Goal: Transaction & Acquisition: Purchase product/service

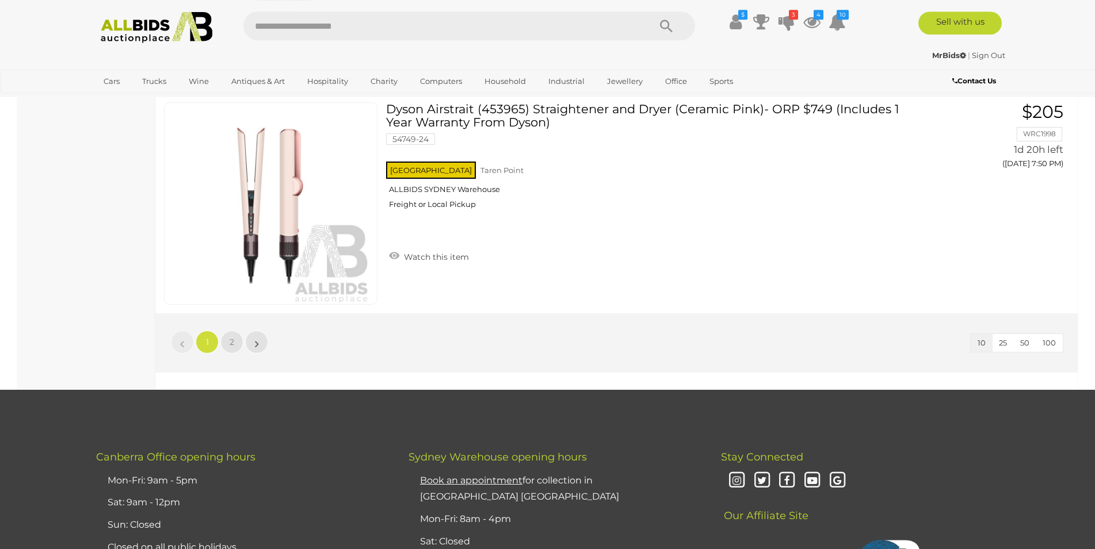
scroll to position [2171, 0]
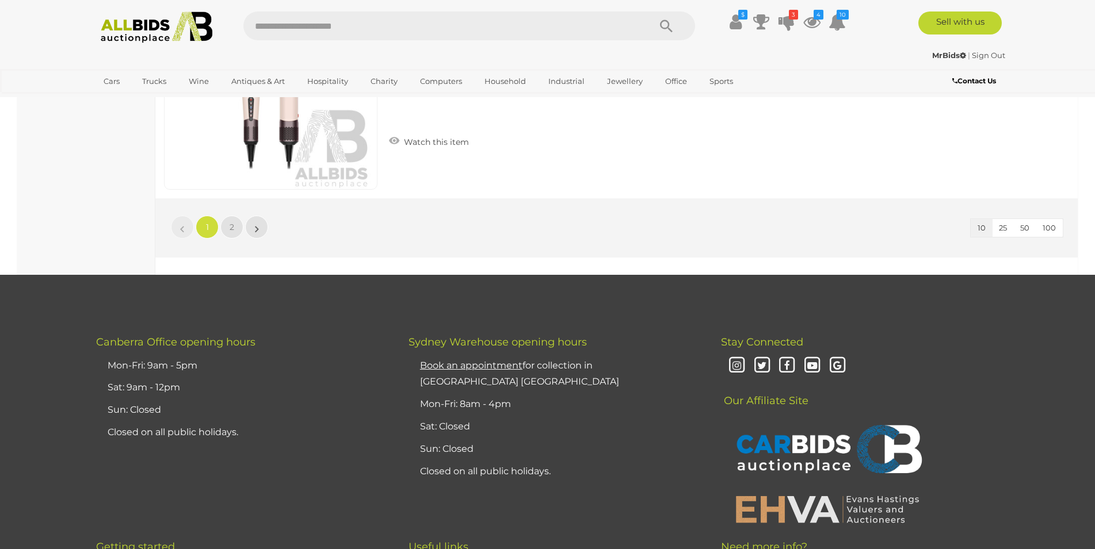
click at [236, 238] on li "2" at bounding box center [232, 227] width 22 height 23
click at [236, 229] on link "2" at bounding box center [231, 227] width 23 height 23
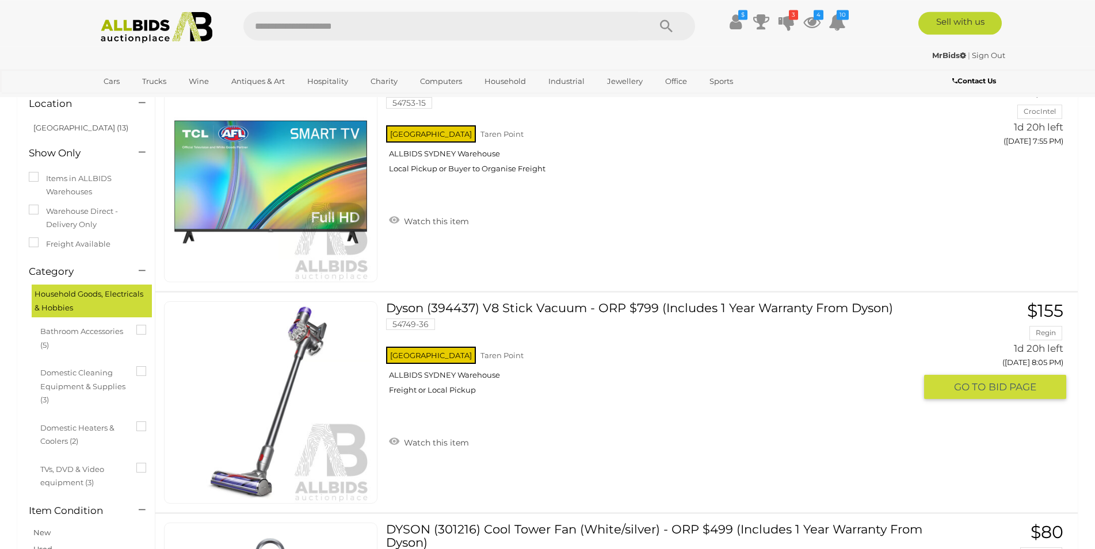
scroll to position [333, 0]
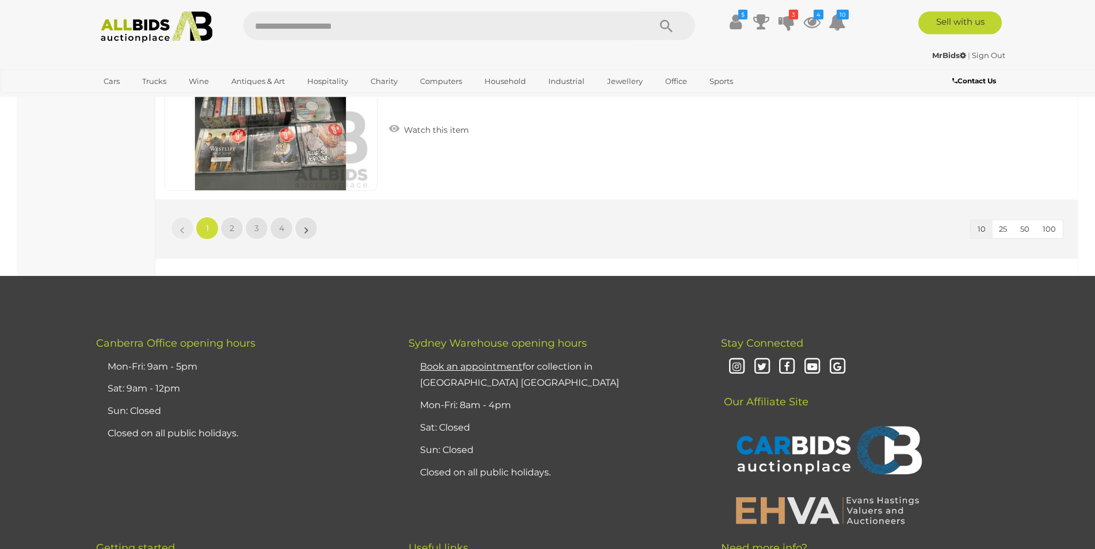
scroll to position [2171, 0]
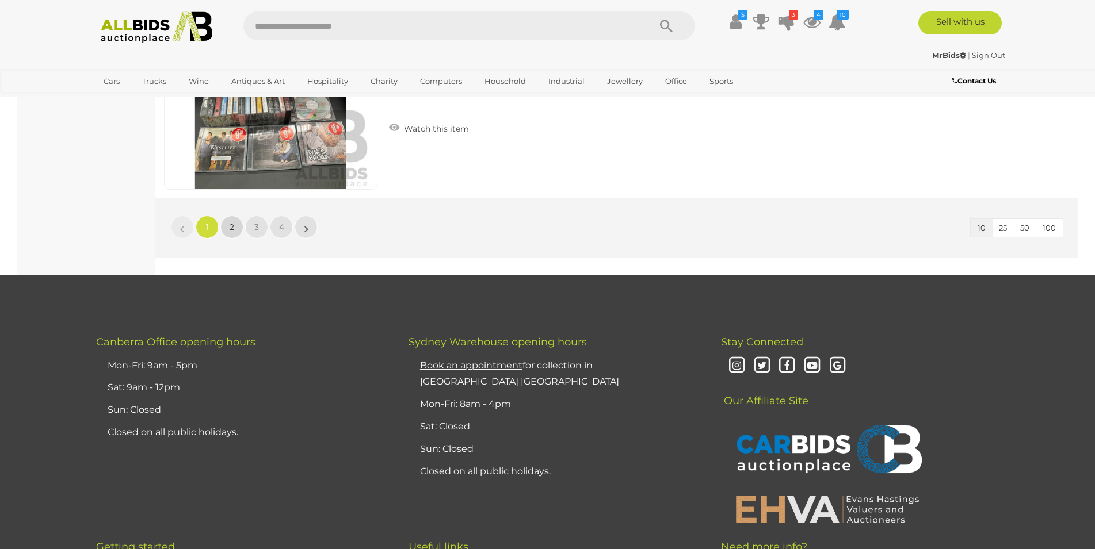
click at [240, 230] on link "2" at bounding box center [231, 227] width 23 height 23
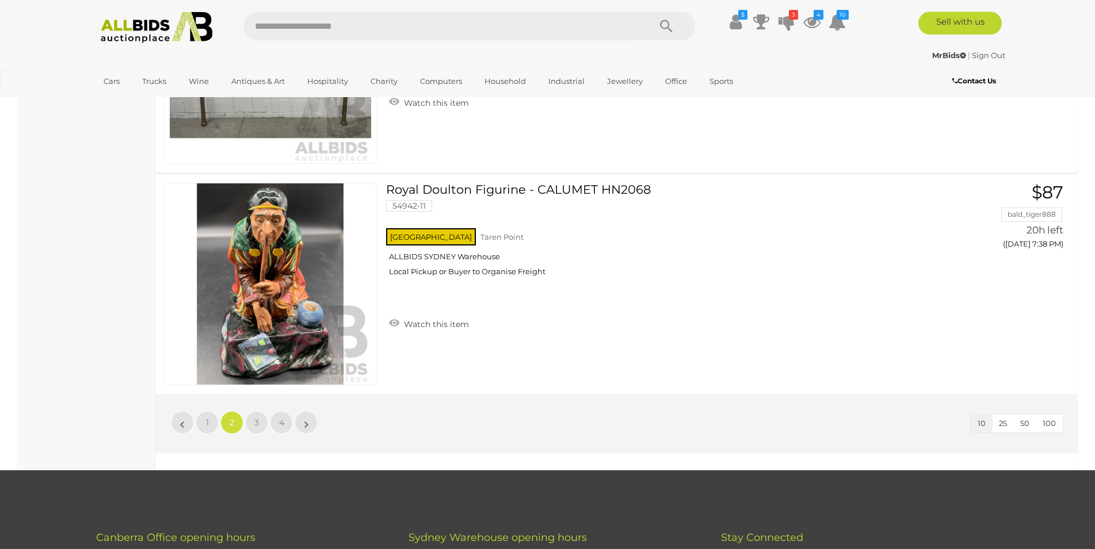
scroll to position [1976, 0]
click at [259, 422] on link "3" at bounding box center [256, 422] width 23 height 23
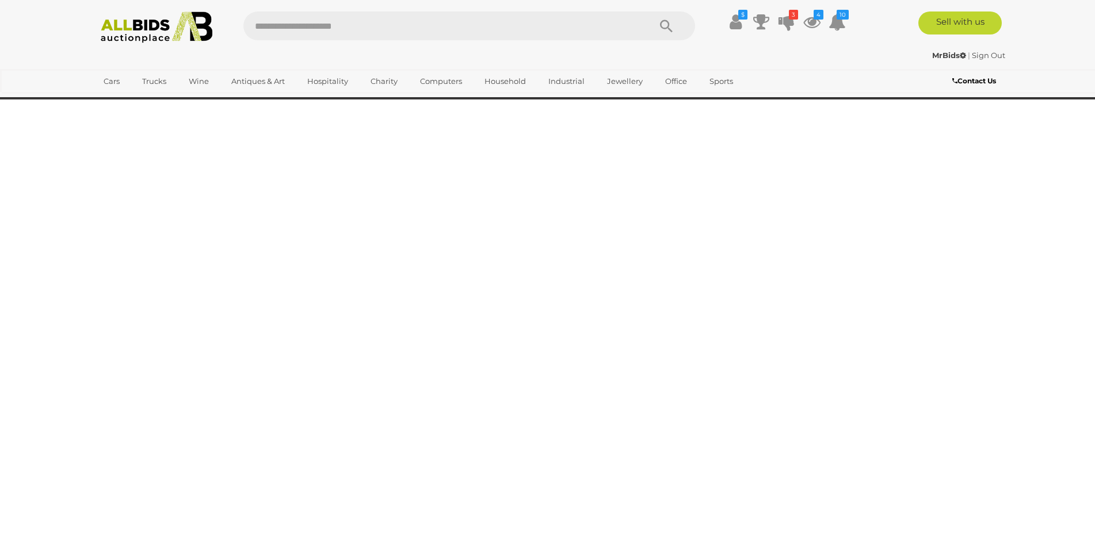
scroll to position [40, 0]
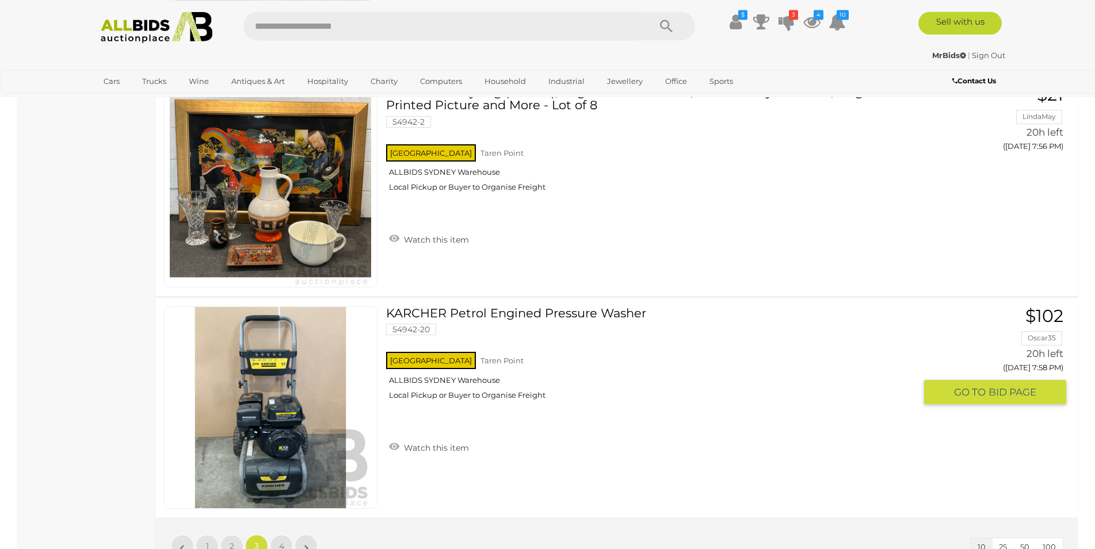
scroll to position [1976, 0]
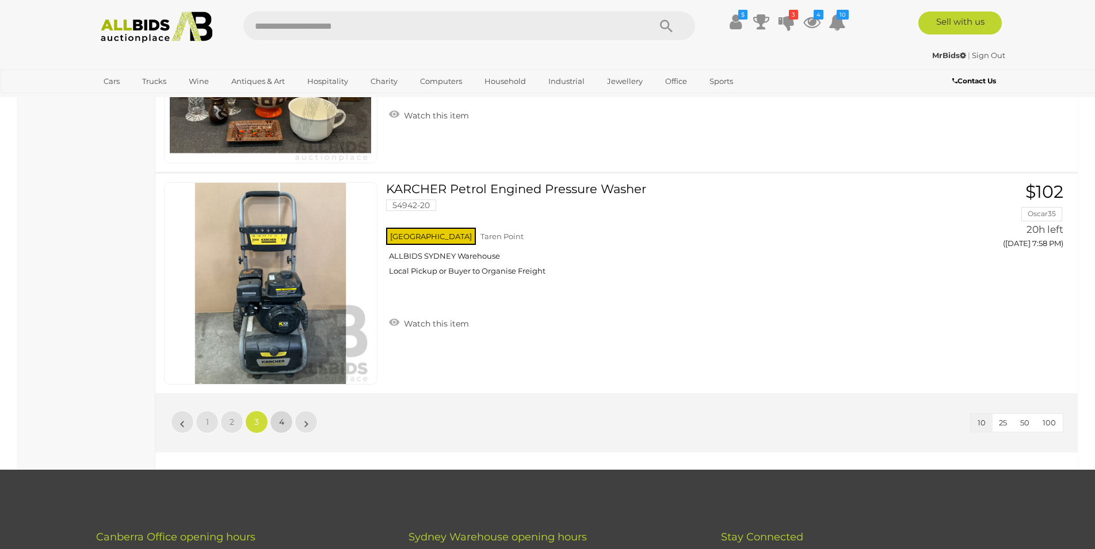
click at [277, 422] on link "4" at bounding box center [281, 422] width 23 height 23
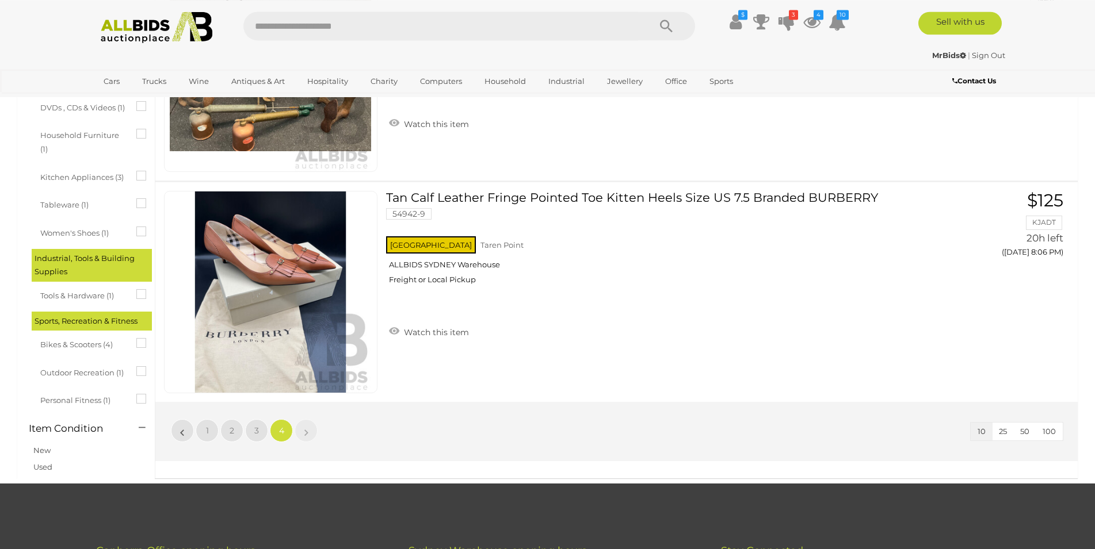
scroll to position [685, 0]
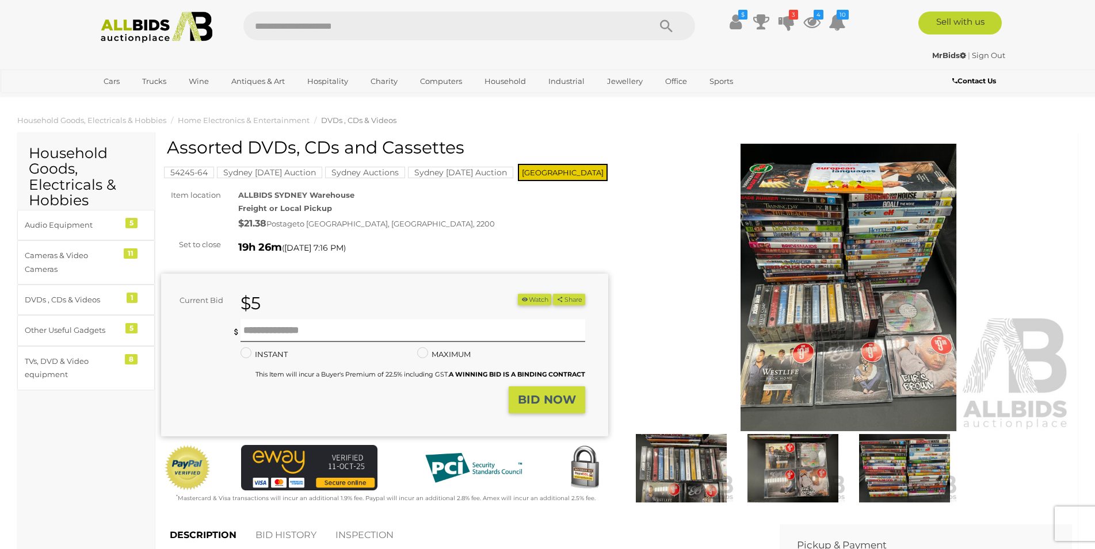
click at [851, 167] on img at bounding box center [848, 288] width 447 height 288
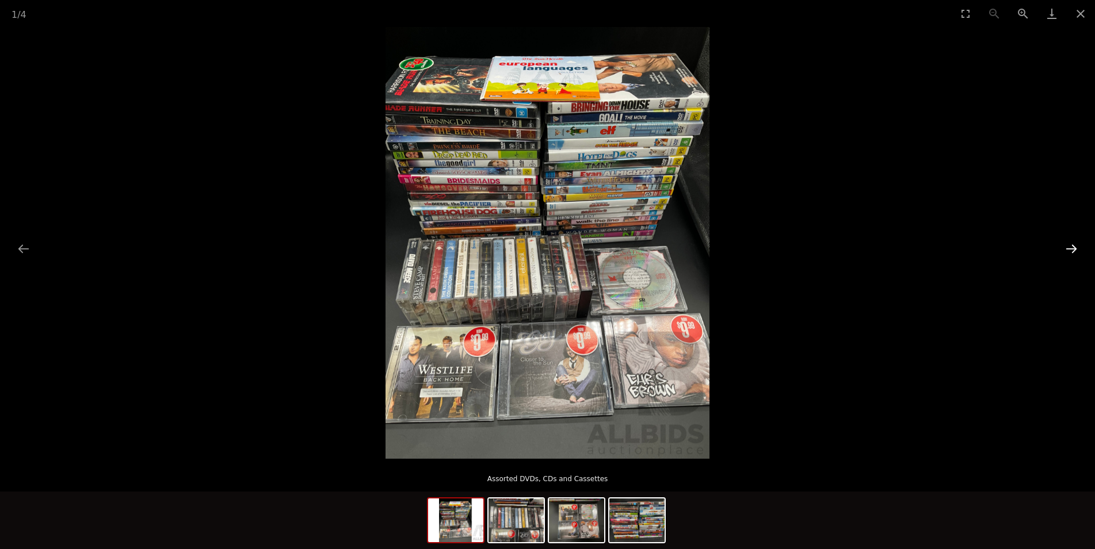
click at [1065, 251] on button "Next slide" at bounding box center [1071, 249] width 24 height 22
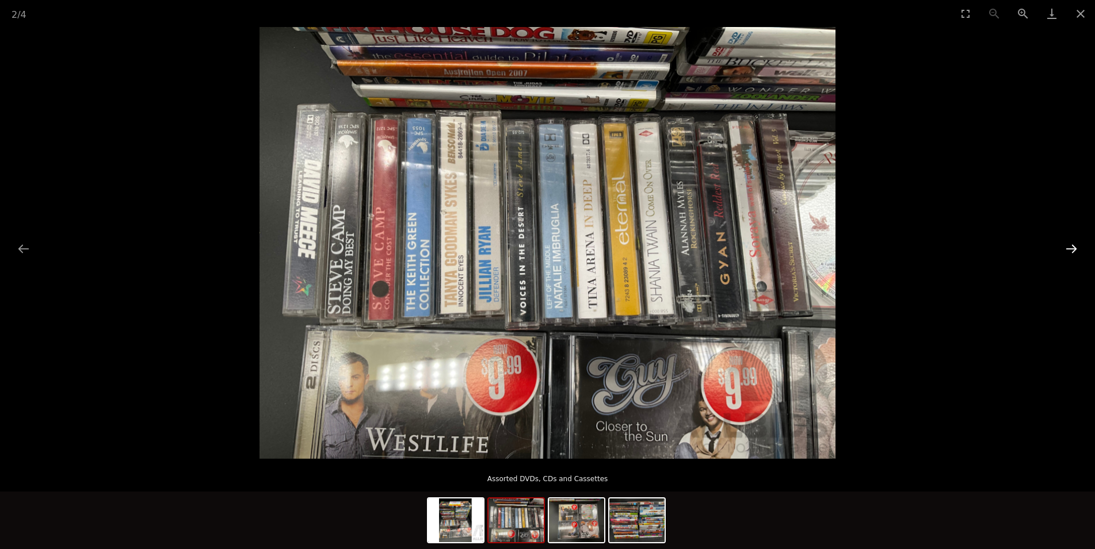
click at [1065, 251] on button "Next slide" at bounding box center [1071, 249] width 24 height 22
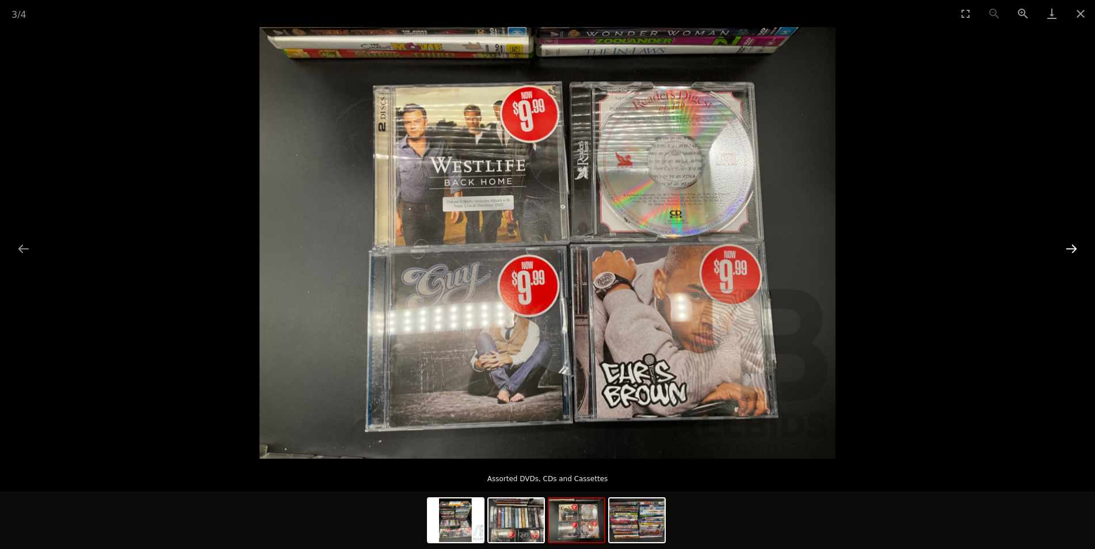
click at [1072, 254] on button "Next slide" at bounding box center [1071, 249] width 24 height 22
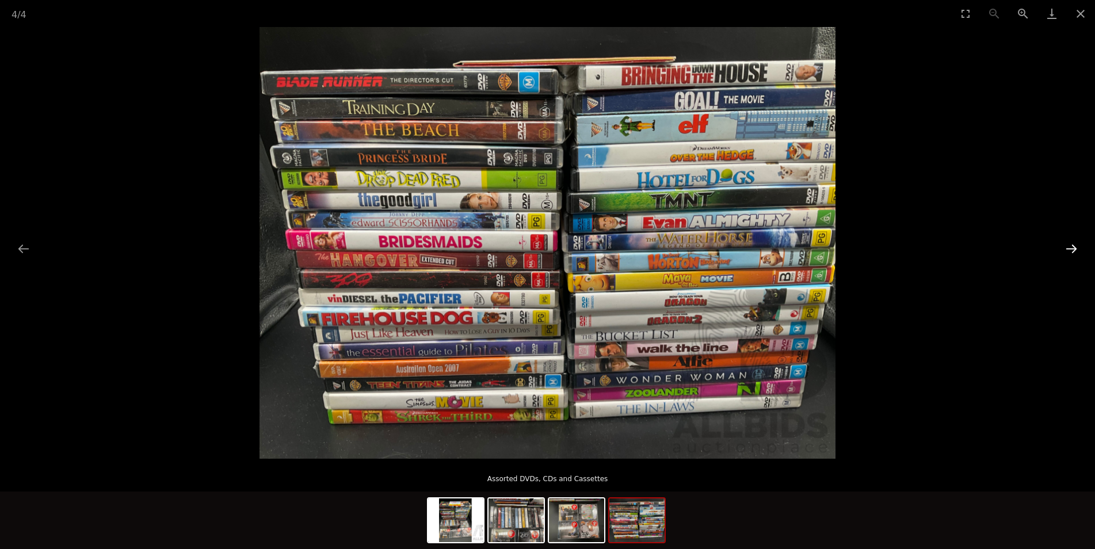
click at [1063, 249] on button "Next slide" at bounding box center [1071, 249] width 24 height 22
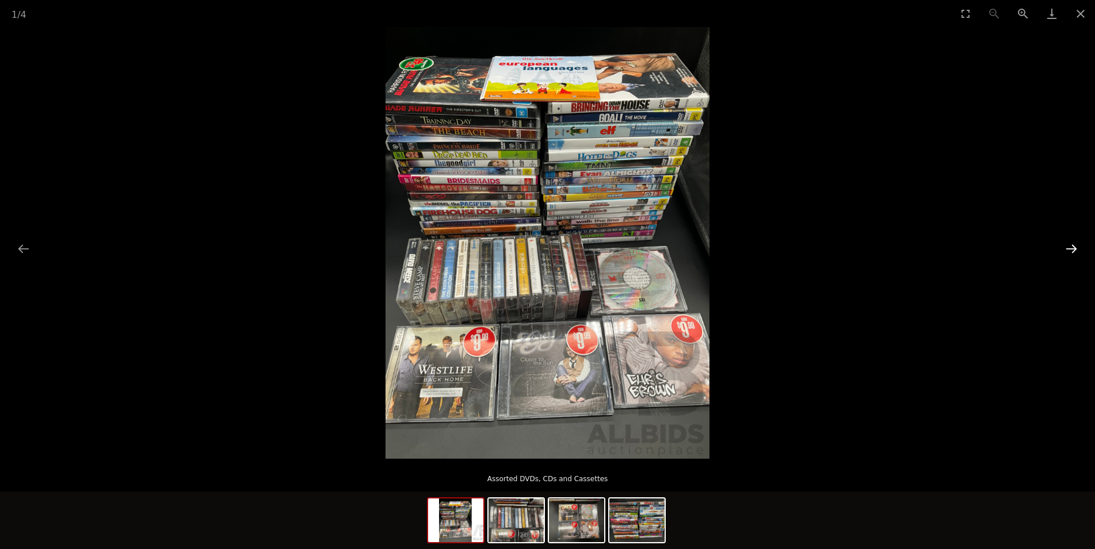
click at [1065, 258] on button "Next slide" at bounding box center [1071, 249] width 24 height 22
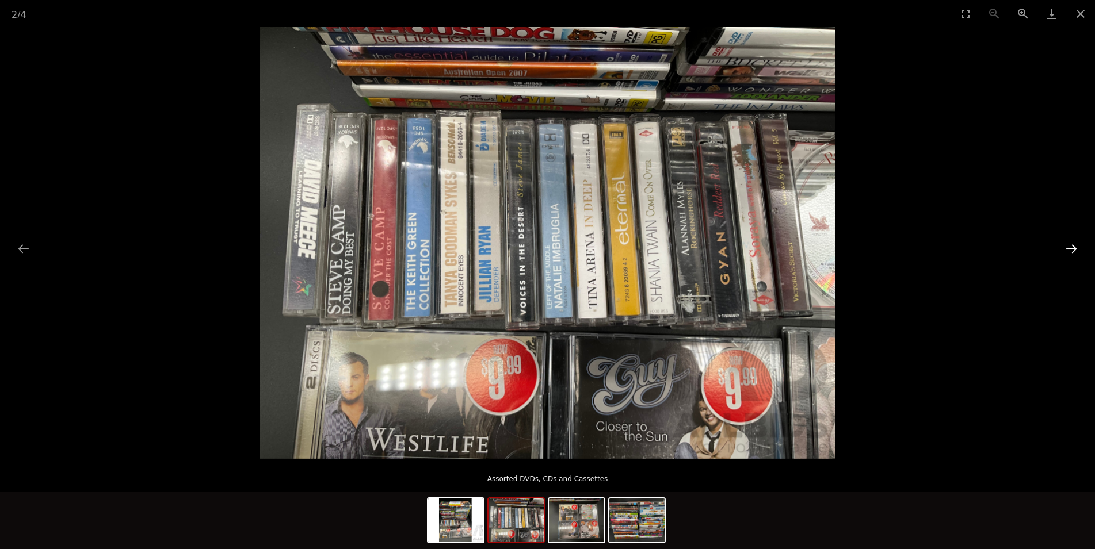
click at [1065, 258] on button "Next slide" at bounding box center [1071, 249] width 24 height 22
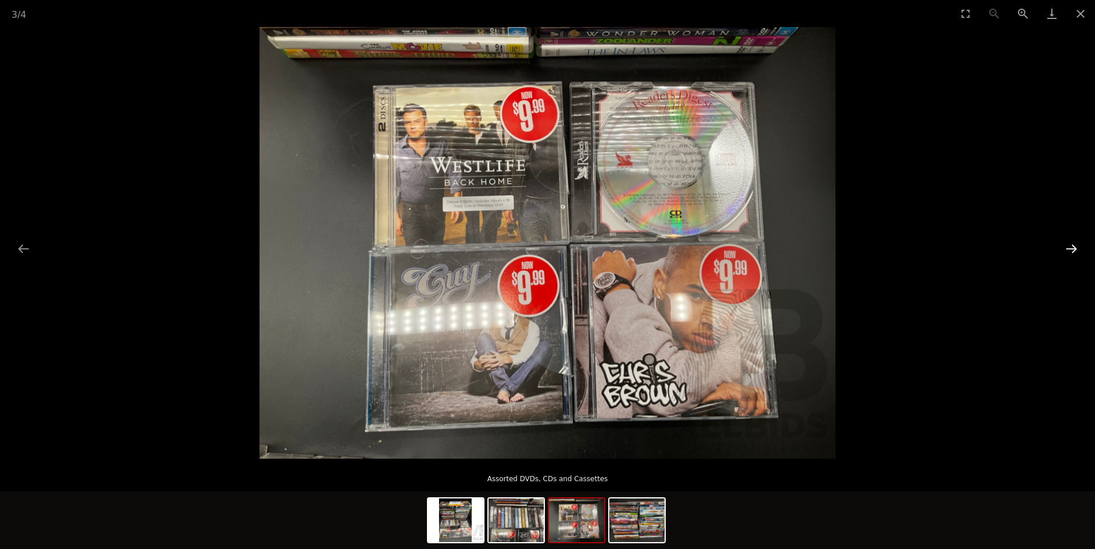
click at [1065, 258] on button "Next slide" at bounding box center [1071, 249] width 24 height 22
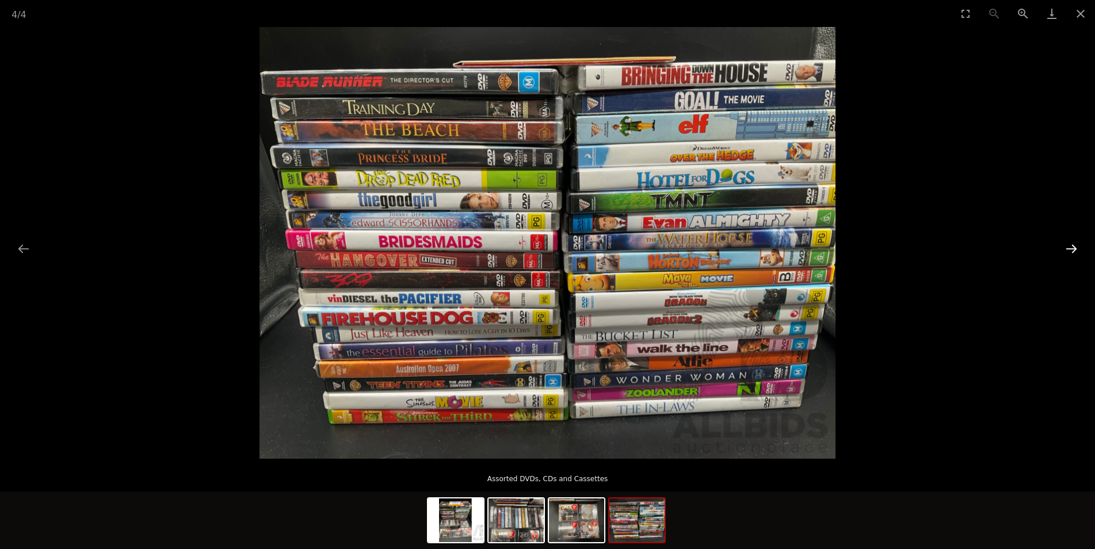
click at [1065, 258] on button "Next slide" at bounding box center [1071, 249] width 24 height 22
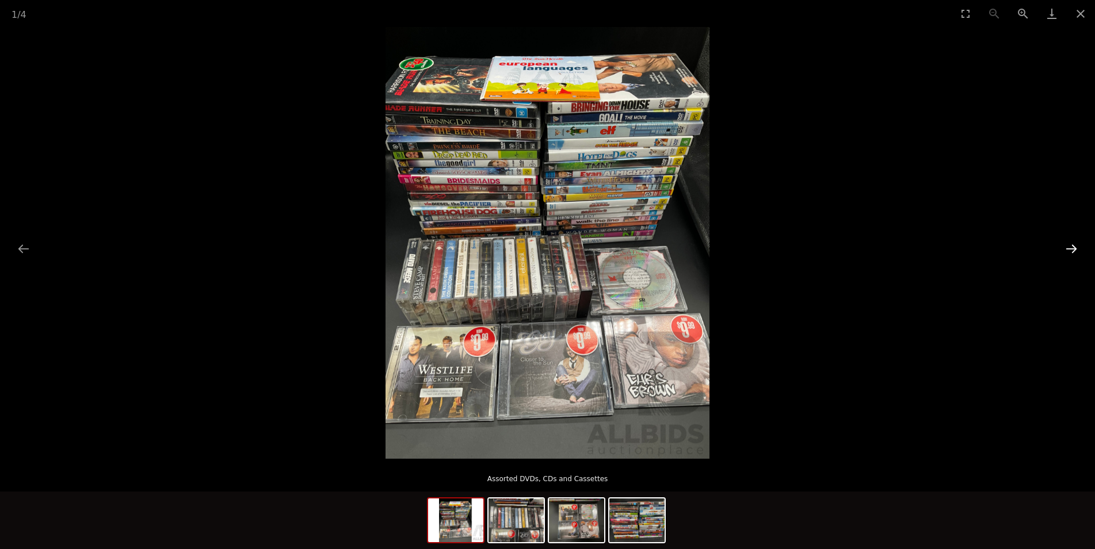
click at [1065, 258] on button "Next slide" at bounding box center [1071, 249] width 24 height 22
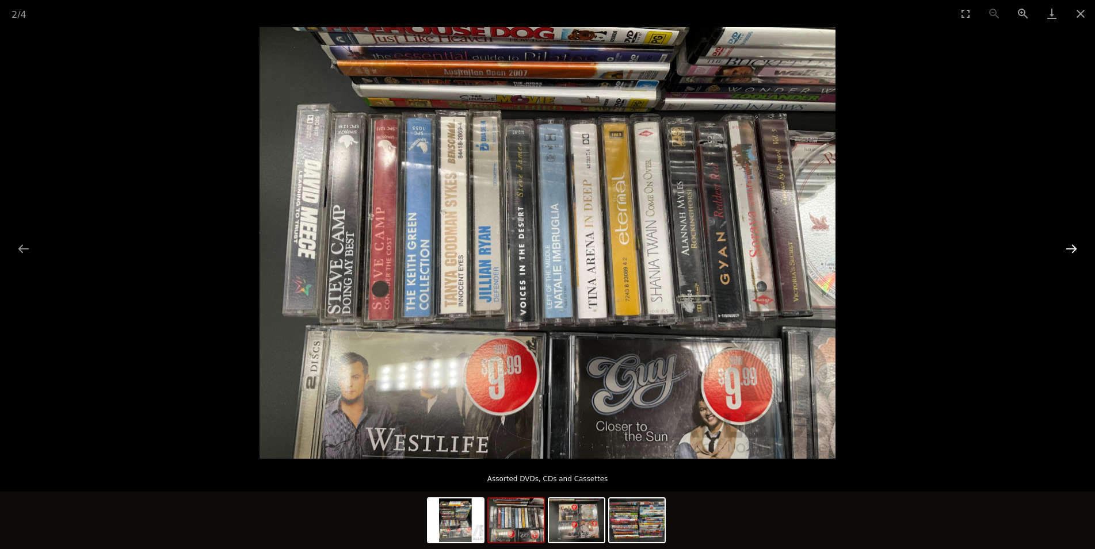
click at [1065, 258] on button "Next slide" at bounding box center [1071, 249] width 24 height 22
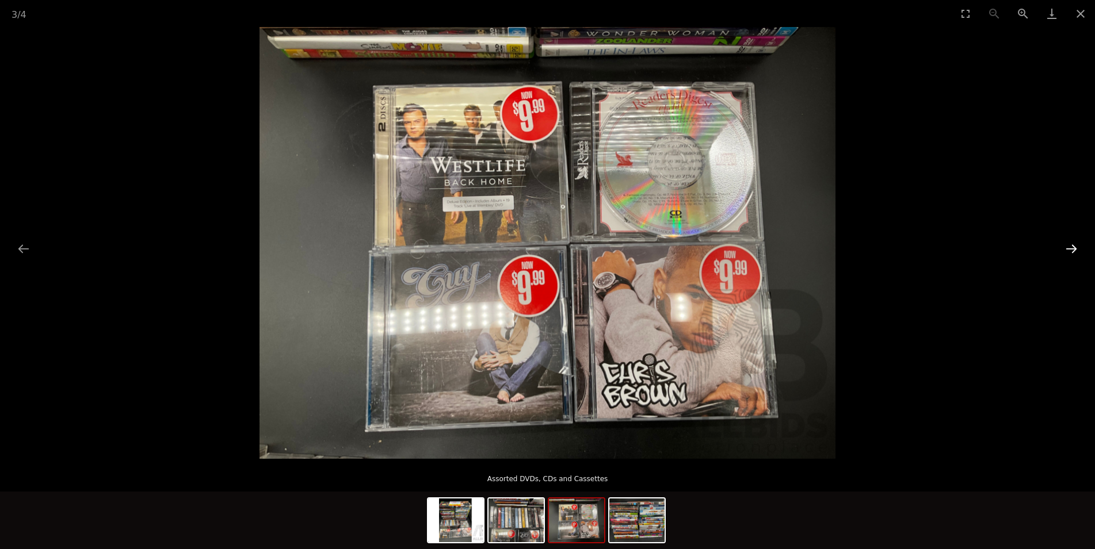
click at [1065, 258] on button "Next slide" at bounding box center [1071, 249] width 24 height 22
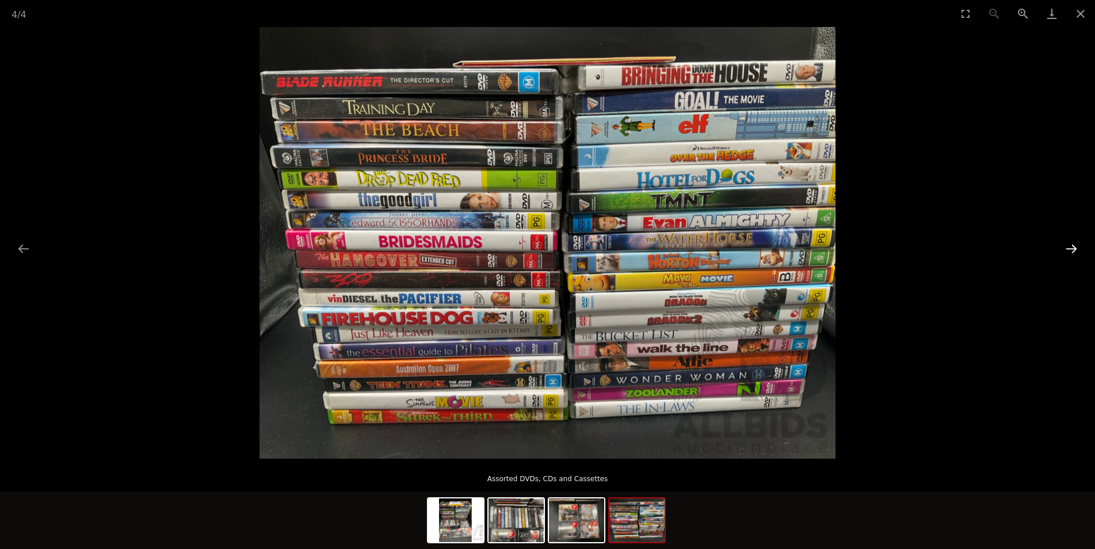
click at [1068, 243] on button "Next slide" at bounding box center [1071, 249] width 24 height 22
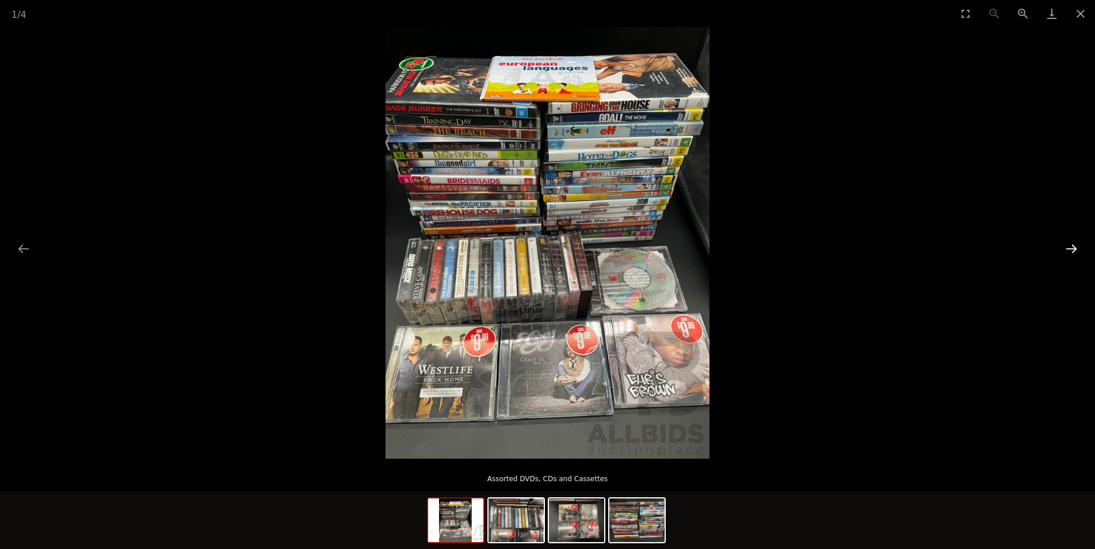
click at [1069, 246] on button "Next slide" at bounding box center [1071, 249] width 24 height 22
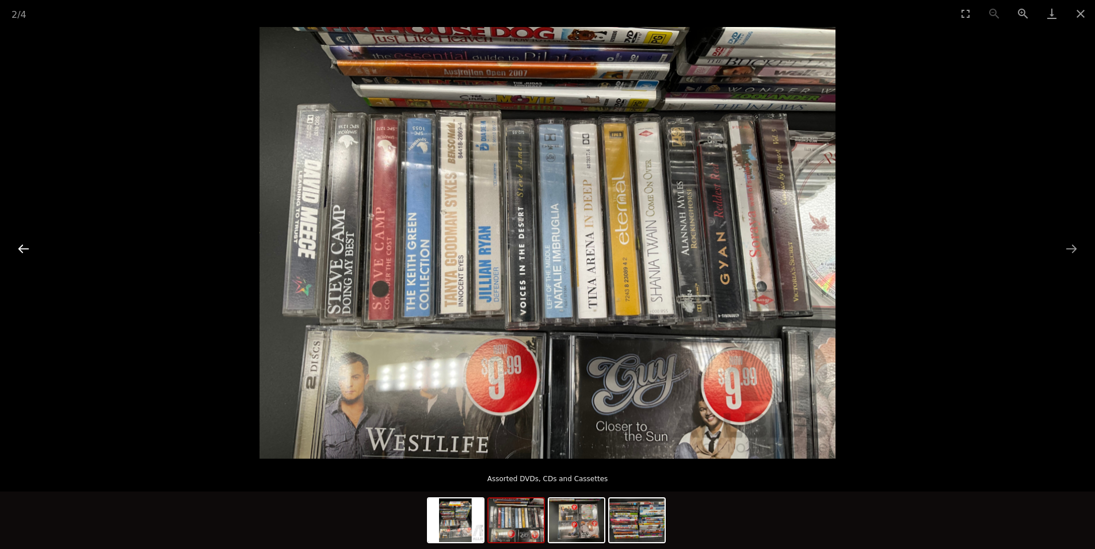
click at [12, 247] on button "Previous slide" at bounding box center [24, 249] width 24 height 22
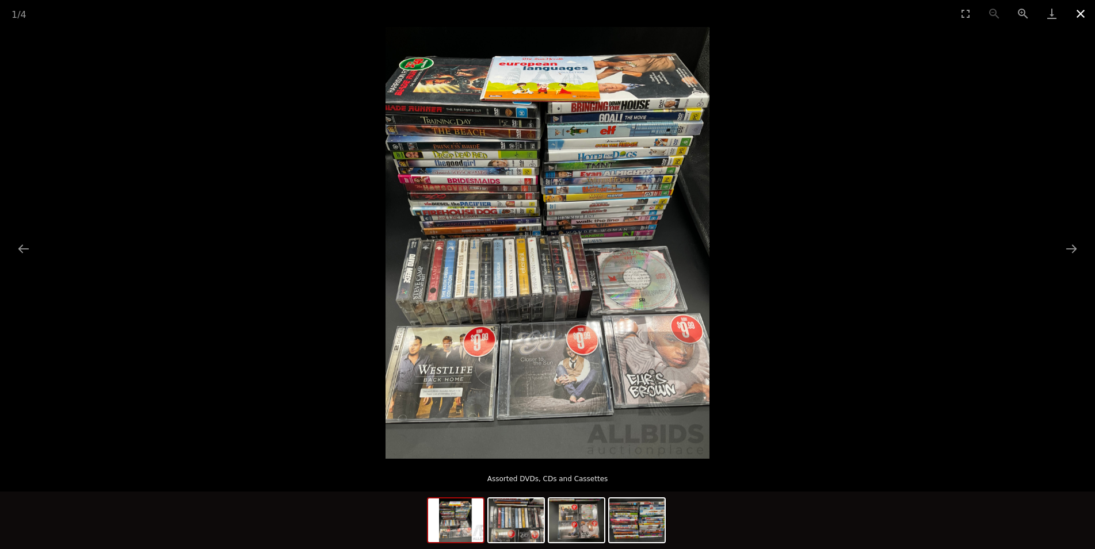
click at [1082, 18] on button "Close gallery" at bounding box center [1080, 13] width 29 height 27
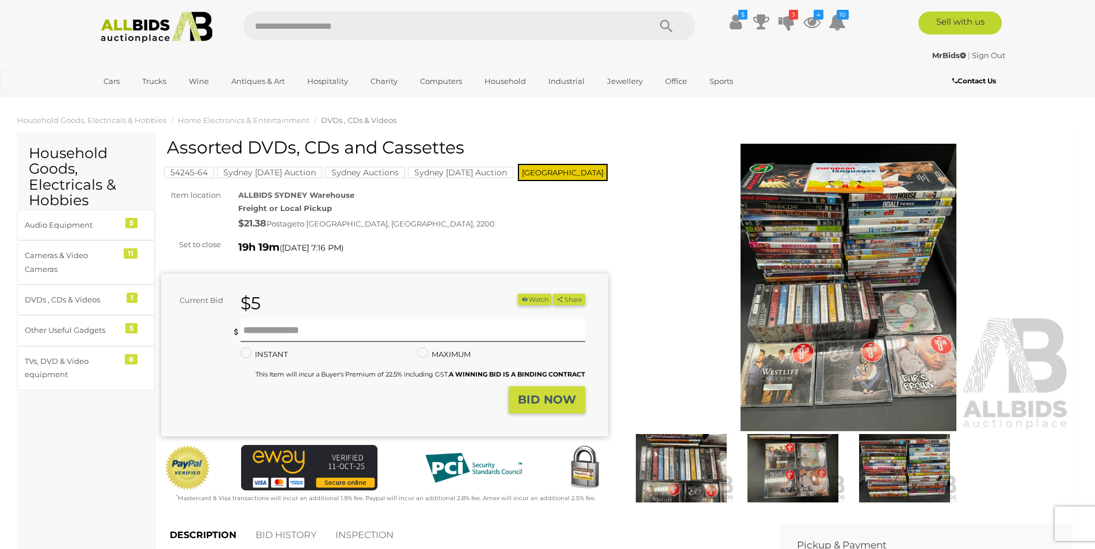
click at [872, 271] on img at bounding box center [848, 288] width 447 height 288
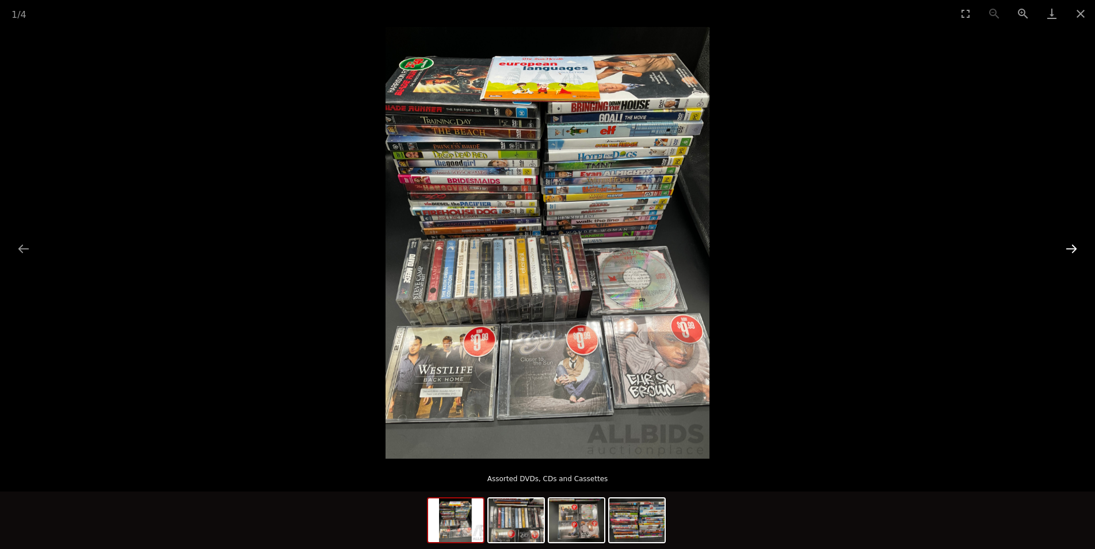
click at [1079, 246] on button "Next slide" at bounding box center [1071, 249] width 24 height 22
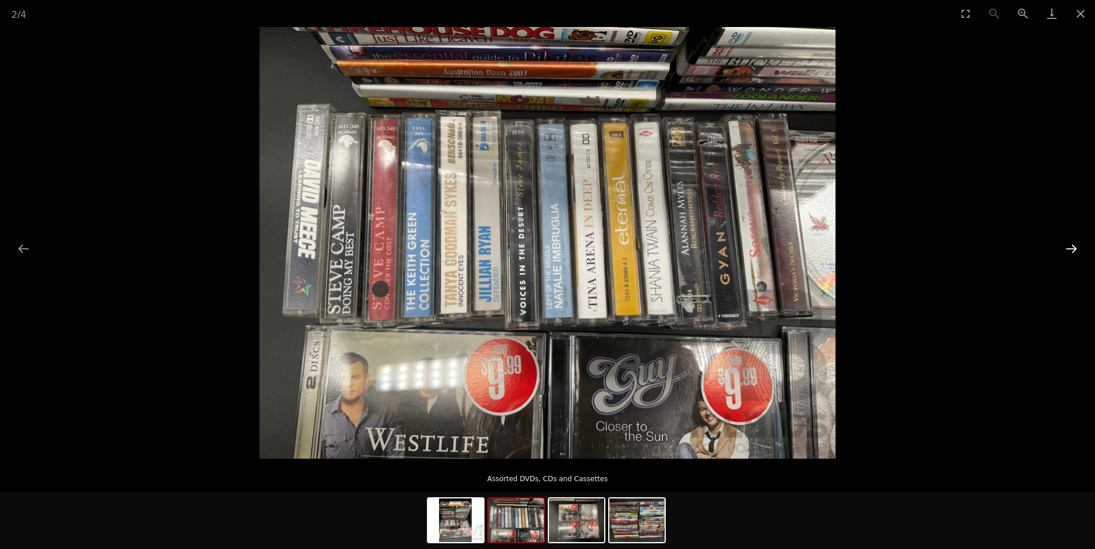
click at [1073, 248] on button "Next slide" at bounding box center [1071, 249] width 24 height 22
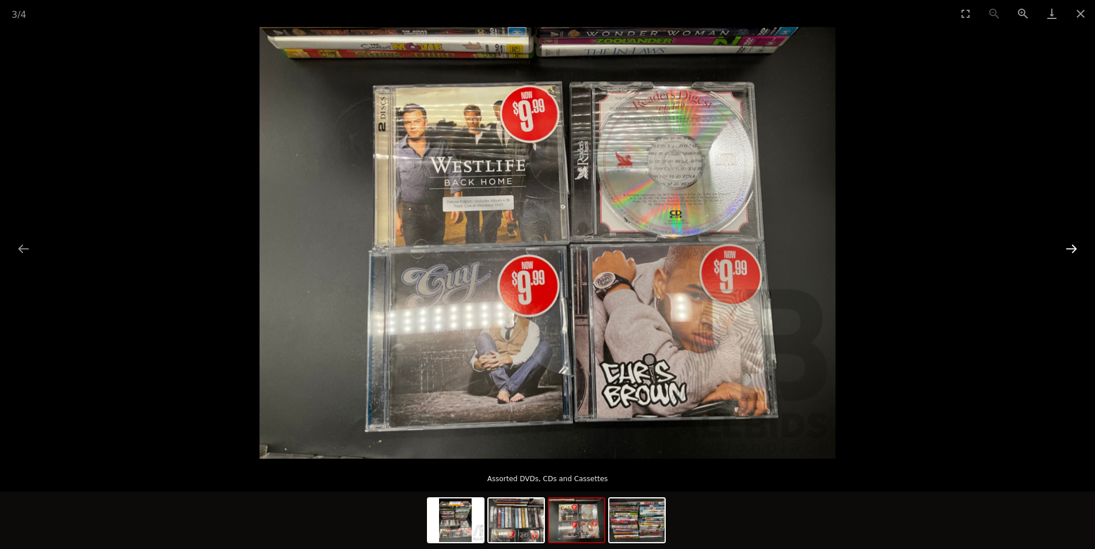
click at [1073, 248] on button "Next slide" at bounding box center [1071, 249] width 24 height 22
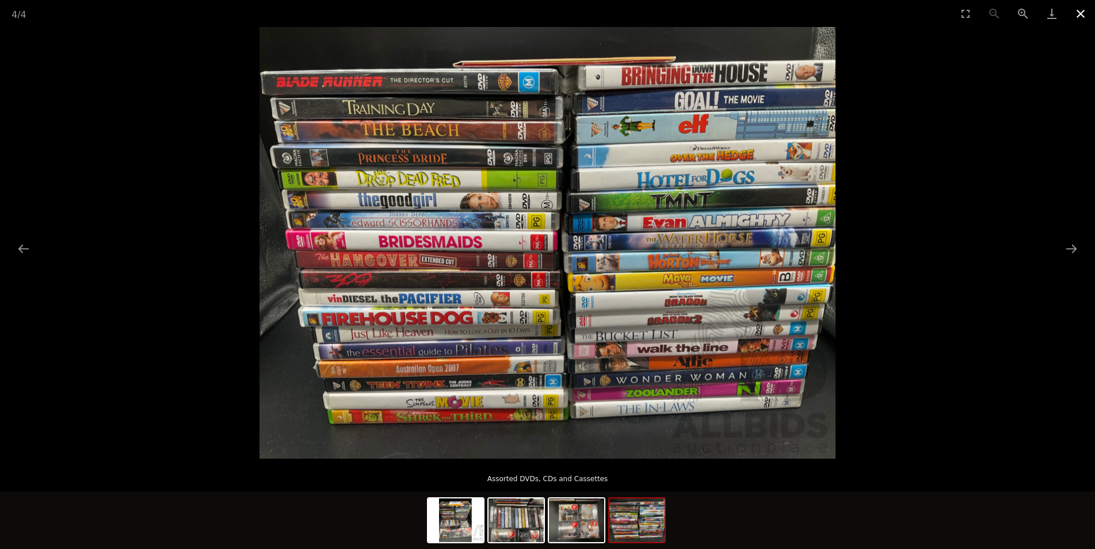
click at [1079, 10] on button "Close gallery" at bounding box center [1080, 13] width 29 height 27
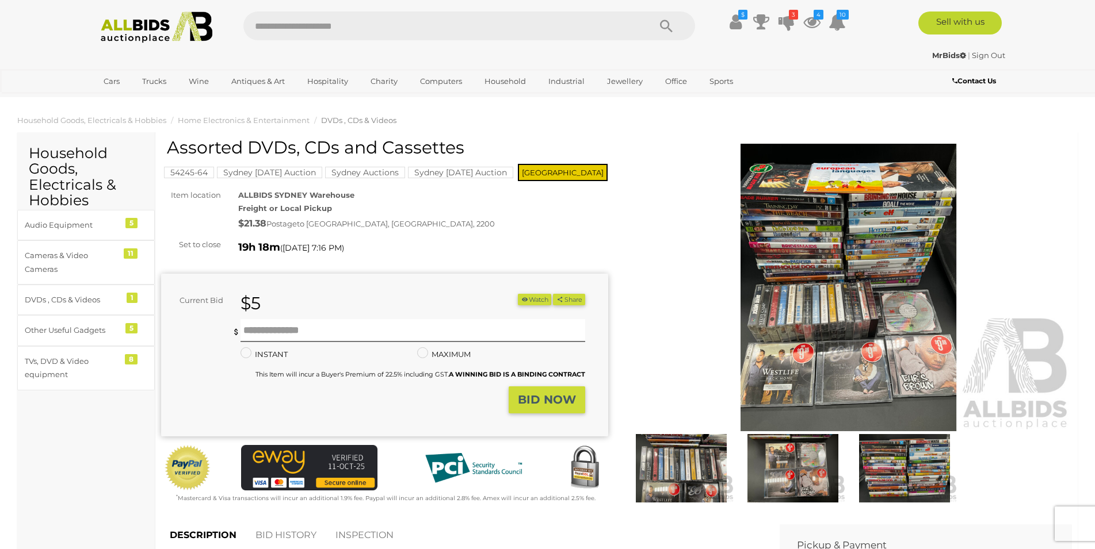
click at [826, 278] on img at bounding box center [848, 288] width 447 height 288
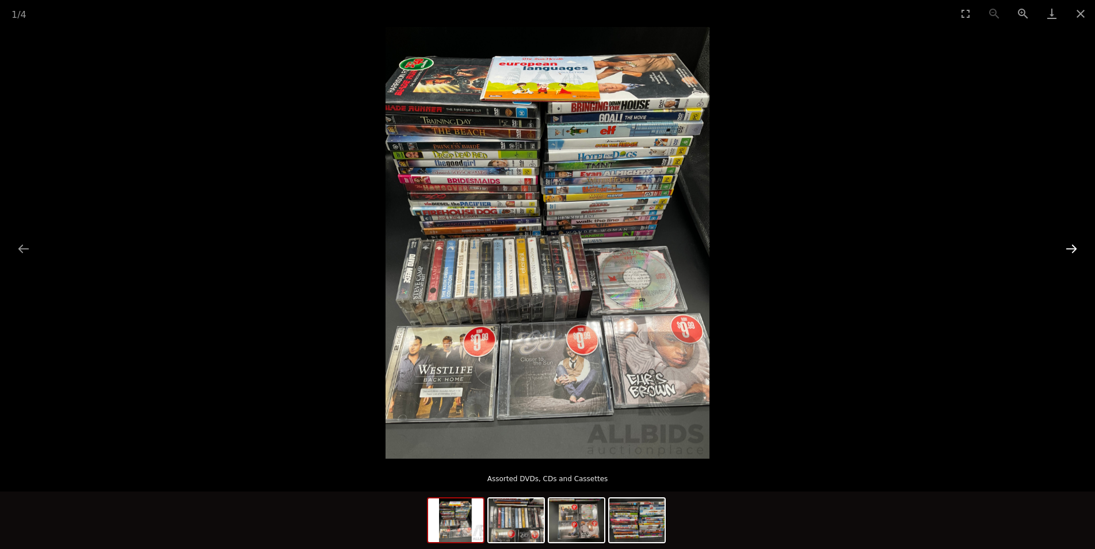
click at [1069, 254] on button "Next slide" at bounding box center [1071, 249] width 24 height 22
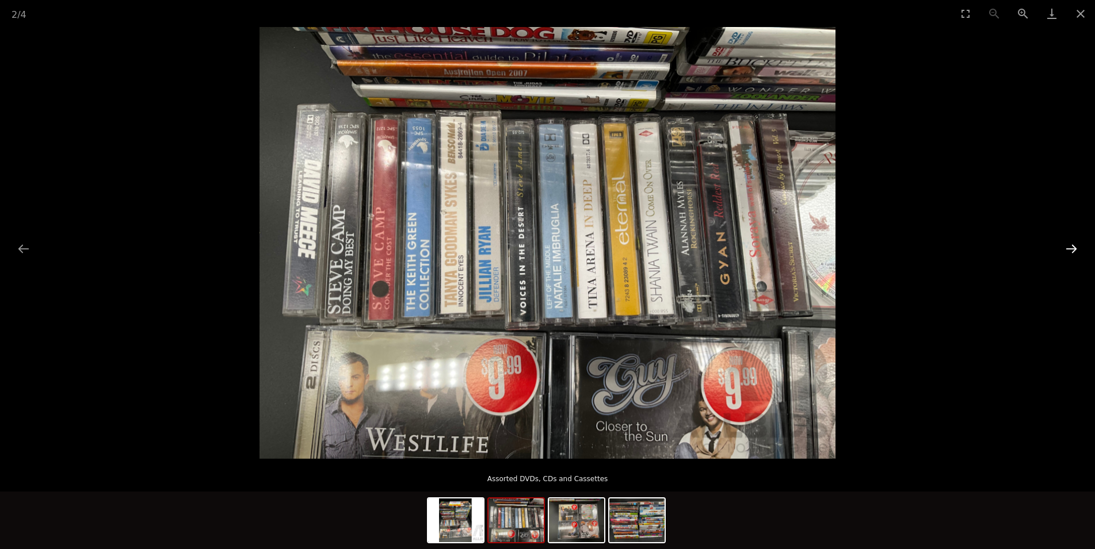
click at [1076, 247] on button "Next slide" at bounding box center [1071, 249] width 24 height 22
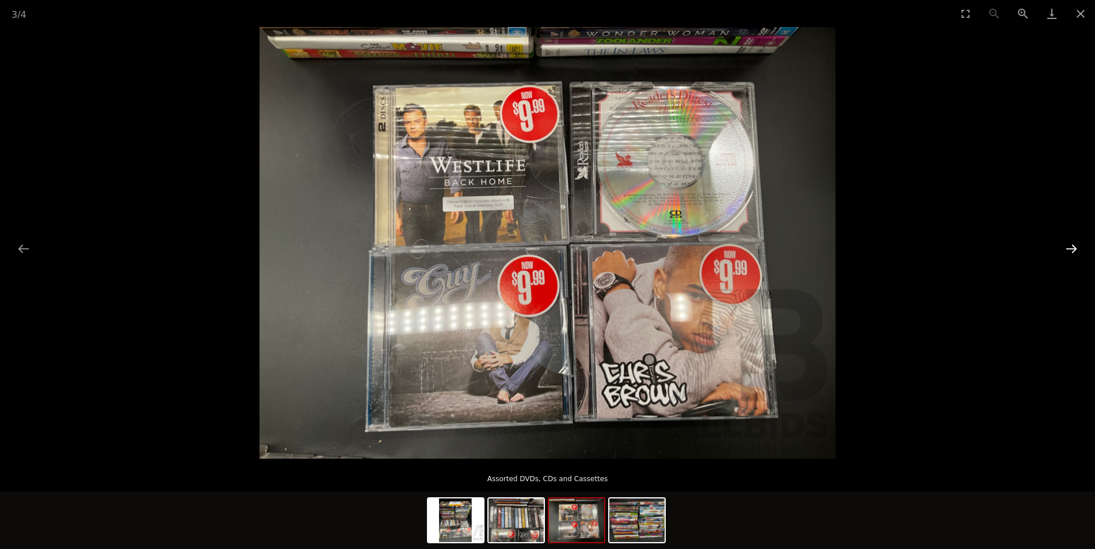
click at [1069, 247] on button "Next slide" at bounding box center [1071, 249] width 24 height 22
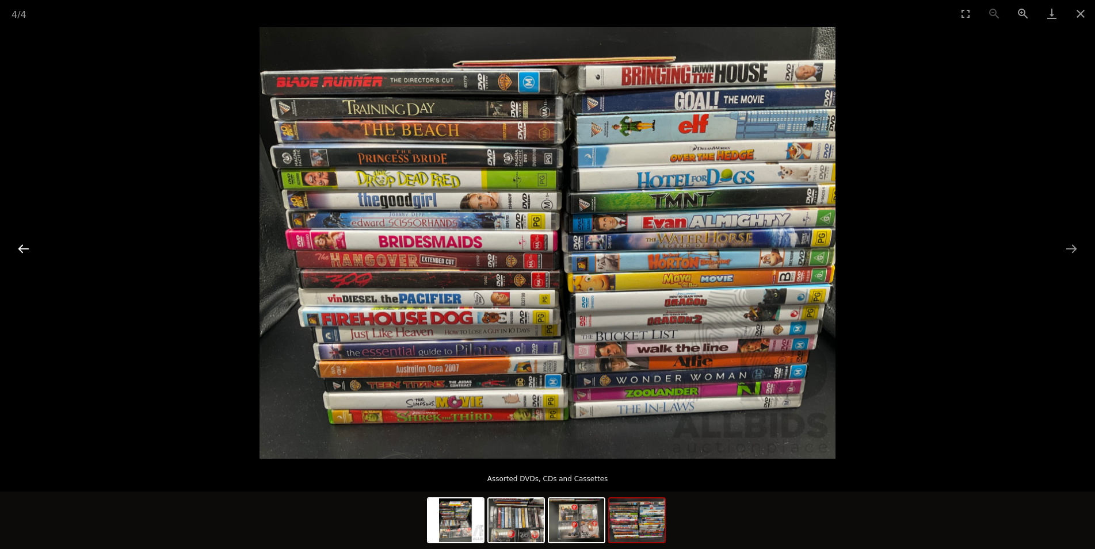
click at [20, 253] on button "Previous slide" at bounding box center [24, 249] width 24 height 22
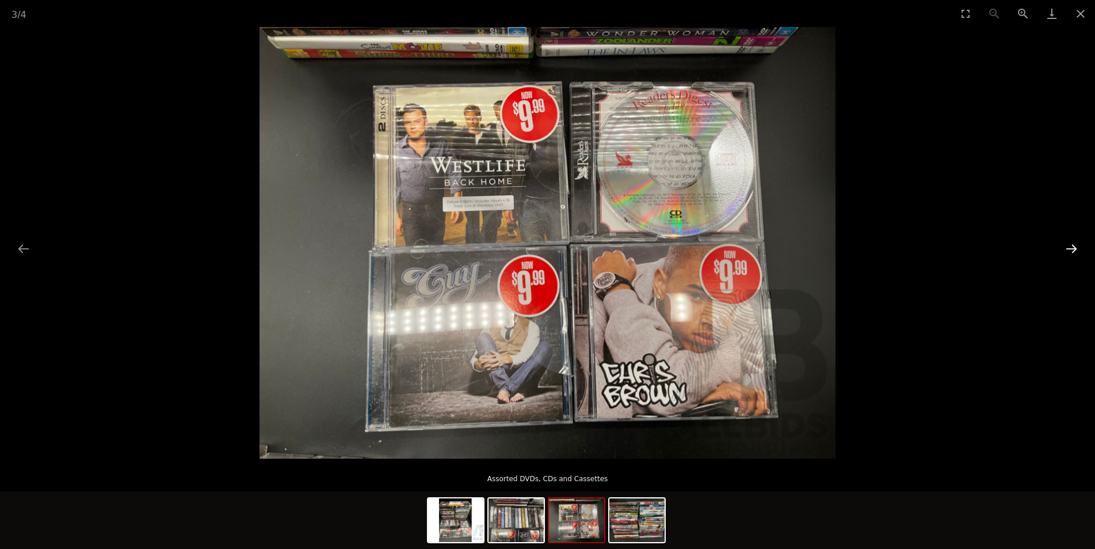
click at [1070, 246] on button "Next slide" at bounding box center [1071, 249] width 24 height 22
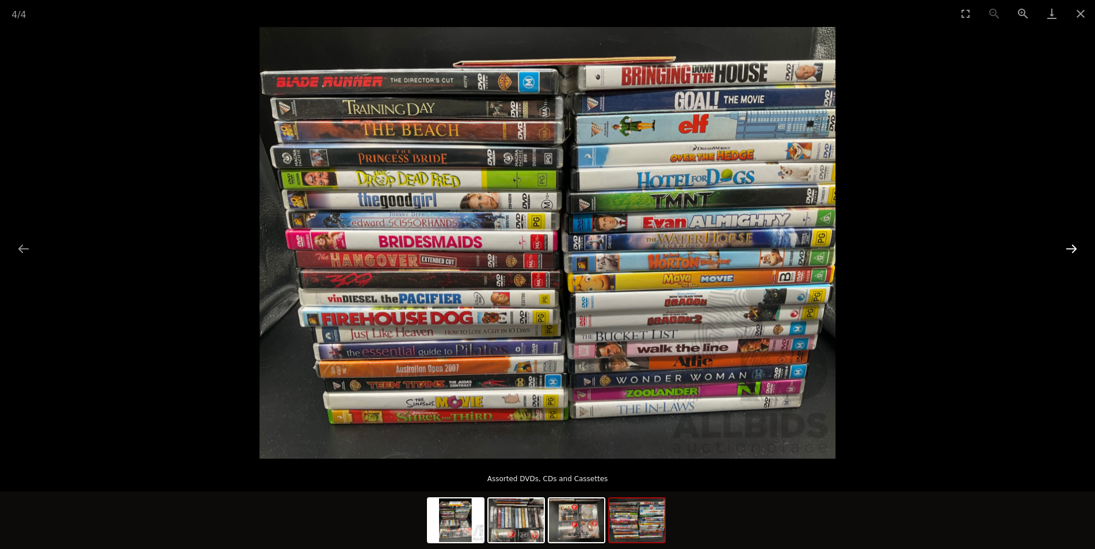
click at [1070, 246] on button "Next slide" at bounding box center [1071, 249] width 24 height 22
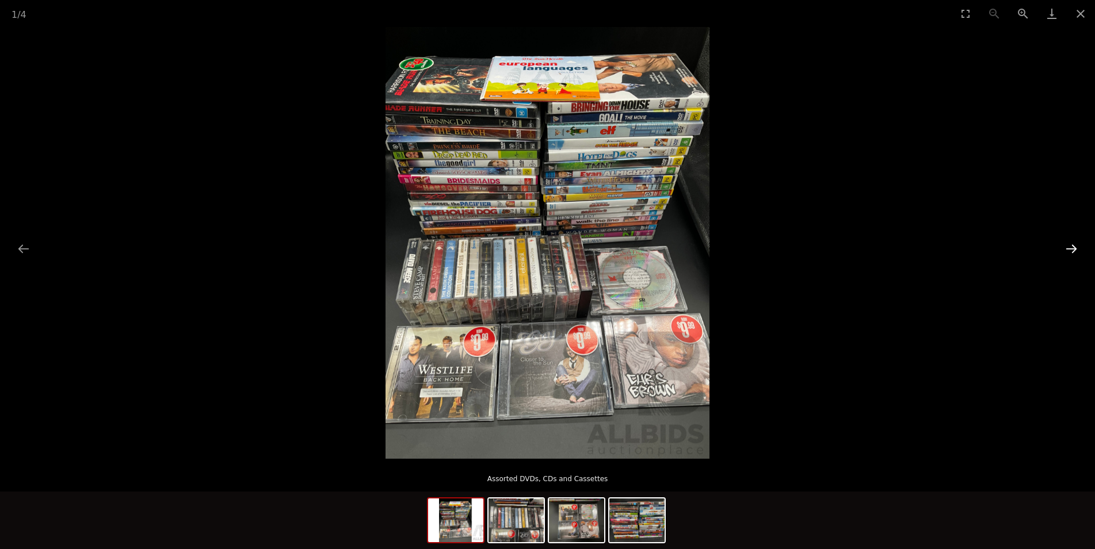
click at [1070, 246] on button "Next slide" at bounding box center [1071, 249] width 24 height 22
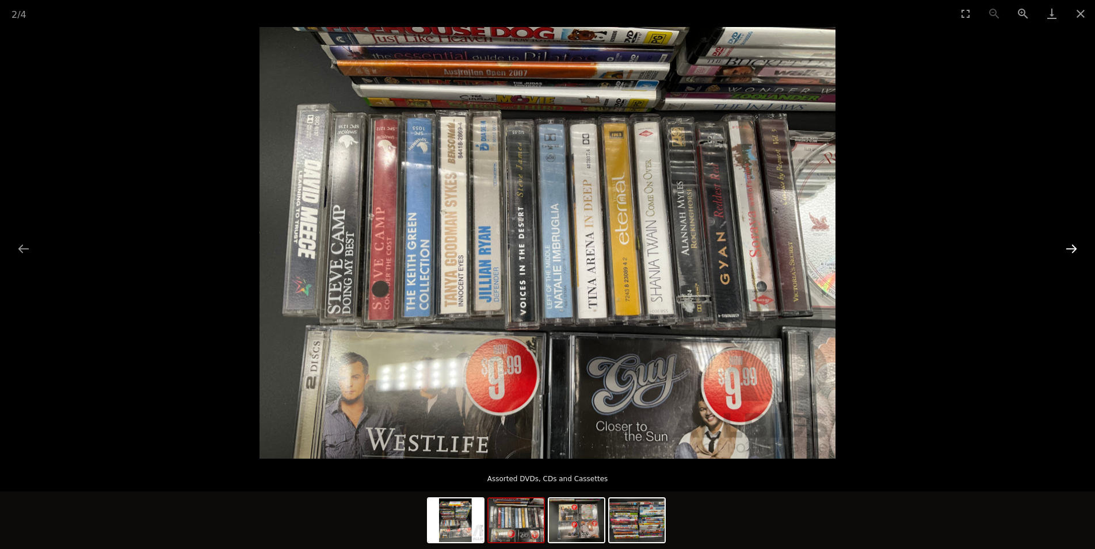
click at [1078, 250] on button "Next slide" at bounding box center [1071, 249] width 24 height 22
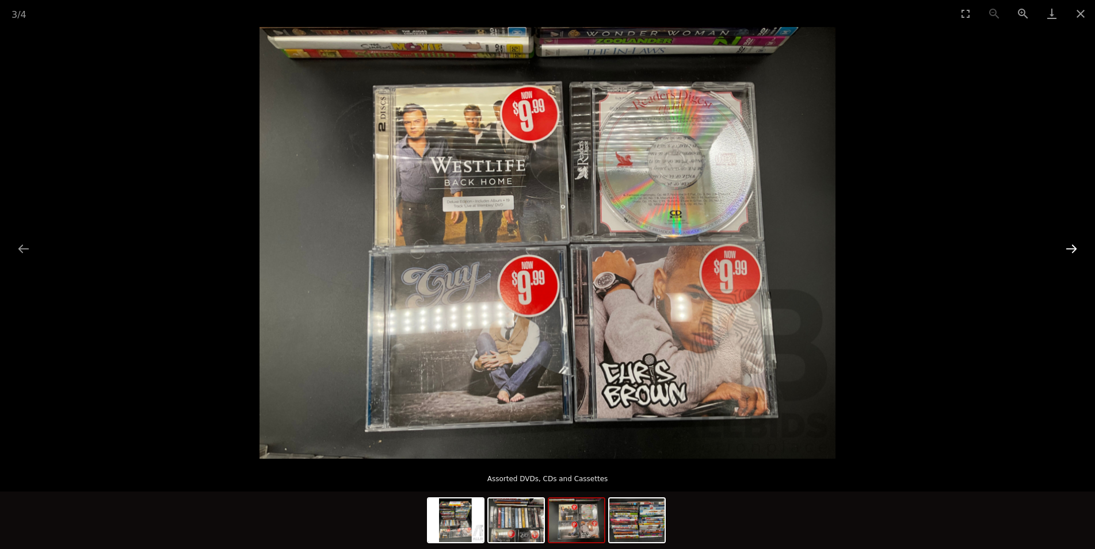
click at [1073, 249] on button "Next slide" at bounding box center [1071, 249] width 24 height 22
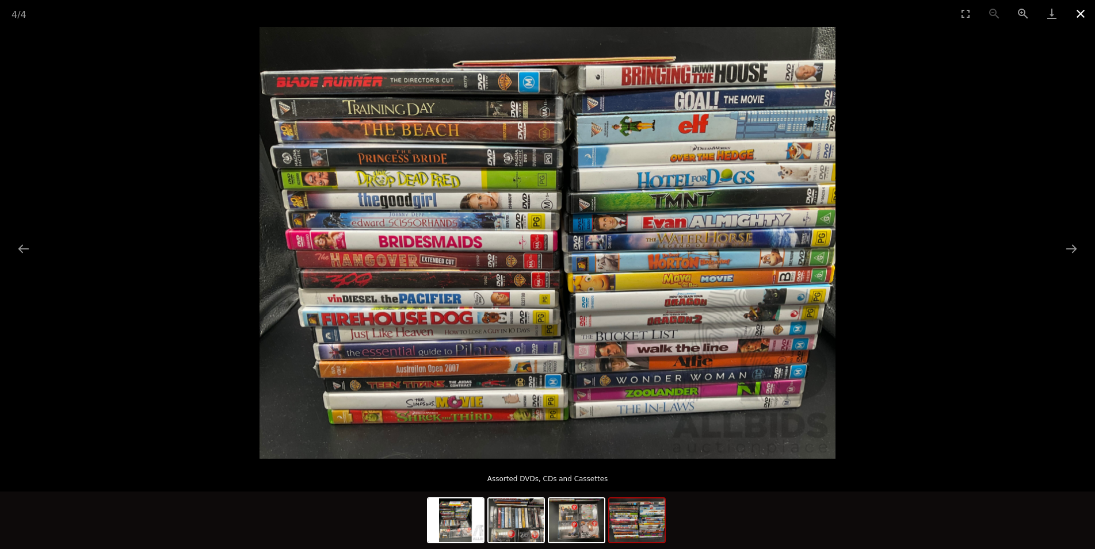
click at [1078, 15] on button "Close gallery" at bounding box center [1080, 13] width 29 height 27
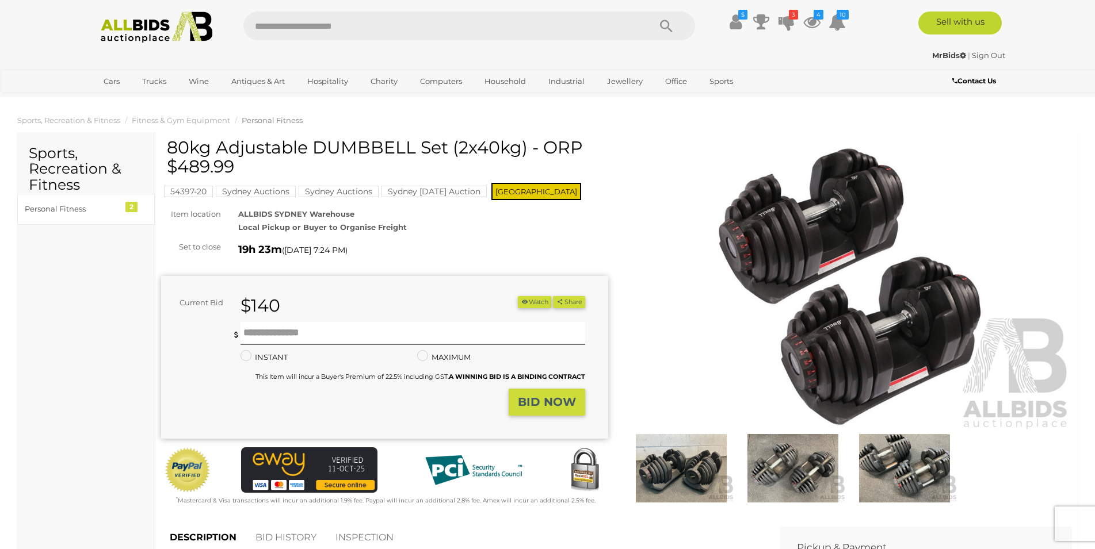
click at [670, 449] on img at bounding box center [681, 468] width 106 height 68
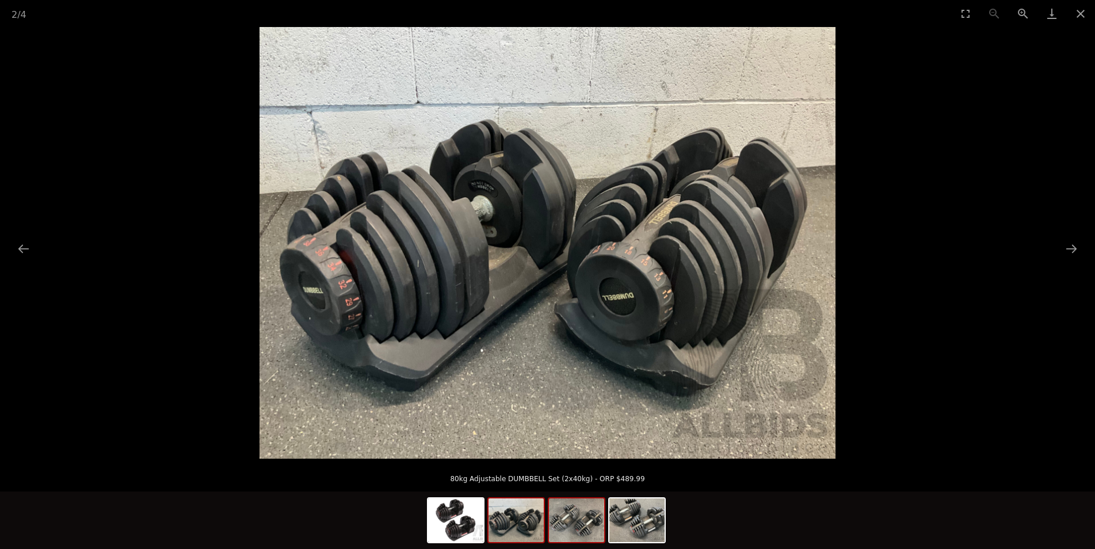
click at [579, 525] on img at bounding box center [576, 521] width 55 height 44
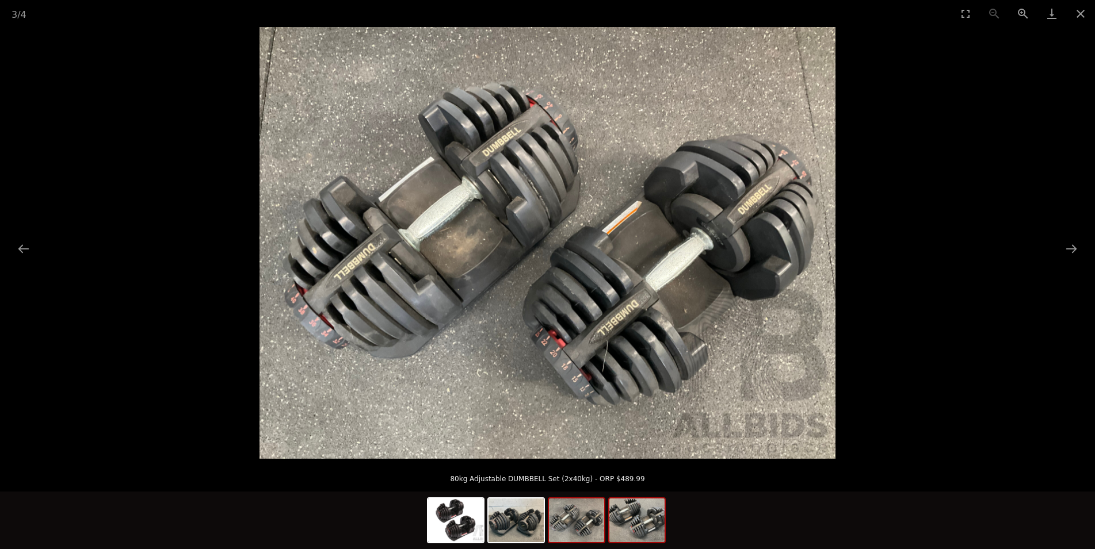
click at [643, 524] on img at bounding box center [636, 521] width 55 height 44
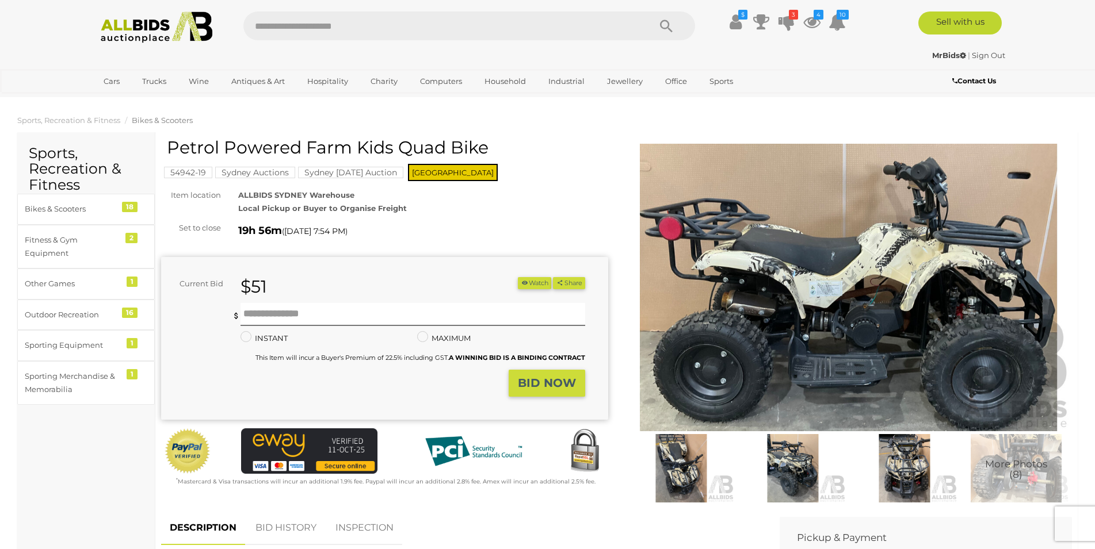
click at [713, 271] on img at bounding box center [848, 288] width 447 height 288
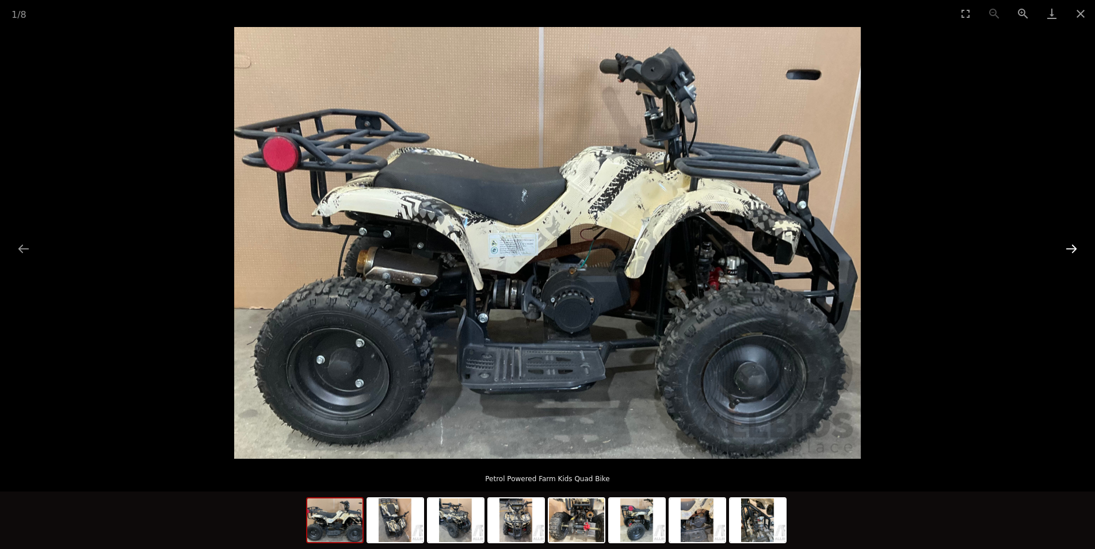
click at [1065, 246] on button "Next slide" at bounding box center [1071, 249] width 24 height 22
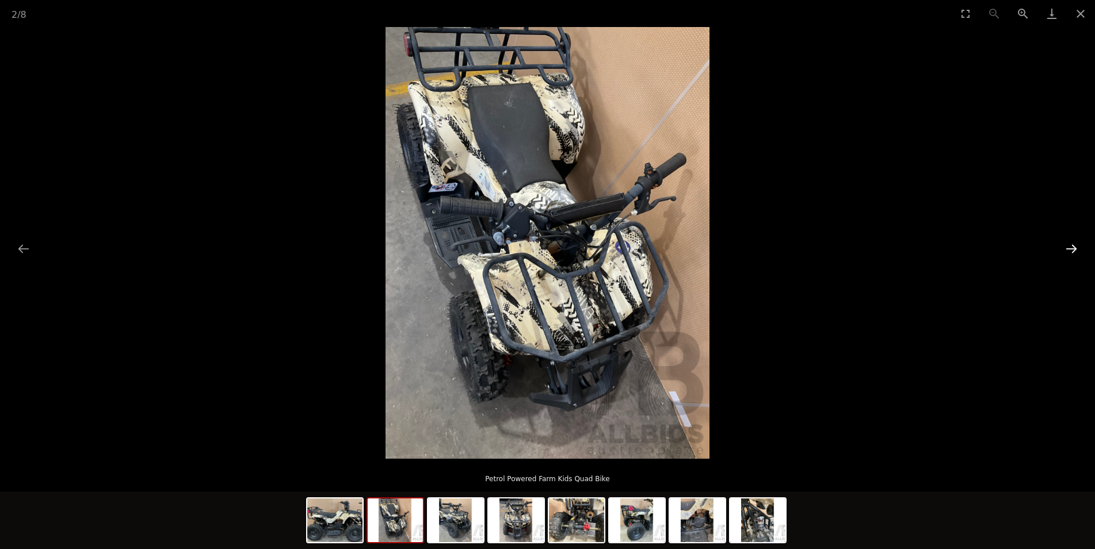
click at [1065, 246] on button "Next slide" at bounding box center [1071, 249] width 24 height 22
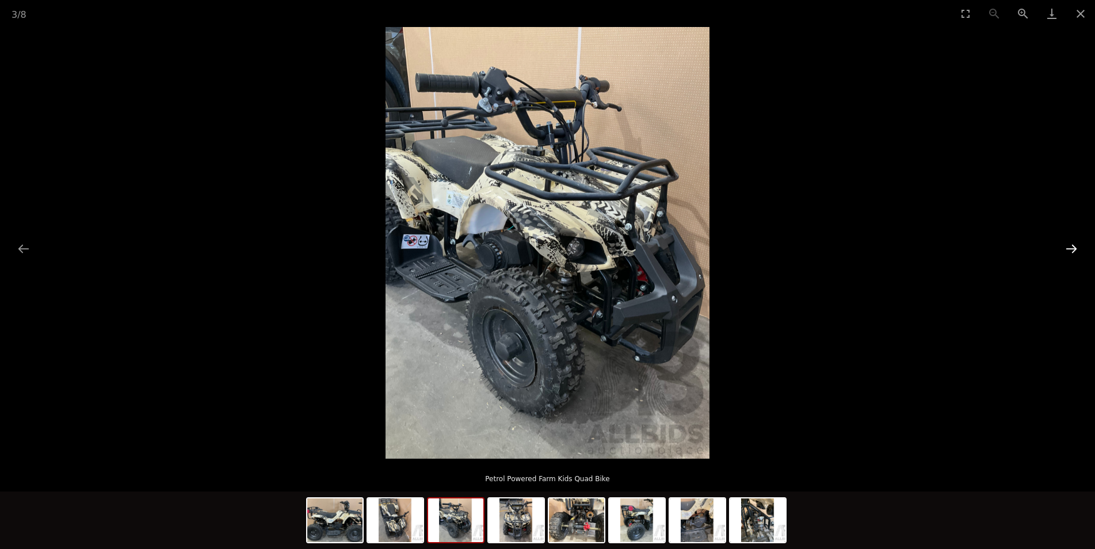
click at [1065, 246] on button "Next slide" at bounding box center [1071, 249] width 24 height 22
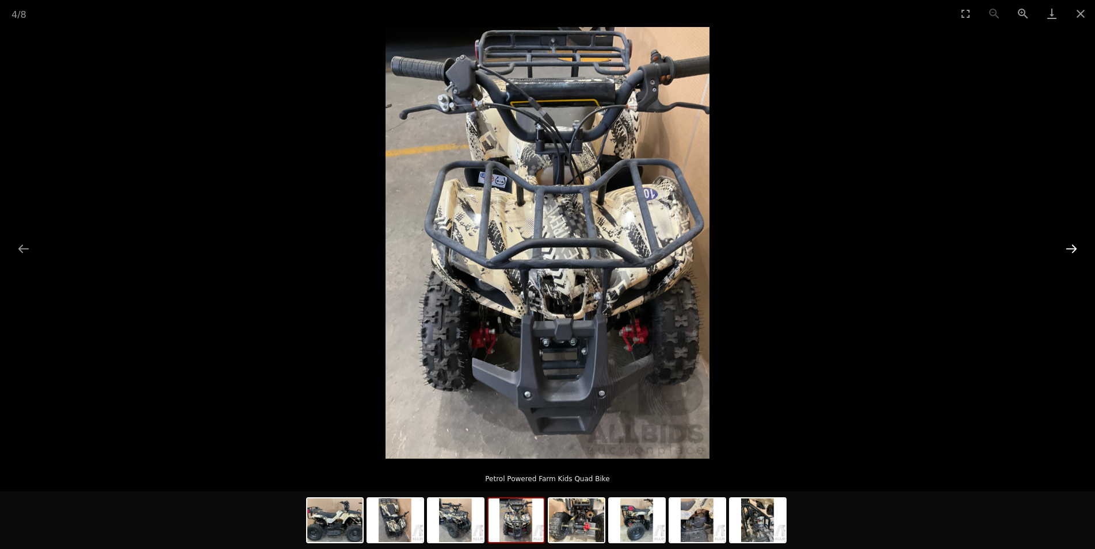
click at [1066, 255] on button "Next slide" at bounding box center [1071, 249] width 24 height 22
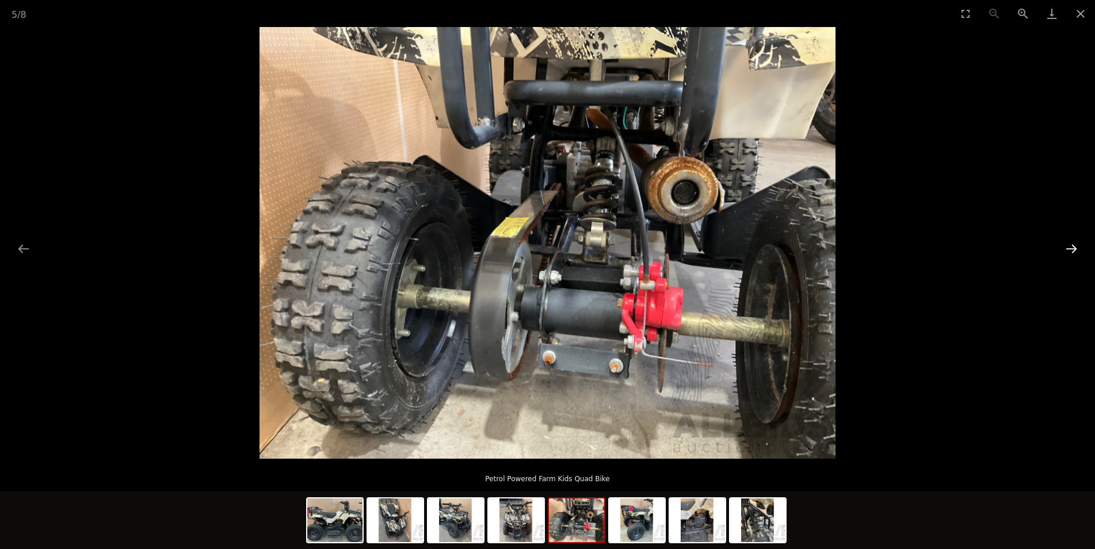
click at [1066, 255] on button "Next slide" at bounding box center [1071, 249] width 24 height 22
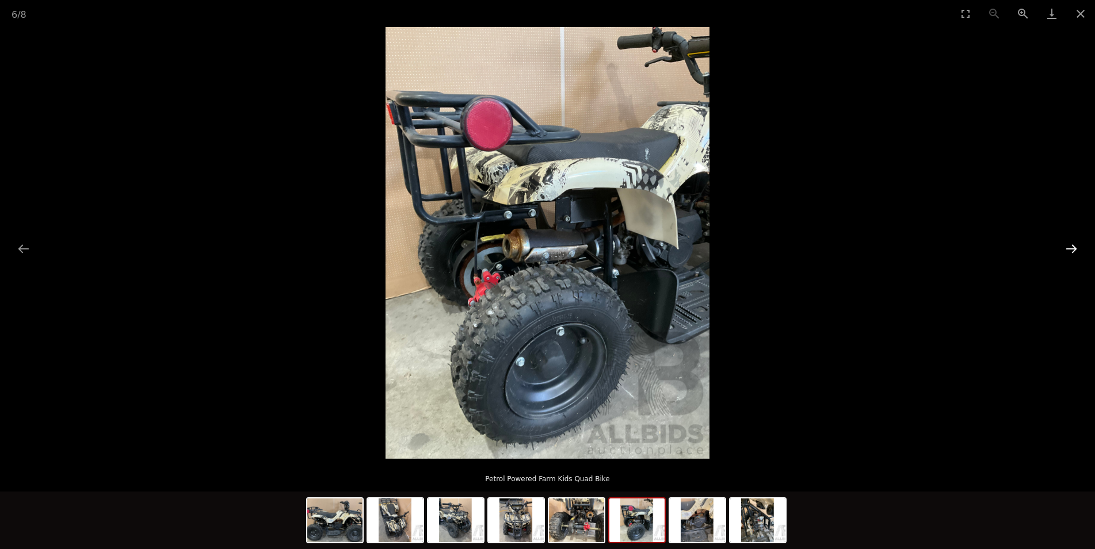
click at [1066, 255] on button "Next slide" at bounding box center [1071, 249] width 24 height 22
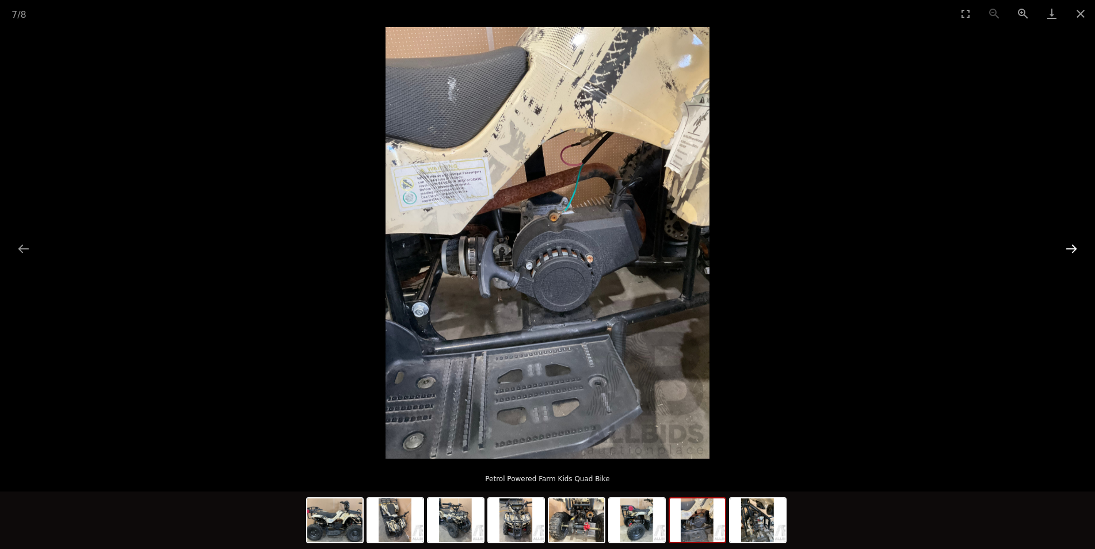
click at [1065, 253] on button "Next slide" at bounding box center [1071, 249] width 24 height 22
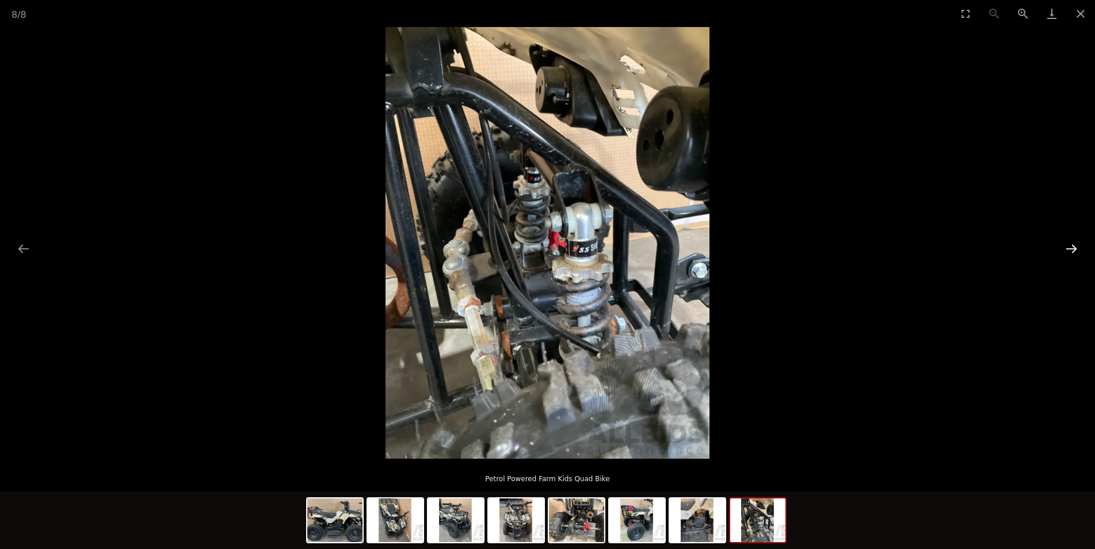
click at [1065, 252] on button "Next slide" at bounding box center [1071, 249] width 24 height 22
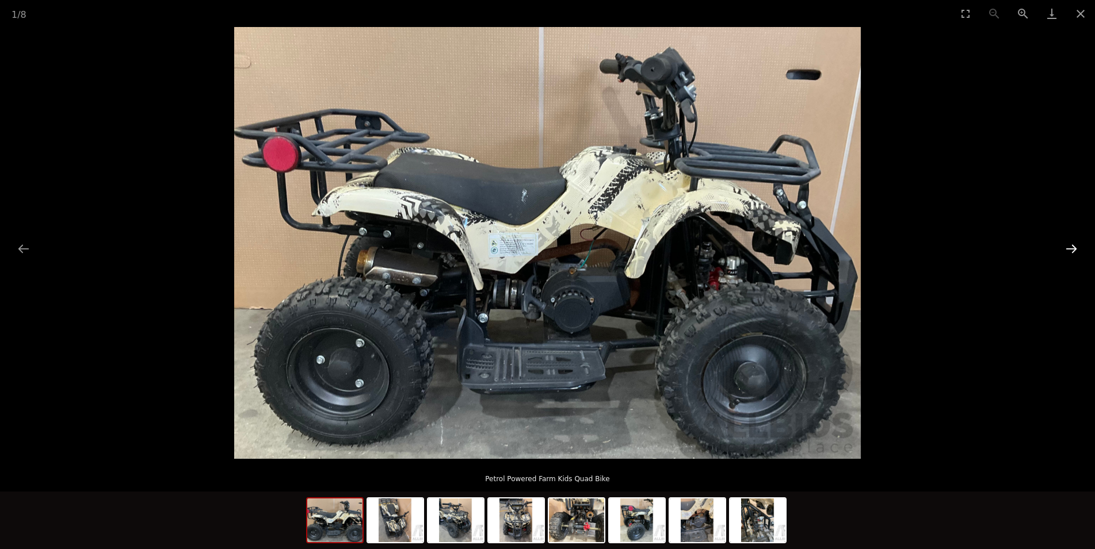
click at [1063, 254] on button "Next slide" at bounding box center [1071, 249] width 24 height 22
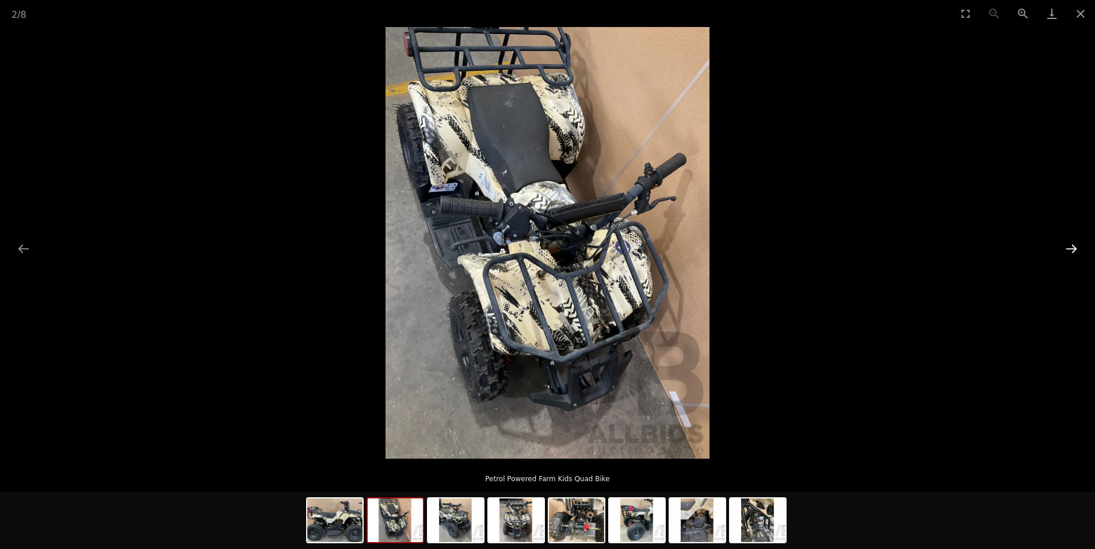
click at [1063, 253] on button "Next slide" at bounding box center [1071, 249] width 24 height 22
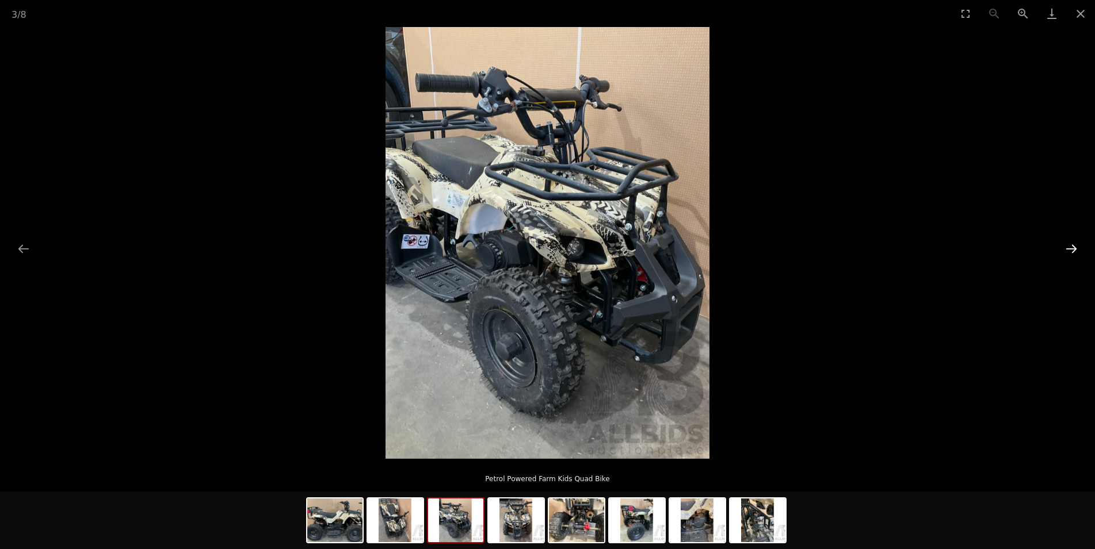
click at [1063, 253] on button "Next slide" at bounding box center [1071, 249] width 24 height 22
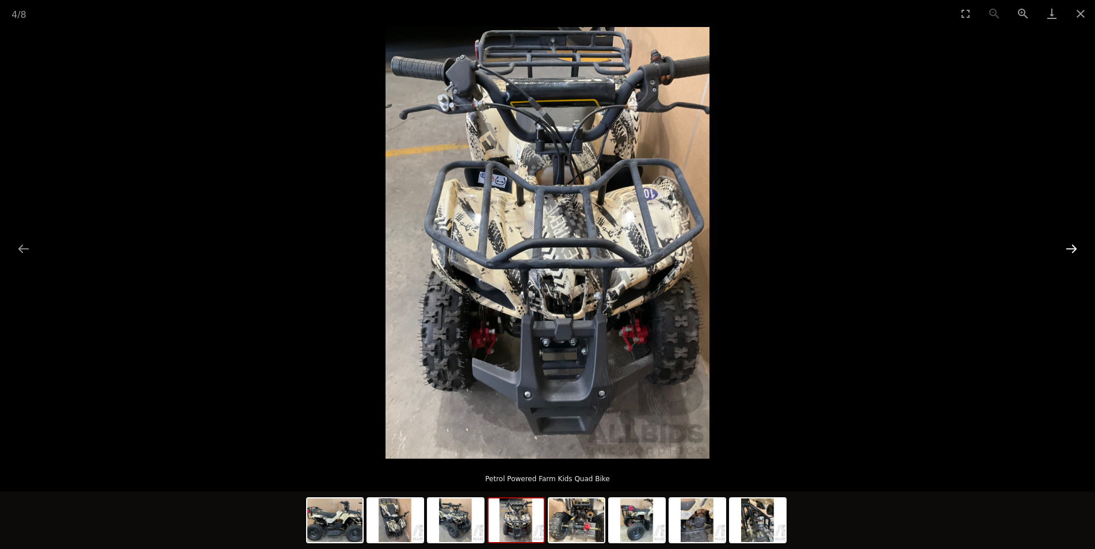
click at [1063, 253] on button "Next slide" at bounding box center [1071, 249] width 24 height 22
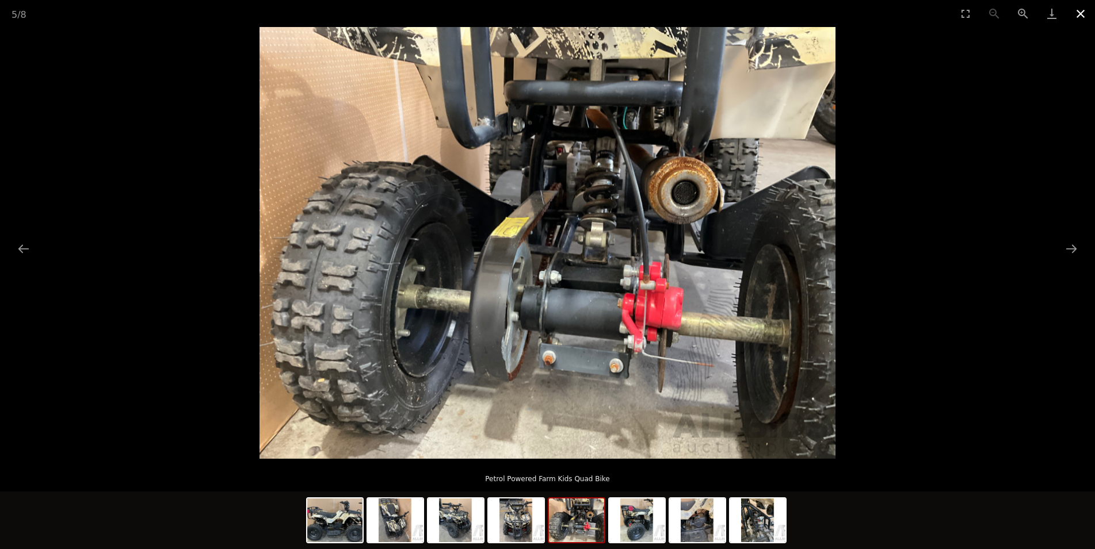
click at [1078, 18] on button "Close gallery" at bounding box center [1080, 13] width 29 height 27
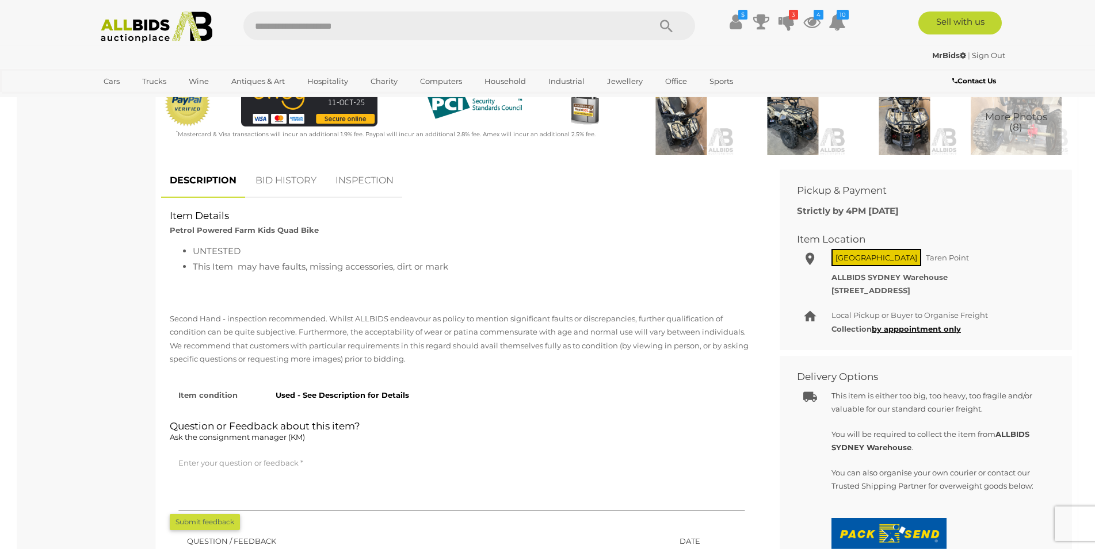
scroll to position [352, 0]
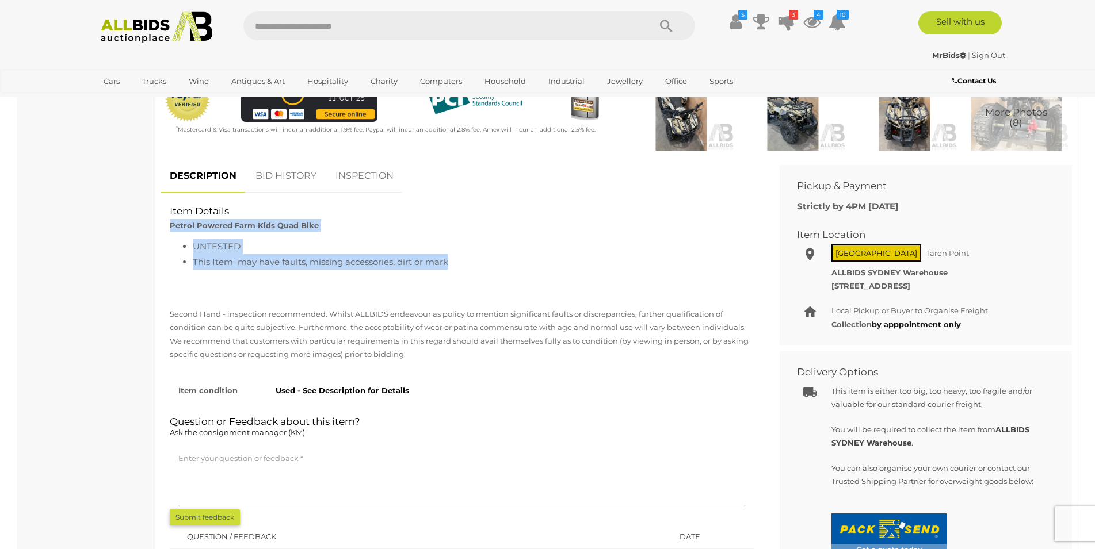
drag, startPoint x: 458, startPoint y: 261, endPoint x: 169, endPoint y: 226, distance: 290.9
click at [169, 205] on div "Item Details Petrol Powered Farm Kids Quad Bike UNTESTED This Item may have fau…" at bounding box center [461, 205] width 601 height 0
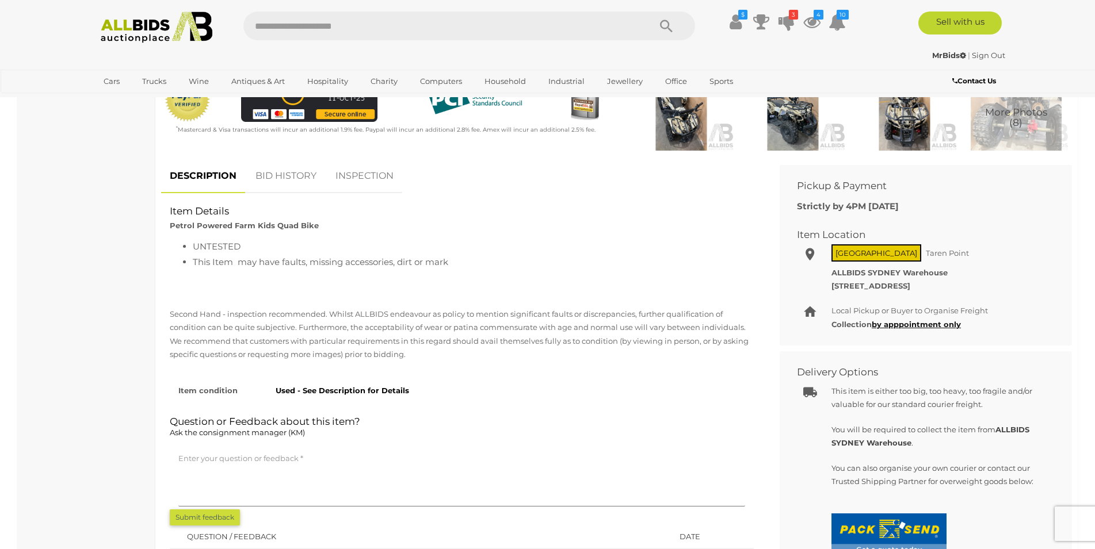
click at [170, 226] on div "Item Details Petrol Powered Farm Kids Quad Bike" at bounding box center [461, 219] width 601 height 28
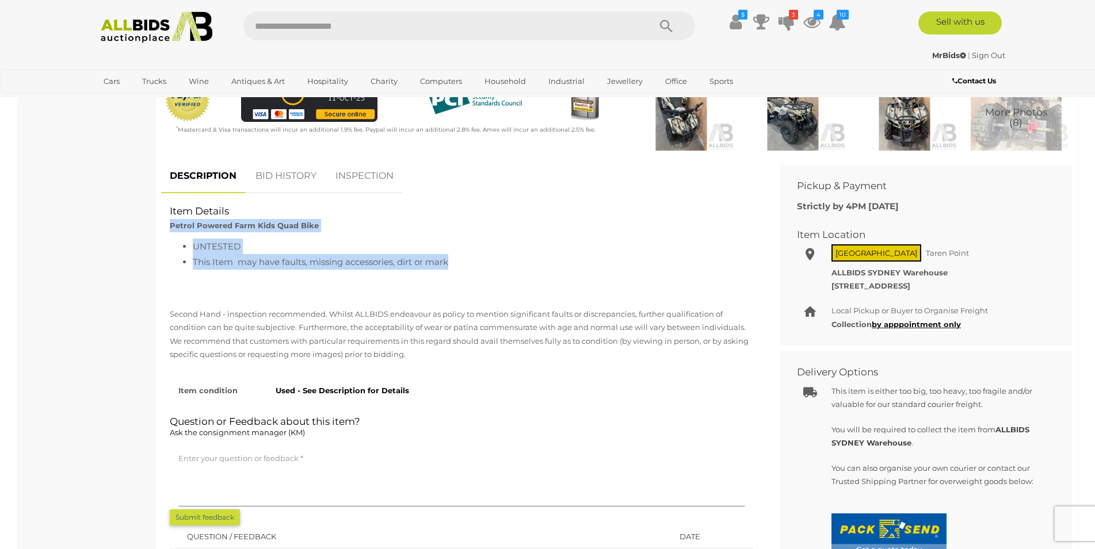
drag, startPoint x: 170, startPoint y: 226, endPoint x: 450, endPoint y: 262, distance: 283.1
click at [450, 205] on div "Item Details Petrol Powered Farm Kids Quad Bike UNTESTED This Item may have fau…" at bounding box center [461, 205] width 601 height 0
click at [454, 262] on li "This Item may have faults, missing accessories, dirt or mark" at bounding box center [473, 262] width 561 height 16
drag, startPoint x: 172, startPoint y: 226, endPoint x: 478, endPoint y: 270, distance: 309.2
click at [478, 205] on div "Item Details Petrol Powered Farm Kids Quad Bike UNTESTED This Item may have fau…" at bounding box center [461, 205] width 601 height 0
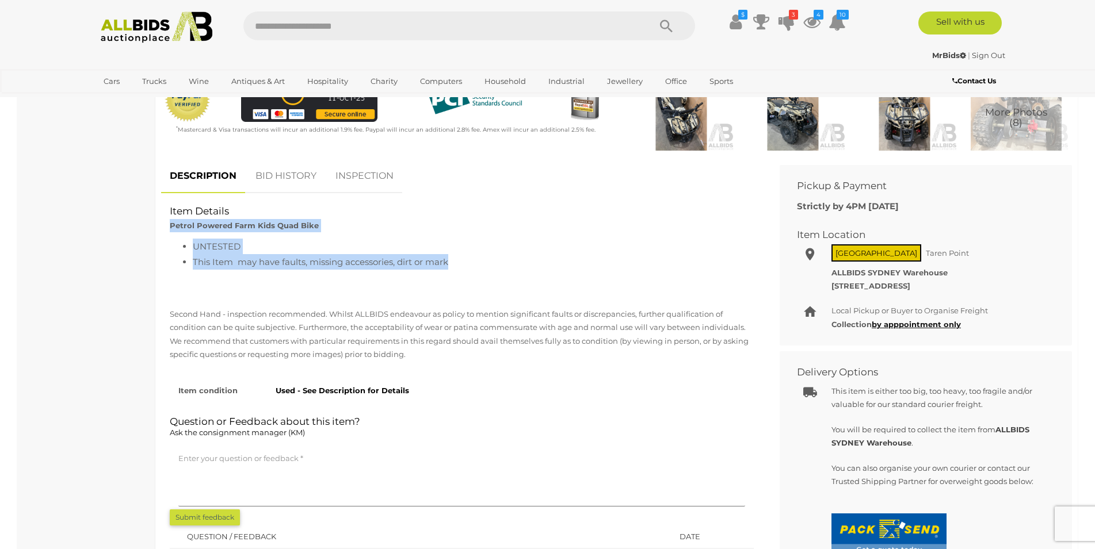
click at [478, 270] on div "UNTESTED This Item may have faults, missing accessories, dirt or mark" at bounding box center [462, 265] width 584 height 52
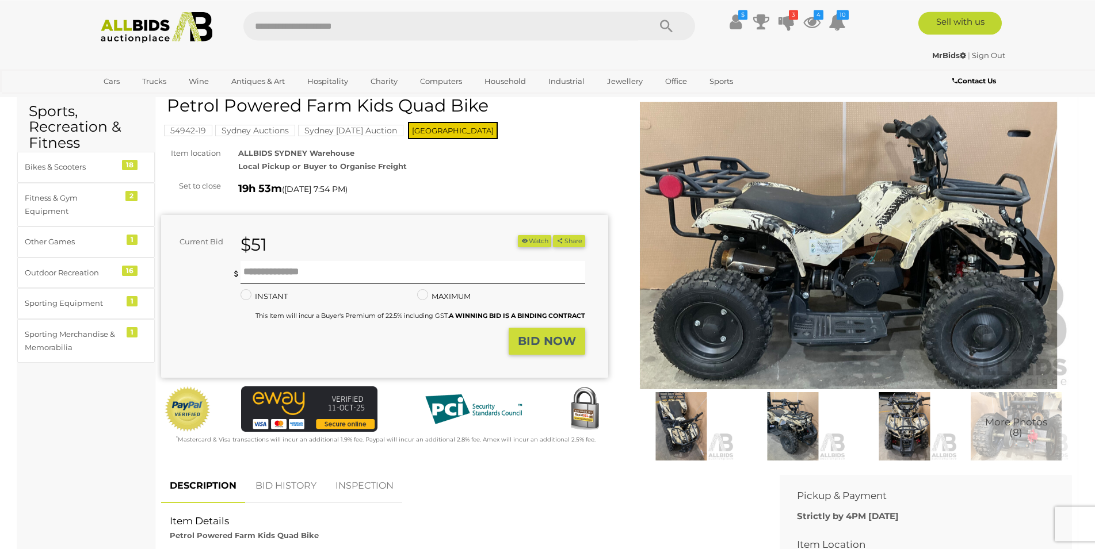
scroll to position [0, 0]
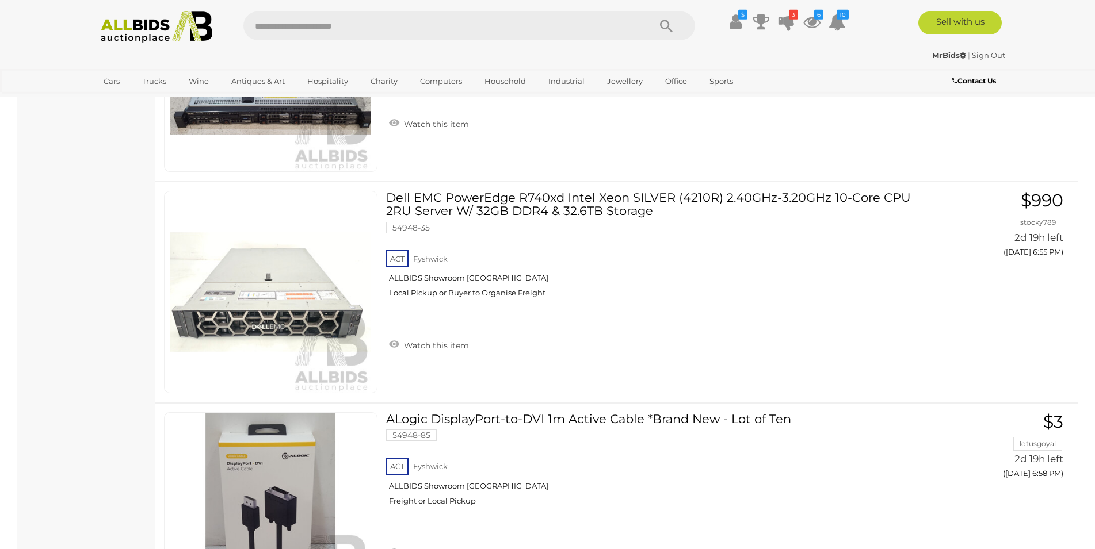
scroll to position [1995, 0]
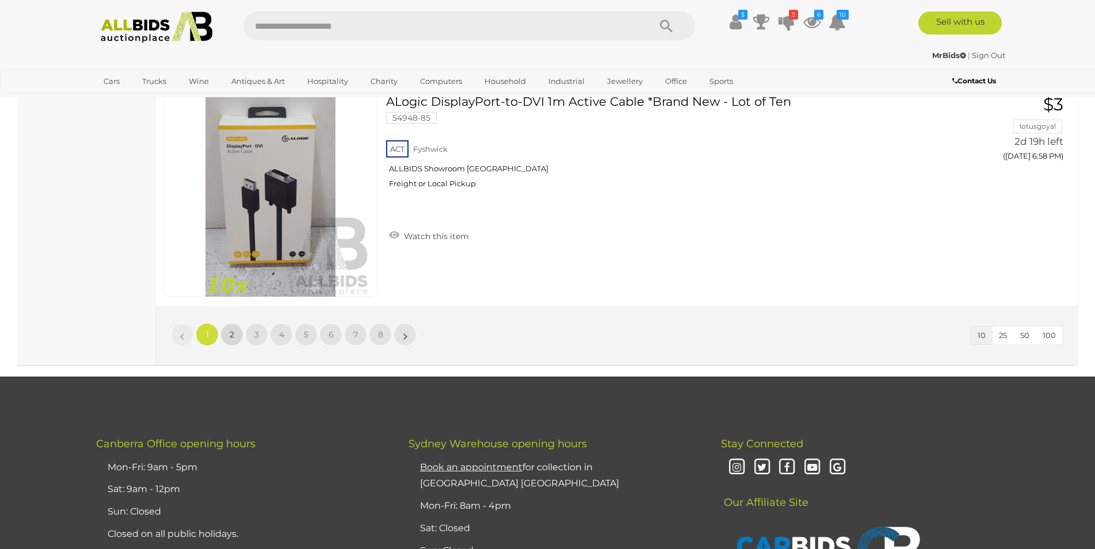
click at [229, 339] on link "2" at bounding box center [231, 334] width 23 height 23
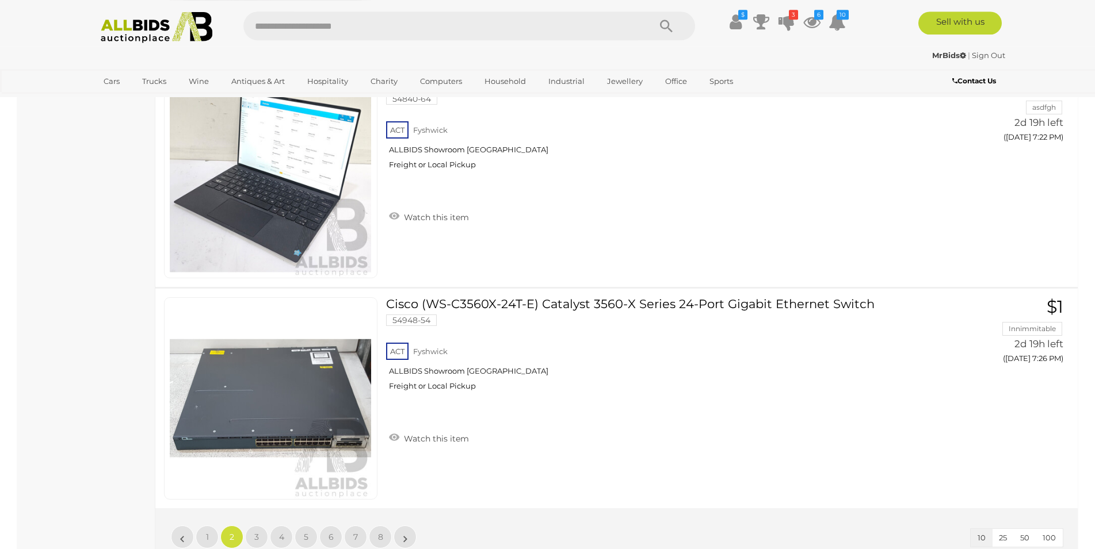
scroll to position [2084, 0]
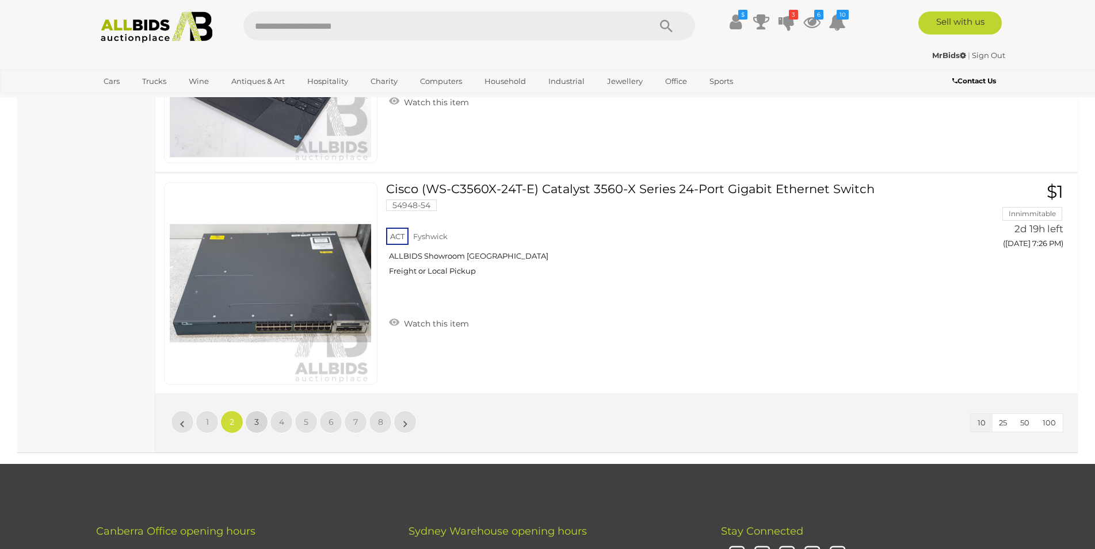
click at [255, 420] on span "3" at bounding box center [256, 422] width 5 height 10
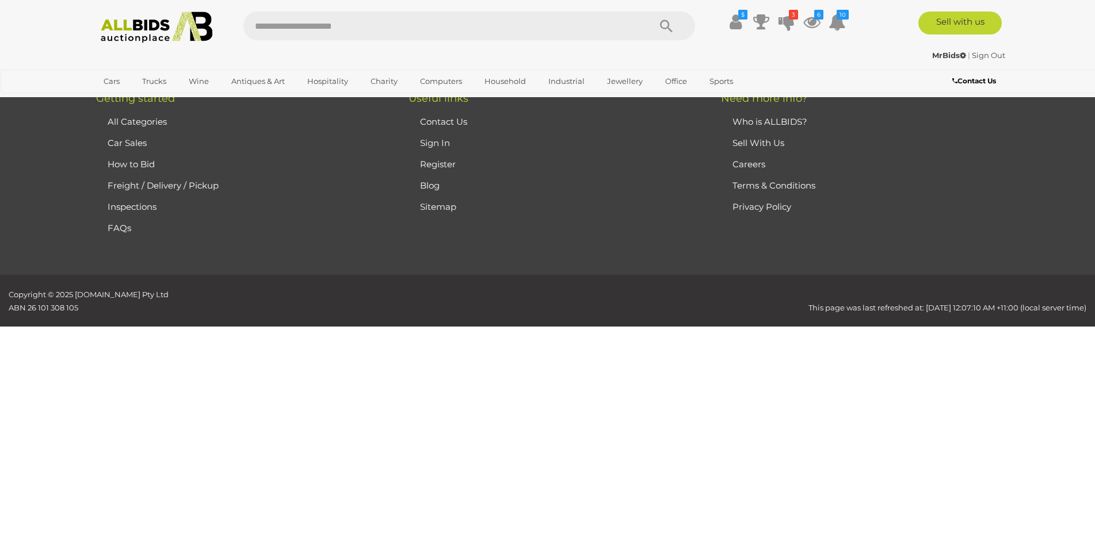
scroll to position [147, 0]
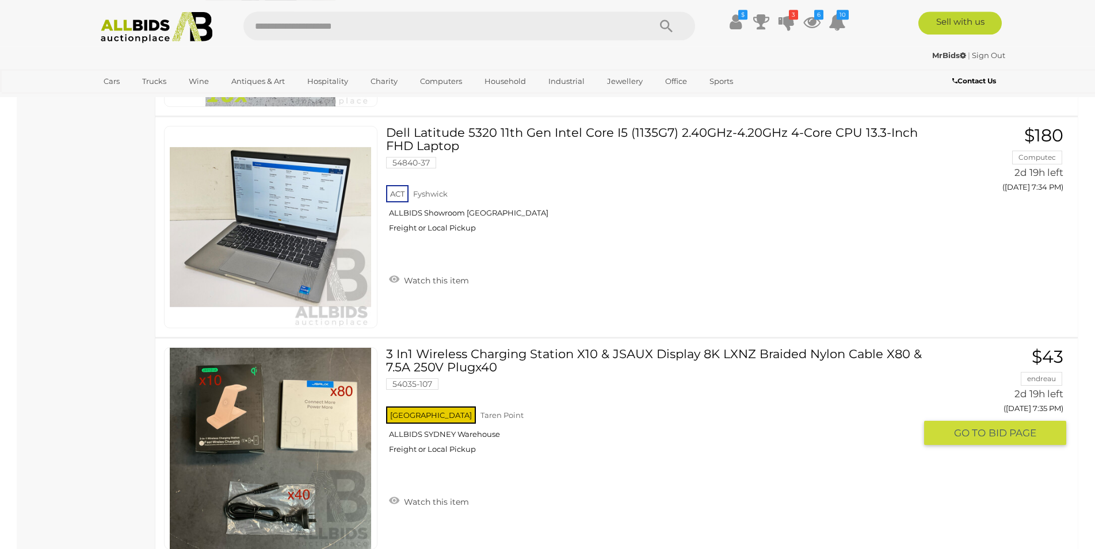
scroll to position [1438, 0]
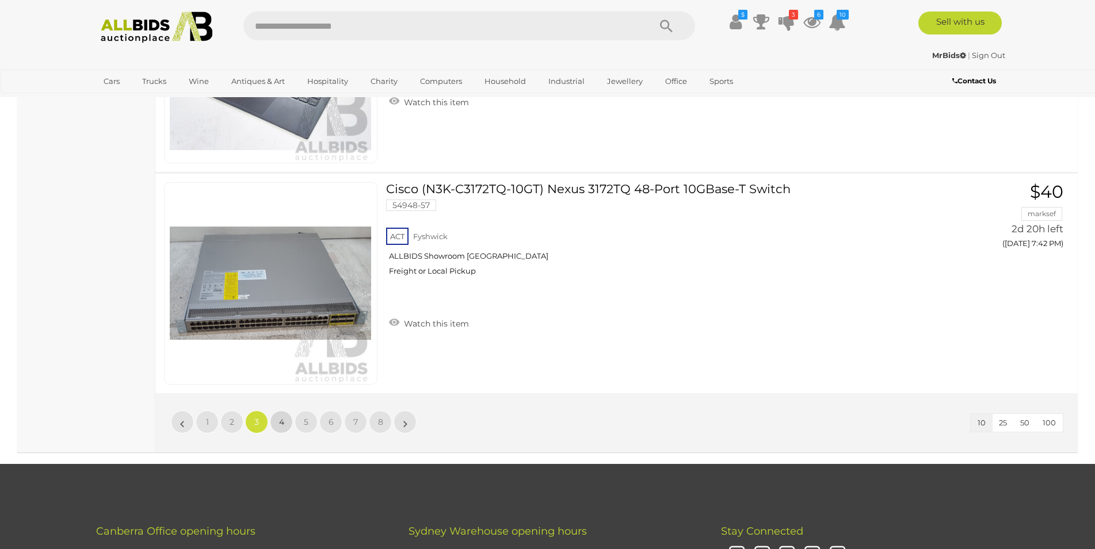
click at [281, 416] on link "4" at bounding box center [281, 422] width 23 height 23
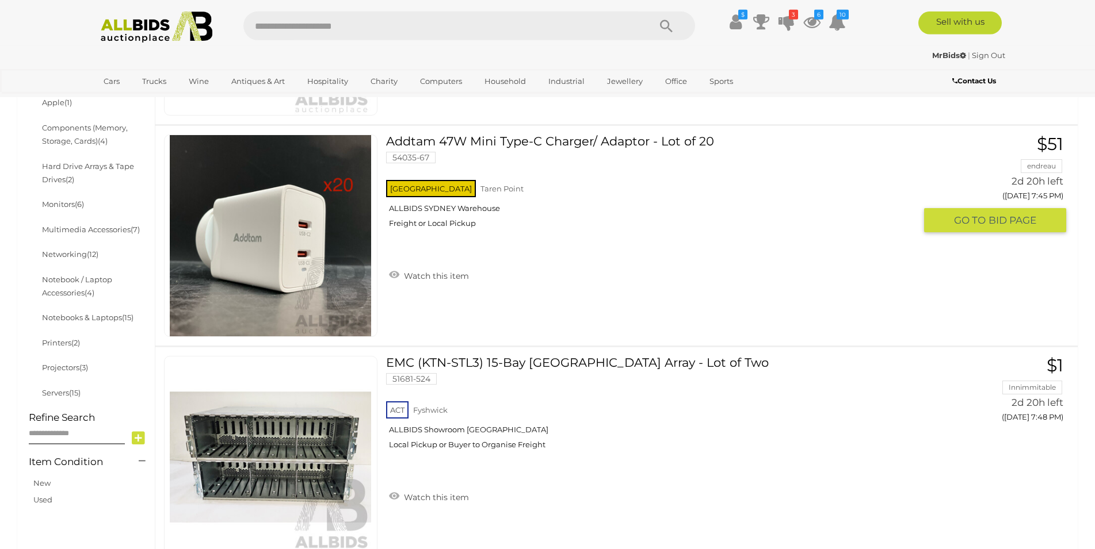
scroll to position [382, 0]
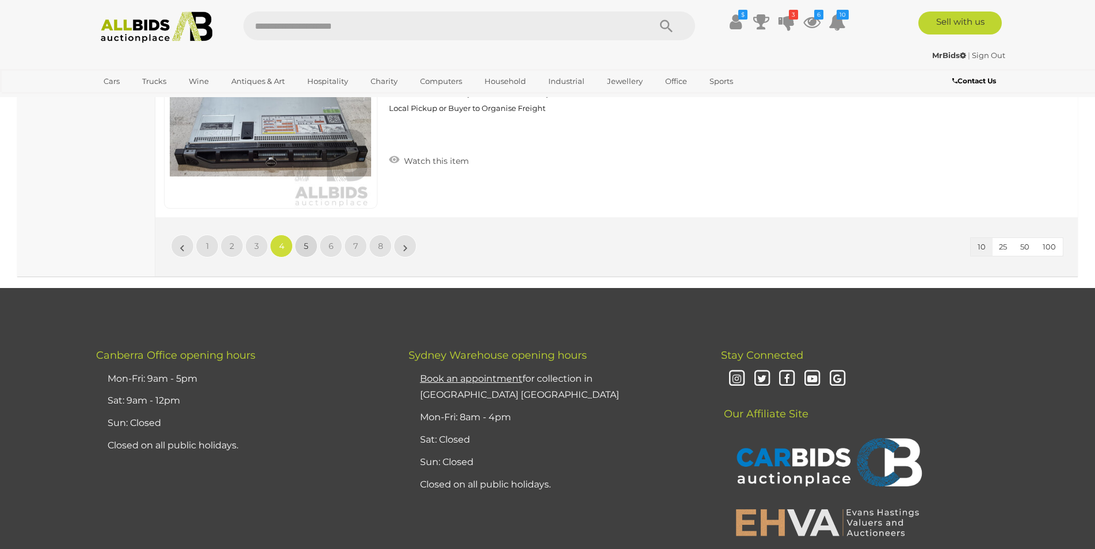
click at [307, 245] on span "5" at bounding box center [306, 246] width 5 height 10
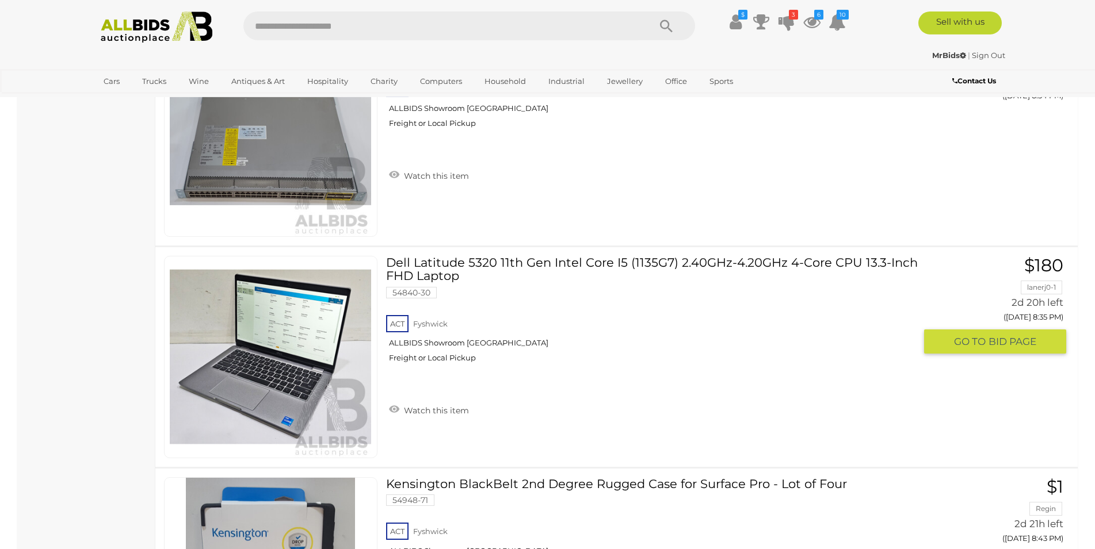
scroll to position [2084, 0]
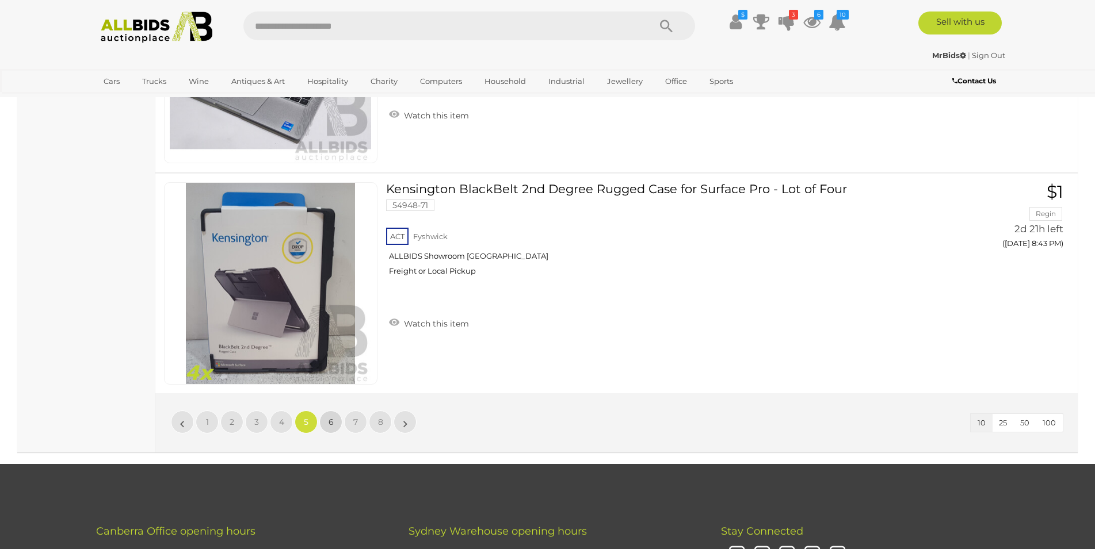
click at [327, 420] on link "6" at bounding box center [330, 422] width 23 height 23
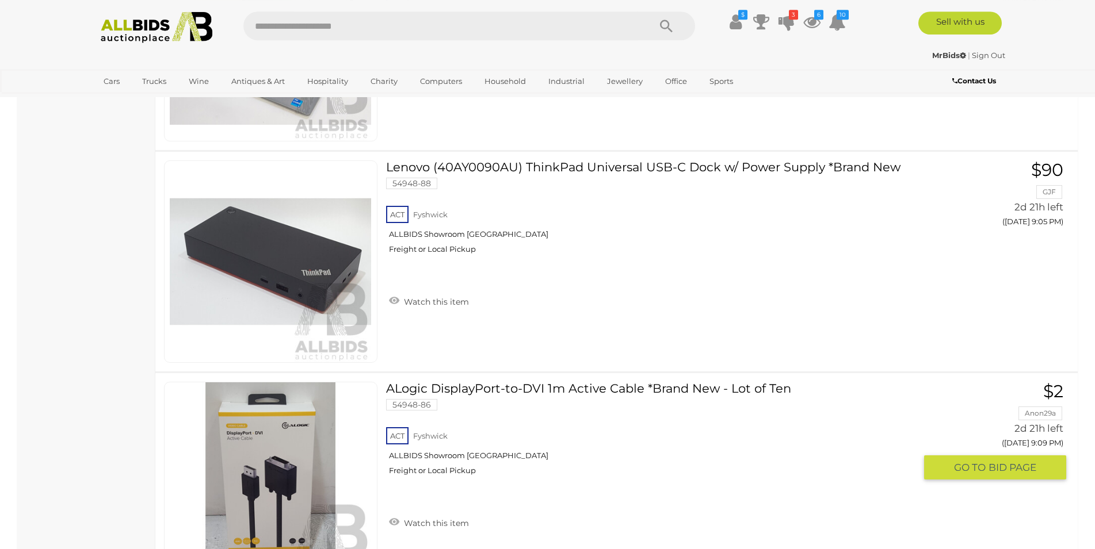
scroll to position [2084, 0]
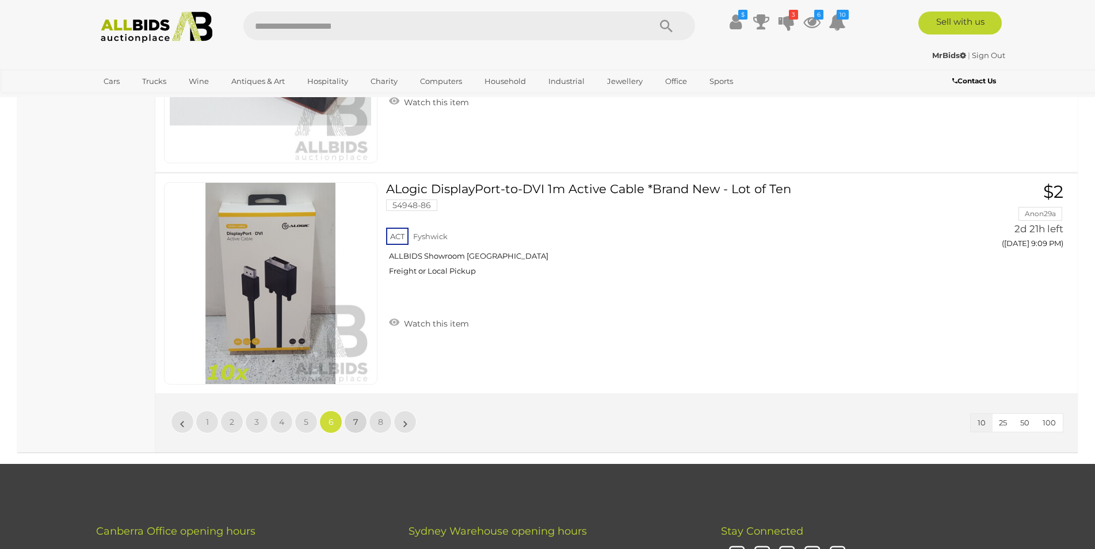
click at [360, 427] on link "7" at bounding box center [355, 422] width 23 height 23
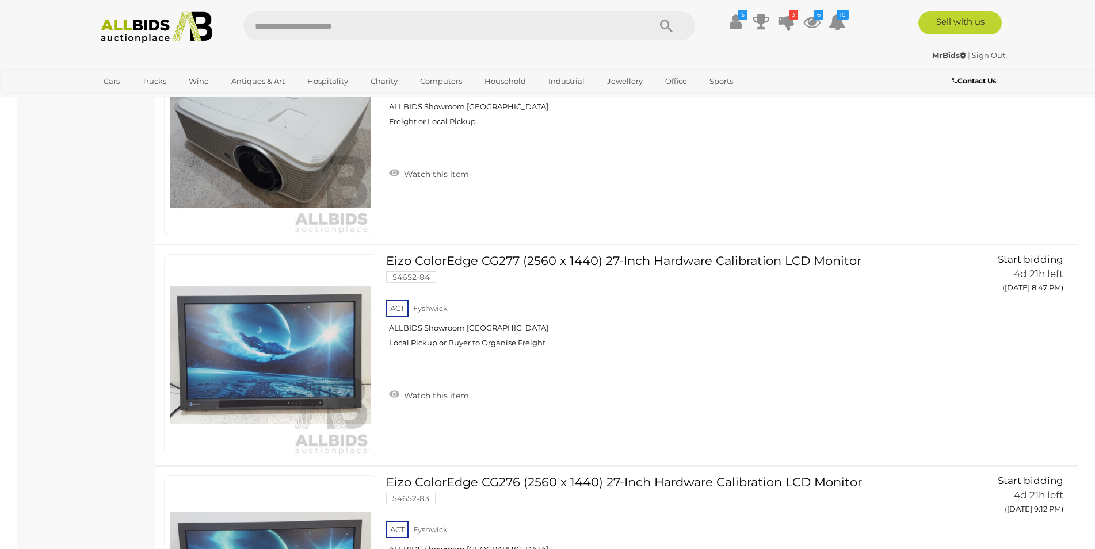
scroll to position [2025, 0]
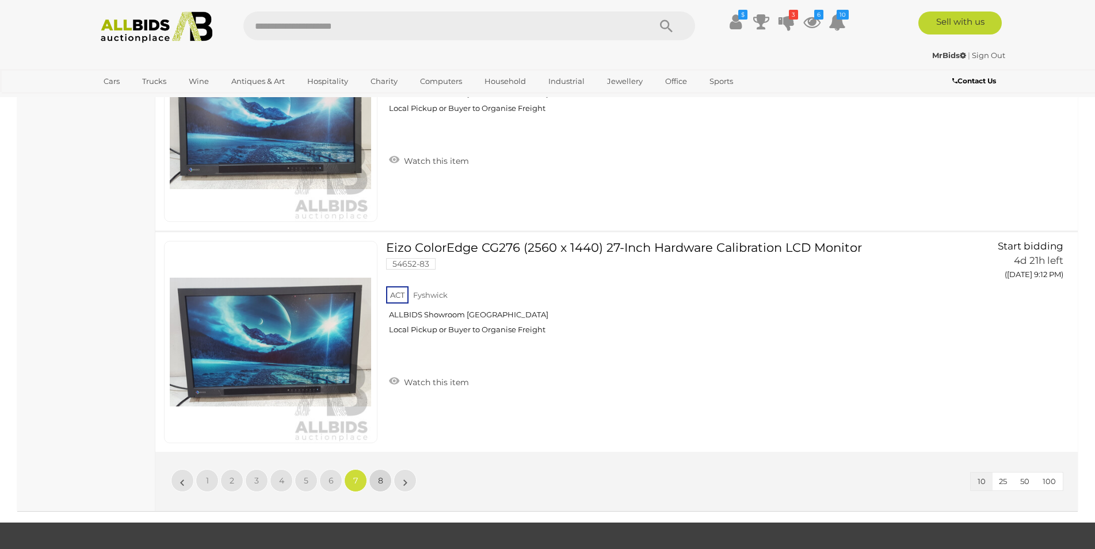
click at [379, 476] on span "8" at bounding box center [380, 481] width 5 height 10
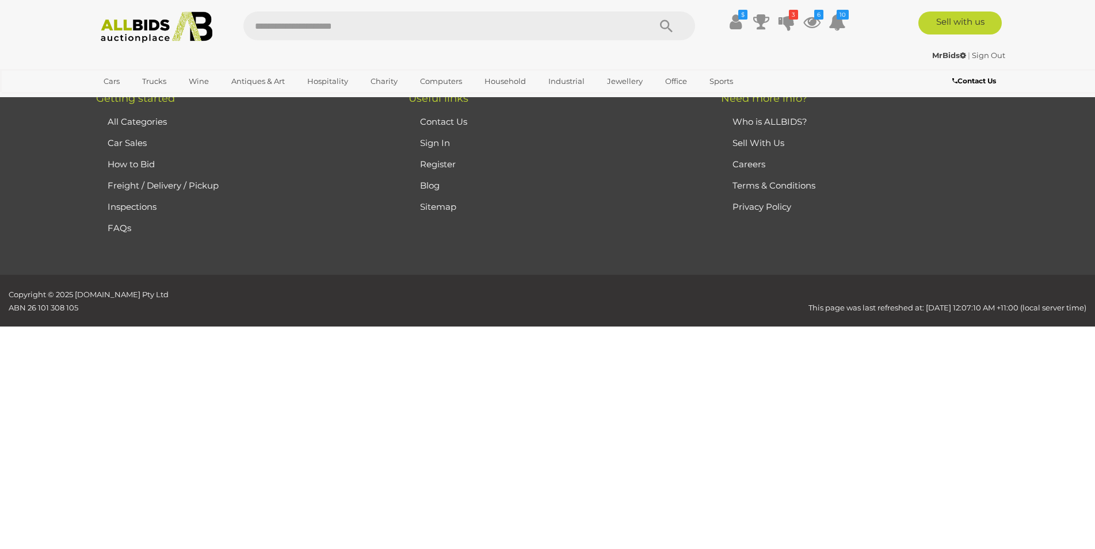
scroll to position [147, 0]
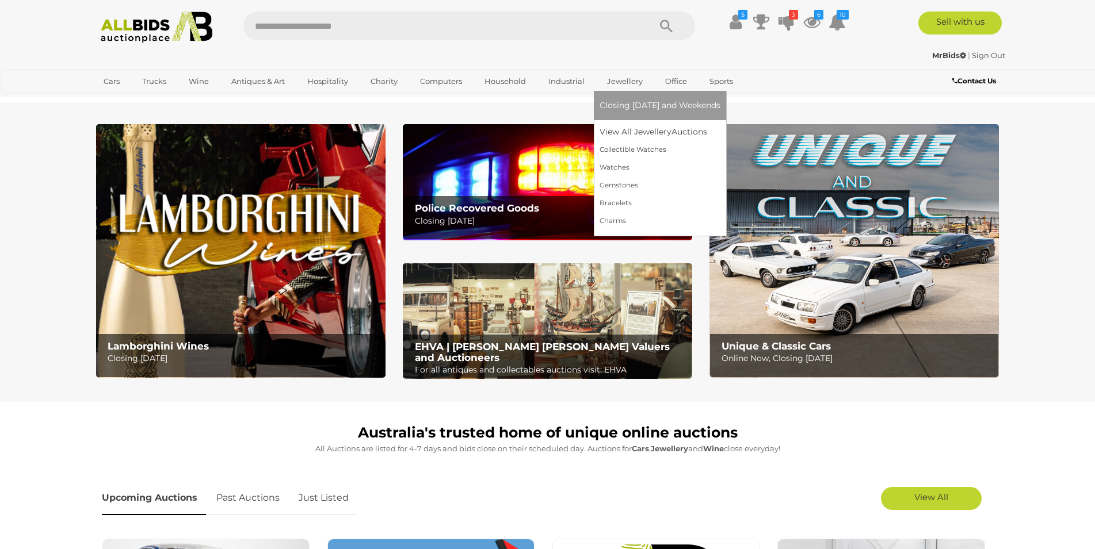
click at [619, 100] on link "Closing [DATE] and Weekends" at bounding box center [659, 106] width 121 height 18
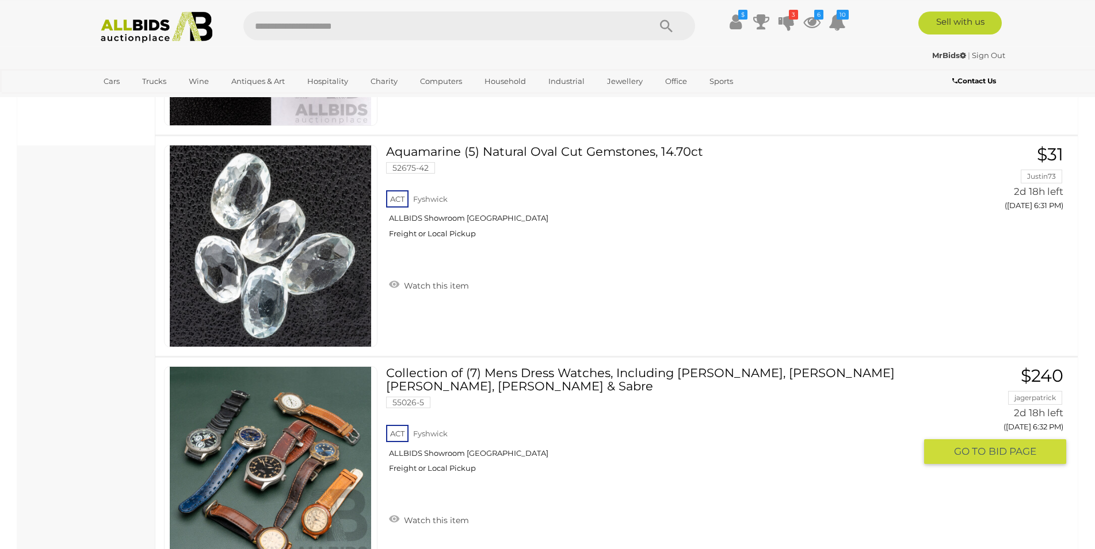
scroll to position [763, 0]
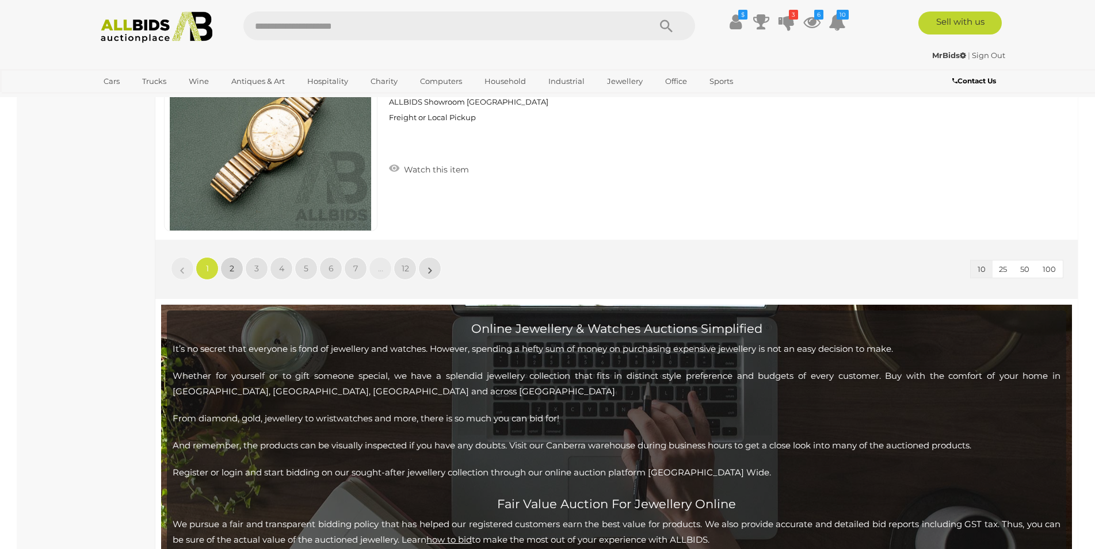
click at [234, 273] on span "2" at bounding box center [232, 268] width 5 height 10
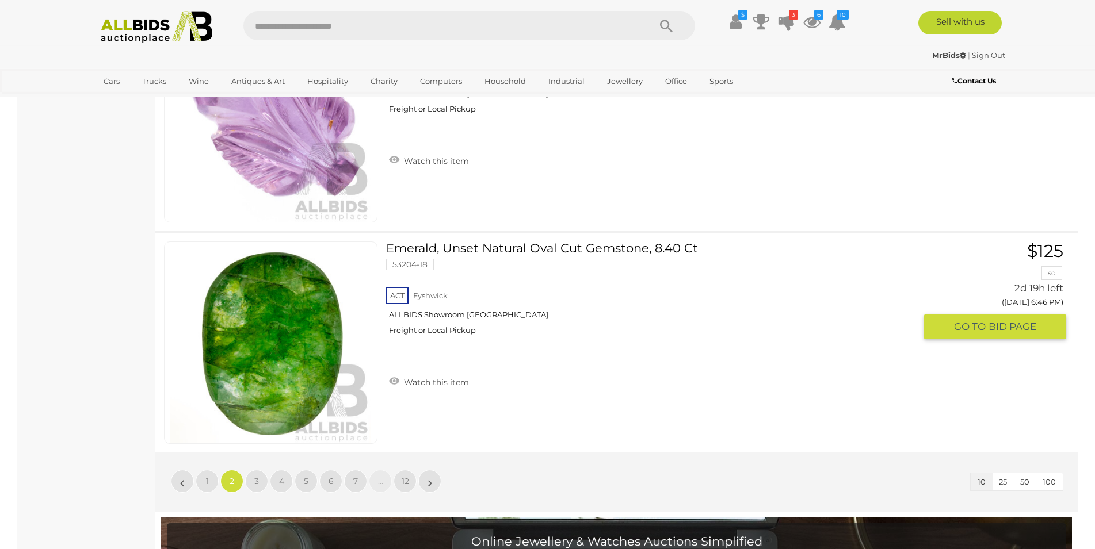
scroll to position [2134, 0]
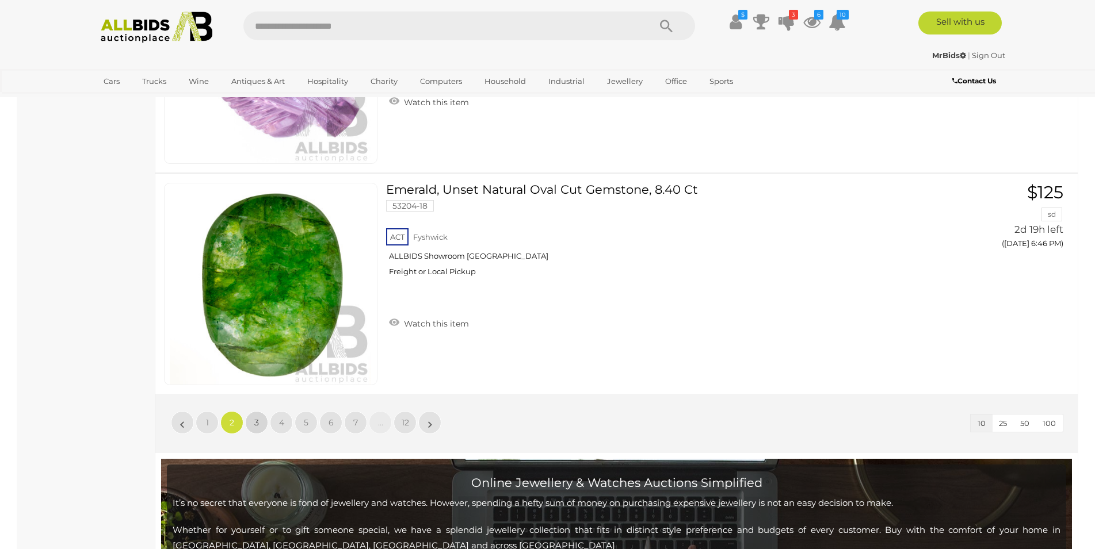
click at [259, 419] on link "3" at bounding box center [256, 422] width 23 height 23
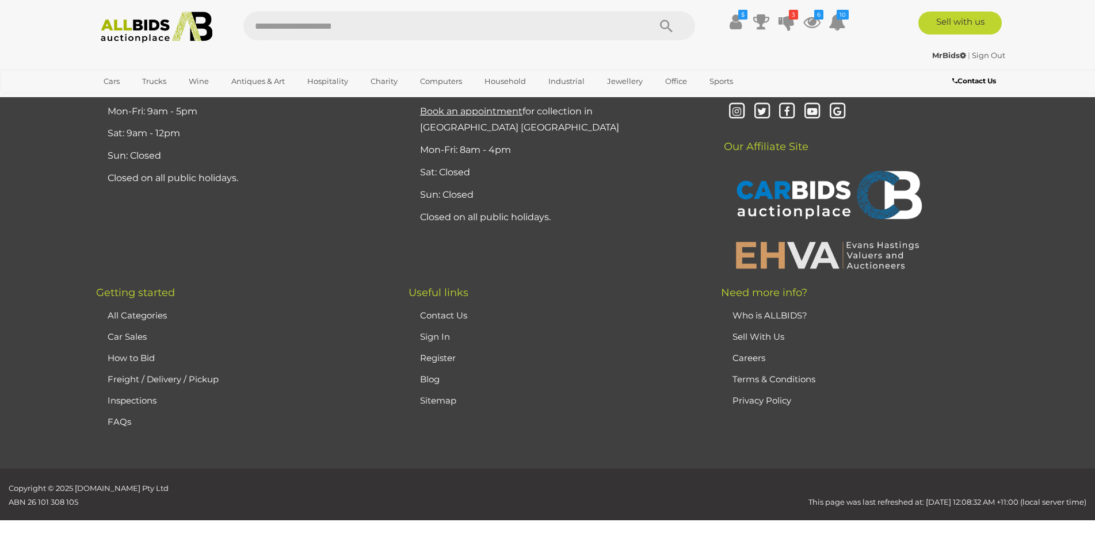
scroll to position [198, 0]
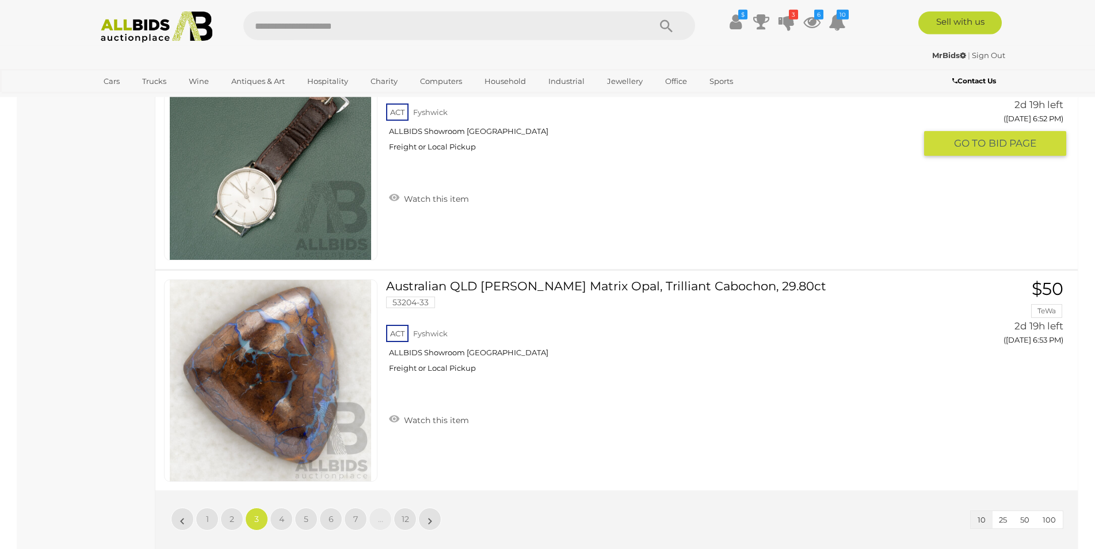
scroll to position [2076, 0]
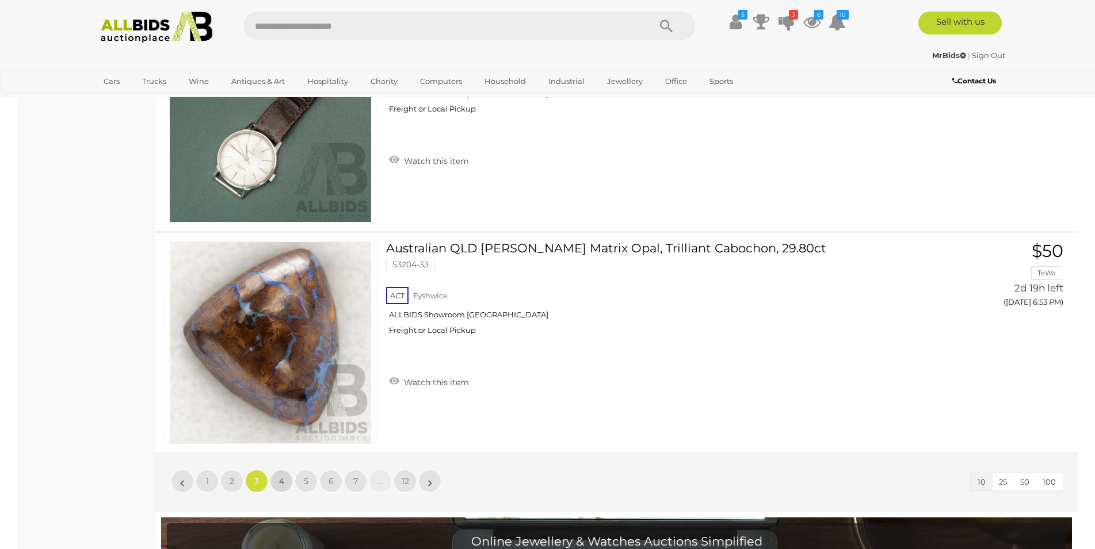
click at [277, 483] on link "4" at bounding box center [281, 481] width 23 height 23
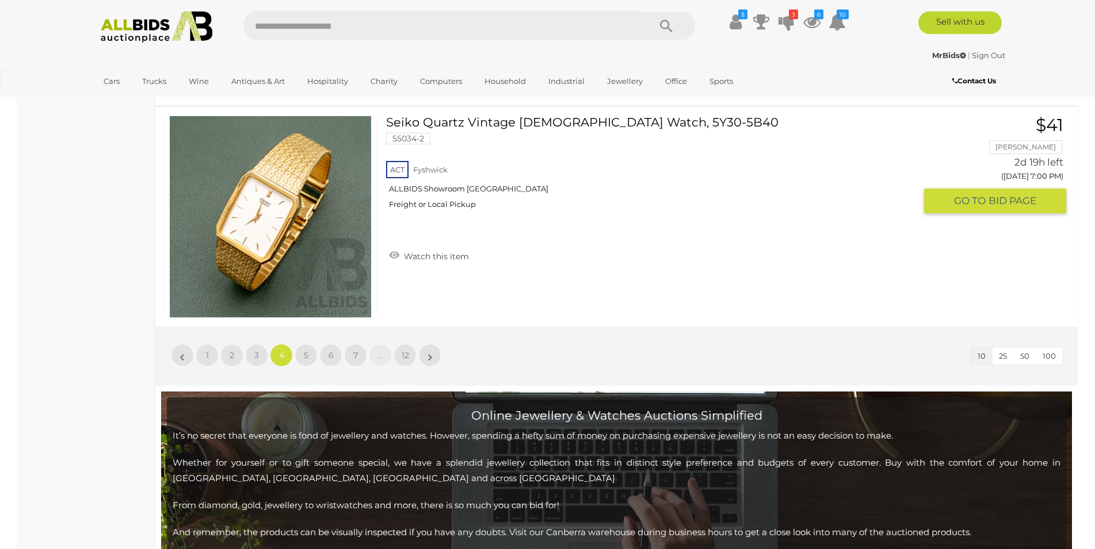
scroll to position [2310, 0]
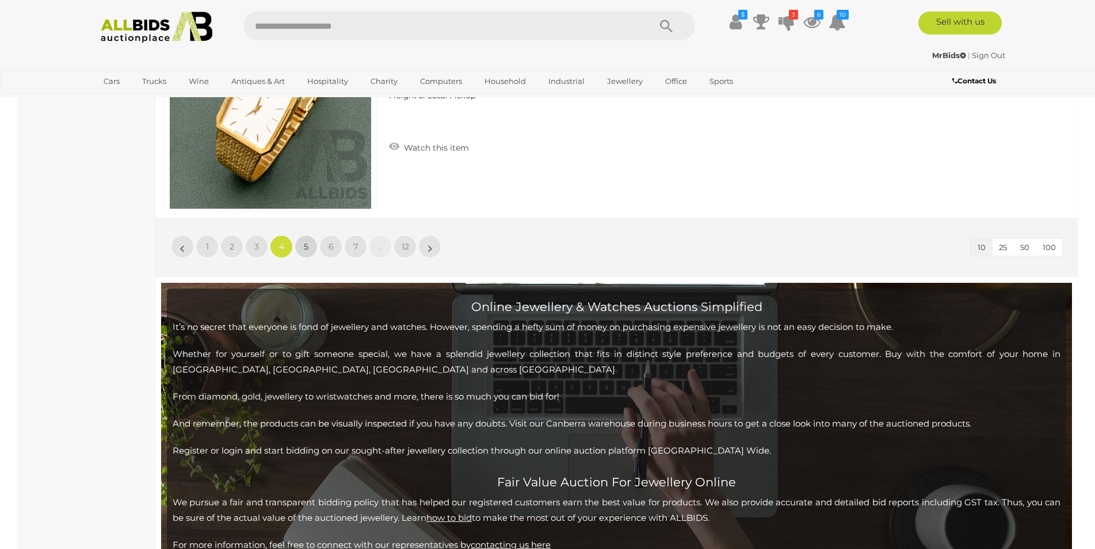
click at [306, 251] on span "5" at bounding box center [306, 247] width 5 height 10
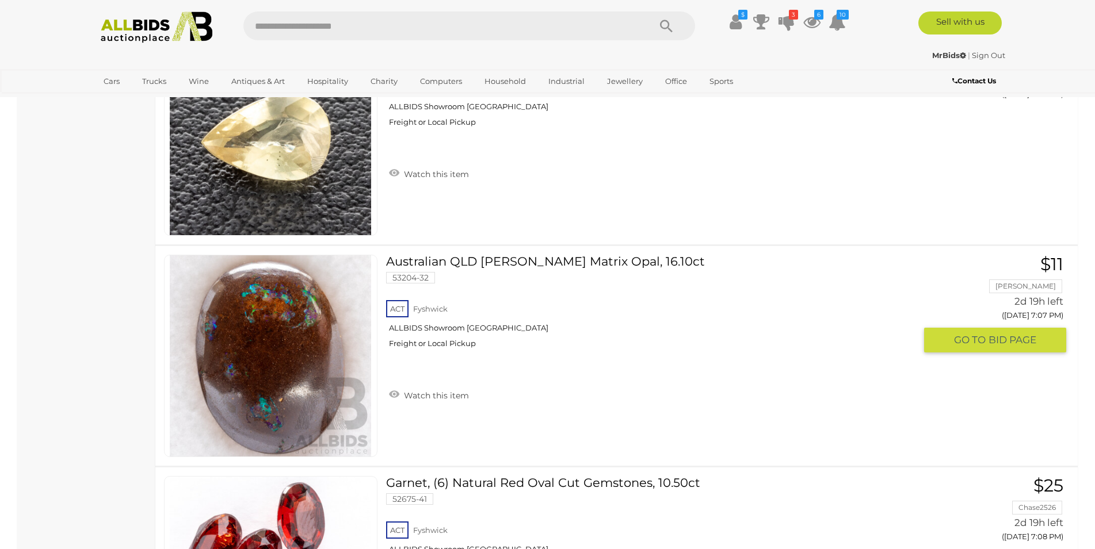
scroll to position [2134, 0]
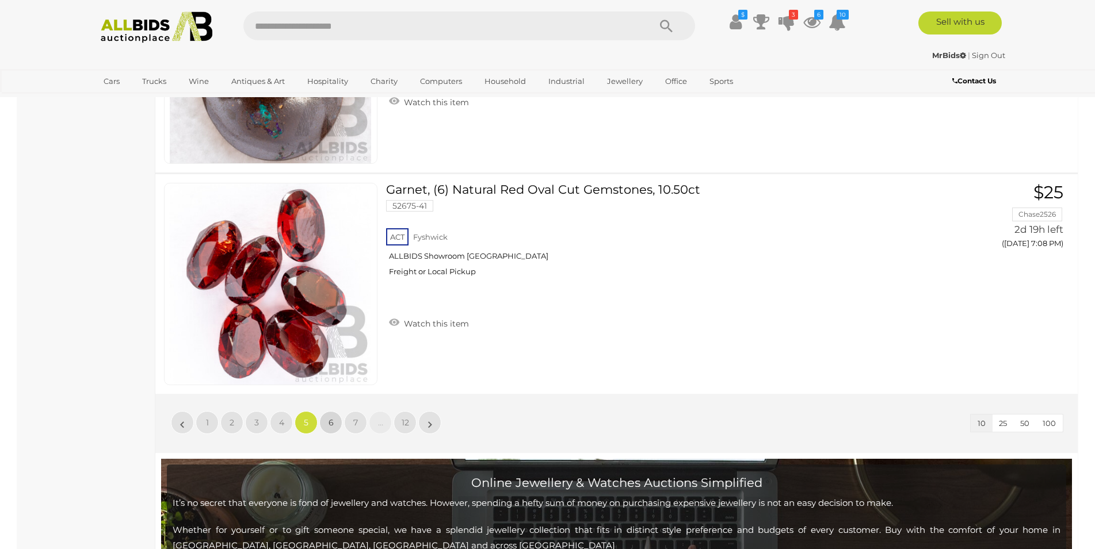
click at [335, 415] on link "6" at bounding box center [330, 422] width 23 height 23
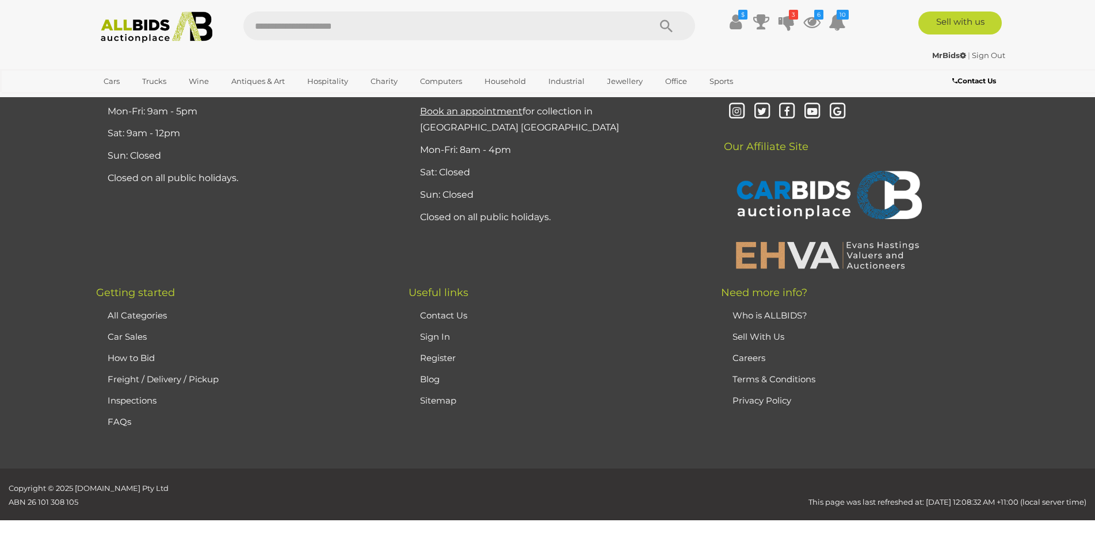
scroll to position [198, 0]
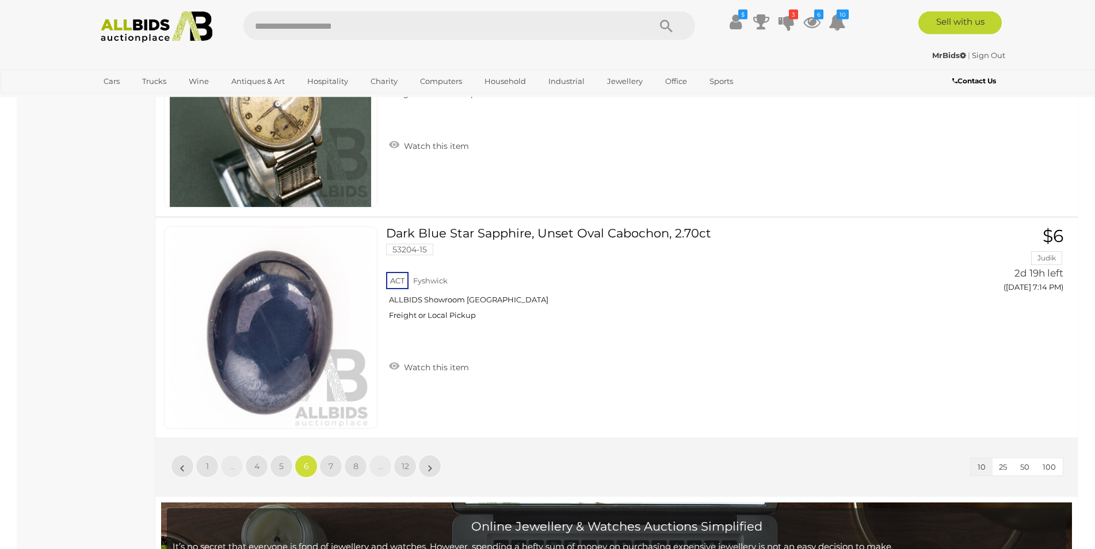
scroll to position [2369, 0]
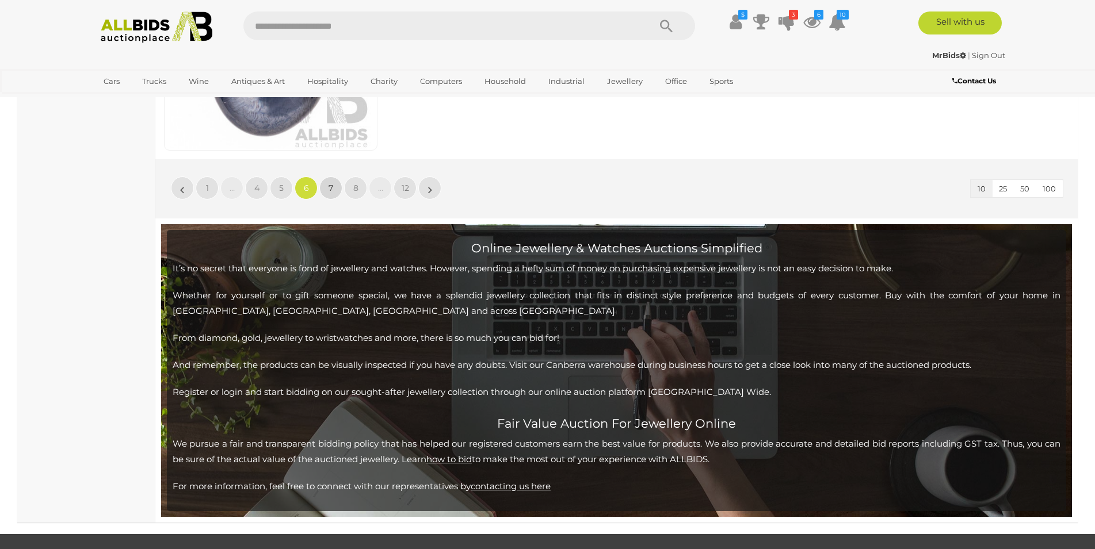
click at [328, 193] on link "7" at bounding box center [330, 188] width 23 height 23
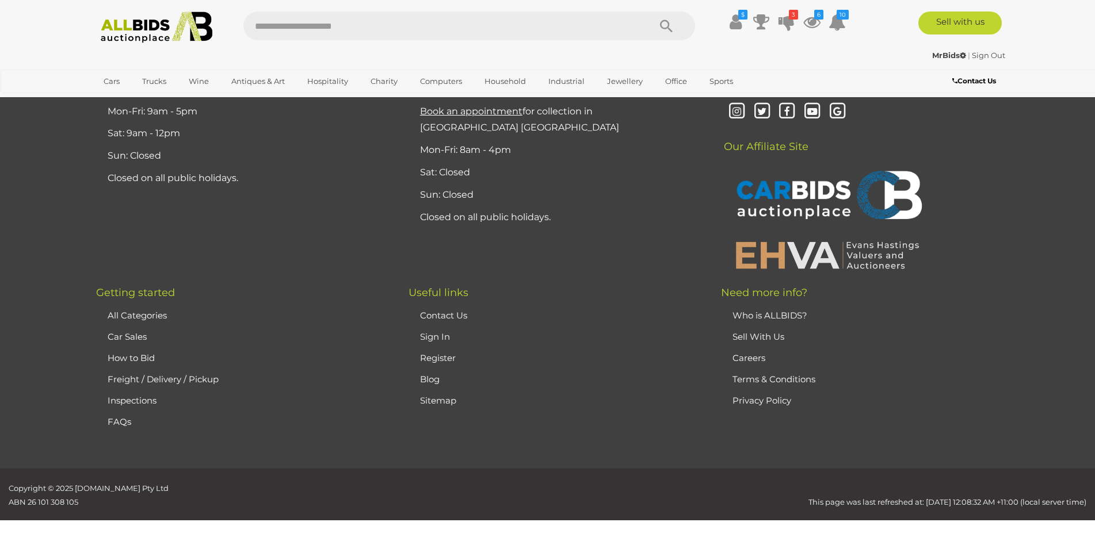
scroll to position [198, 0]
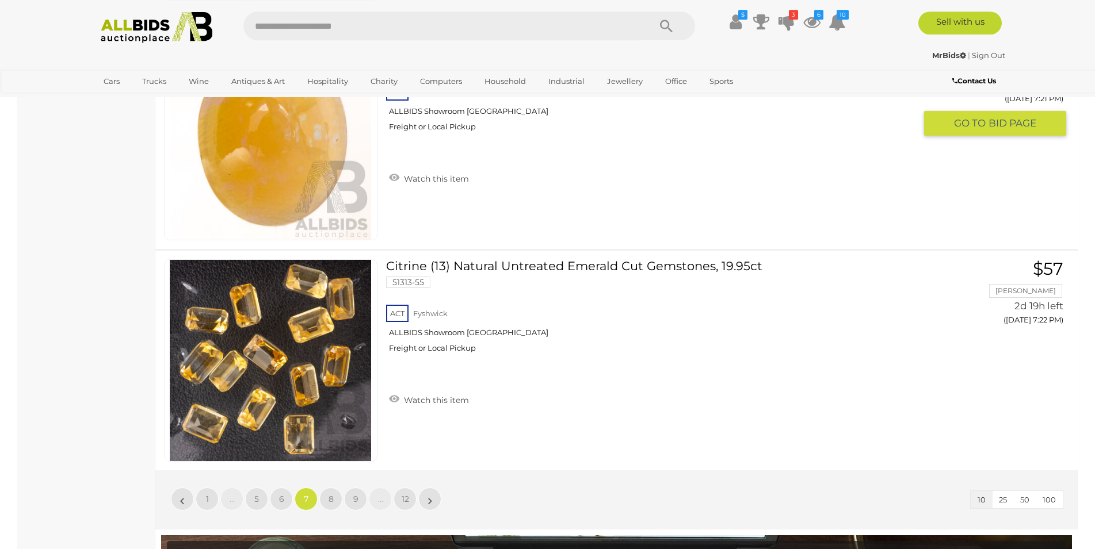
scroll to position [2193, 0]
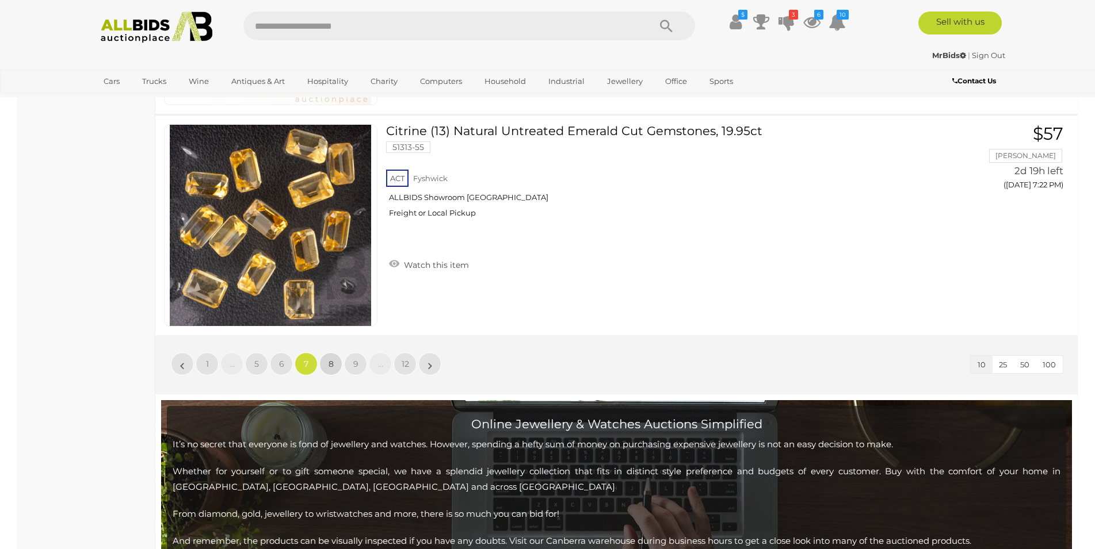
click at [331, 360] on span "8" at bounding box center [330, 364] width 5 height 10
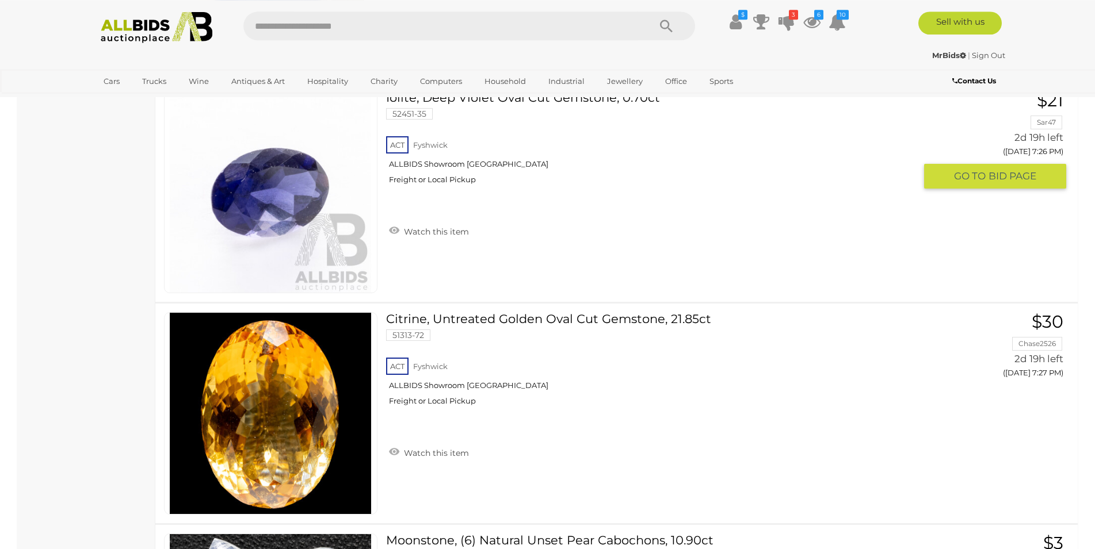
scroll to position [1548, 0]
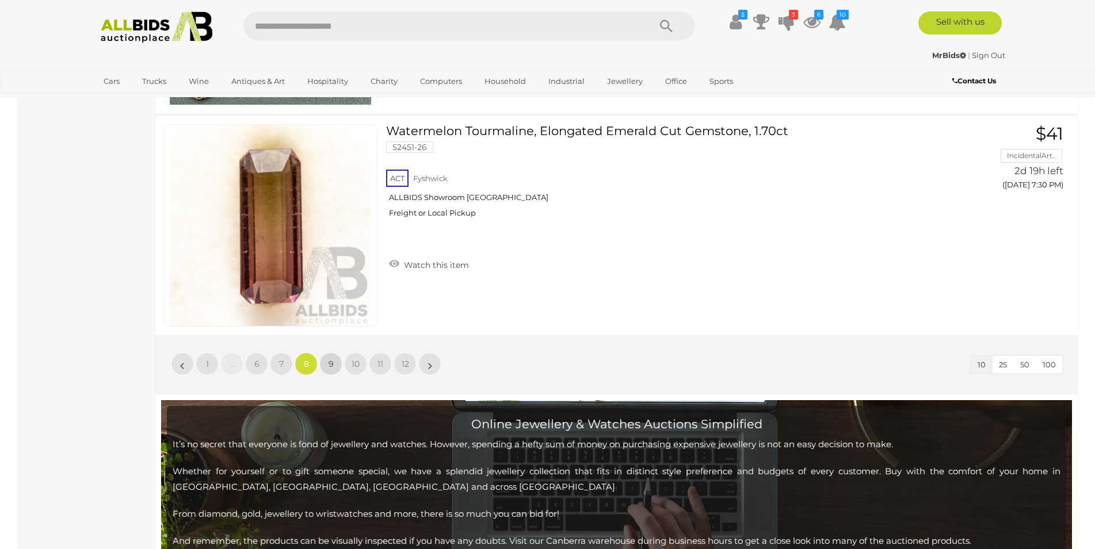
click at [326, 364] on link "9" at bounding box center [330, 364] width 23 height 23
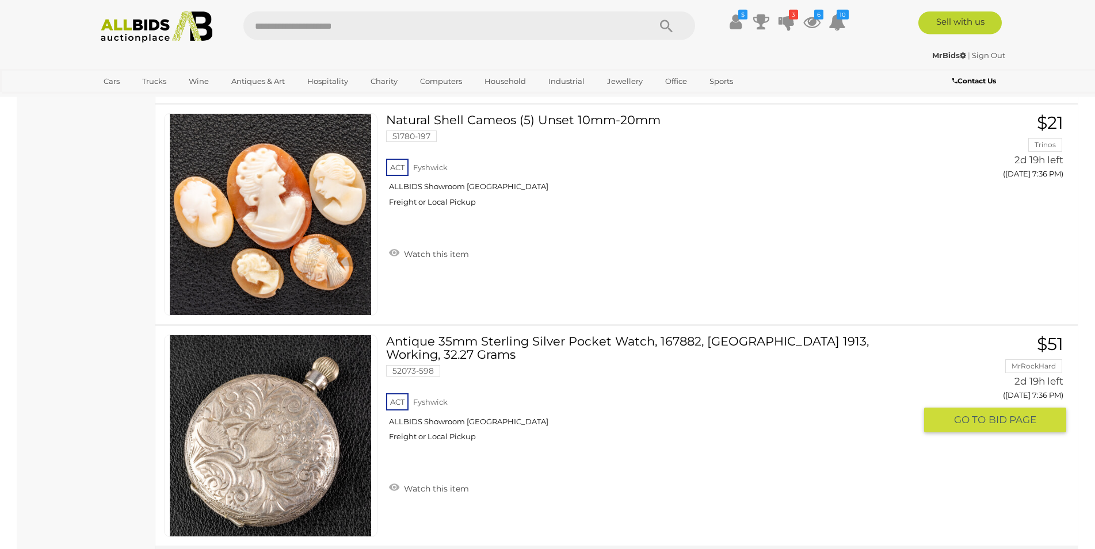
scroll to position [2017, 0]
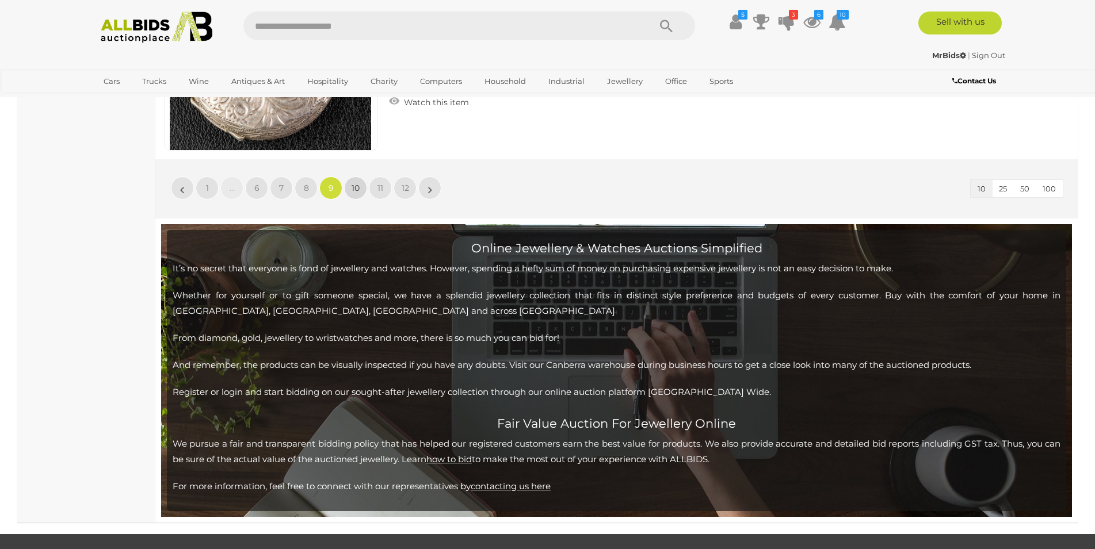
click at [362, 188] on link "10" at bounding box center [355, 188] width 23 height 23
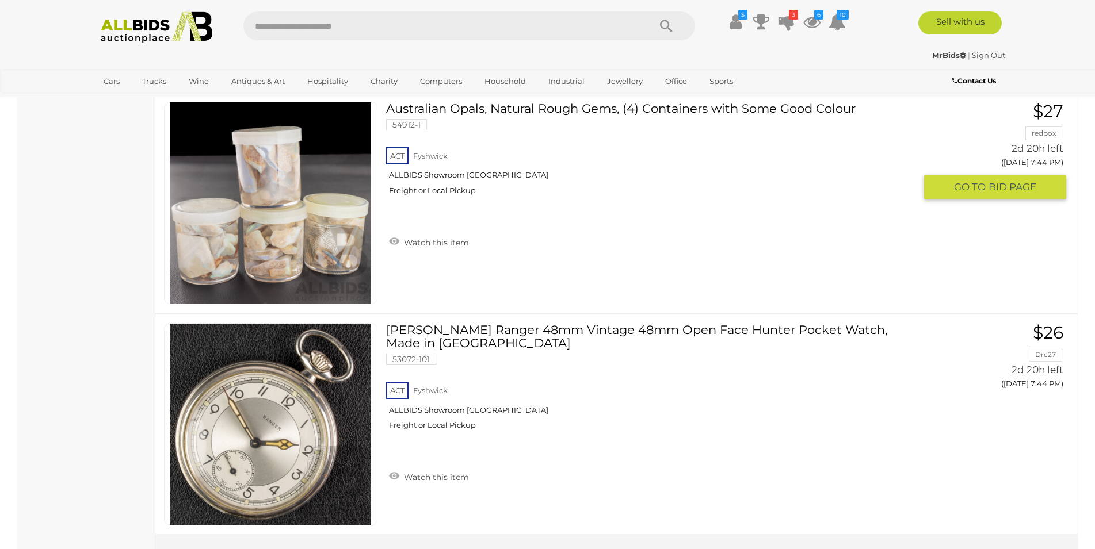
scroll to position [2017, 0]
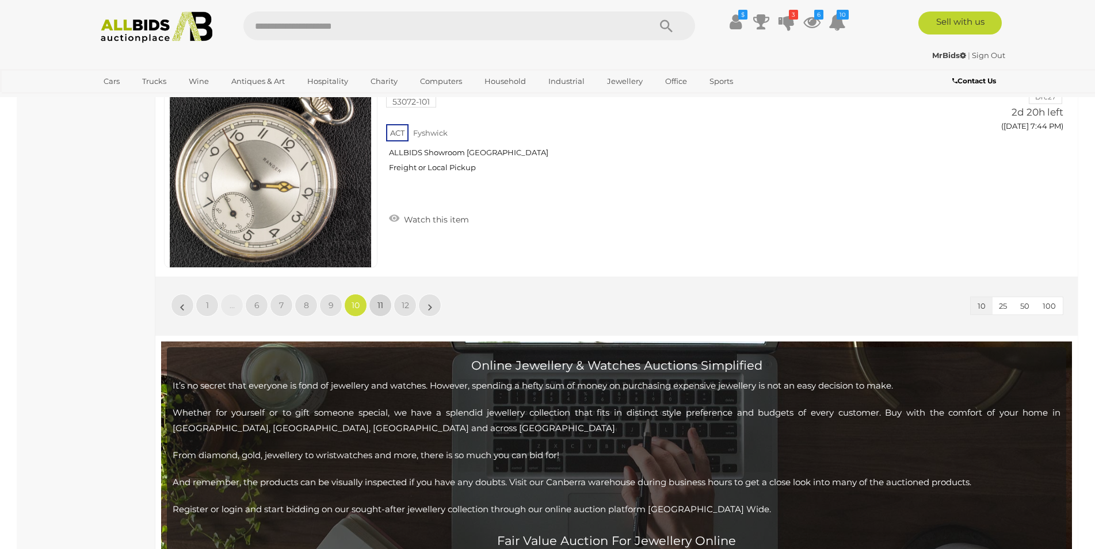
click at [372, 306] on link "11" at bounding box center [380, 305] width 23 height 23
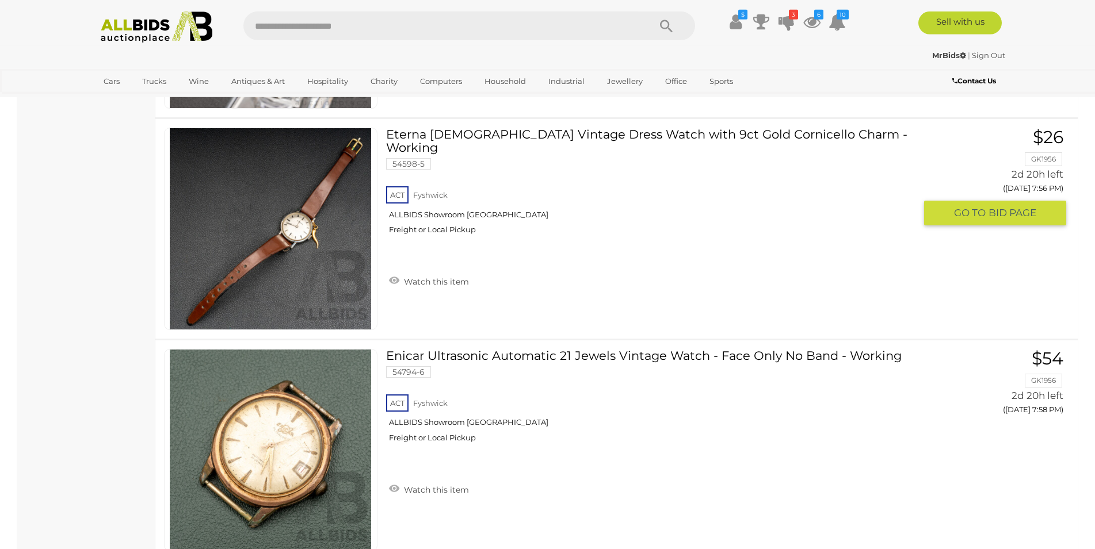
scroll to position [1724, 0]
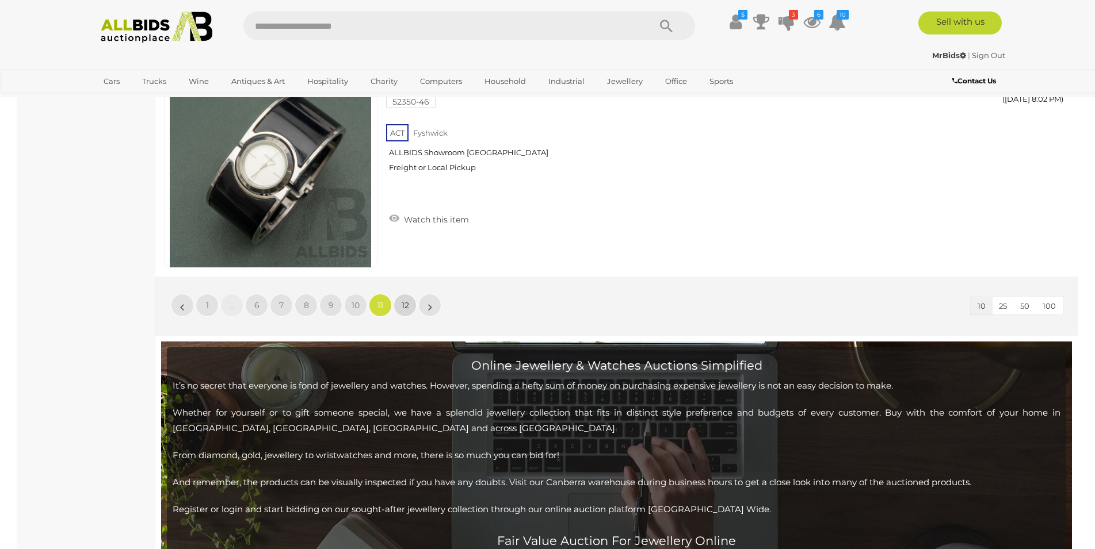
click at [404, 306] on span "12" at bounding box center [405, 305] width 7 height 10
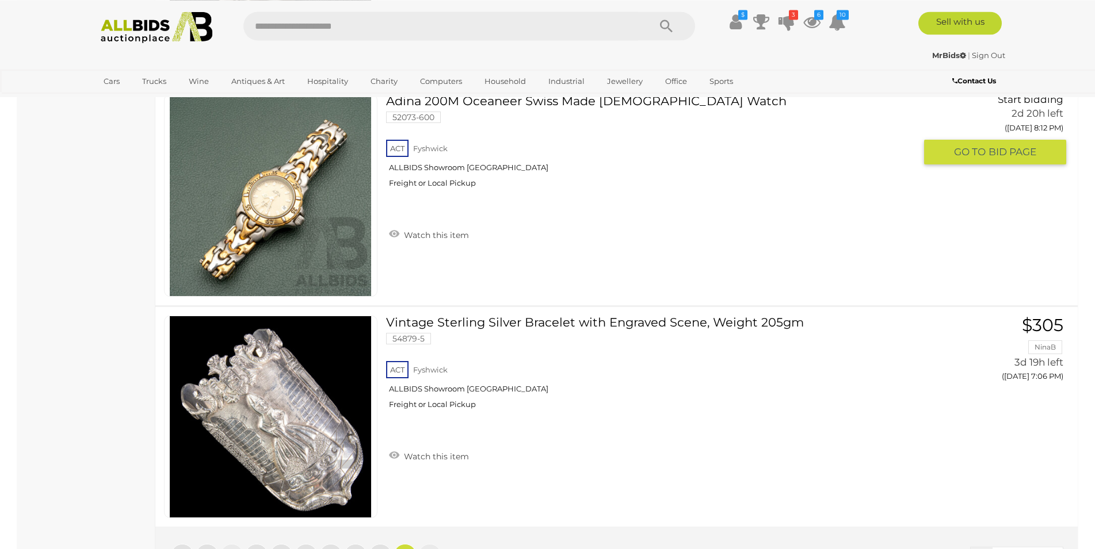
scroll to position [1137, 0]
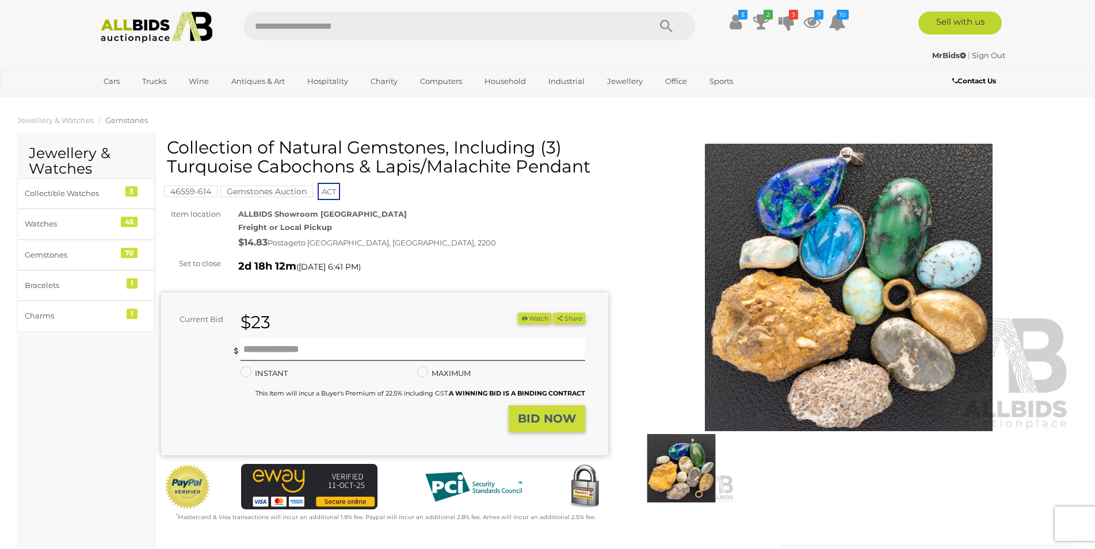
click at [755, 295] on img at bounding box center [848, 288] width 447 height 288
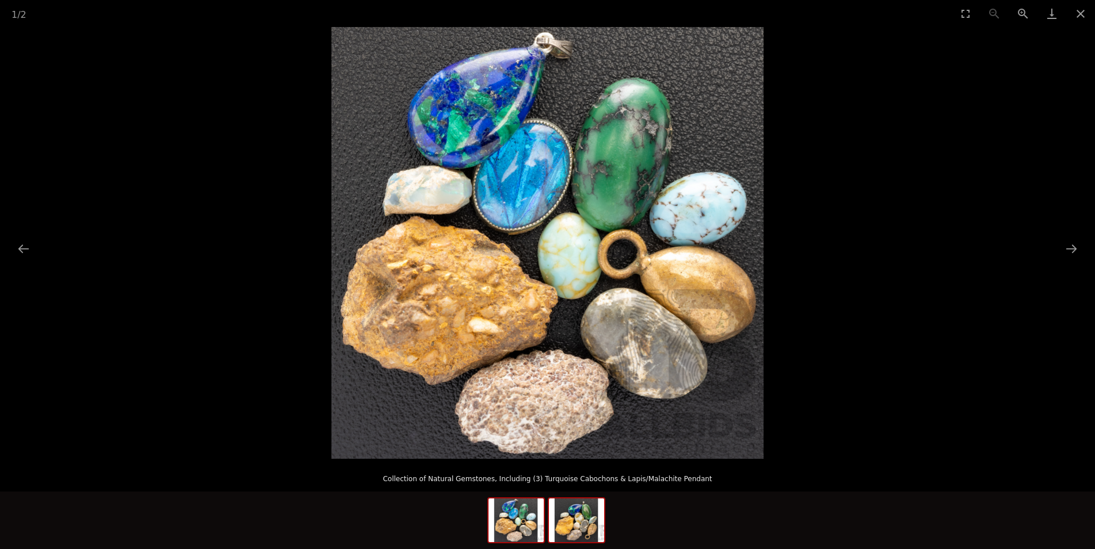
click at [587, 522] on img at bounding box center [576, 521] width 55 height 44
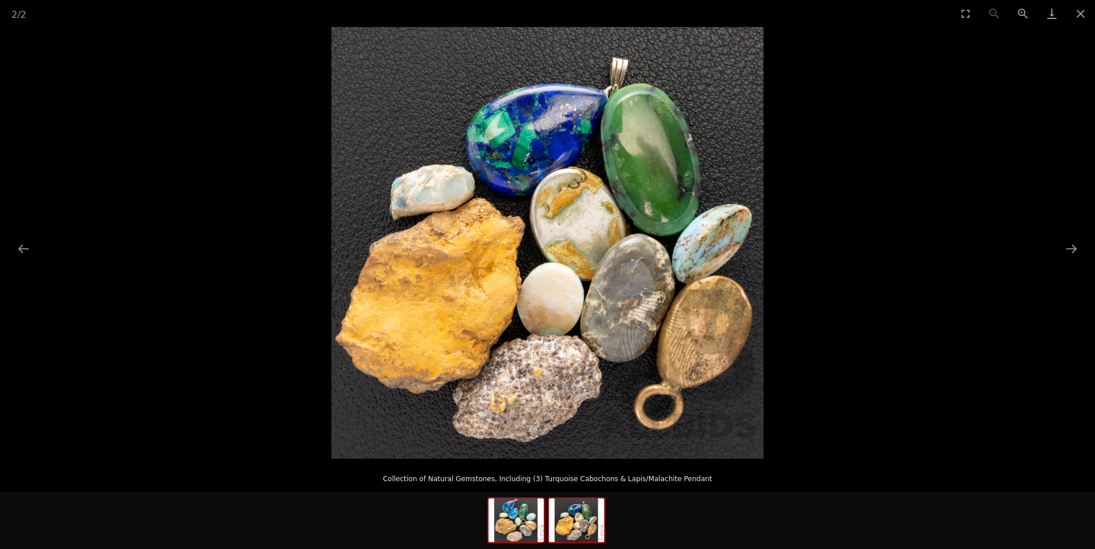
click at [514, 522] on img at bounding box center [515, 521] width 55 height 44
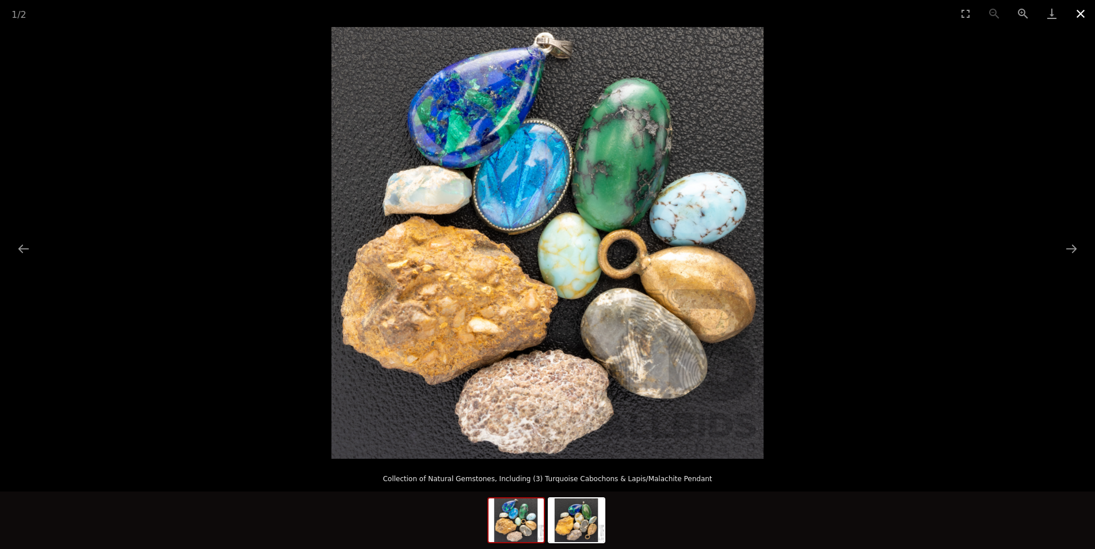
click at [1076, 12] on button "Close gallery" at bounding box center [1080, 13] width 29 height 27
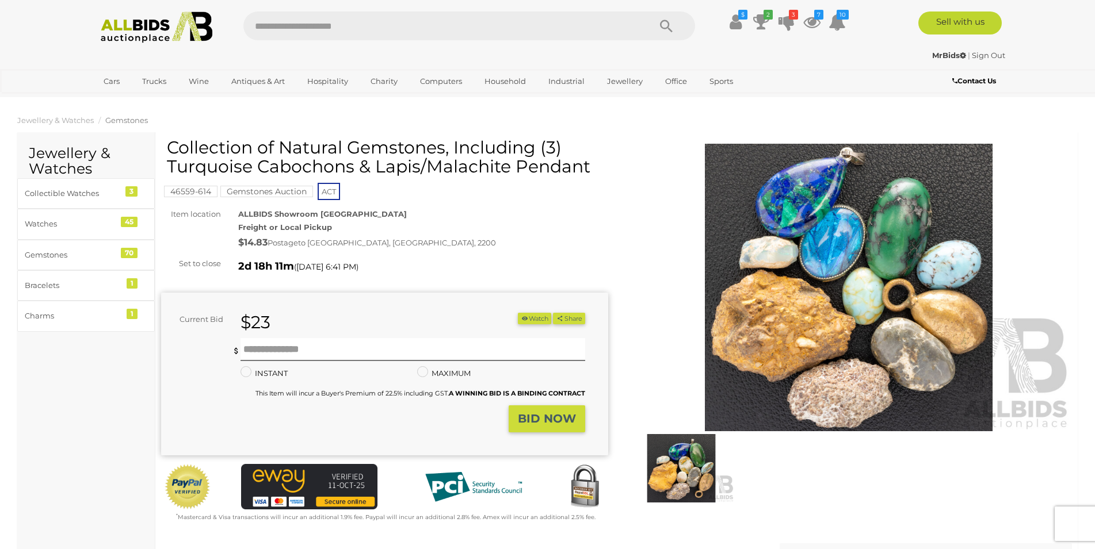
drag, startPoint x: 541, startPoint y: 147, endPoint x: 560, endPoint y: 147, distance: 18.4
click at [560, 147] on h1 "Collection of Natural Gemstones, Including (3) Turquoise Cabochons & Lapis/Mala…" at bounding box center [386, 157] width 438 height 38
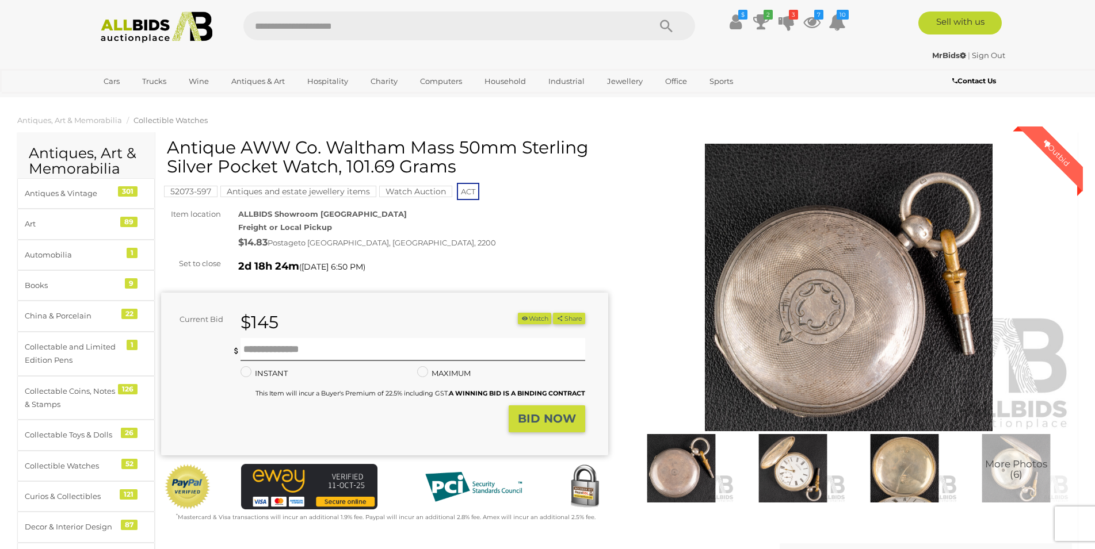
drag, startPoint x: 170, startPoint y: 148, endPoint x: 344, endPoint y: 163, distance: 174.3
click at [344, 163] on h1 "Antique AWW Co. Waltham Mass 50mm Sterling Silver Pocket Watch, 101.69 Grams" at bounding box center [386, 157] width 438 height 38
click at [432, 158] on h1 "Antique AWW Co. Waltham Mass 50mm Sterling Silver Pocket Watch, 101.69 Grams" at bounding box center [386, 157] width 438 height 38
click at [786, 483] on img at bounding box center [793, 468] width 106 height 68
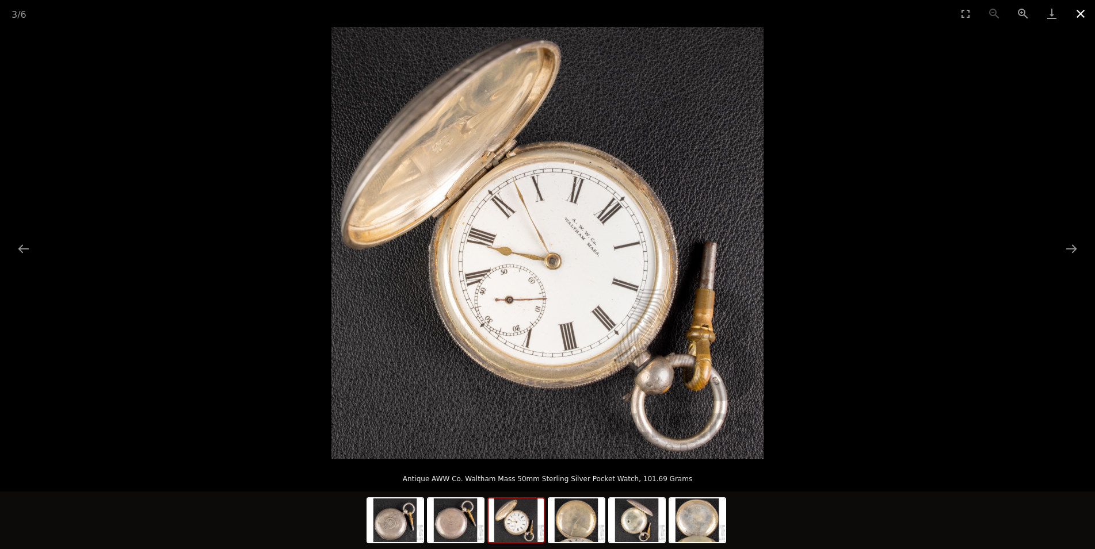
click at [1084, 17] on button "Close gallery" at bounding box center [1080, 13] width 29 height 27
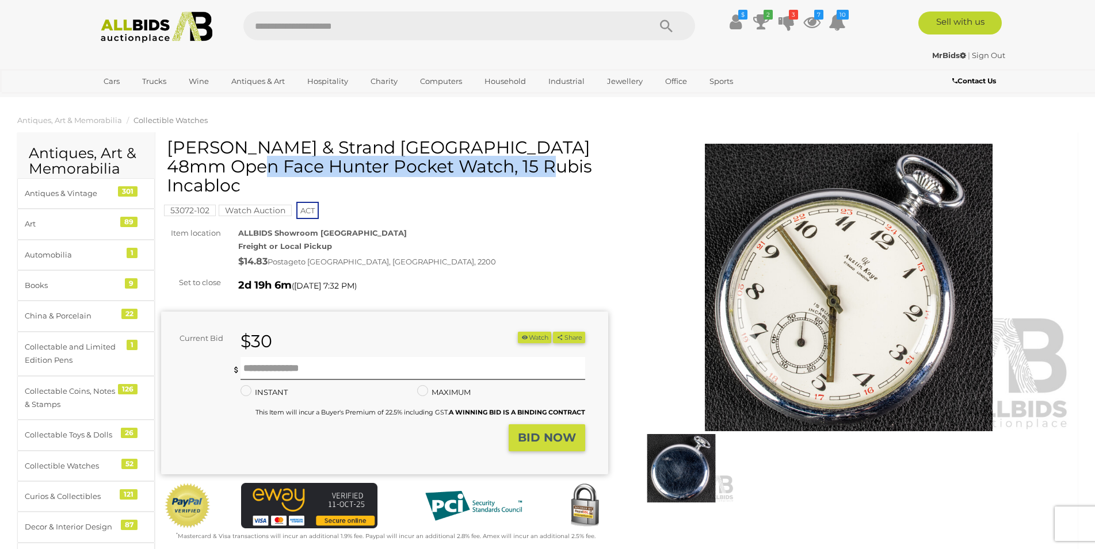
drag, startPoint x: 170, startPoint y: 146, endPoint x: 479, endPoint y: 142, distance: 309.0
click at [479, 142] on h1 "Austin Kaye & Strand London 48mm Open Face Hunter Pocket Watch, 15 Rubis Incabl…" at bounding box center [386, 166] width 438 height 57
copy h1 "Austin Kaye & Strand London 48mm"
click at [368, 140] on h1 "Austin Kaye & Strand London 48mm Open Face Hunter Pocket Watch, 15 Rubis Incabl…" at bounding box center [386, 166] width 438 height 57
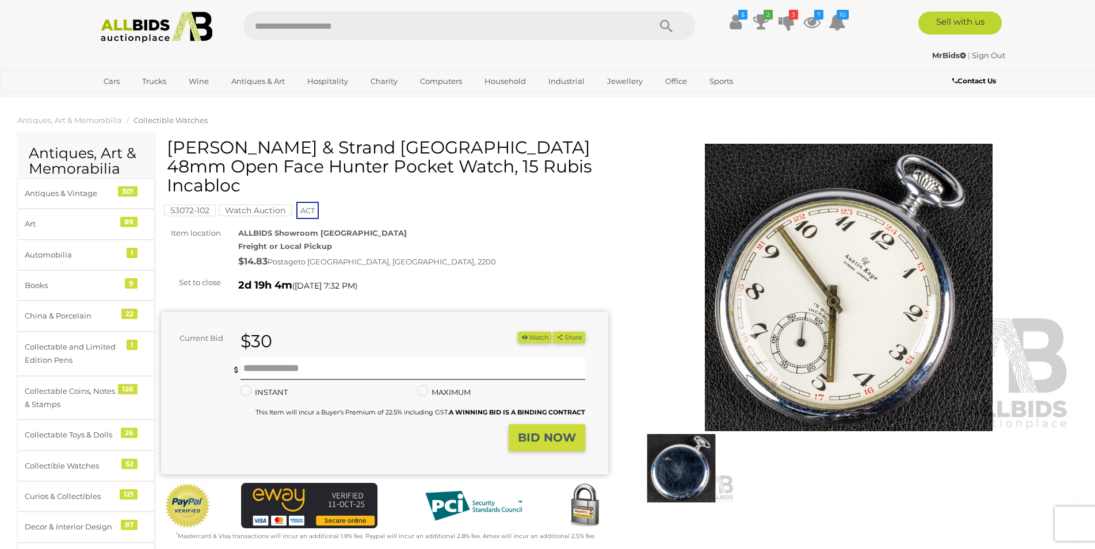
drag, startPoint x: 171, startPoint y: 149, endPoint x: 350, endPoint y: 161, distance: 179.9
click at [350, 161] on h1 "Austin Kaye & Strand London 48mm Open Face Hunter Pocket Watch, 15 Rubis Incabl…" at bounding box center [386, 166] width 438 height 57
copy h1 "Austin Kaye & Strand London 48mm Open Face Hunter Pocket Watch"
click at [415, 143] on h1 "Austin Kaye & Strand London 48mm Open Face Hunter Pocket Watch, 15 Rubis Incabl…" at bounding box center [386, 166] width 438 height 57
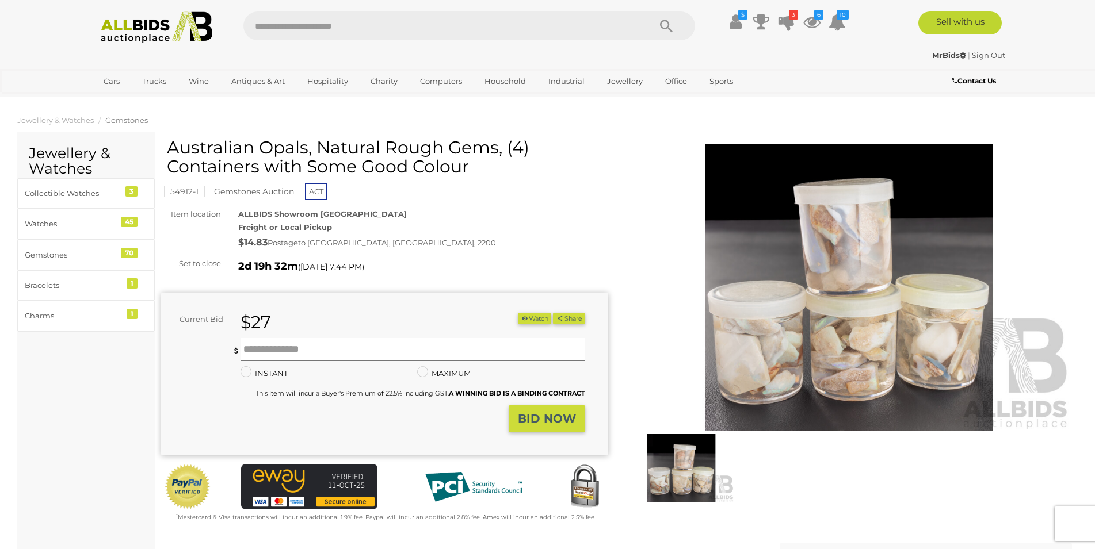
click at [919, 292] on img at bounding box center [848, 288] width 447 height 288
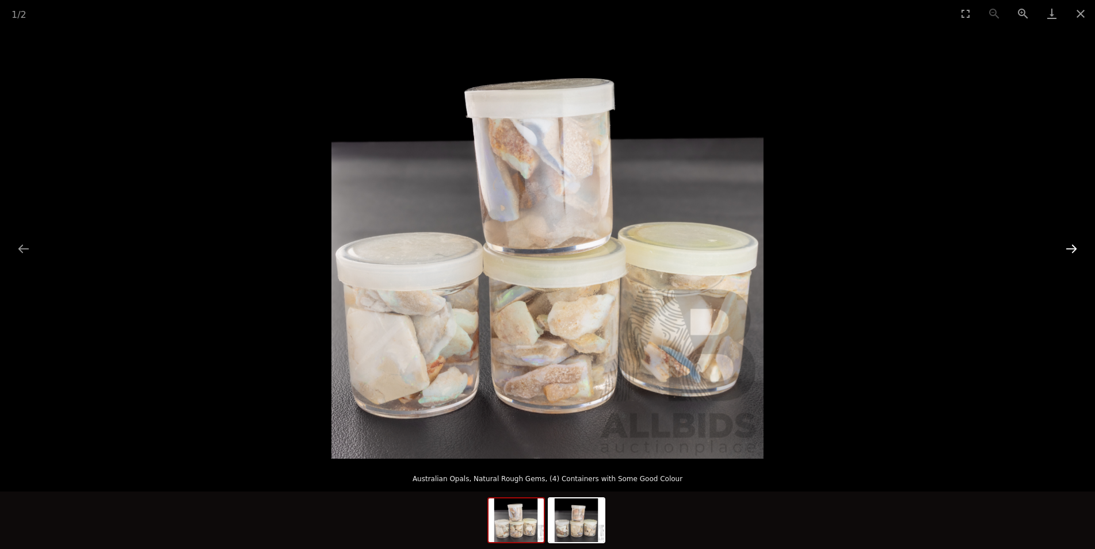
click at [1072, 254] on button "Next slide" at bounding box center [1071, 249] width 24 height 22
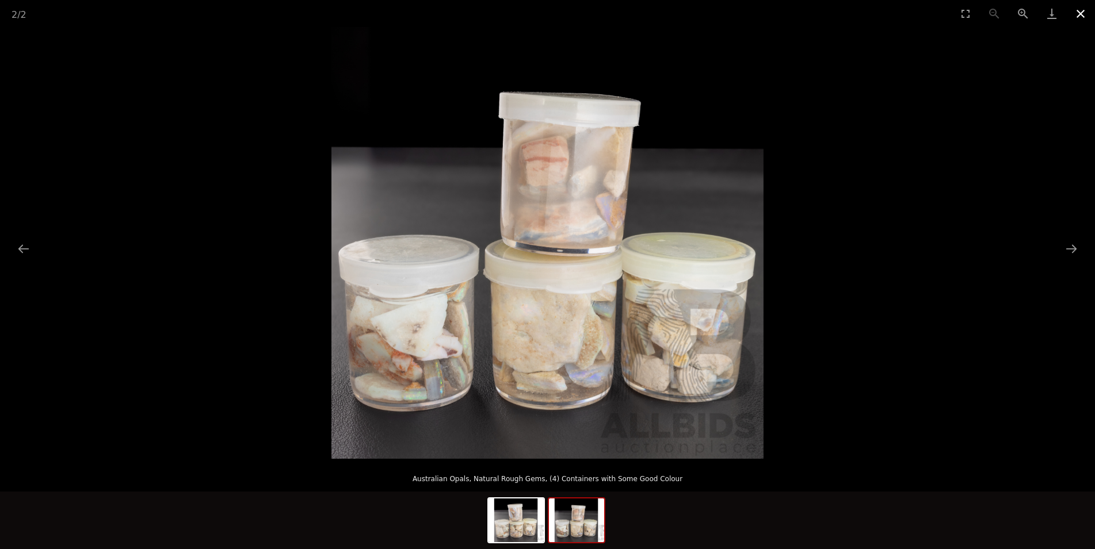
click at [1075, 12] on button "Close gallery" at bounding box center [1080, 13] width 29 height 27
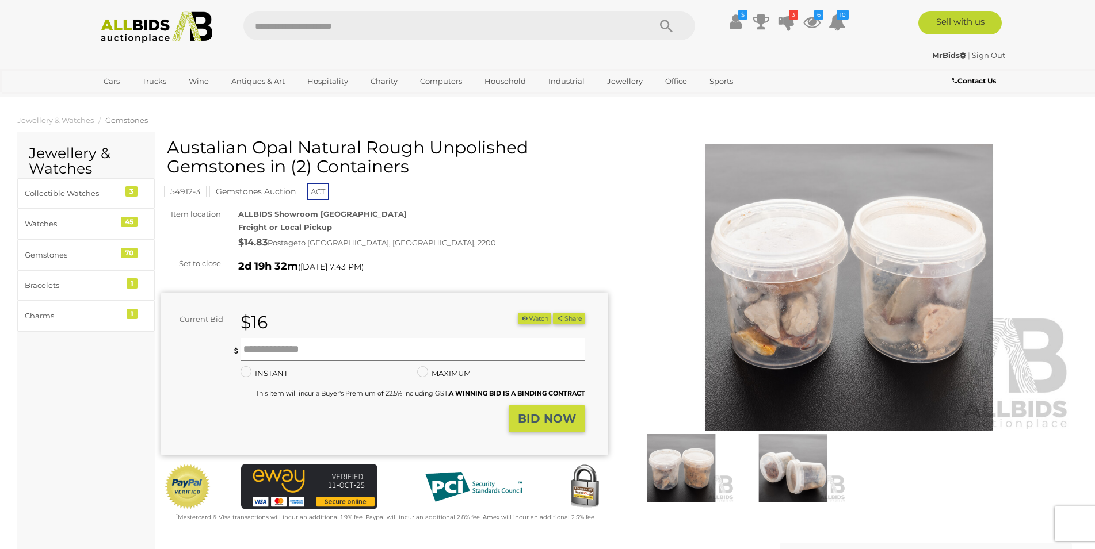
click at [796, 278] on img at bounding box center [848, 288] width 447 height 288
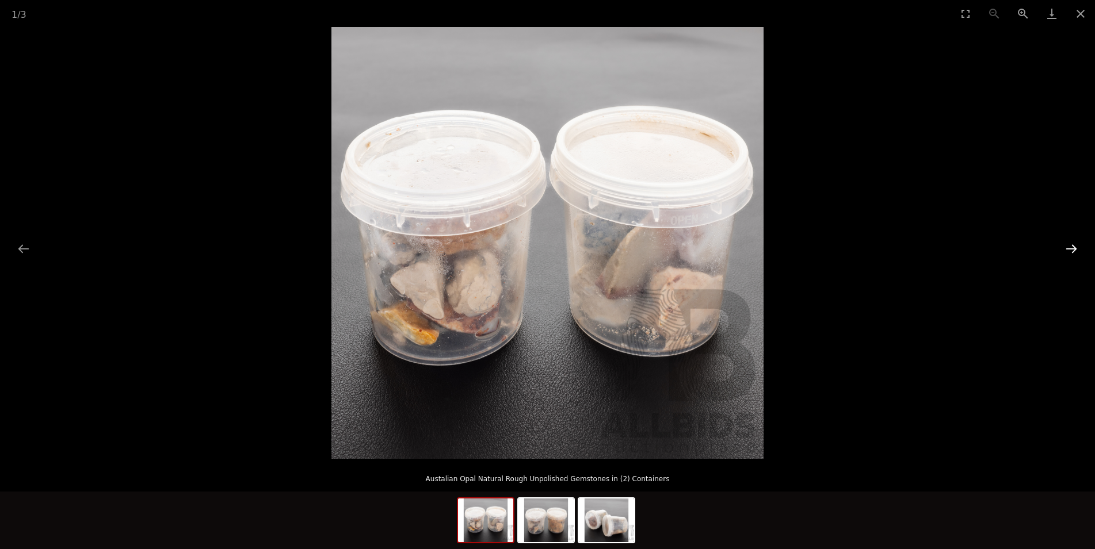
click at [1082, 249] on button "Next slide" at bounding box center [1071, 249] width 24 height 22
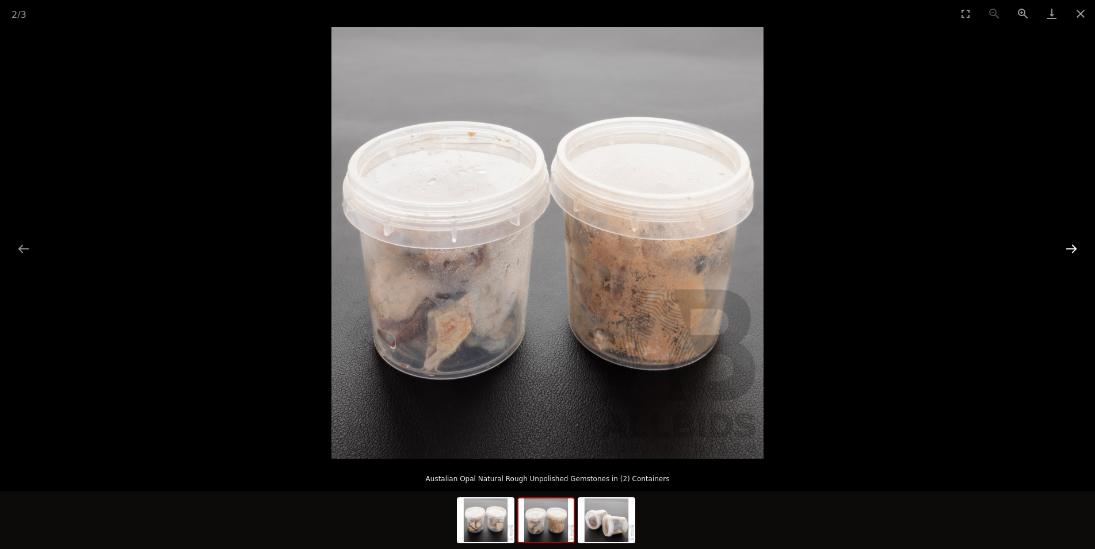
click at [1079, 249] on button "Next slide" at bounding box center [1071, 249] width 24 height 22
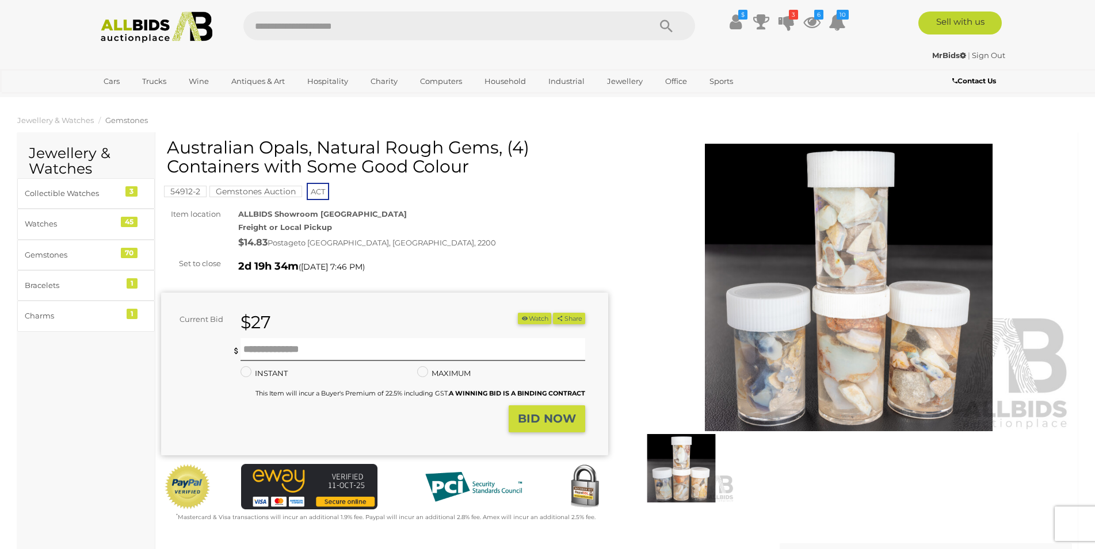
click at [847, 234] on img at bounding box center [848, 288] width 447 height 288
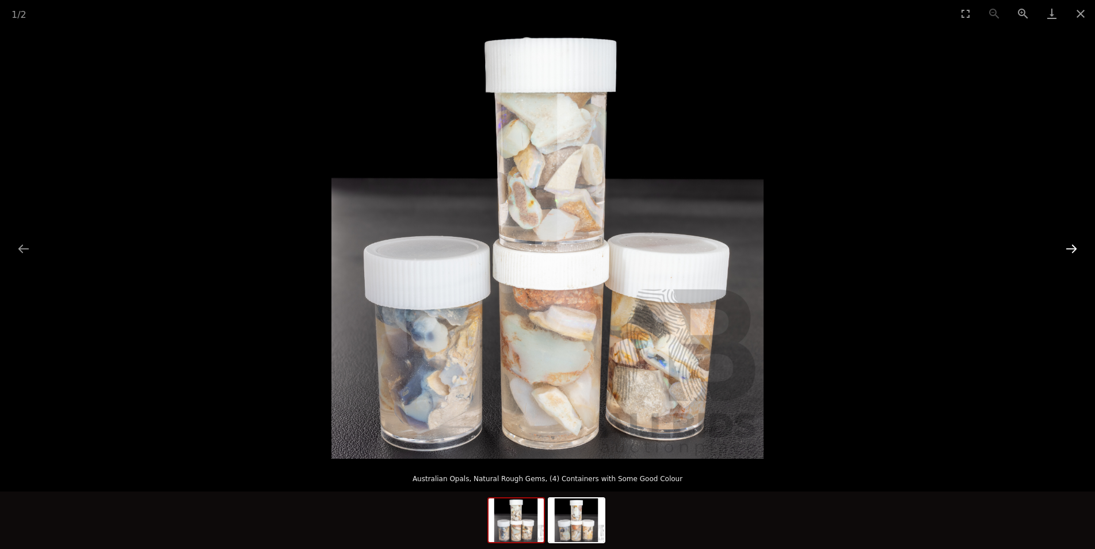
click at [1071, 252] on button "Next slide" at bounding box center [1071, 249] width 24 height 22
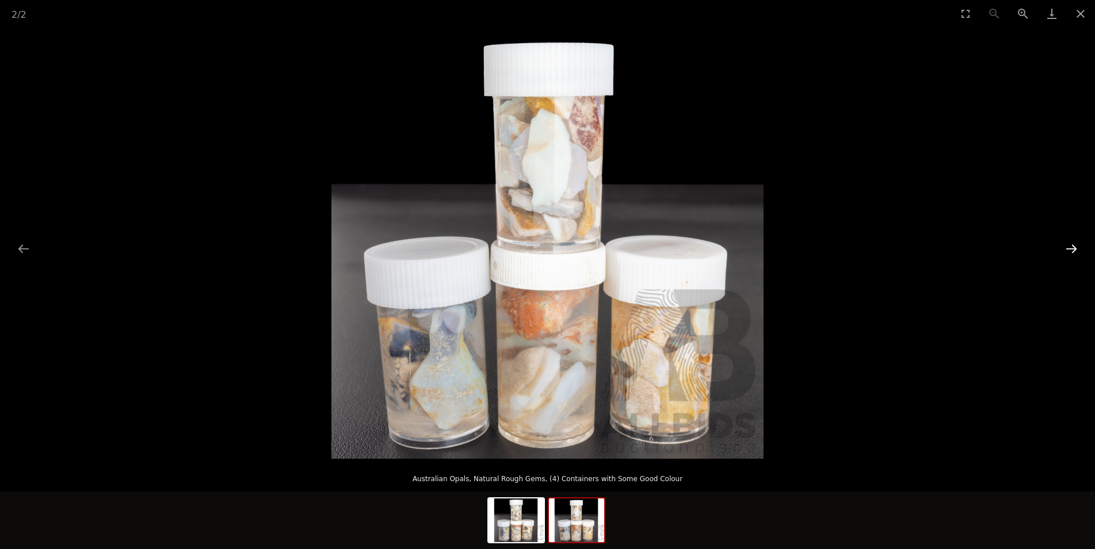
click at [1071, 252] on button "Next slide" at bounding box center [1071, 249] width 24 height 22
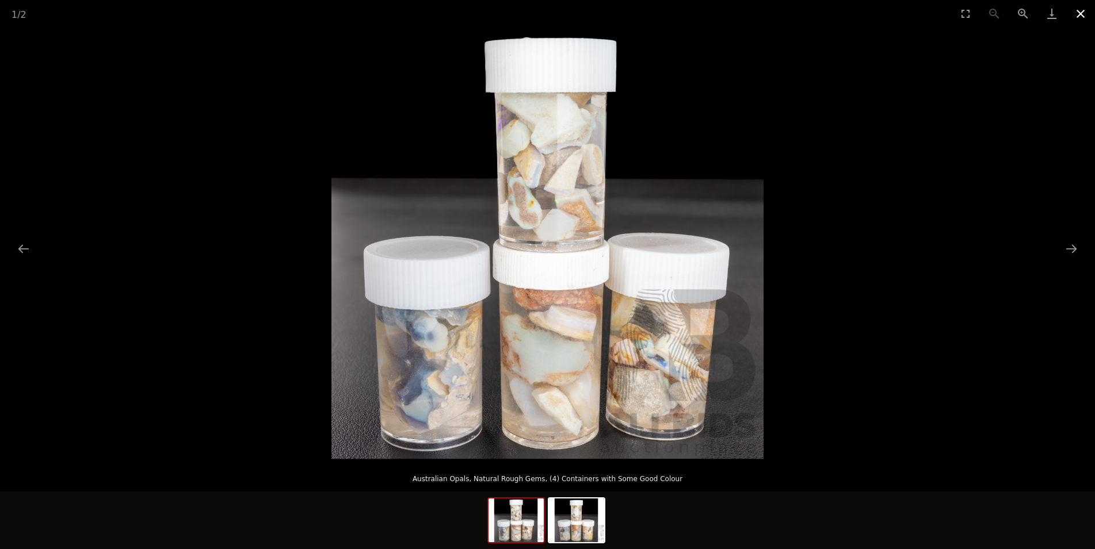
click at [1082, 19] on button "Close gallery" at bounding box center [1080, 13] width 29 height 27
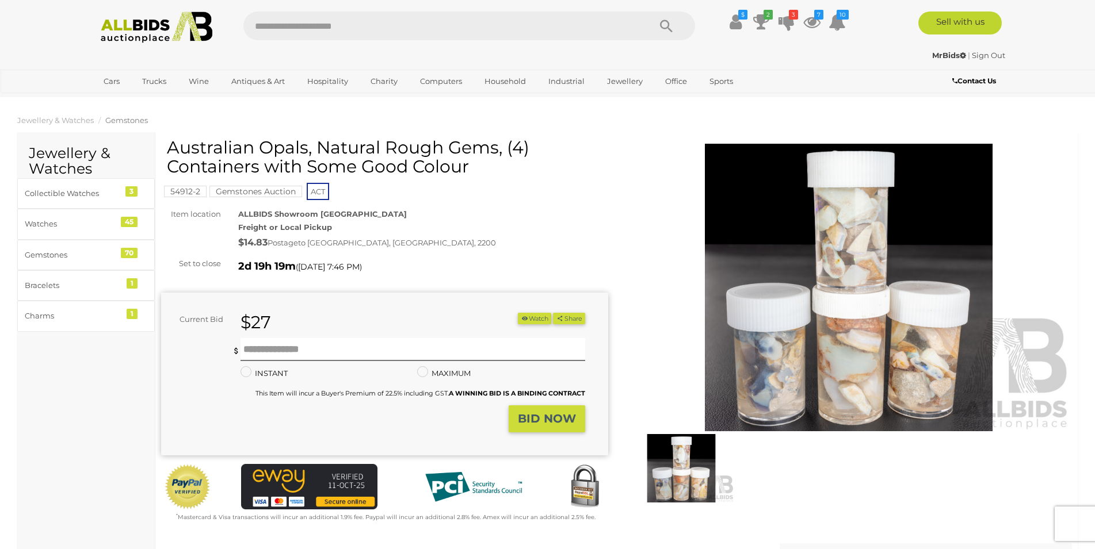
click at [869, 290] on img at bounding box center [848, 288] width 447 height 288
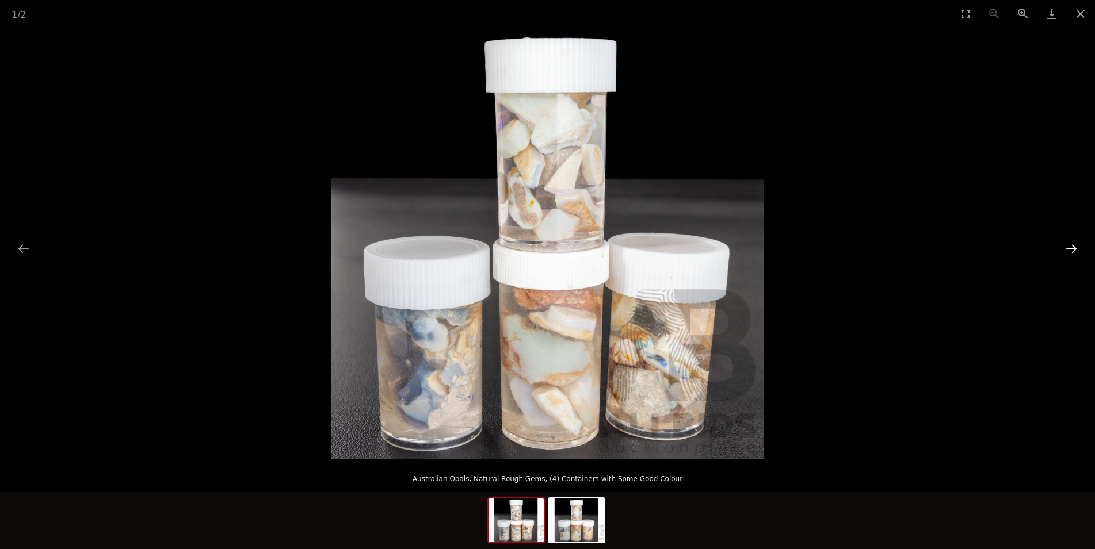
click at [1075, 248] on button "Next slide" at bounding box center [1071, 249] width 24 height 22
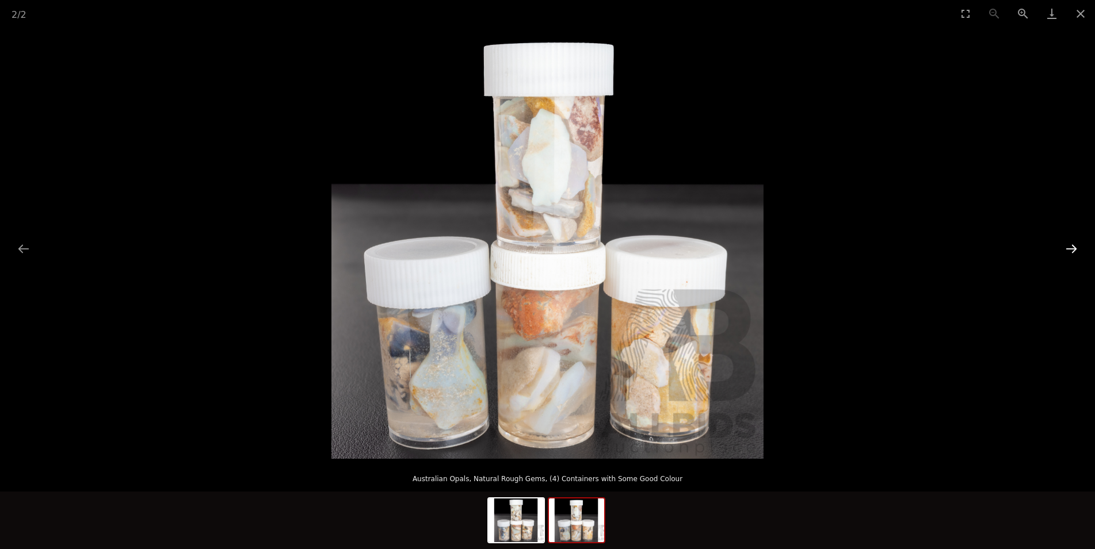
click at [1075, 248] on button "Next slide" at bounding box center [1071, 249] width 24 height 22
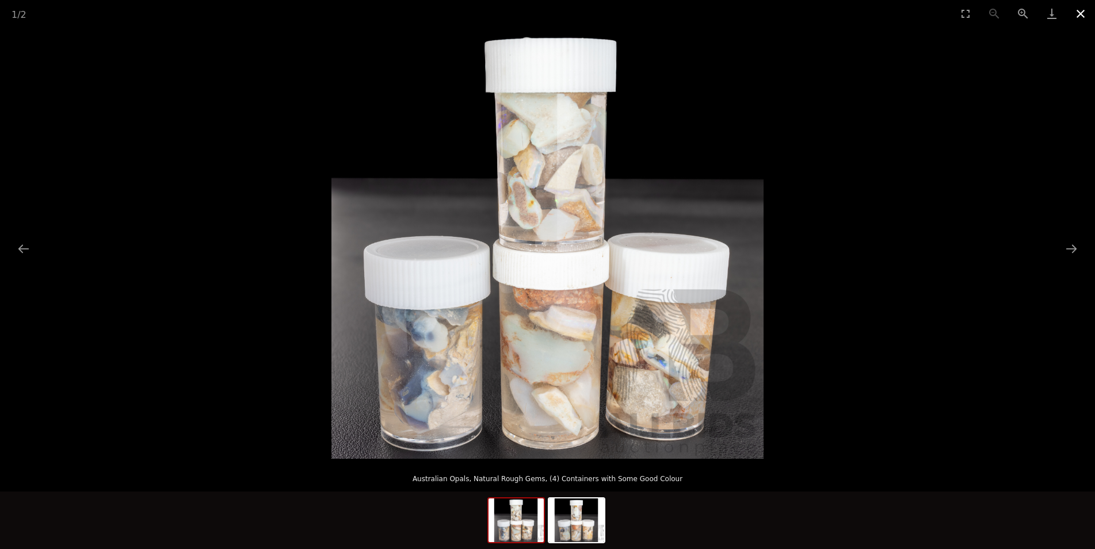
click at [1080, 15] on button "Close gallery" at bounding box center [1080, 13] width 29 height 27
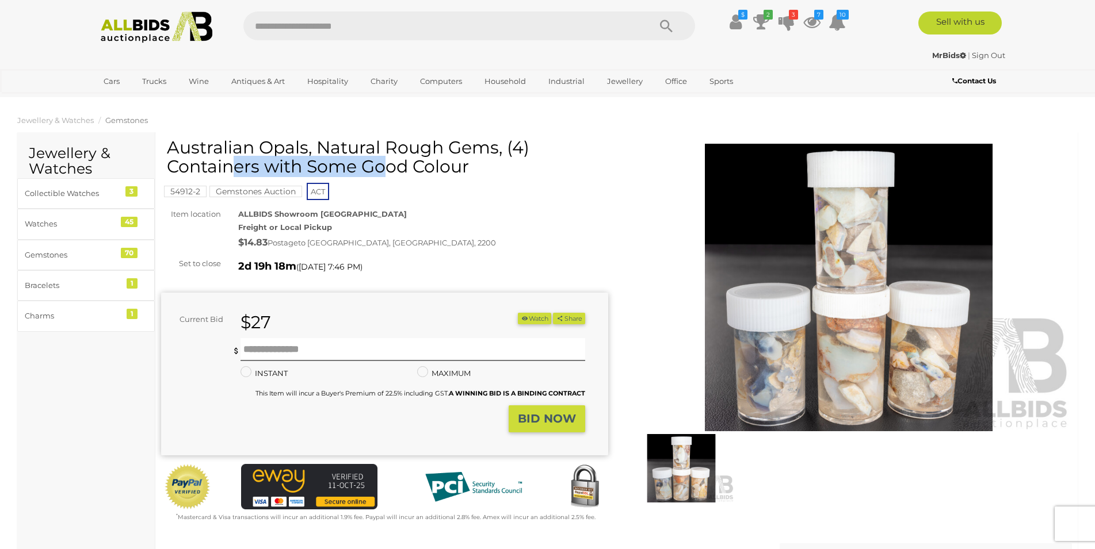
drag, startPoint x: 167, startPoint y: 148, endPoint x: 305, endPoint y: 145, distance: 137.5
click at [305, 145] on h1 "Australian Opals, Natural Rough Gems, (4) Containers with Some Good Colour" at bounding box center [386, 157] width 438 height 38
click at [280, 148] on h1 "Australian Opals, Natural Rough Gems, (4) Containers with Some Good Colour" at bounding box center [386, 157] width 438 height 38
drag, startPoint x: 169, startPoint y: 147, endPoint x: 495, endPoint y: 145, distance: 326.2
click at [495, 145] on h1 "Australian Opals, Natural Rough Gems, (4) Containers with Some Good Colour" at bounding box center [386, 157] width 438 height 38
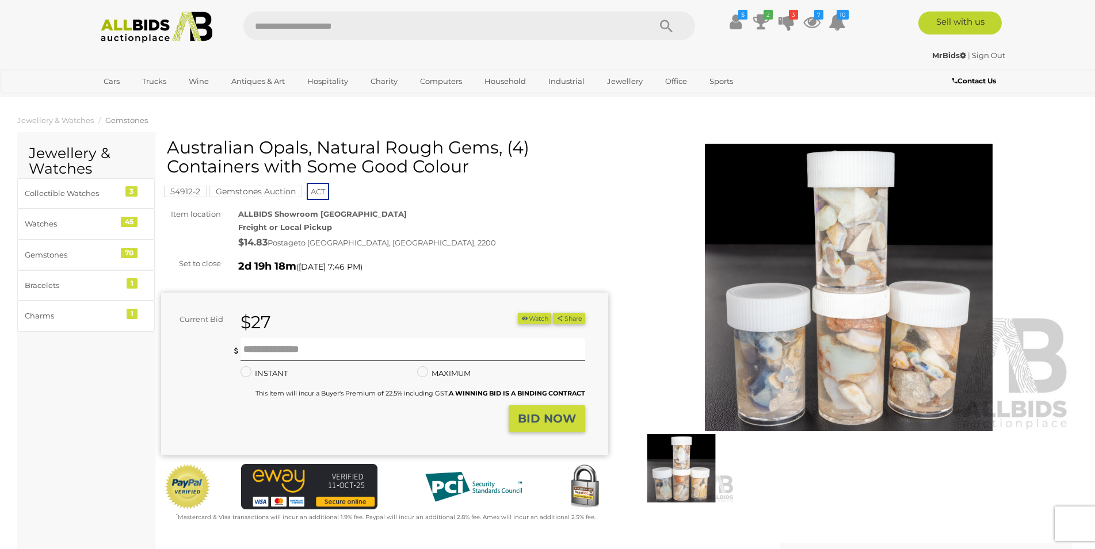
click at [452, 146] on h1 "Australian Opals, Natural Rough Gems, (4) Containers with Some Good Colour" at bounding box center [386, 157] width 438 height 38
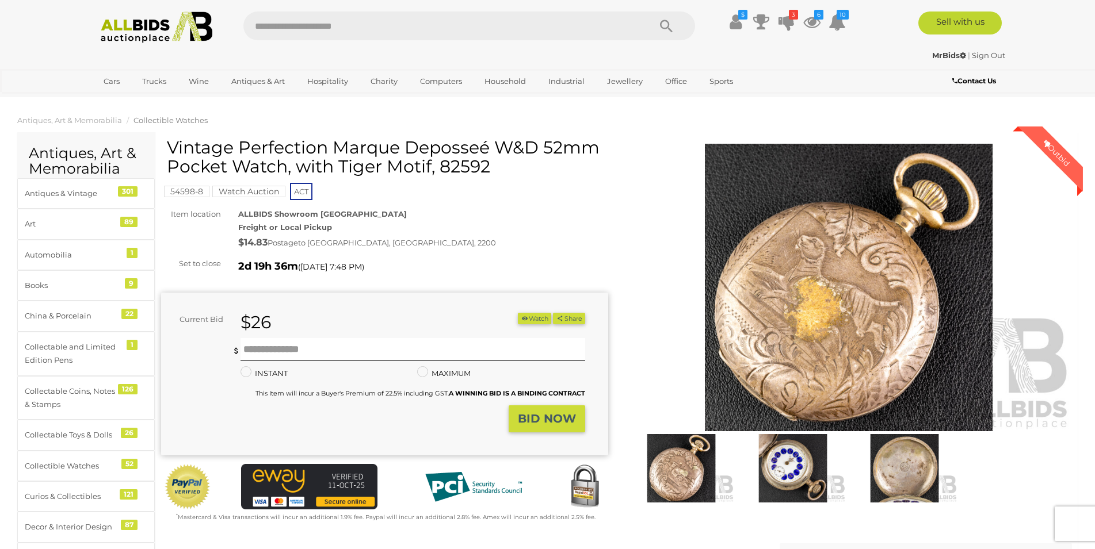
click at [835, 288] on img at bounding box center [848, 288] width 447 height 288
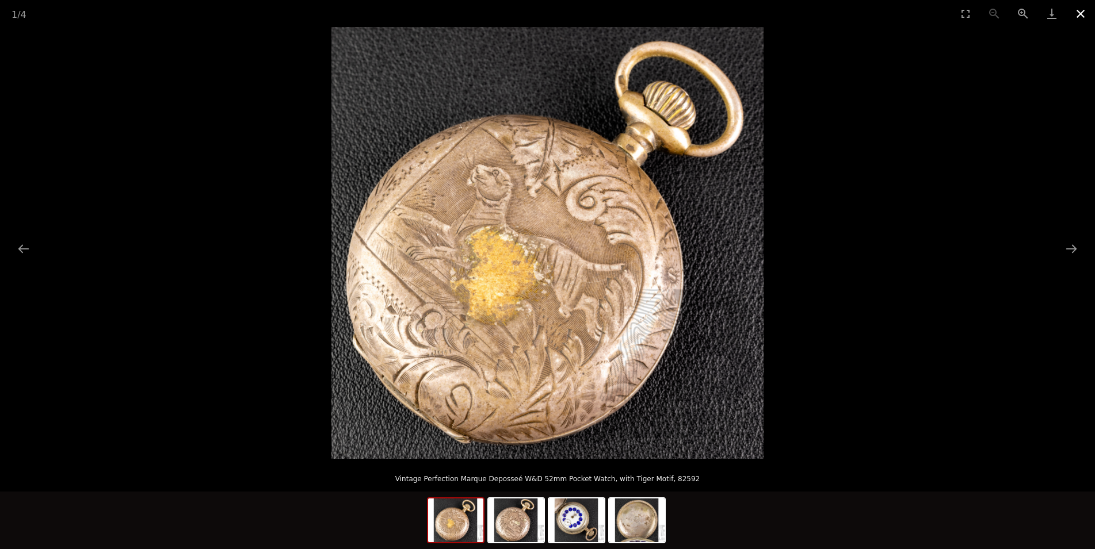
click at [1082, 12] on button "Close gallery" at bounding box center [1080, 13] width 29 height 27
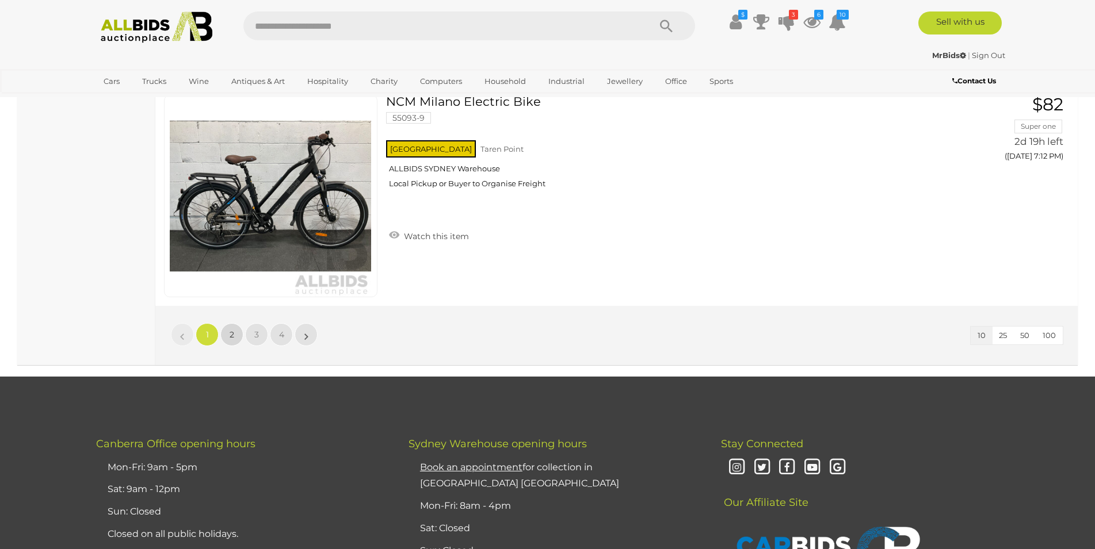
click at [239, 334] on link "2" at bounding box center [231, 334] width 23 height 23
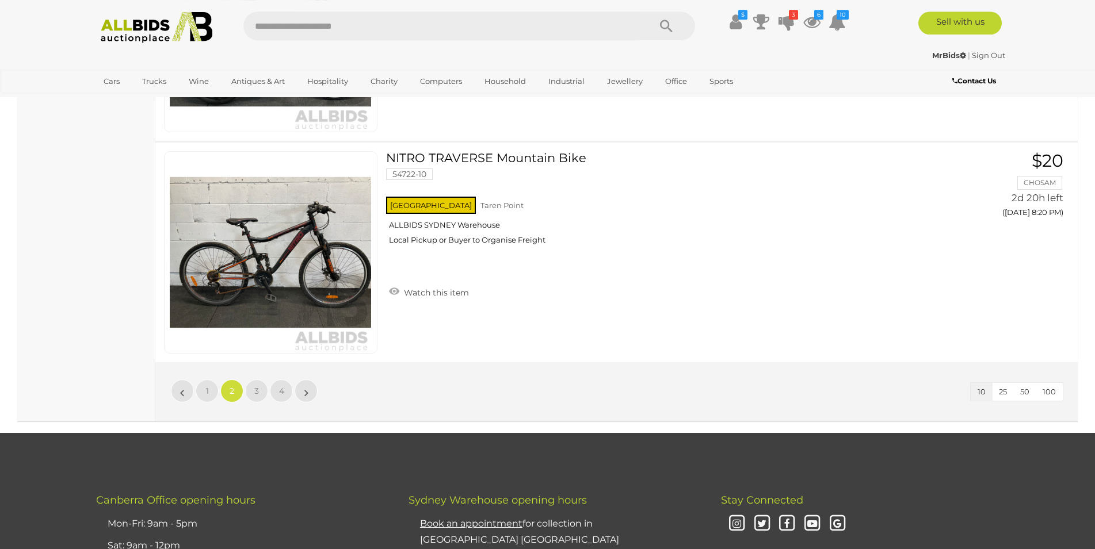
scroll to position [2201, 0]
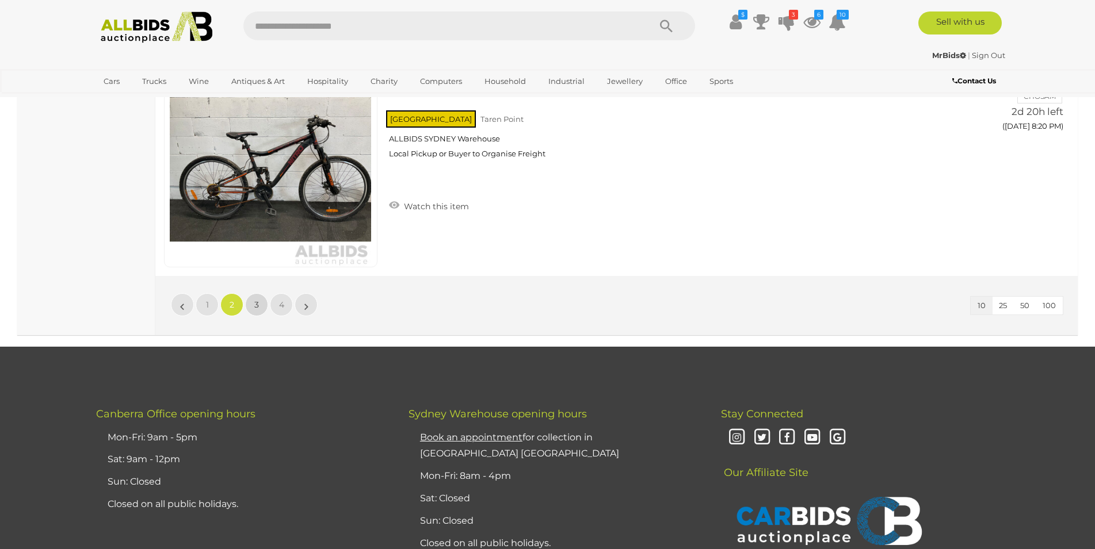
click at [257, 311] on link "3" at bounding box center [256, 304] width 23 height 23
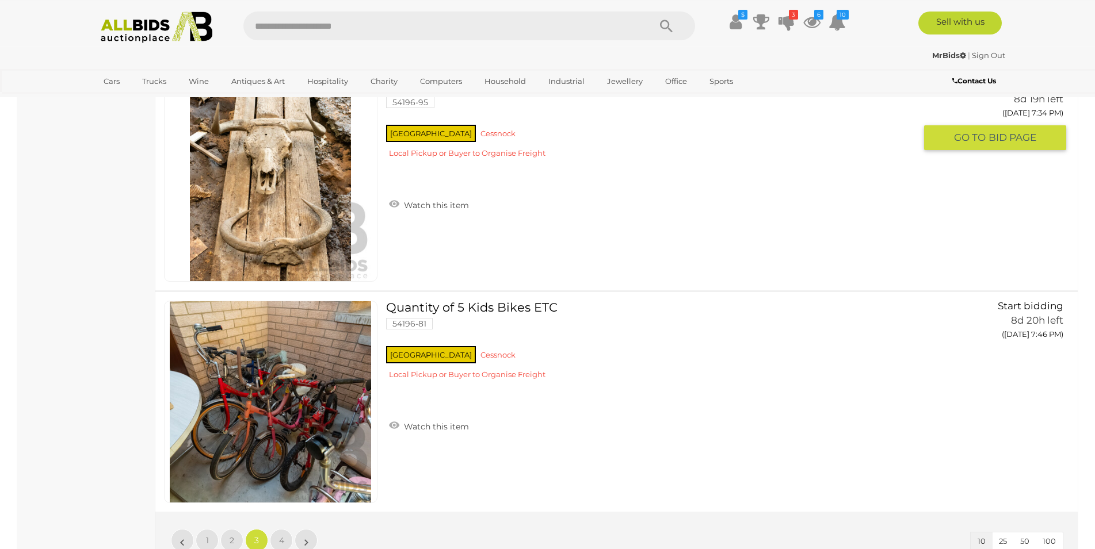
scroll to position [2142, 0]
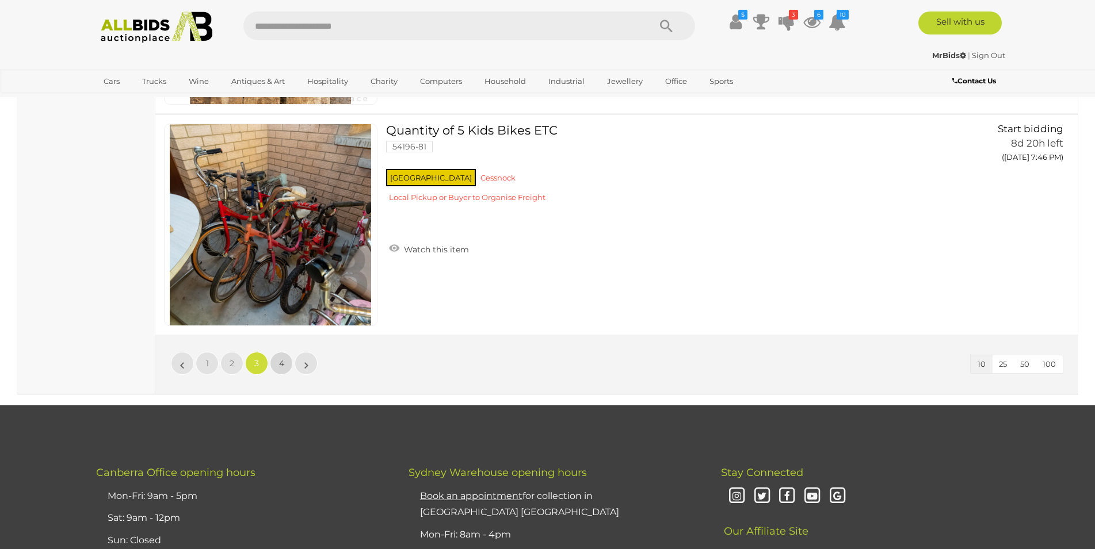
click at [282, 362] on span "4" at bounding box center [281, 363] width 5 height 10
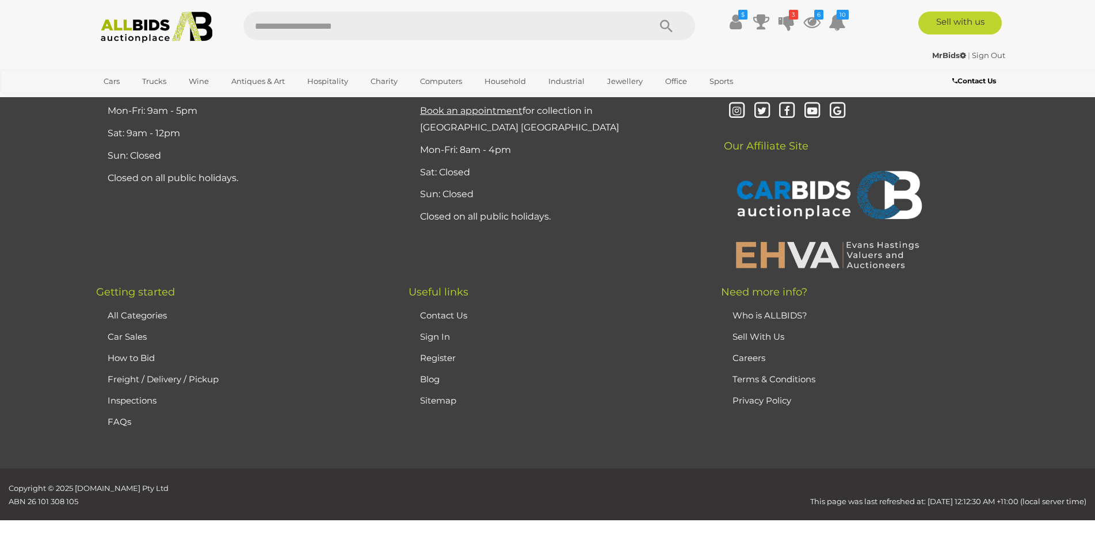
scroll to position [147, 0]
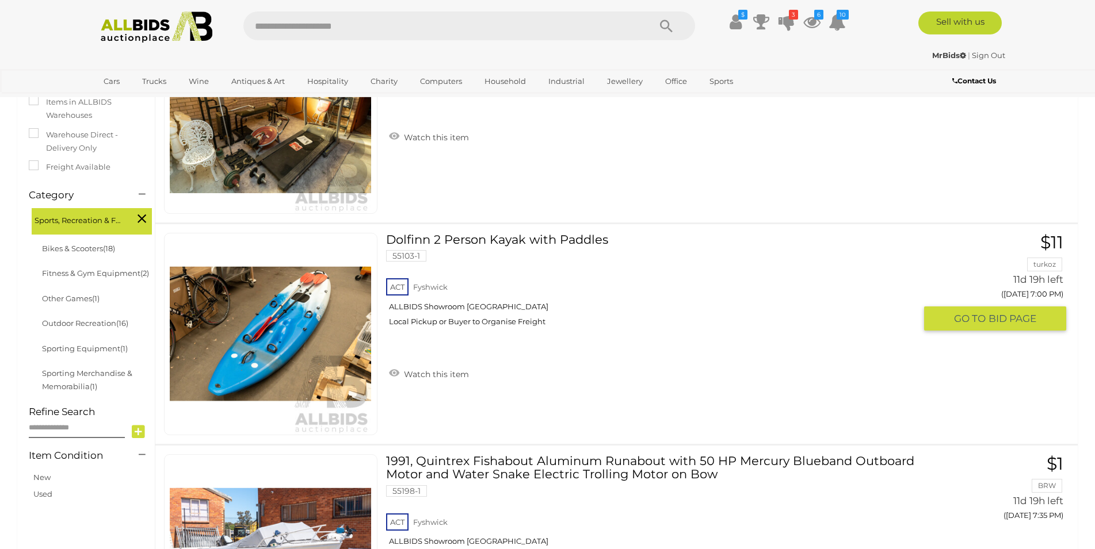
scroll to position [441, 0]
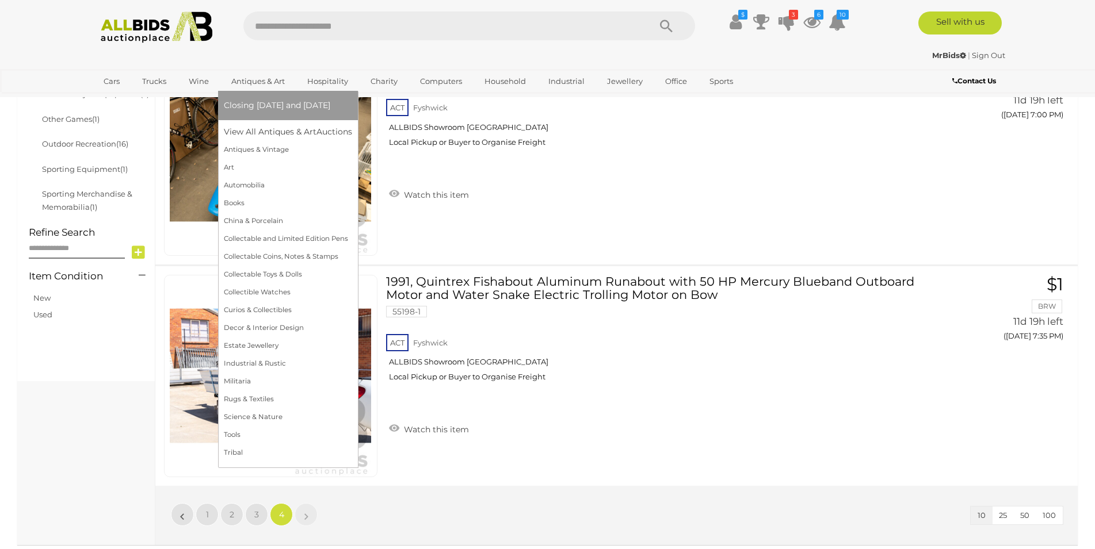
click at [259, 101] on span "Closing [DATE] and [DATE]" at bounding box center [277, 105] width 106 height 10
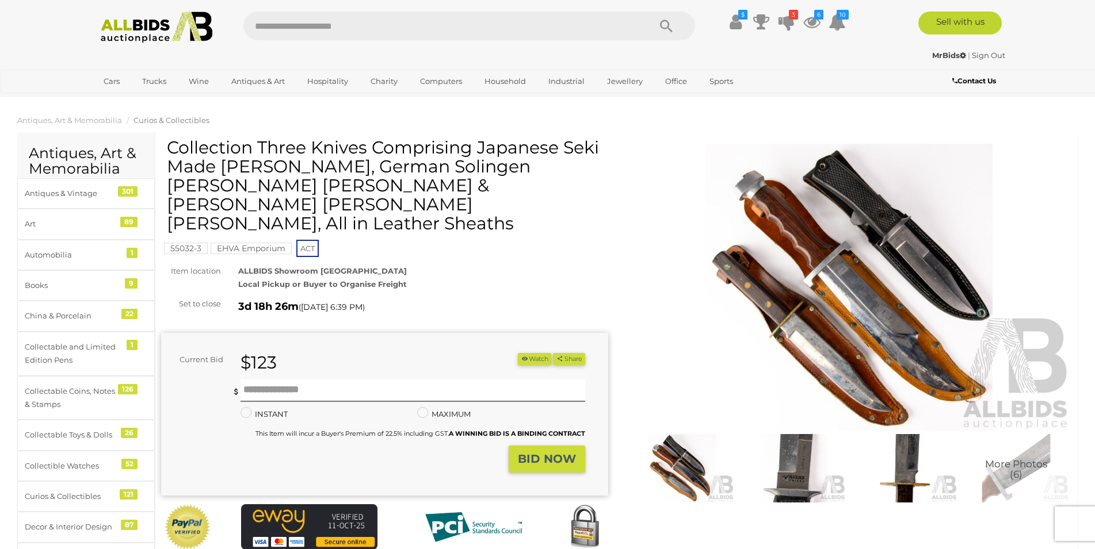
click at [841, 319] on img at bounding box center [848, 288] width 447 height 288
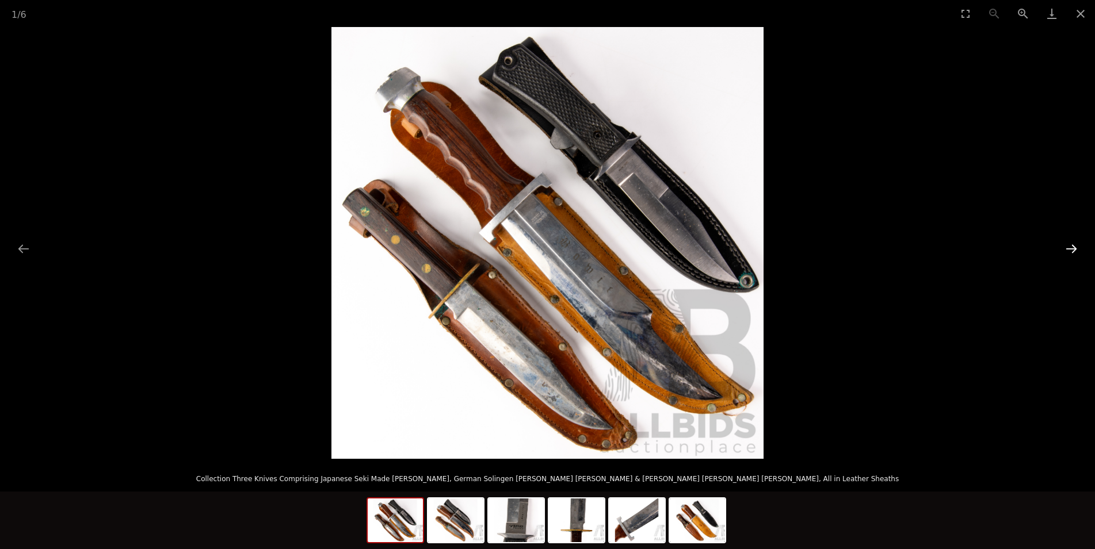
click at [1069, 255] on button "Next slide" at bounding box center [1071, 249] width 24 height 22
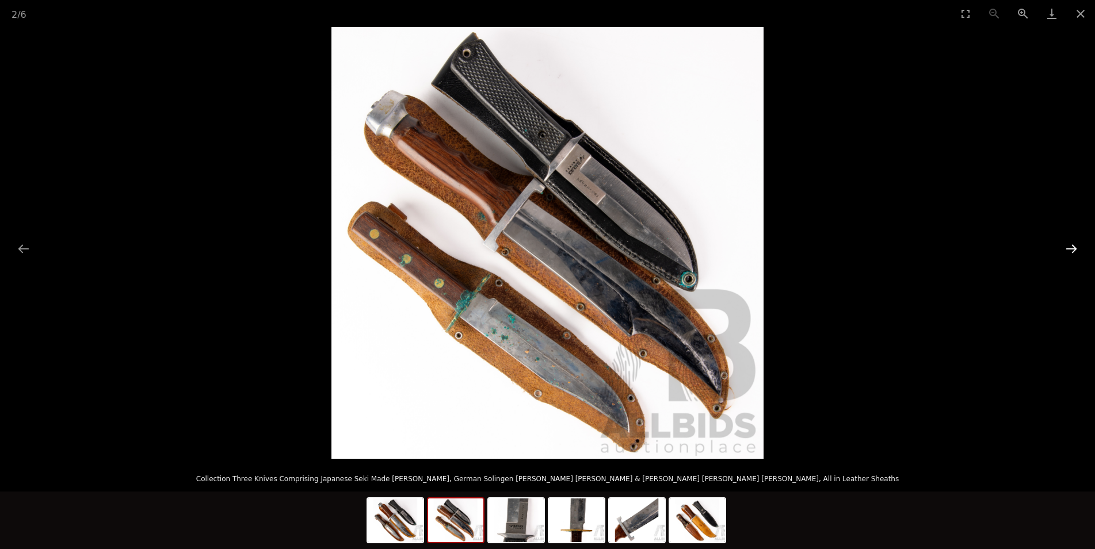
click at [1069, 255] on button "Next slide" at bounding box center [1071, 249] width 24 height 22
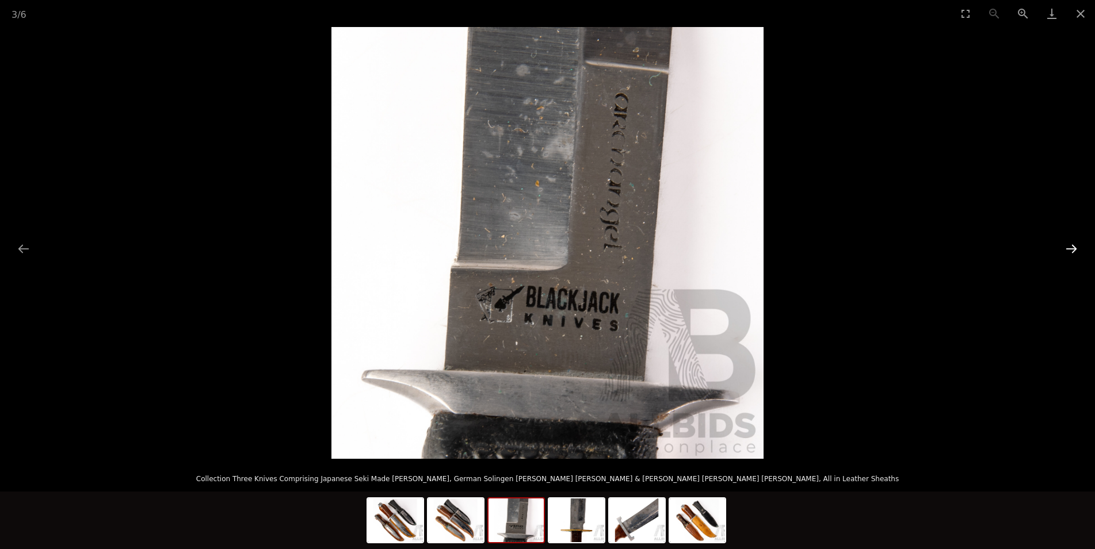
click at [1069, 255] on button "Next slide" at bounding box center [1071, 249] width 24 height 22
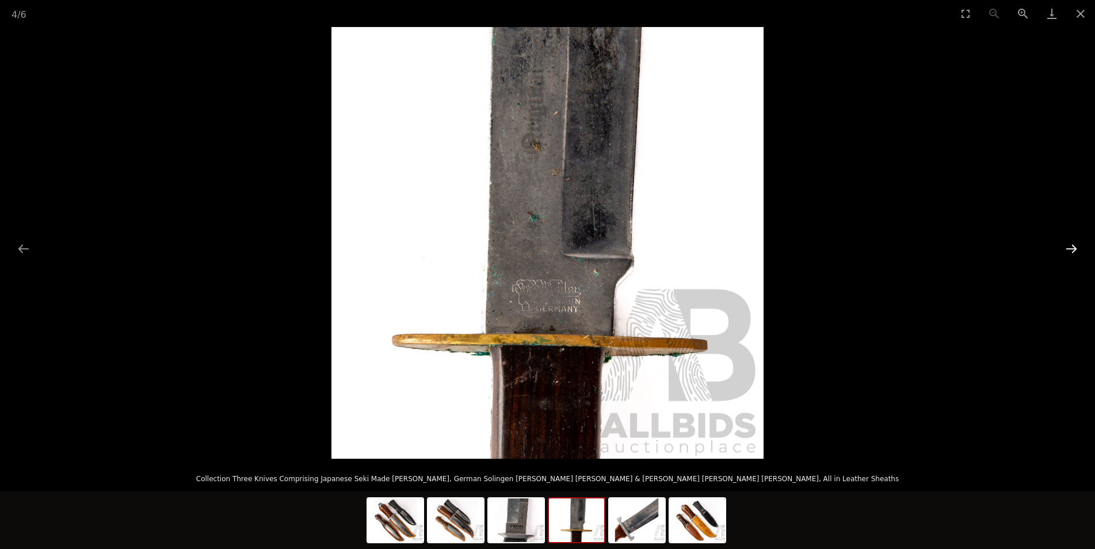
click at [1069, 255] on button "Next slide" at bounding box center [1071, 249] width 24 height 22
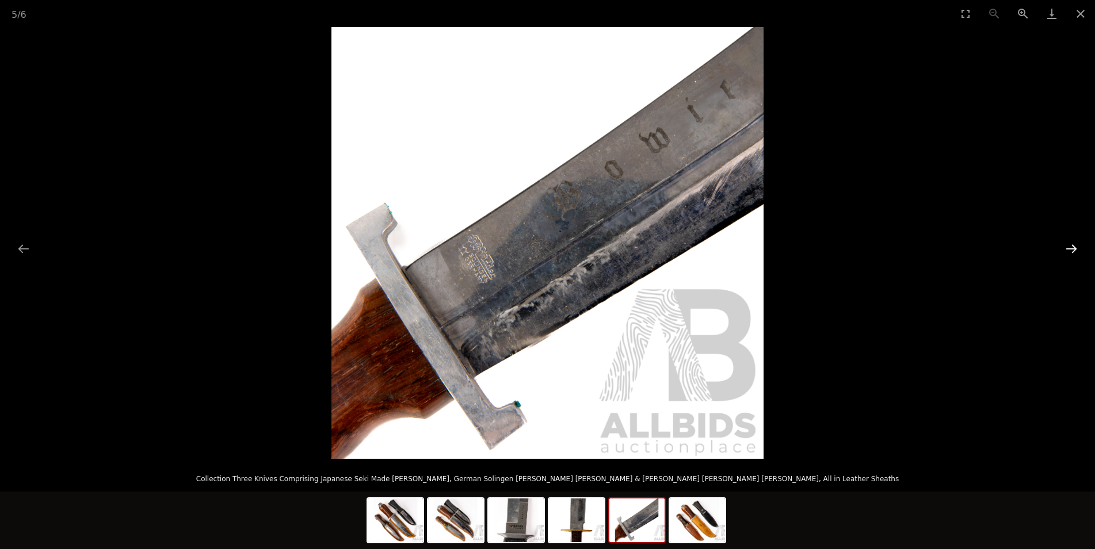
click at [1069, 255] on button "Next slide" at bounding box center [1071, 249] width 24 height 22
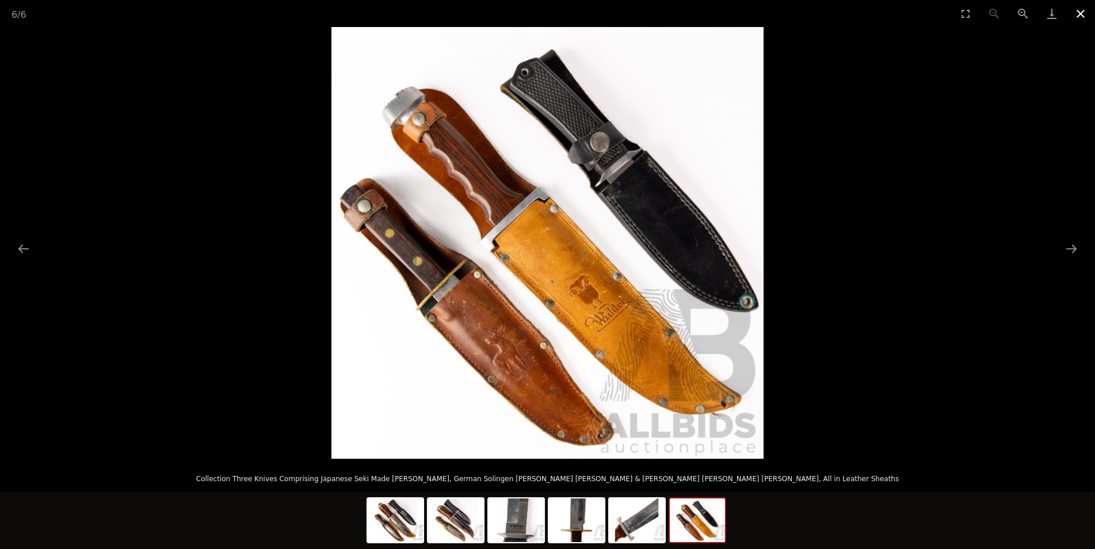
click at [1079, 14] on button "Close gallery" at bounding box center [1080, 13] width 29 height 27
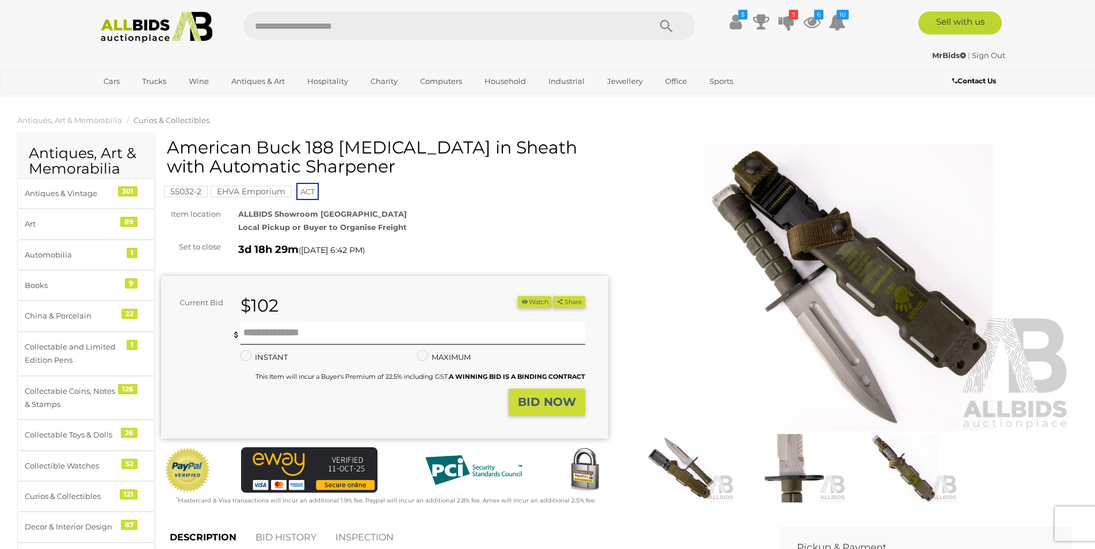
click at [819, 270] on img at bounding box center [848, 288] width 447 height 288
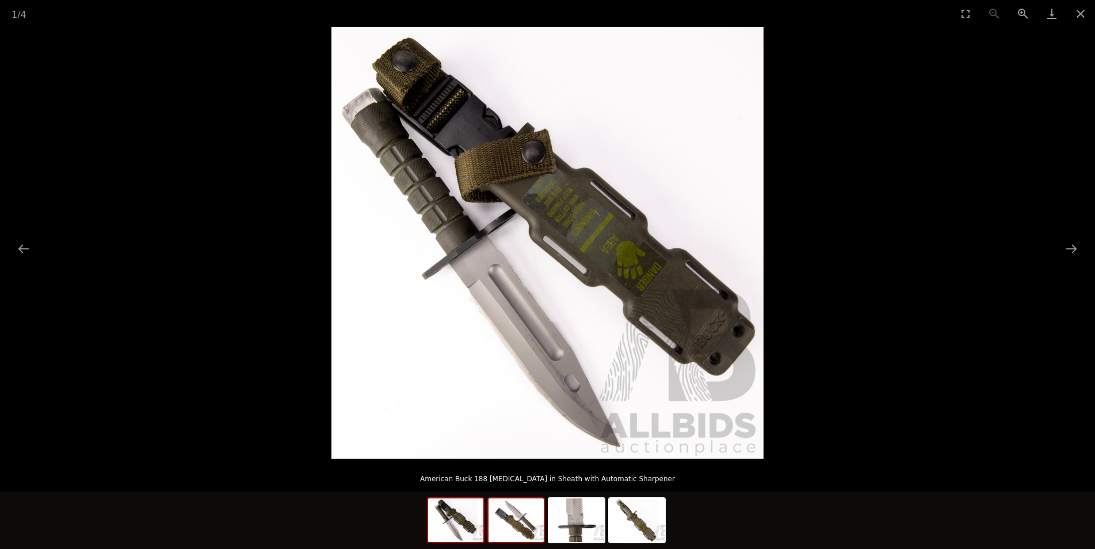
click at [513, 518] on img at bounding box center [515, 521] width 55 height 44
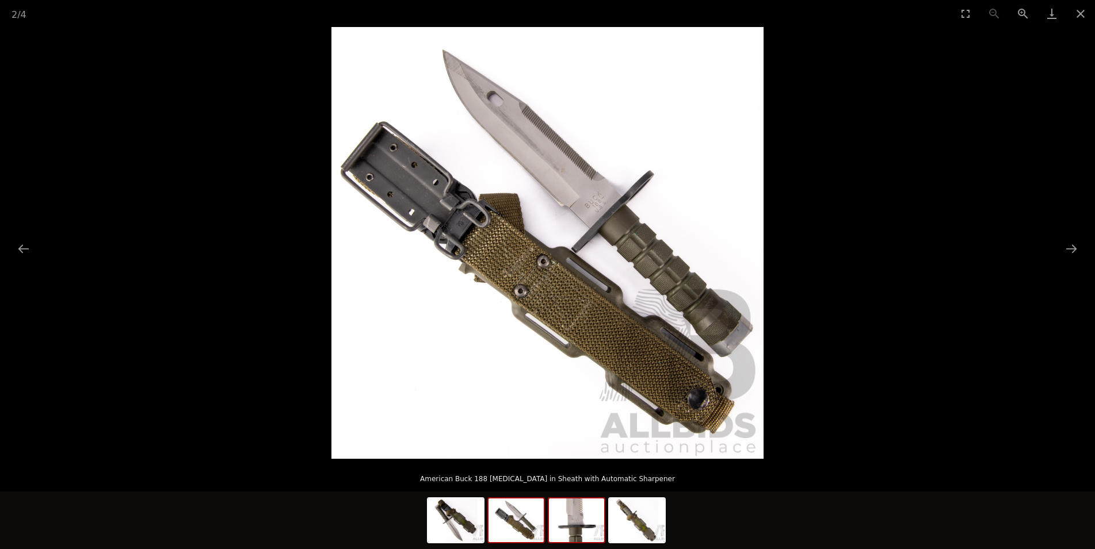
click at [596, 525] on img at bounding box center [576, 521] width 55 height 44
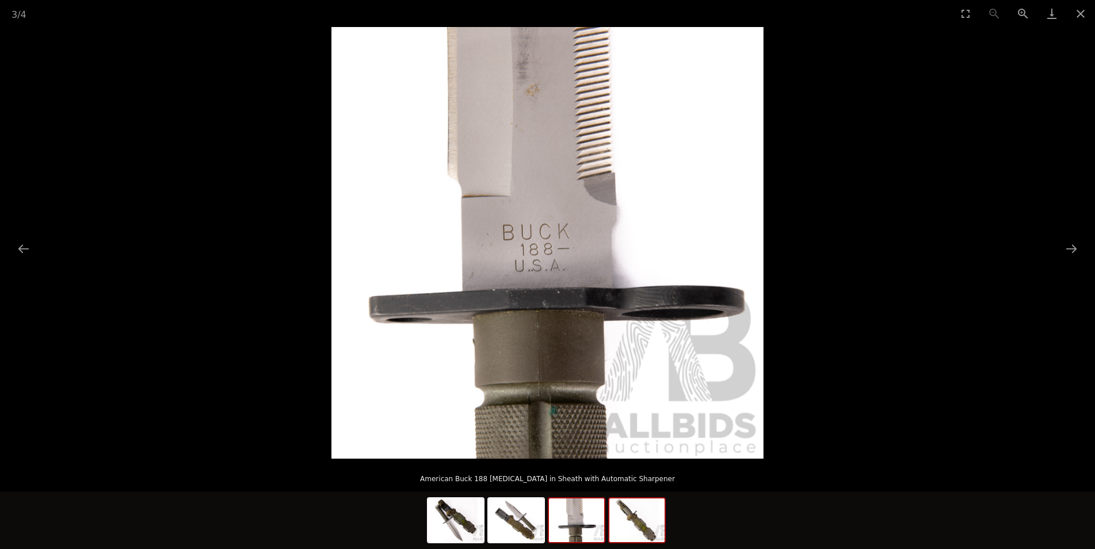
click at [637, 522] on img at bounding box center [636, 521] width 55 height 44
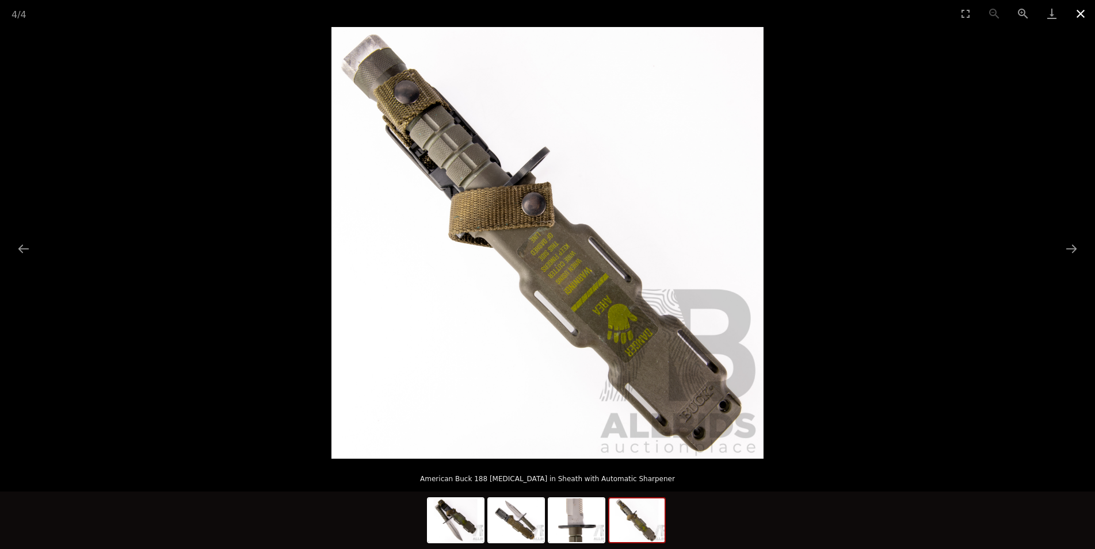
click at [1082, 14] on button "Close gallery" at bounding box center [1080, 13] width 29 height 27
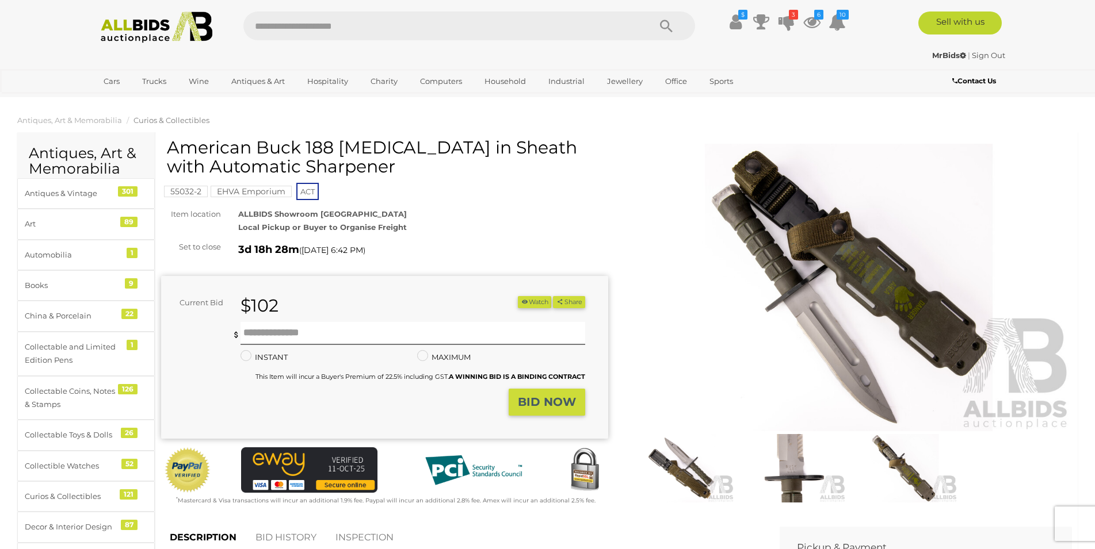
drag, startPoint x: 169, startPoint y: 151, endPoint x: 361, endPoint y: 160, distance: 192.4
click at [361, 160] on h1 "American Buck 188 Bayonet in Sheath with Automatic Sharpener" at bounding box center [386, 157] width 438 height 38
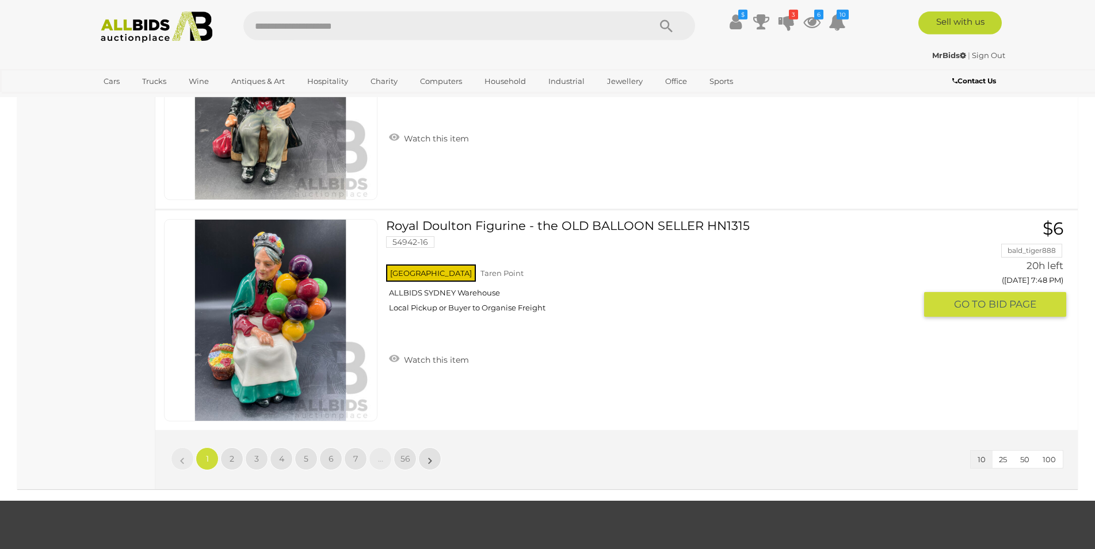
scroll to position [2171, 0]
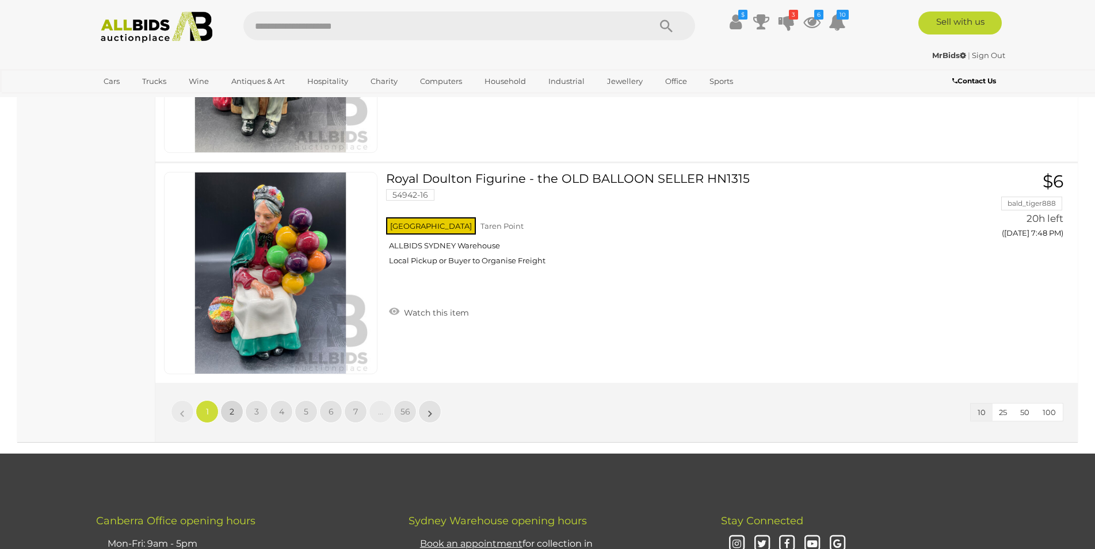
click at [231, 414] on span "2" at bounding box center [232, 412] width 5 height 10
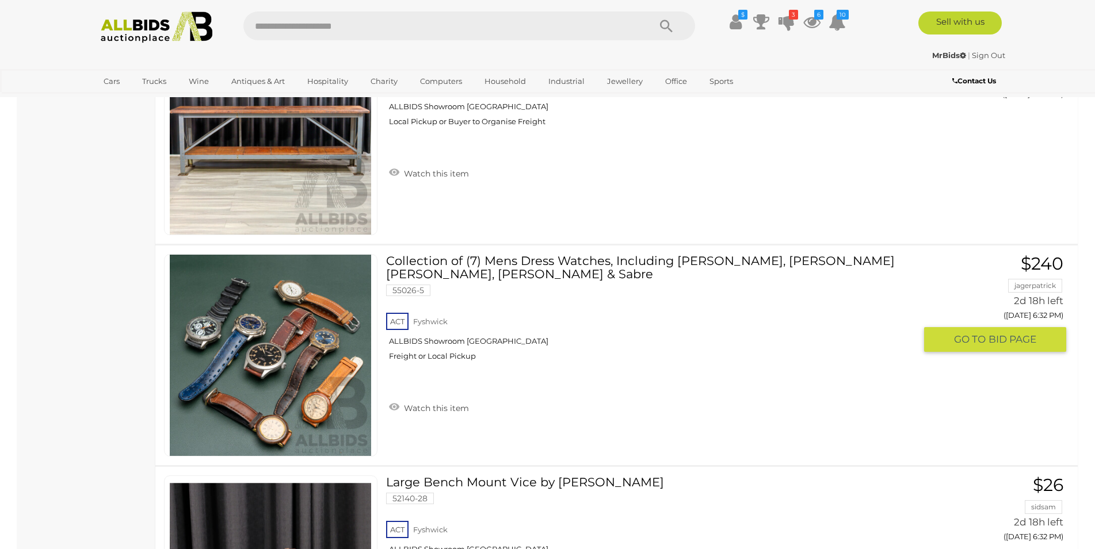
scroll to position [2102, 0]
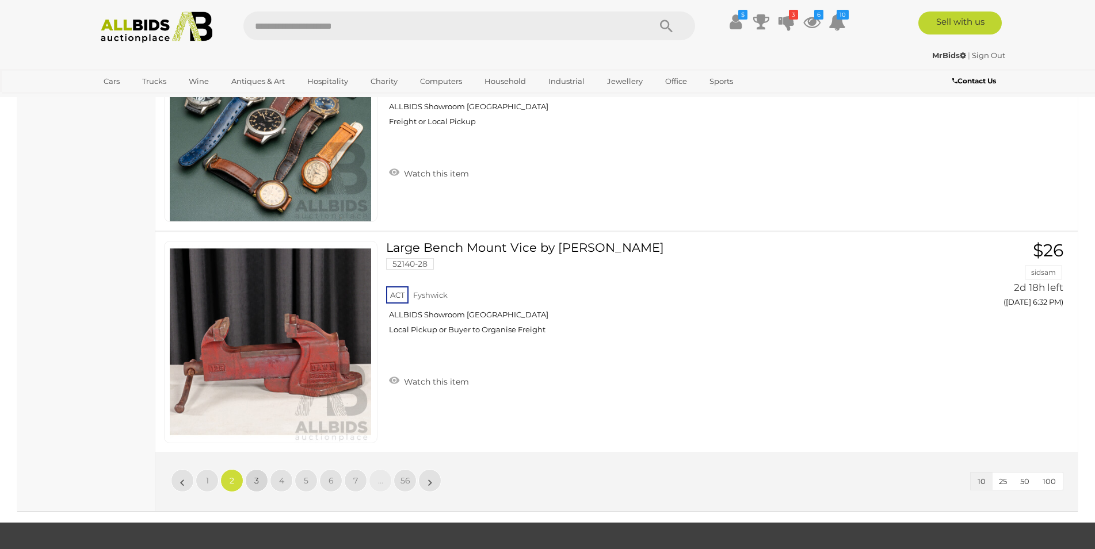
click at [247, 482] on link "3" at bounding box center [256, 480] width 23 height 23
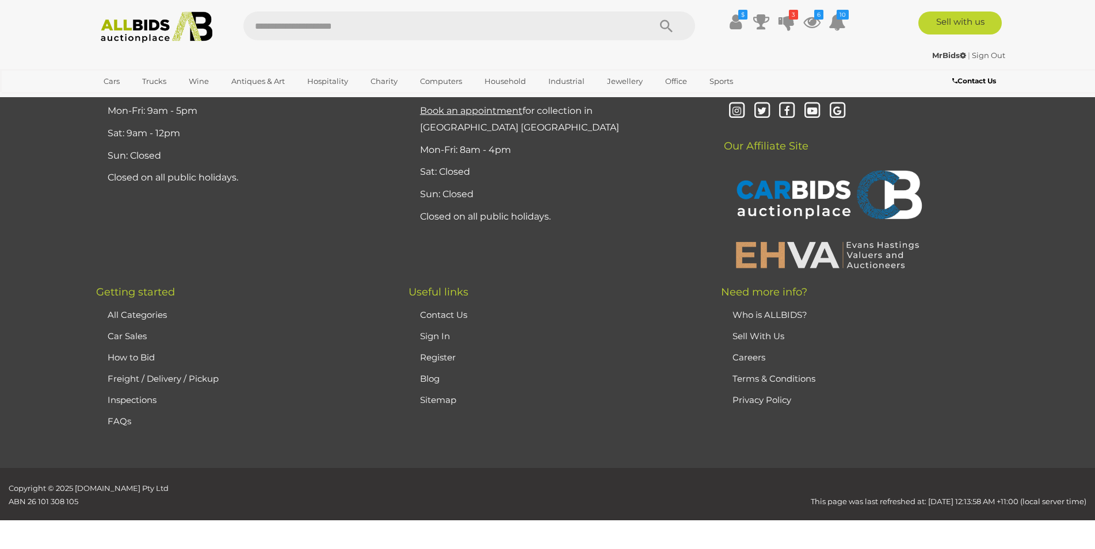
scroll to position [224, 0]
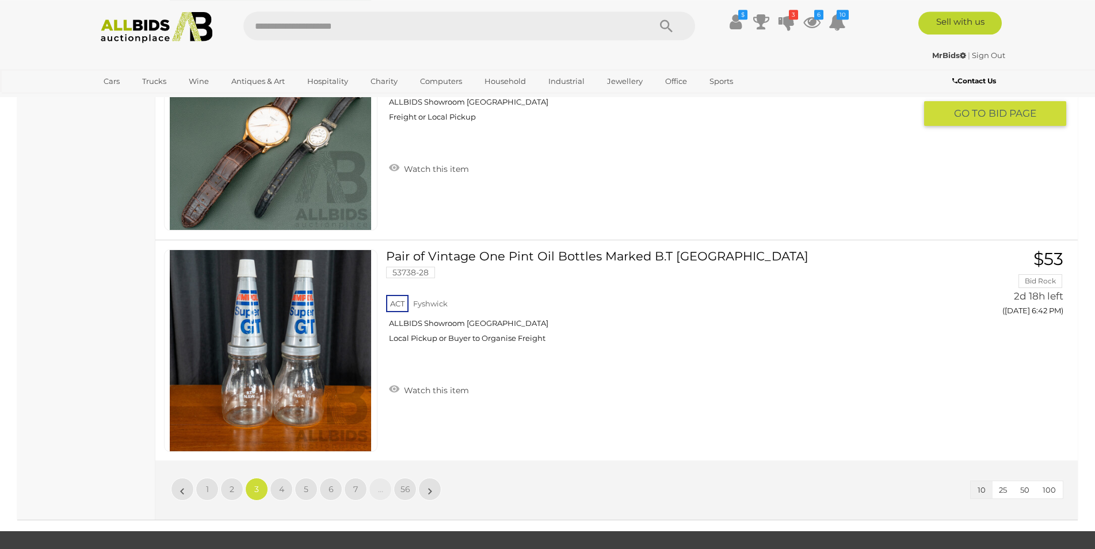
scroll to position [2161, 0]
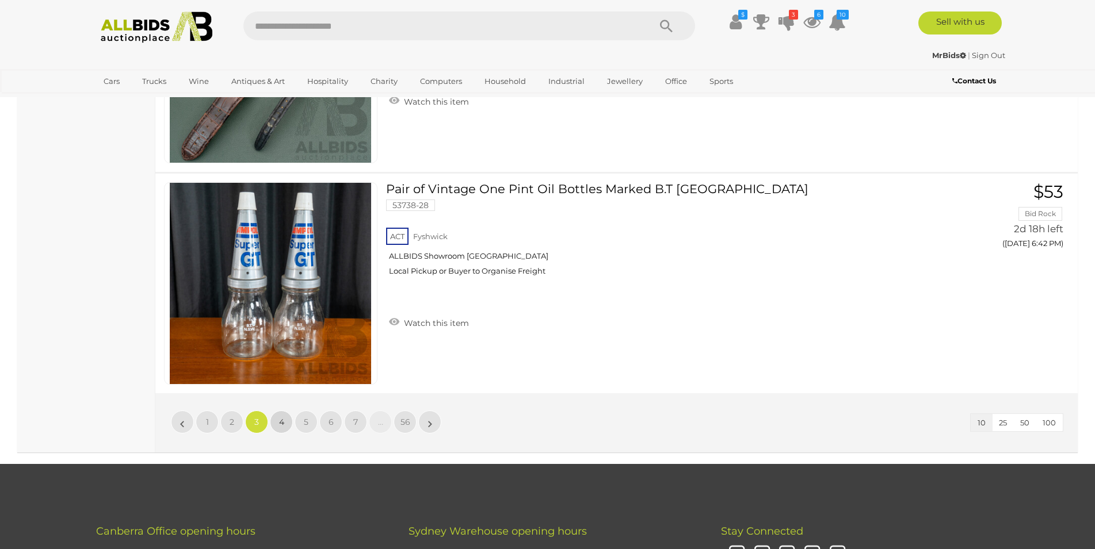
click at [286, 421] on link "4" at bounding box center [281, 422] width 23 height 23
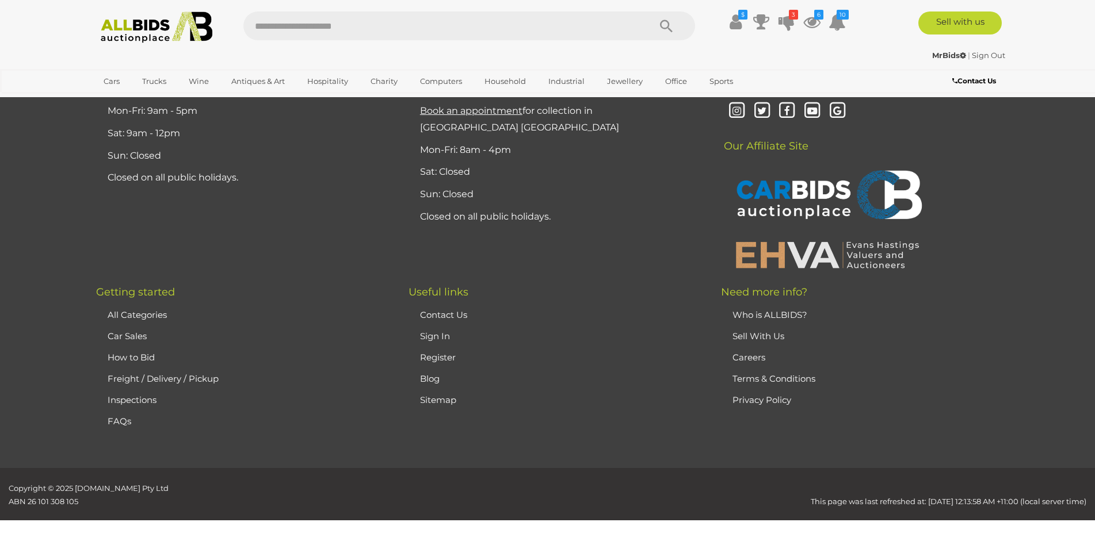
scroll to position [224, 0]
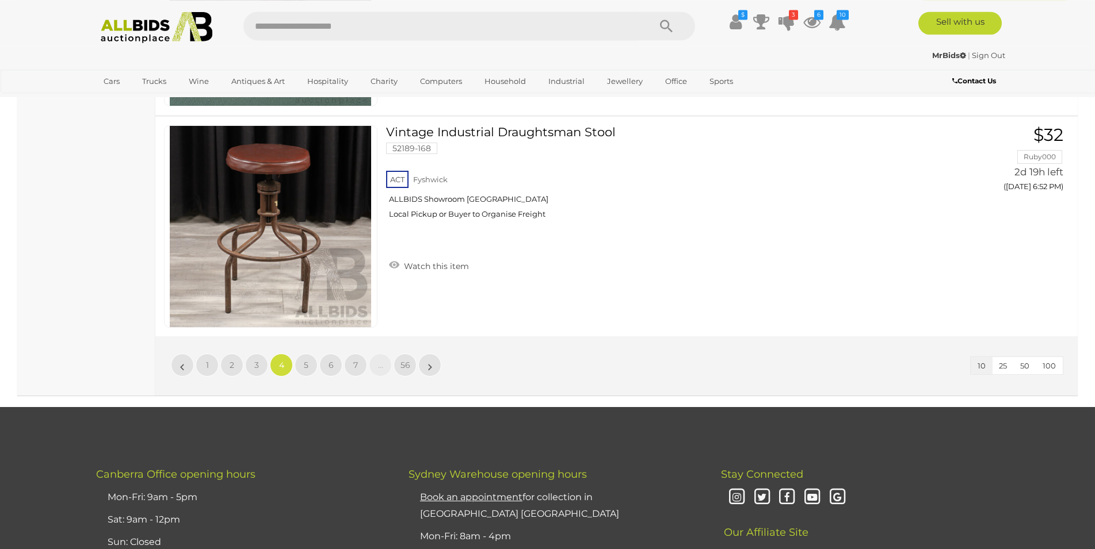
scroll to position [2219, 0]
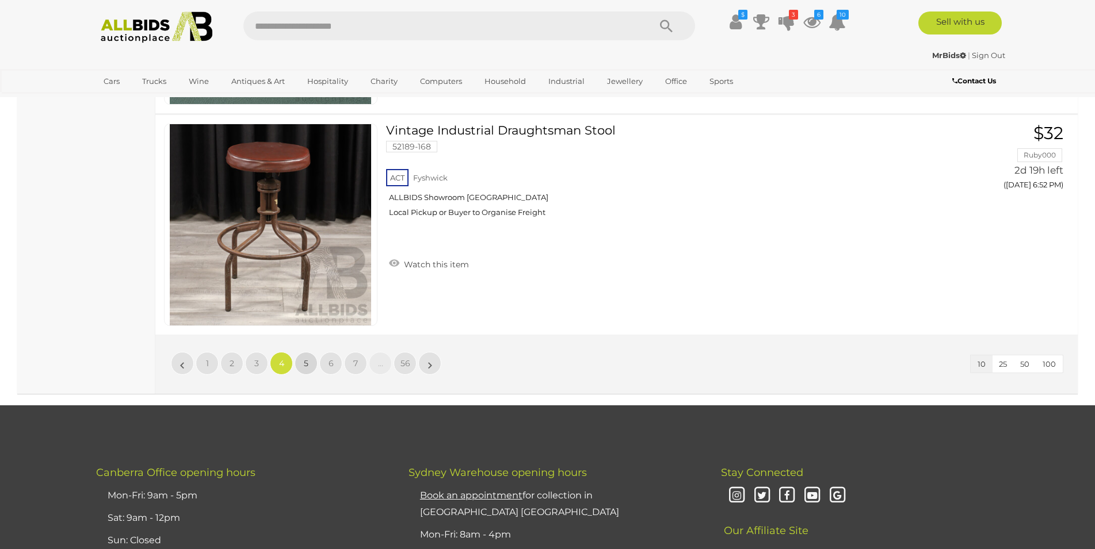
click at [302, 365] on link "5" at bounding box center [306, 363] width 23 height 23
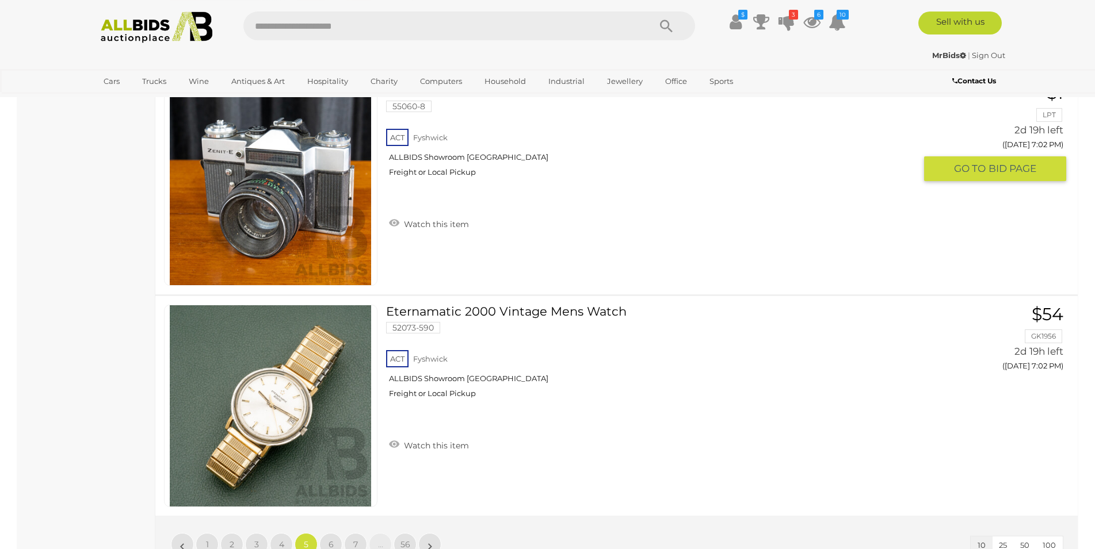
scroll to position [2102, 0]
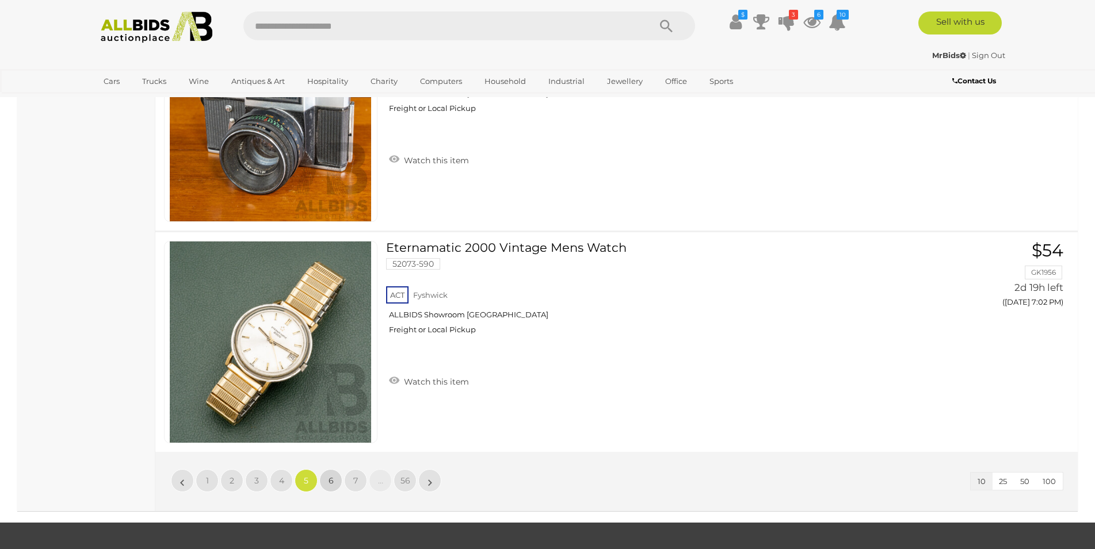
click at [334, 475] on link "6" at bounding box center [330, 480] width 23 height 23
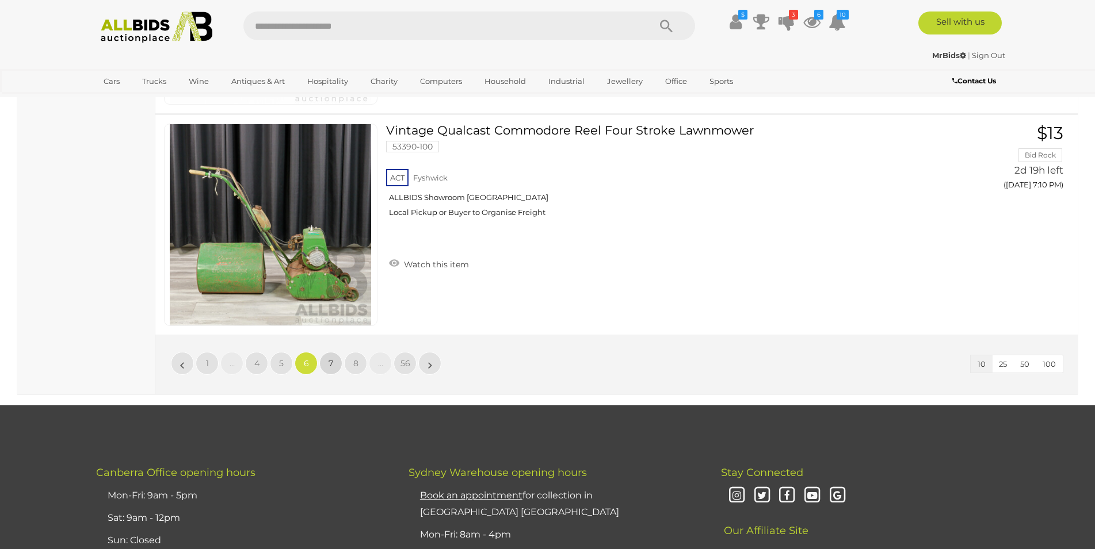
click at [337, 372] on link "7" at bounding box center [330, 363] width 23 height 23
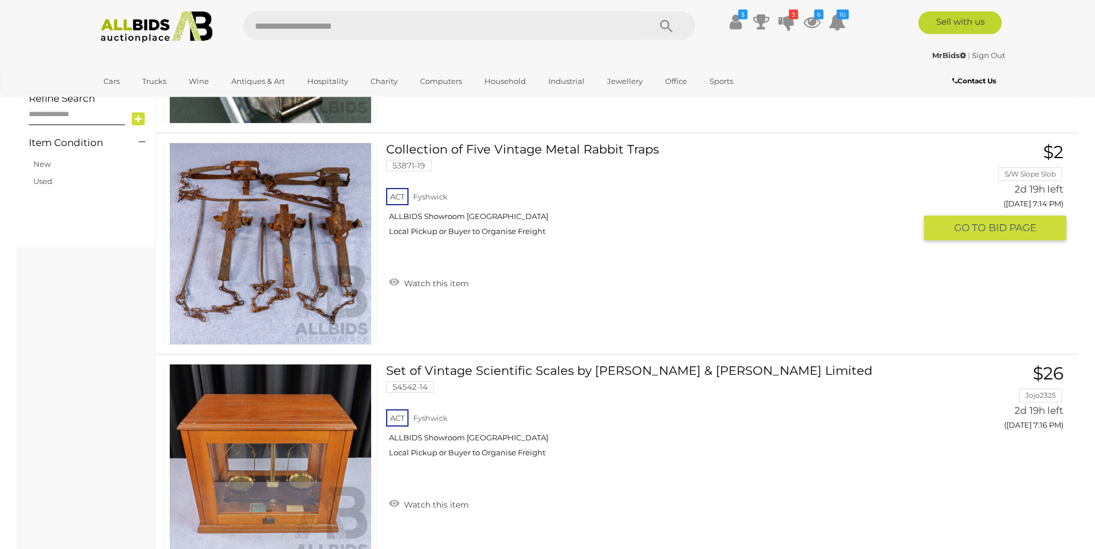
scroll to position [987, 0]
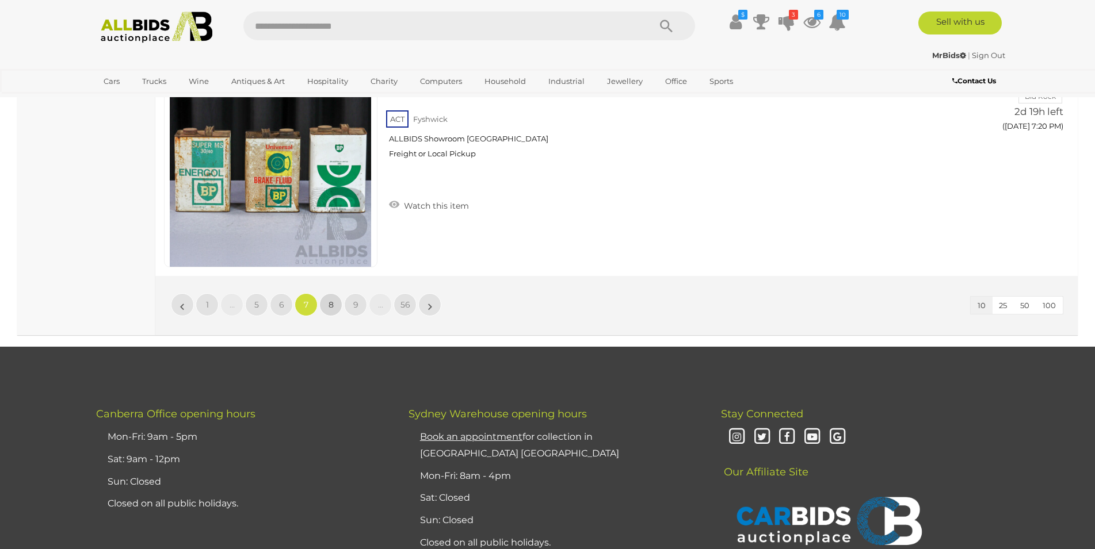
click at [336, 308] on link "8" at bounding box center [330, 304] width 23 height 23
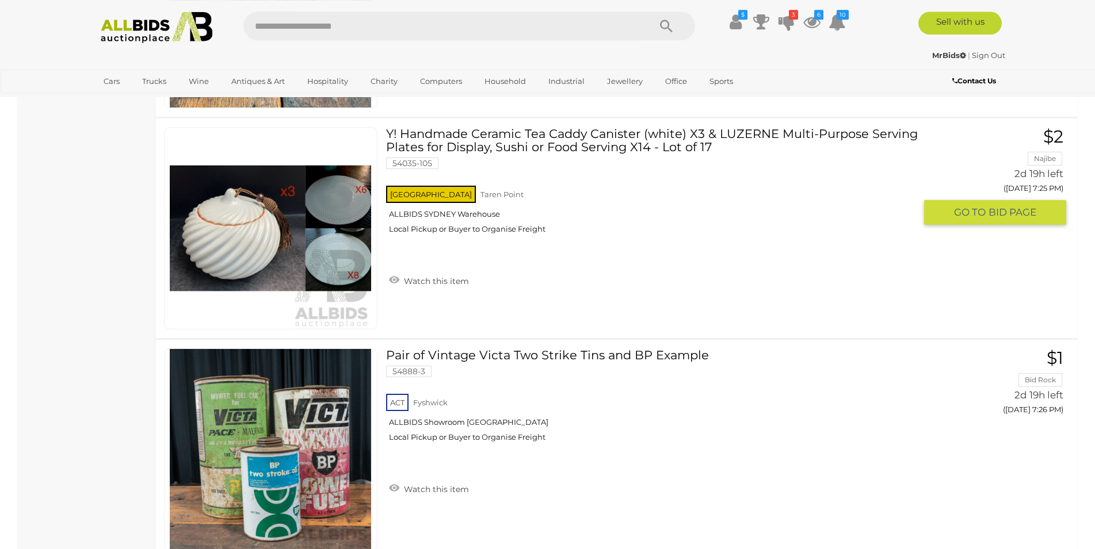
scroll to position [1750, 0]
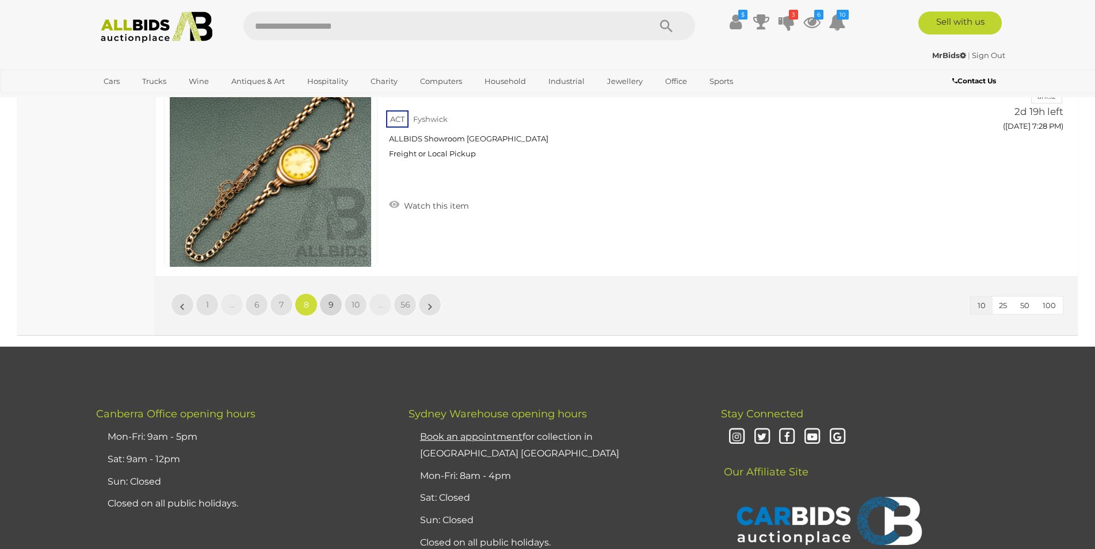
click at [334, 308] on link "9" at bounding box center [330, 304] width 23 height 23
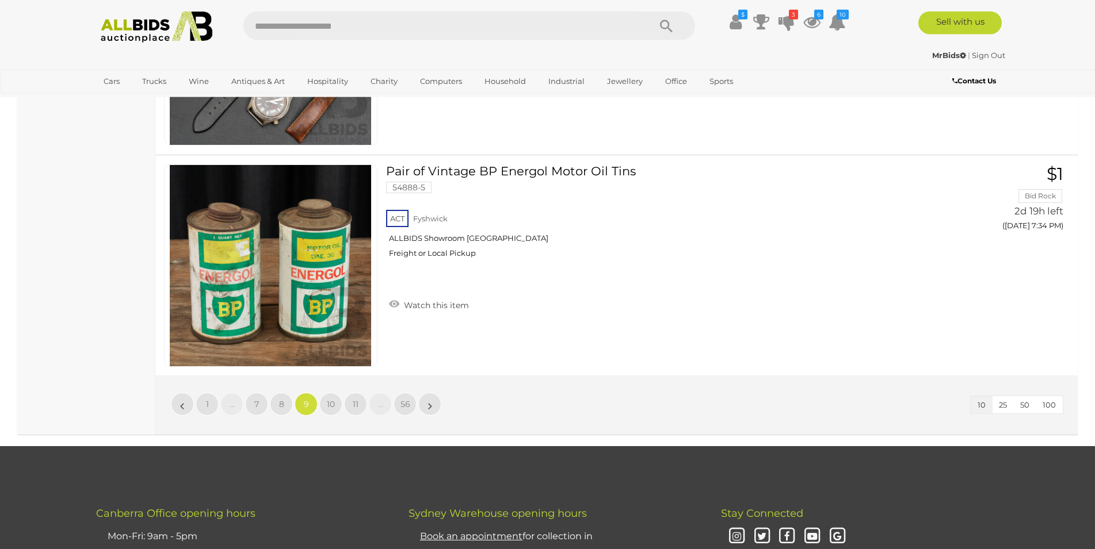
scroll to position [2219, 0]
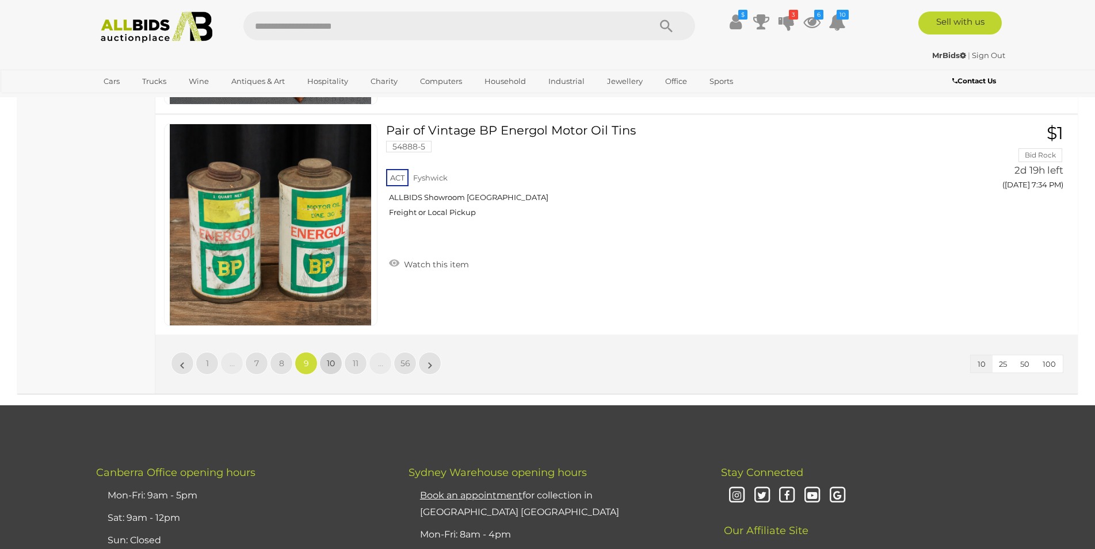
click at [328, 359] on span "10" at bounding box center [331, 363] width 8 height 10
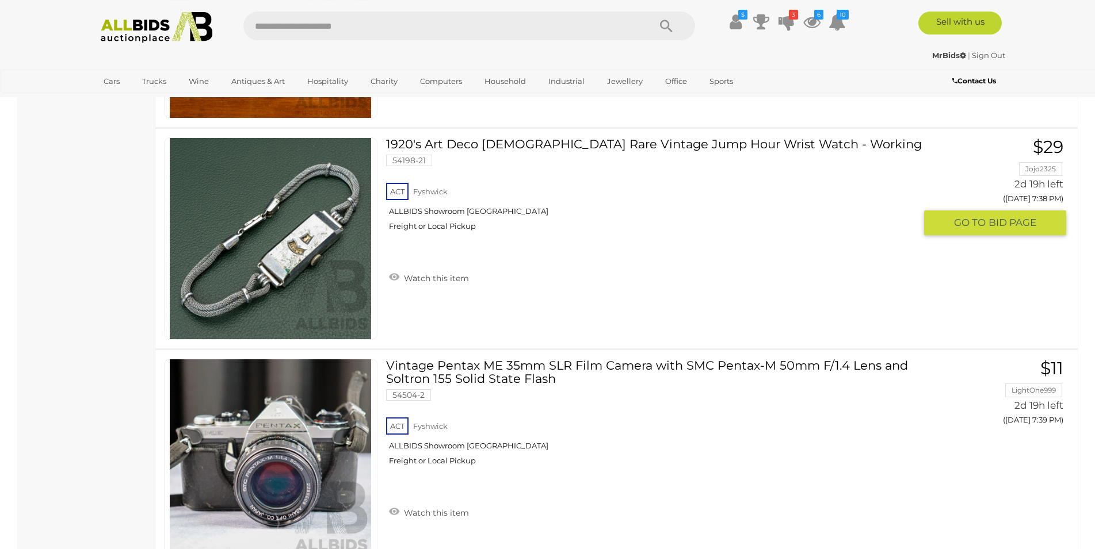
scroll to position [1339, 0]
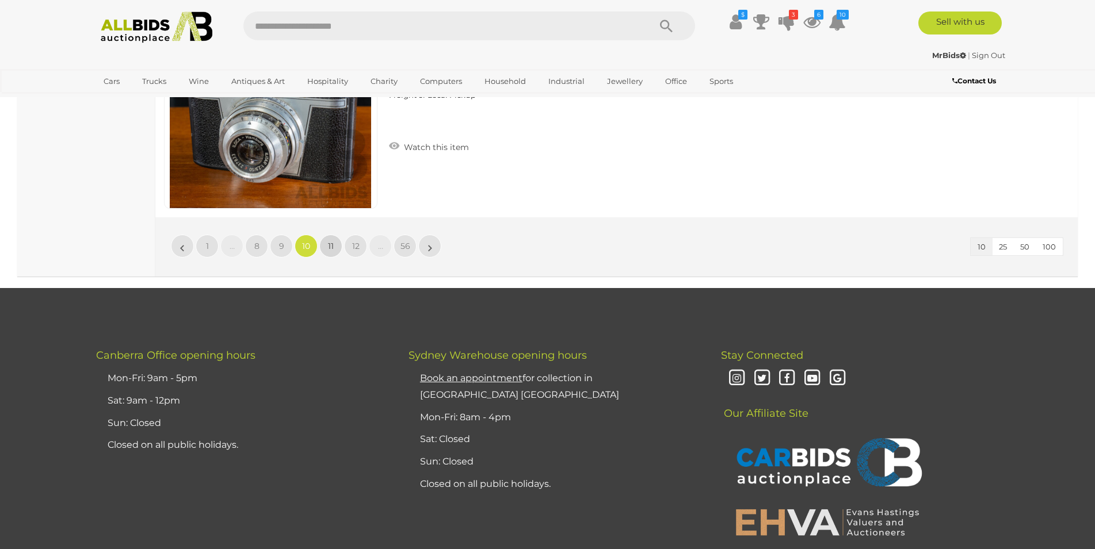
click at [328, 254] on link "11" at bounding box center [330, 246] width 23 height 23
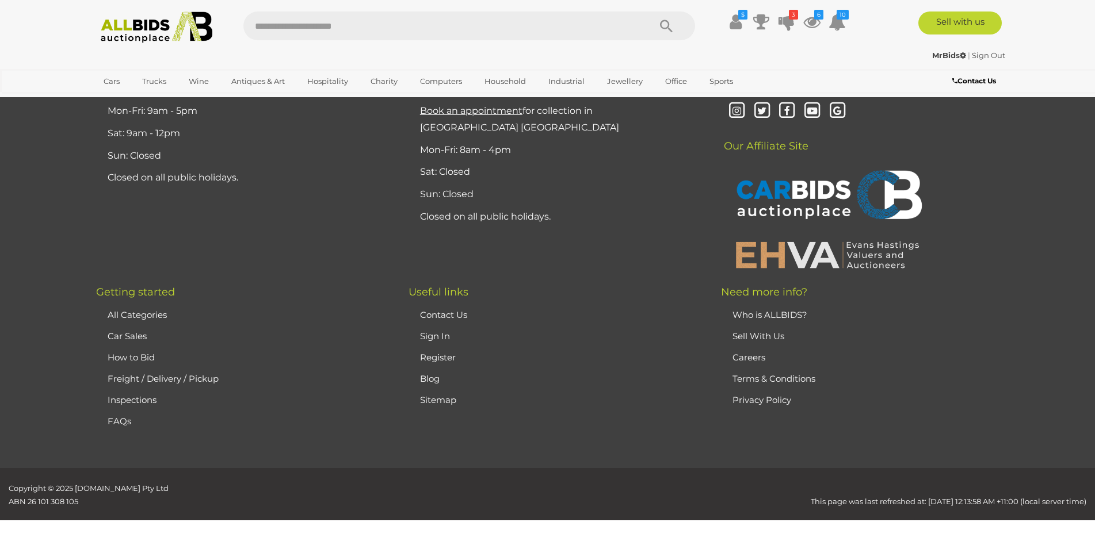
scroll to position [224, 0]
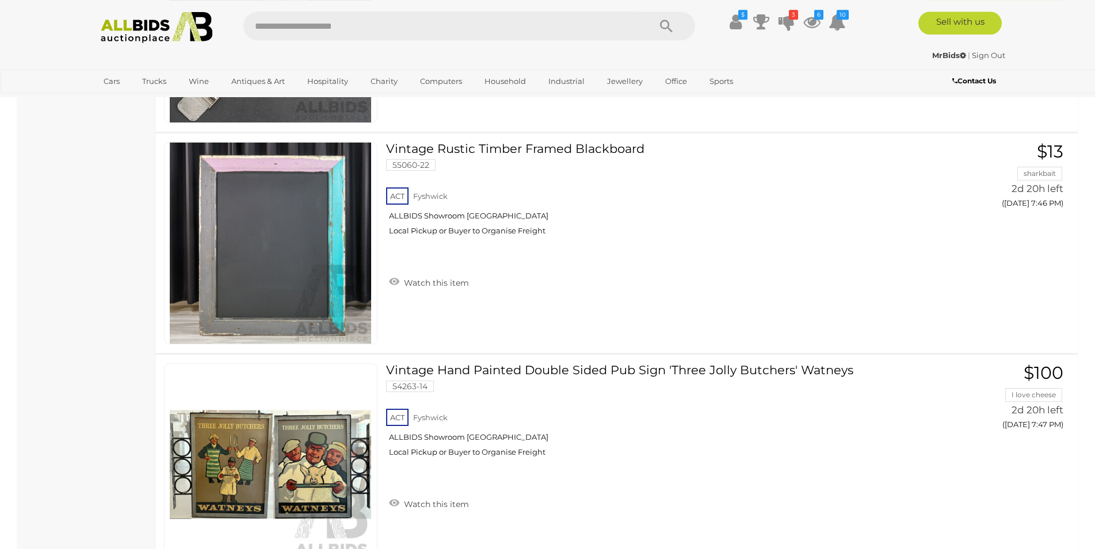
scroll to position [2102, 0]
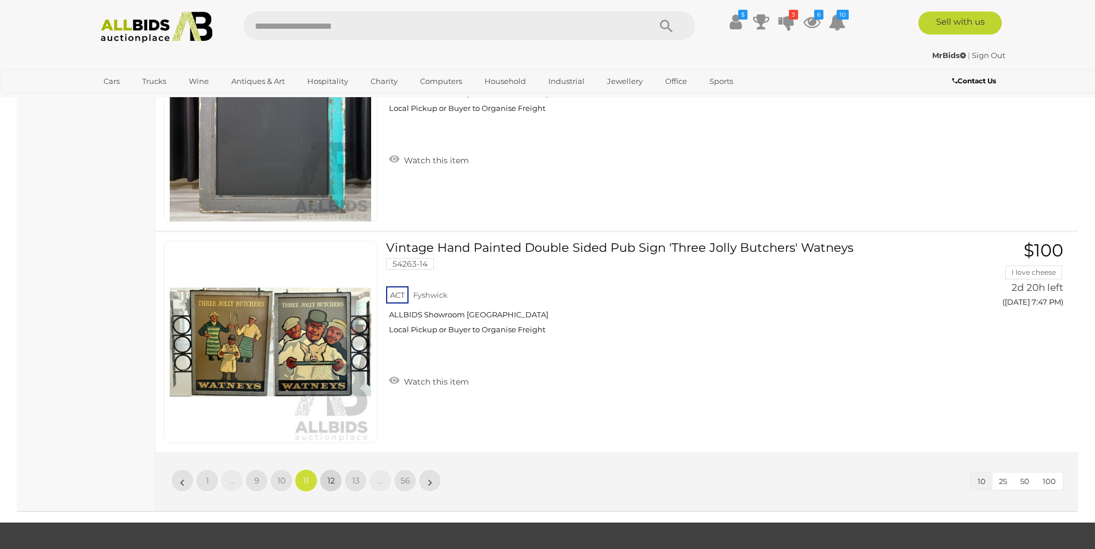
click at [328, 486] on span "12" at bounding box center [330, 481] width 7 height 10
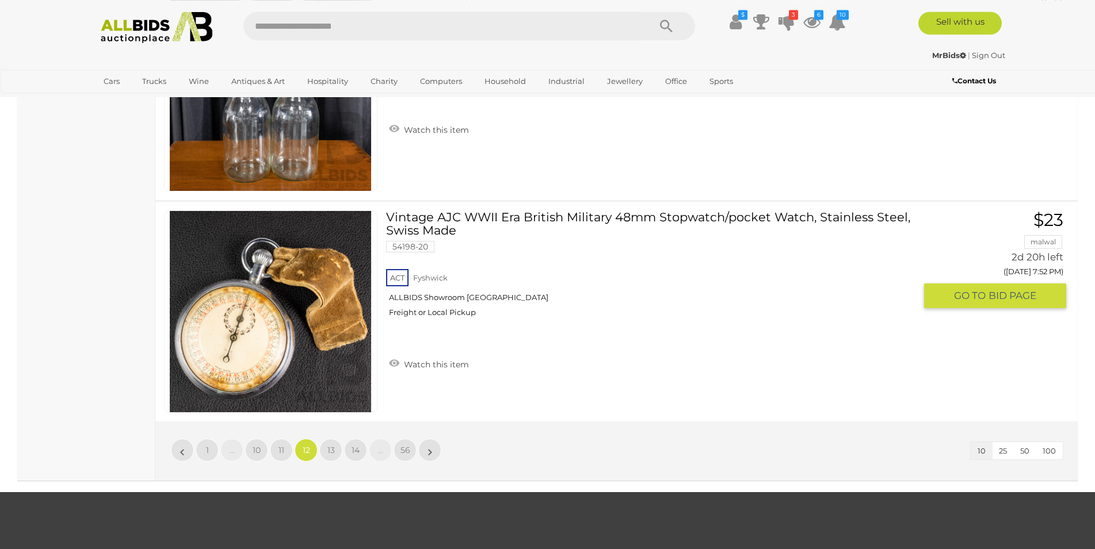
scroll to position [2161, 0]
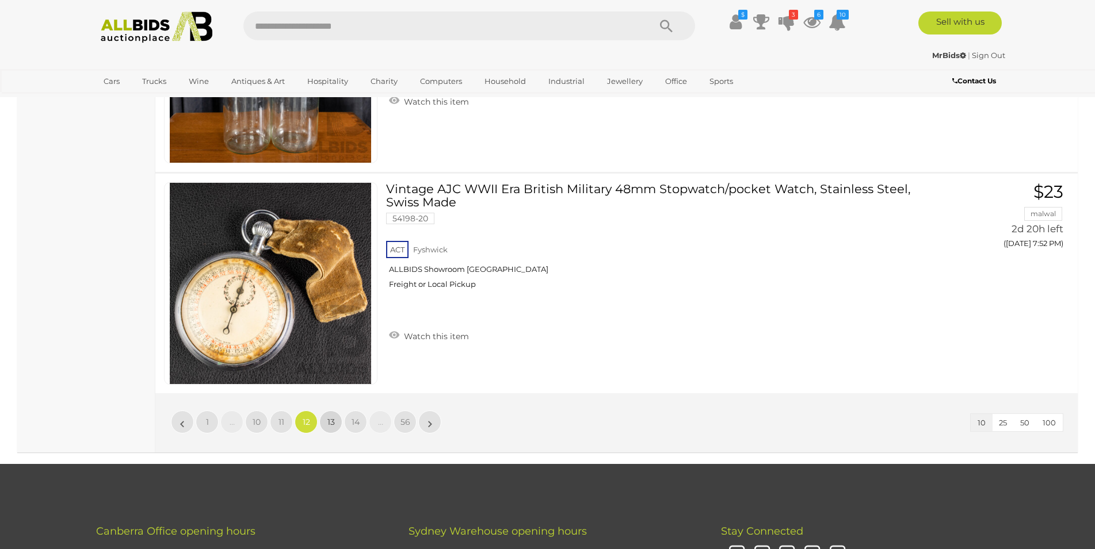
click at [332, 426] on span "13" at bounding box center [330, 422] width 7 height 10
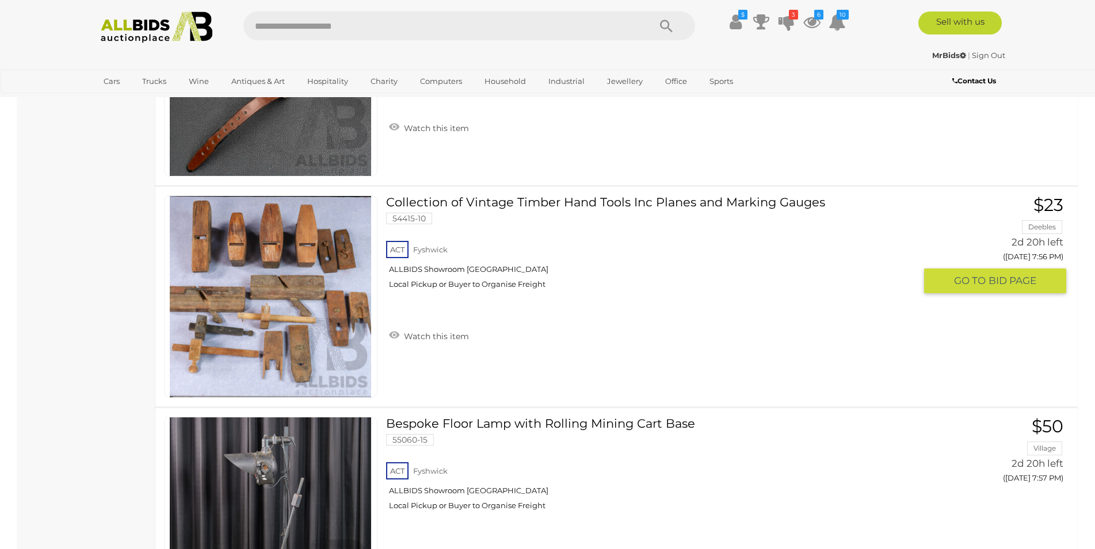
scroll to position [2161, 0]
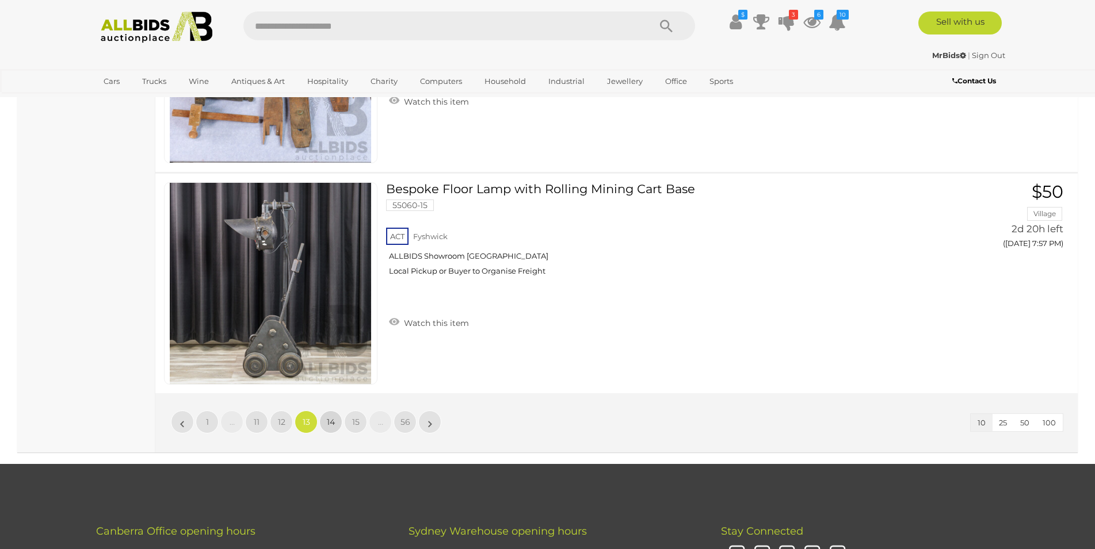
click at [336, 421] on link "14" at bounding box center [330, 422] width 23 height 23
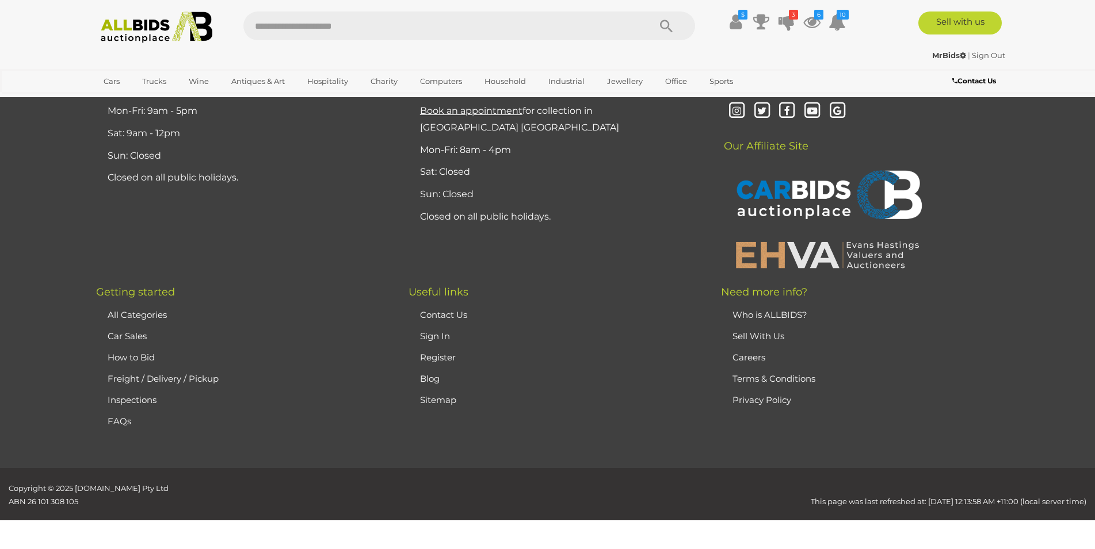
scroll to position [224, 0]
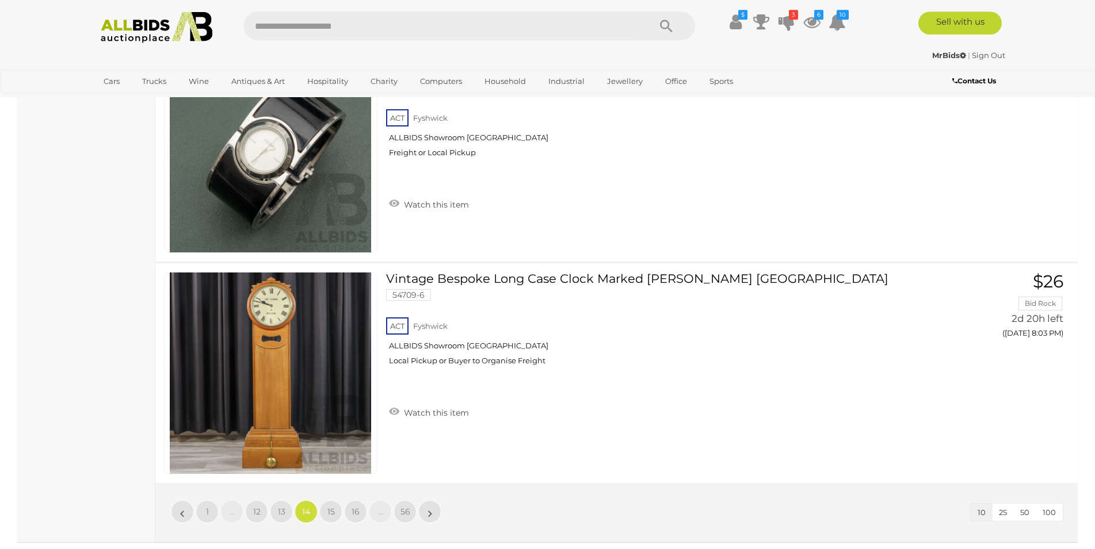
scroll to position [2102, 0]
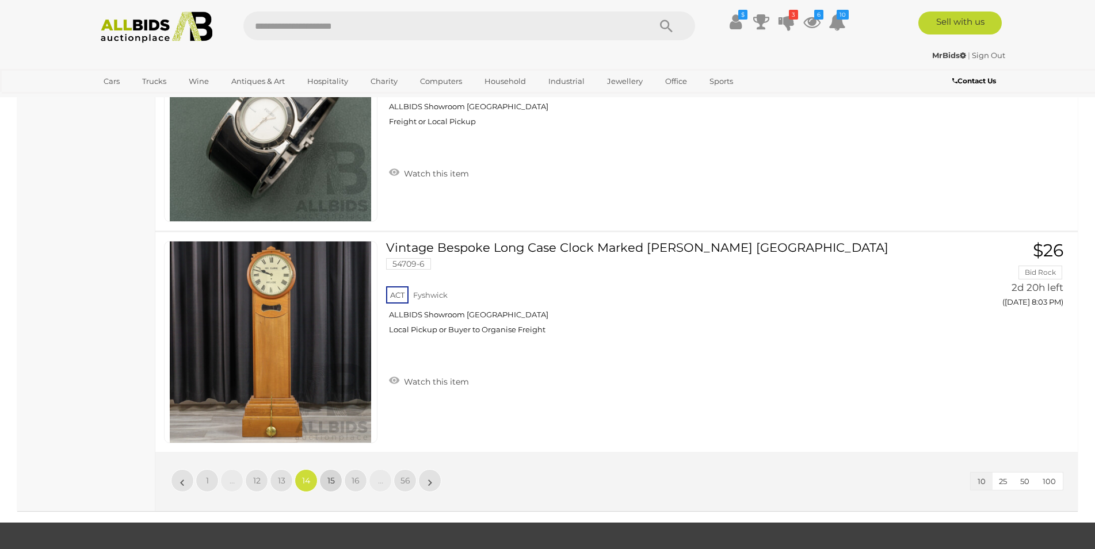
drag, startPoint x: 329, startPoint y: 485, endPoint x: 315, endPoint y: 475, distance: 16.9
click at [328, 485] on span "15" at bounding box center [330, 481] width 7 height 10
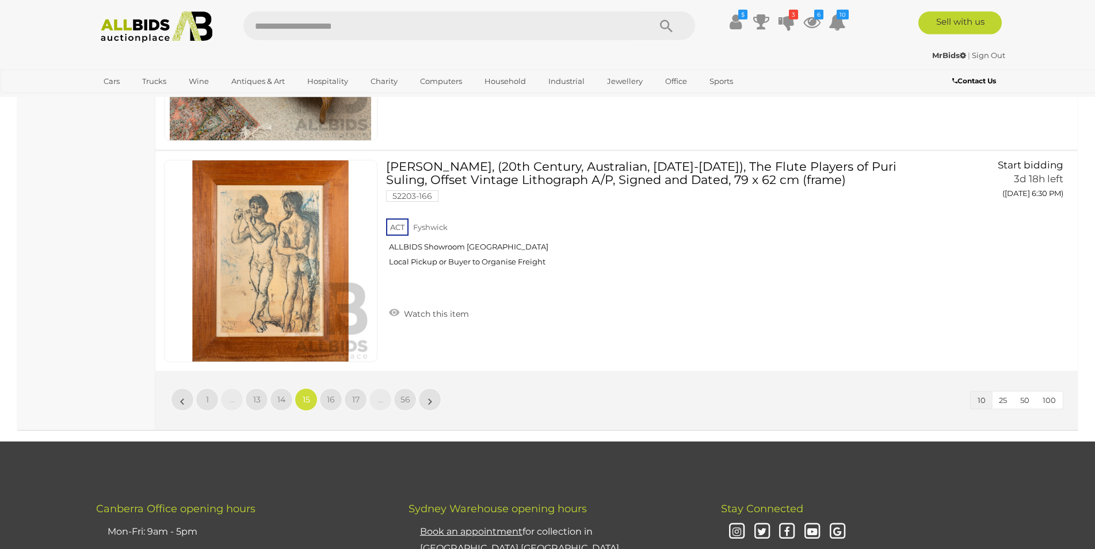
scroll to position [2278, 0]
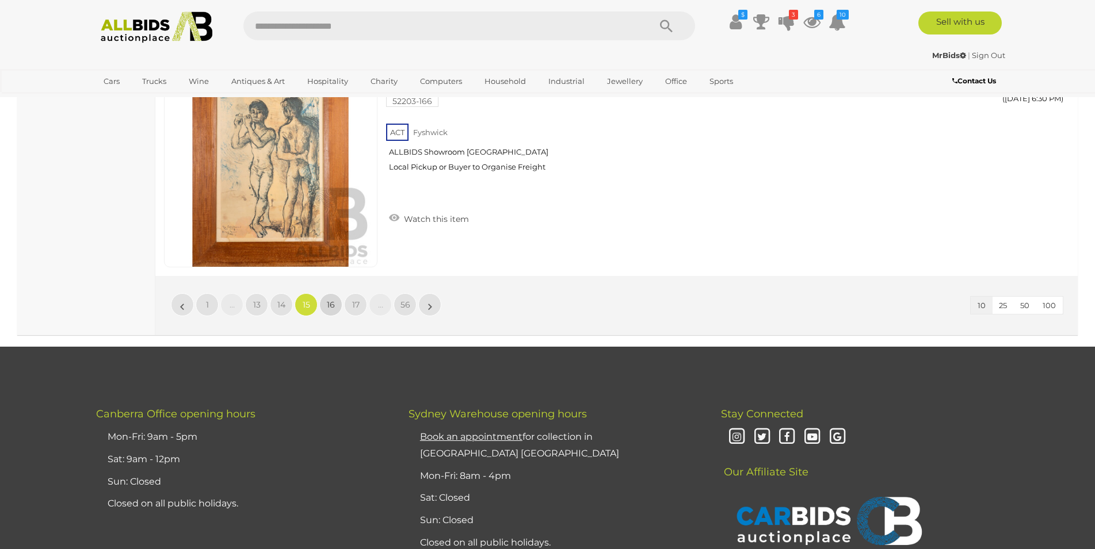
click at [331, 305] on span "16" at bounding box center [331, 305] width 8 height 10
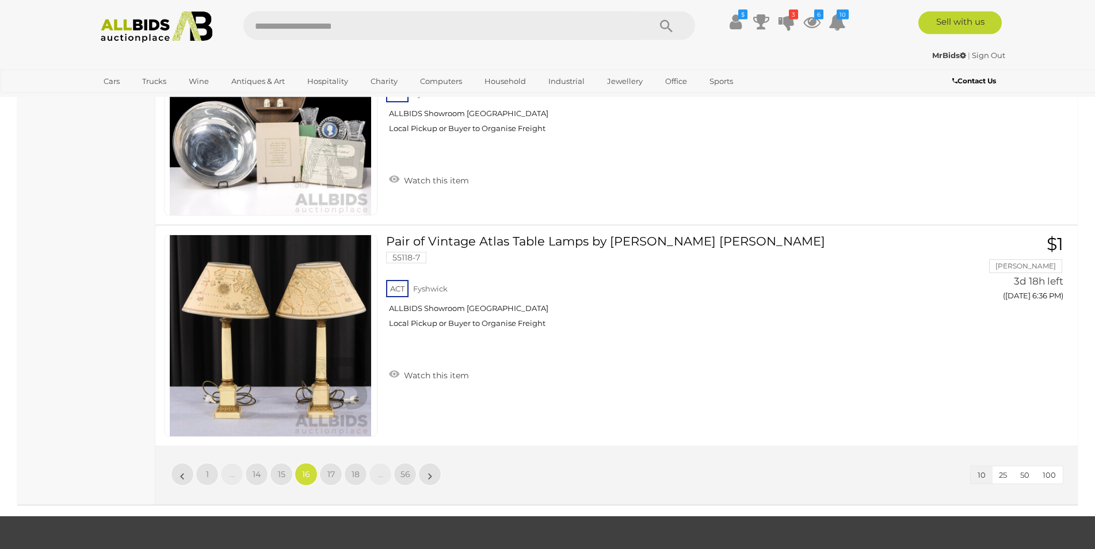
scroll to position [2219, 0]
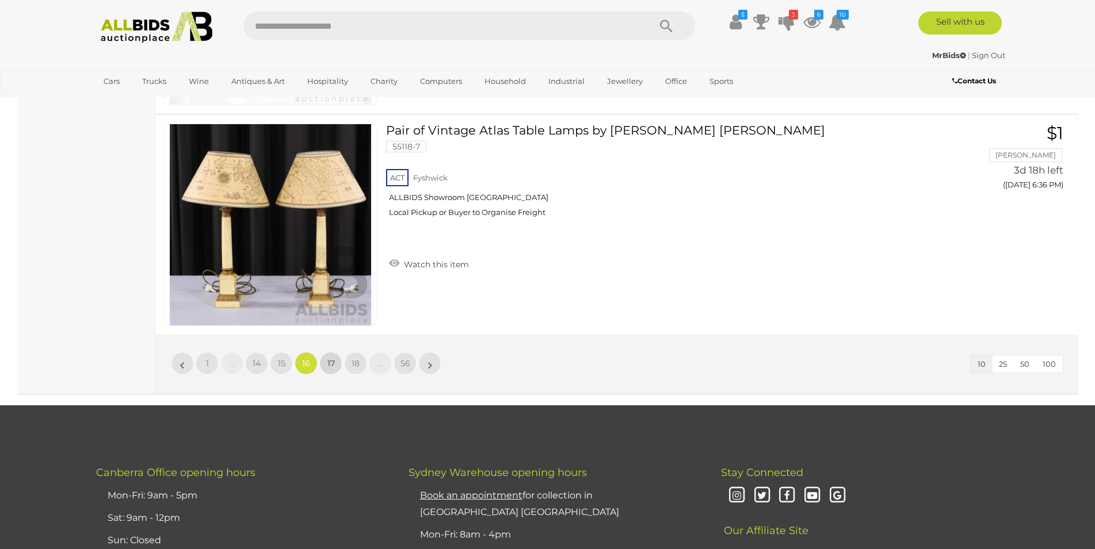
click at [332, 365] on span "17" at bounding box center [330, 363] width 7 height 10
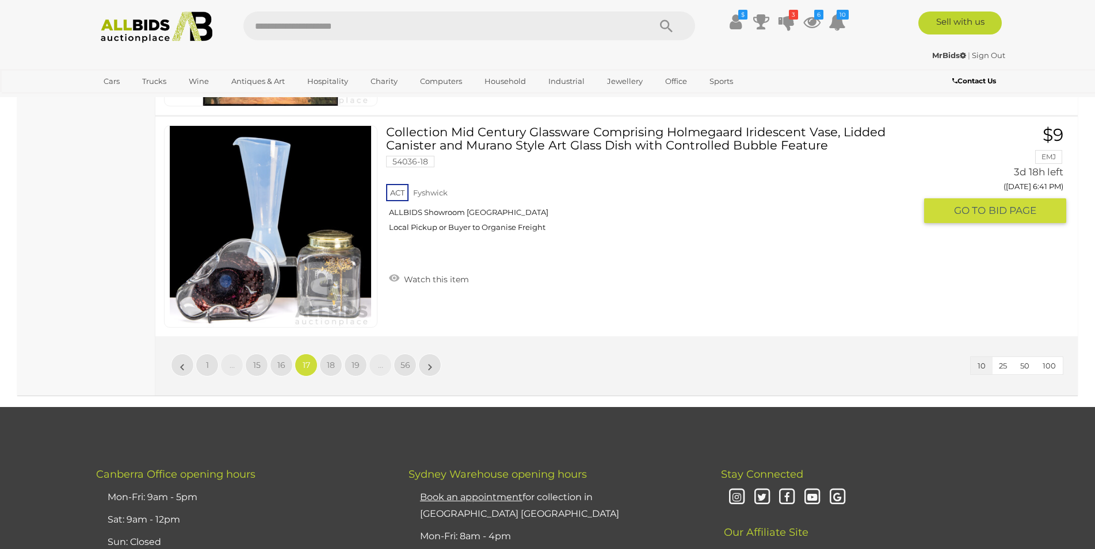
scroll to position [2219, 0]
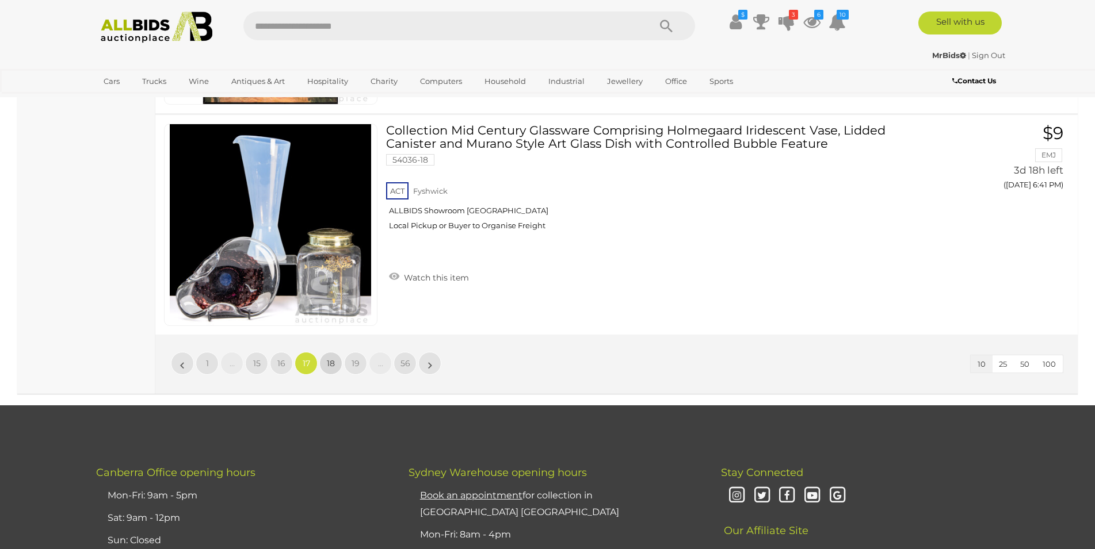
click at [326, 362] on link "18" at bounding box center [330, 363] width 23 height 23
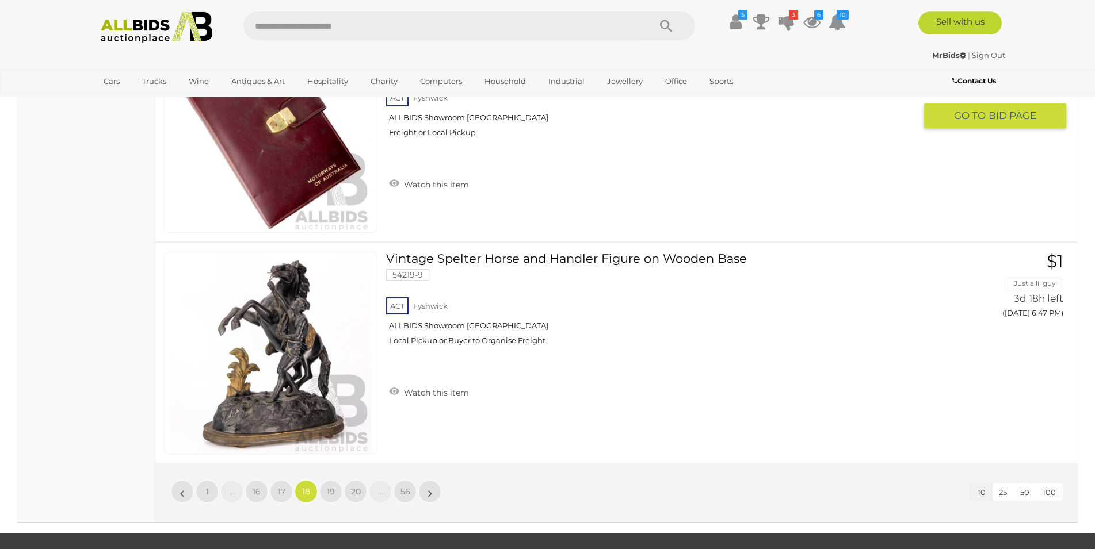
scroll to position [2102, 0]
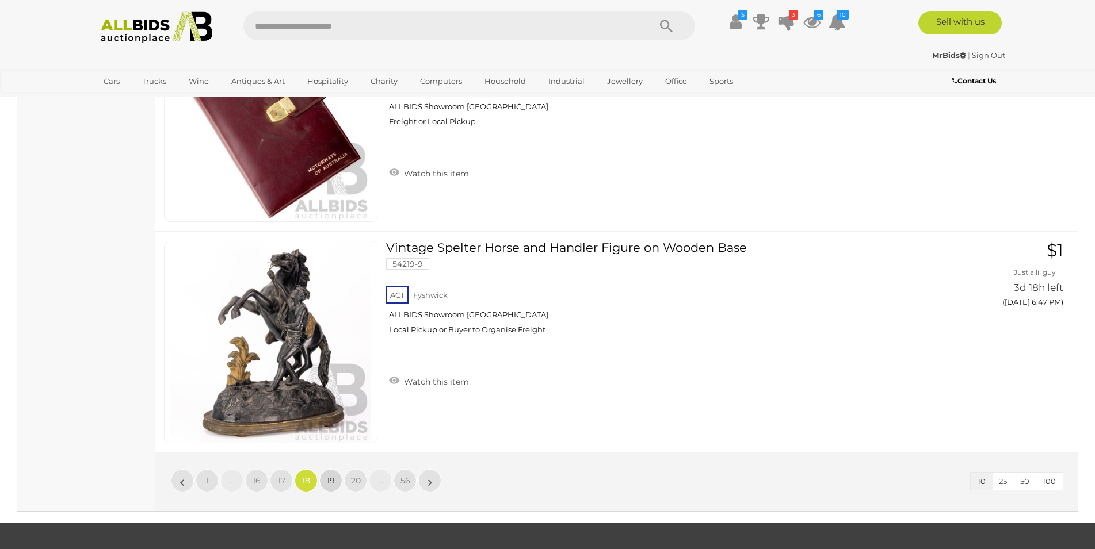
click at [334, 480] on span "19" at bounding box center [331, 481] width 8 height 10
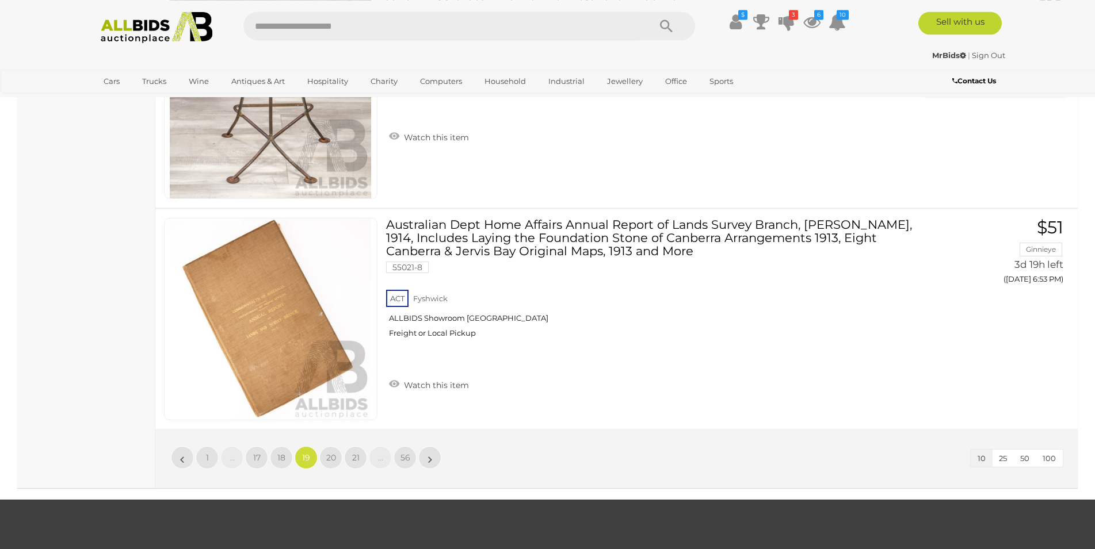
scroll to position [2219, 0]
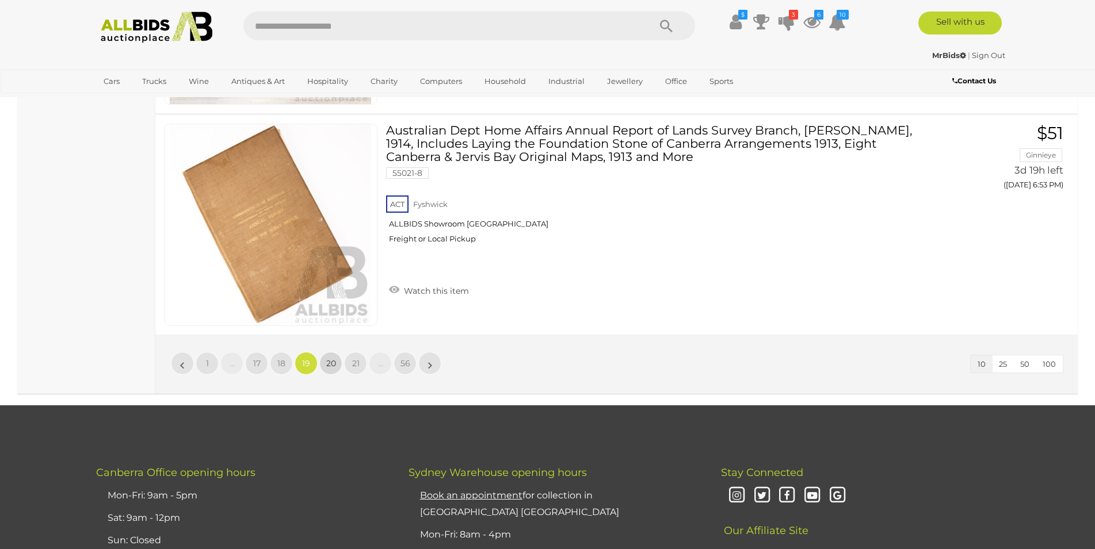
click at [330, 366] on span "20" at bounding box center [331, 363] width 10 height 10
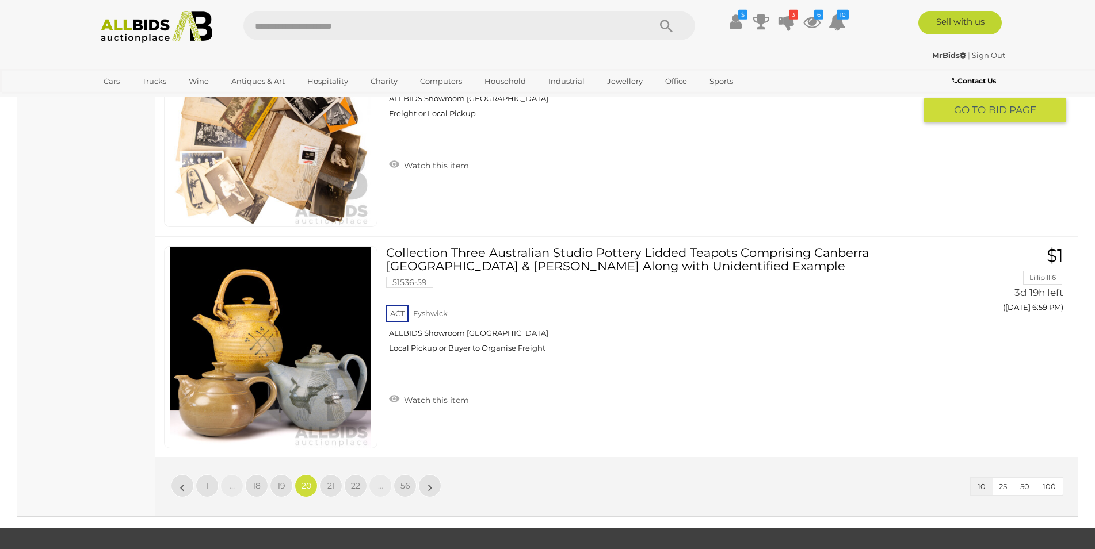
scroll to position [2161, 0]
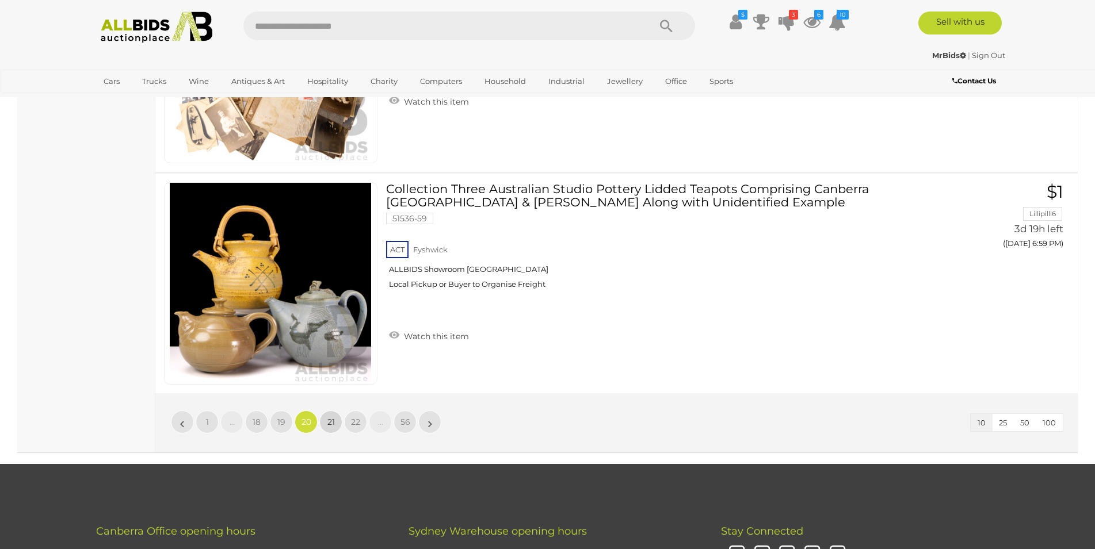
click at [331, 430] on link "21" at bounding box center [330, 422] width 23 height 23
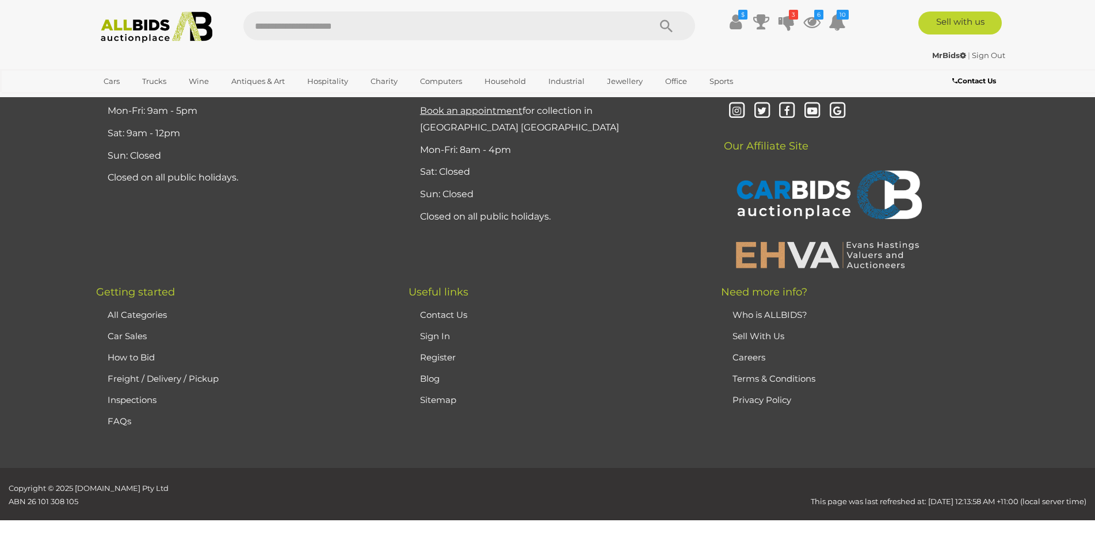
scroll to position [224, 0]
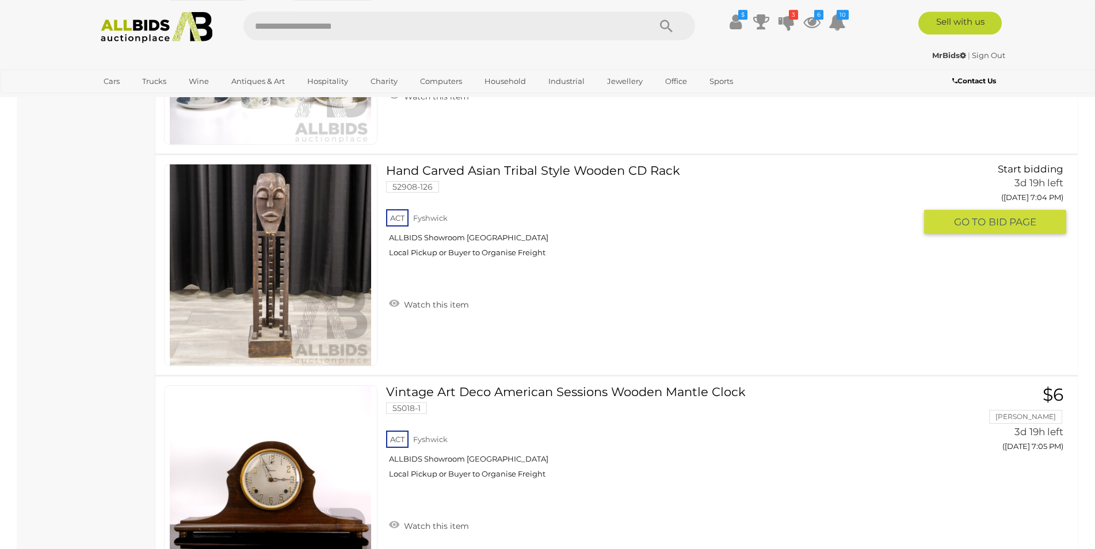
scroll to position [2161, 0]
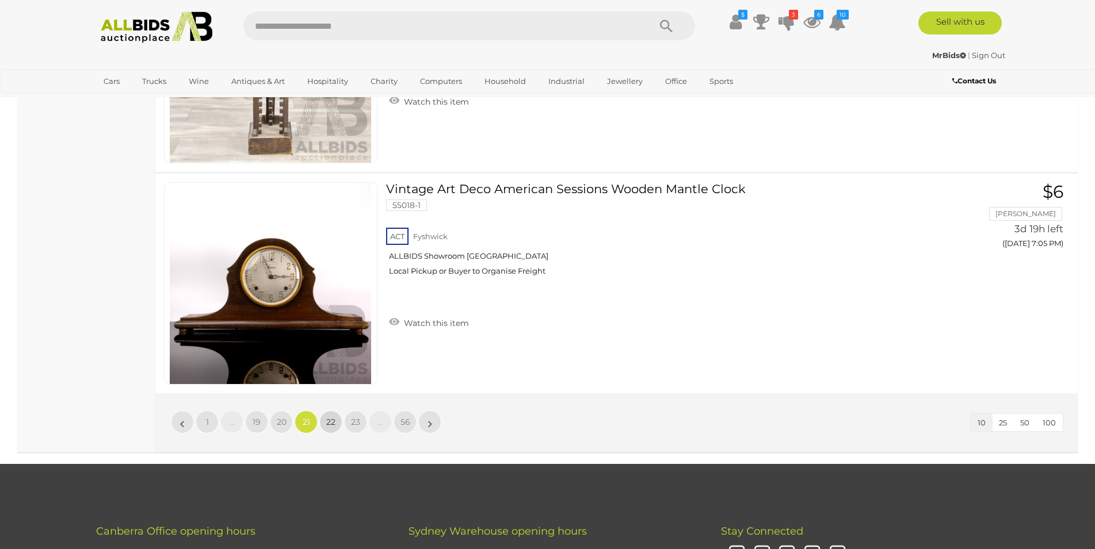
click at [332, 426] on span "22" at bounding box center [330, 422] width 9 height 10
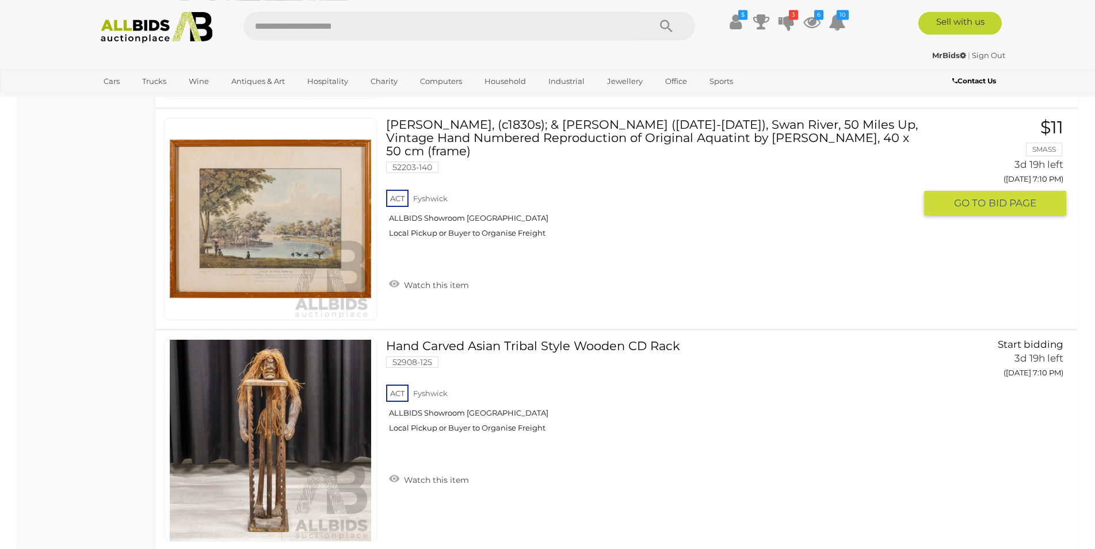
scroll to position [2161, 0]
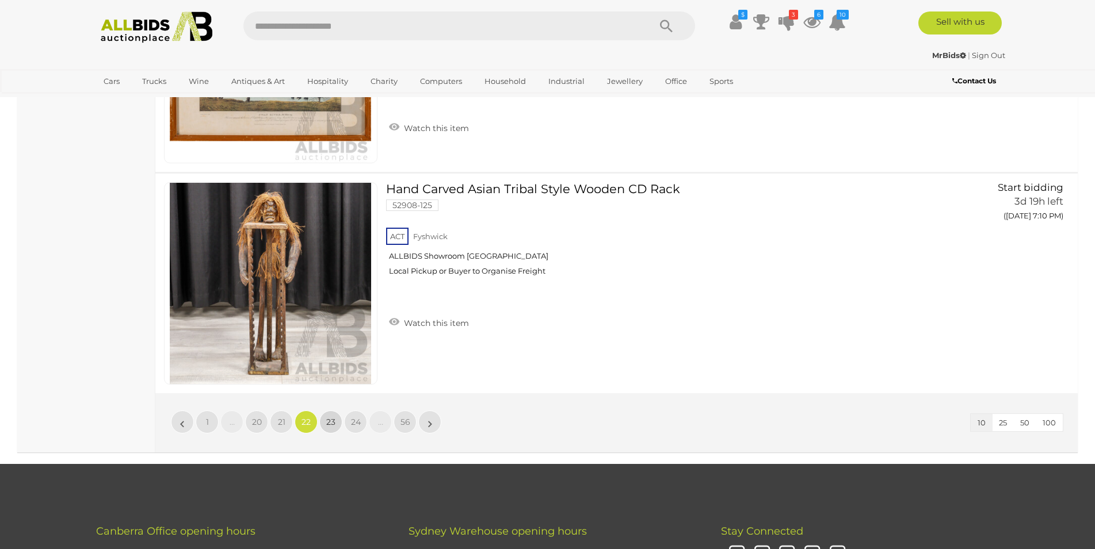
click at [338, 423] on link "23" at bounding box center [330, 422] width 23 height 23
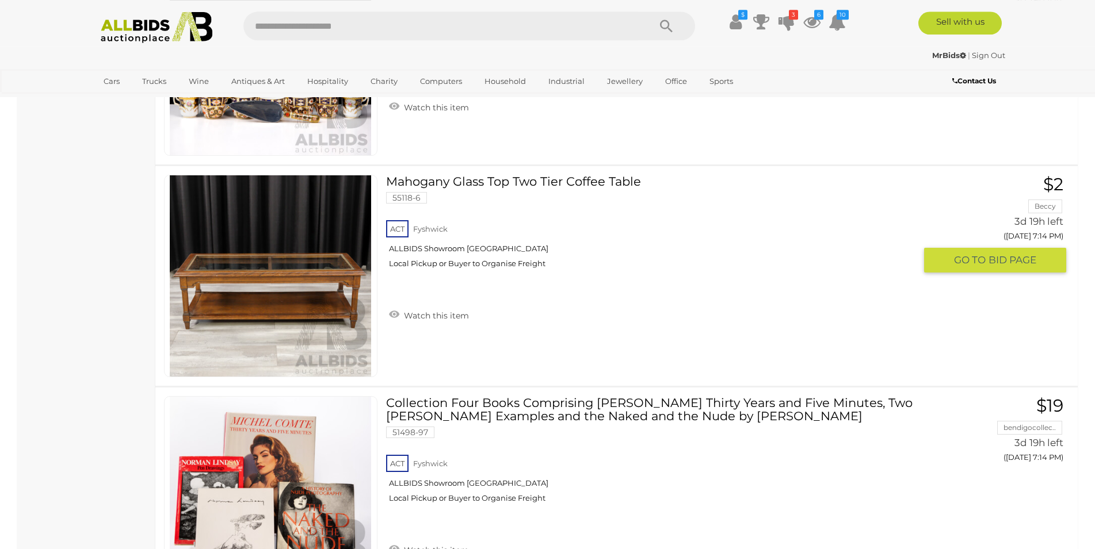
scroll to position [1105, 0]
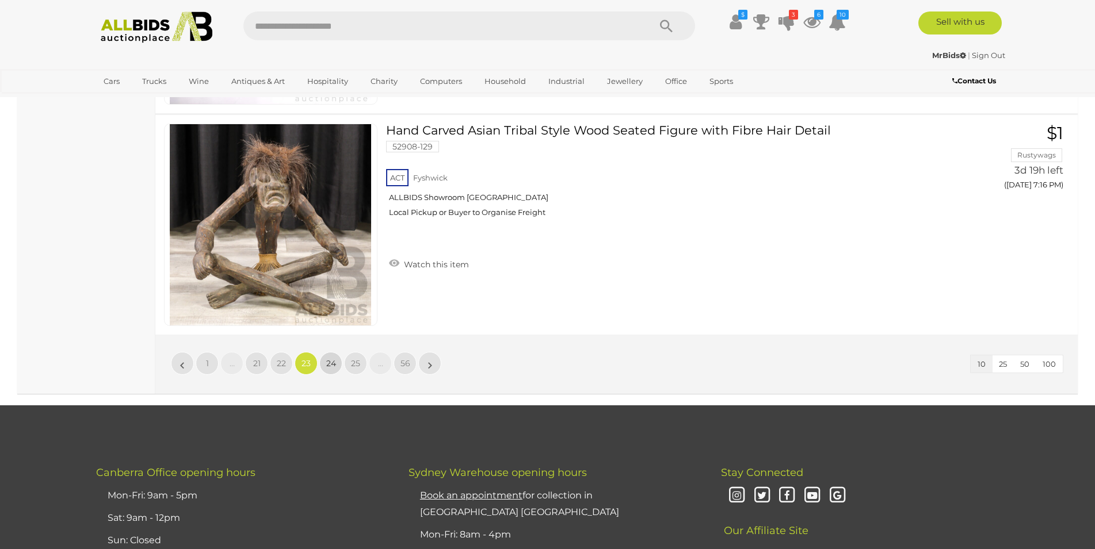
click at [331, 368] on span "24" at bounding box center [331, 363] width 10 height 10
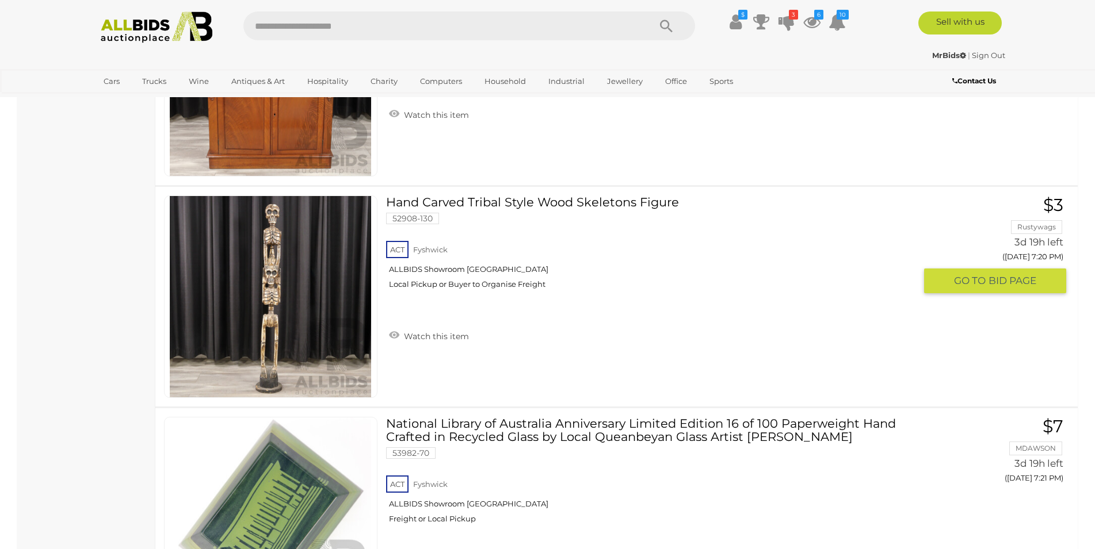
scroll to position [2161, 0]
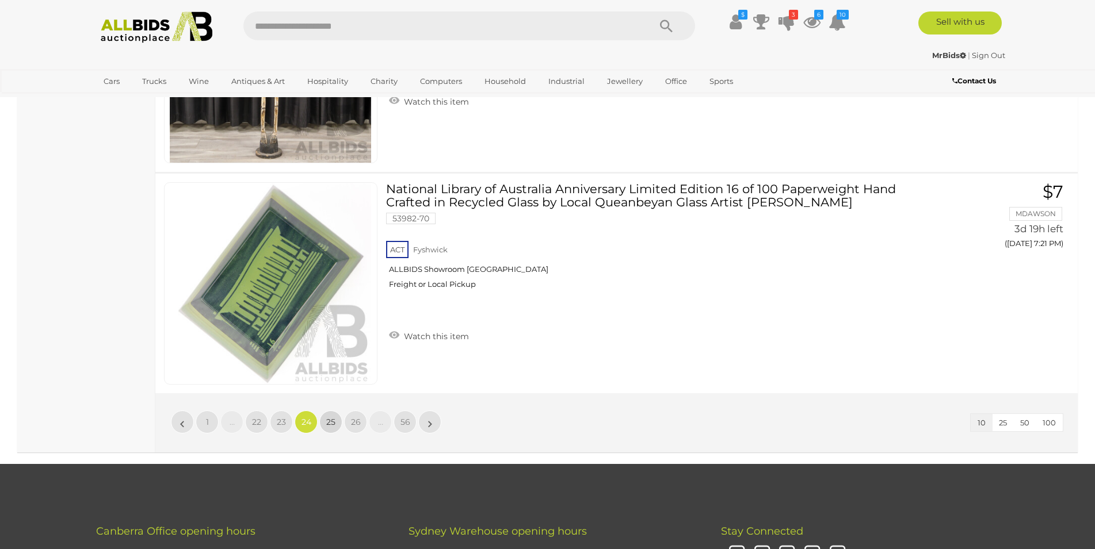
click at [324, 426] on link "25" at bounding box center [330, 422] width 23 height 23
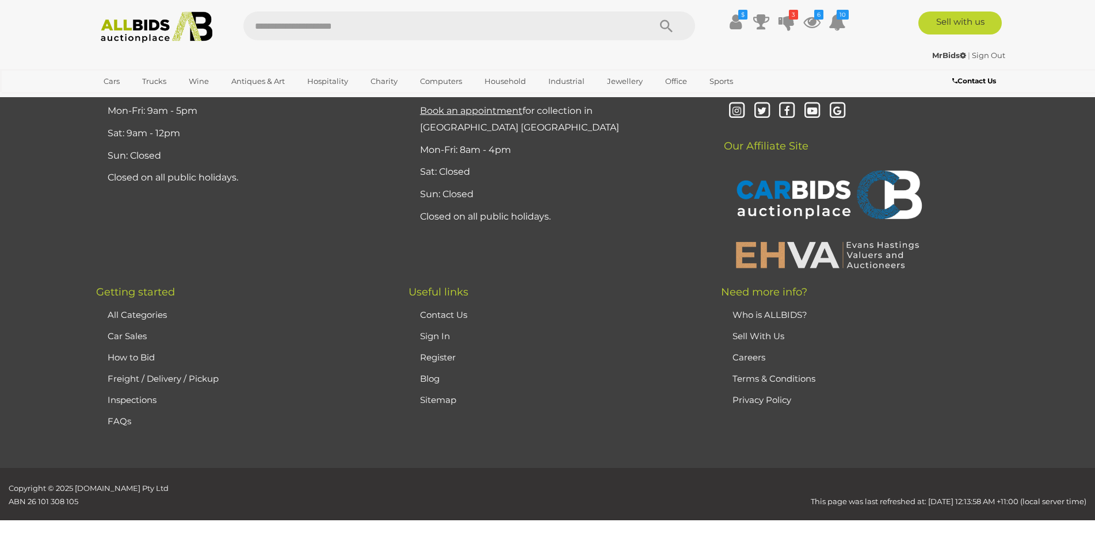
scroll to position [224, 0]
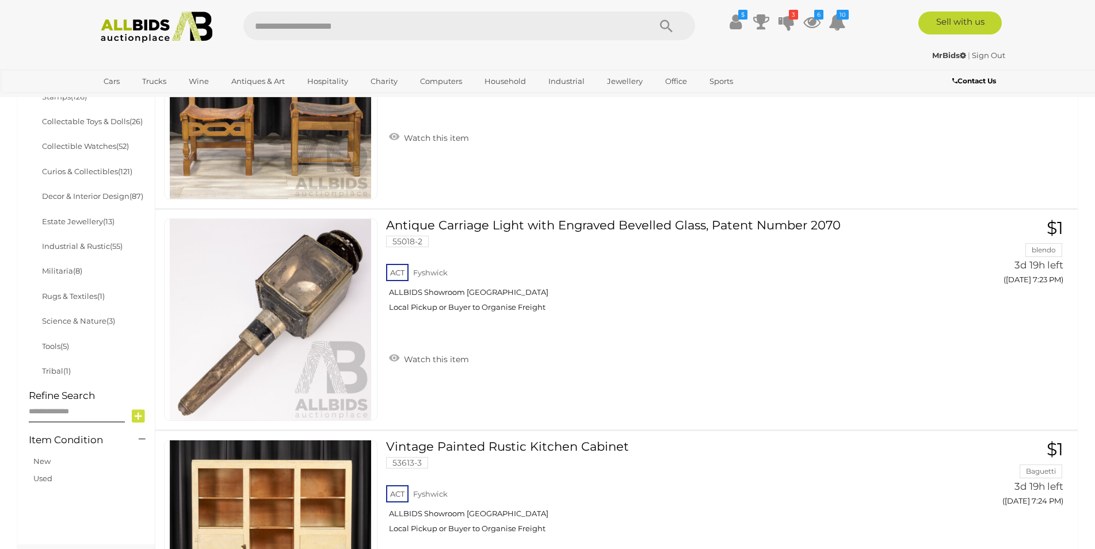
scroll to position [576, 0]
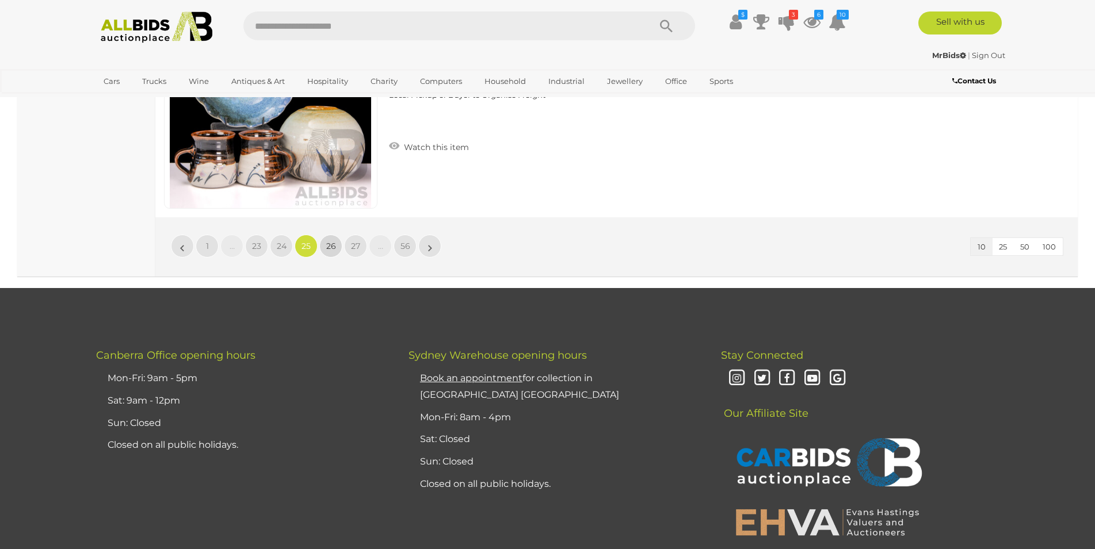
click at [334, 246] on span "26" at bounding box center [331, 246] width 10 height 10
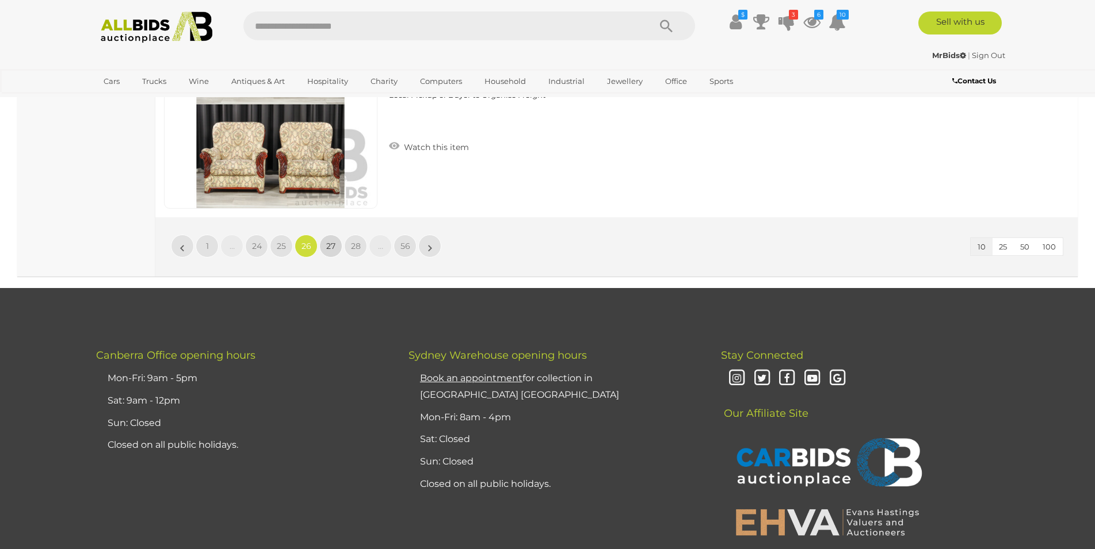
click at [330, 245] on span "27" at bounding box center [330, 246] width 9 height 10
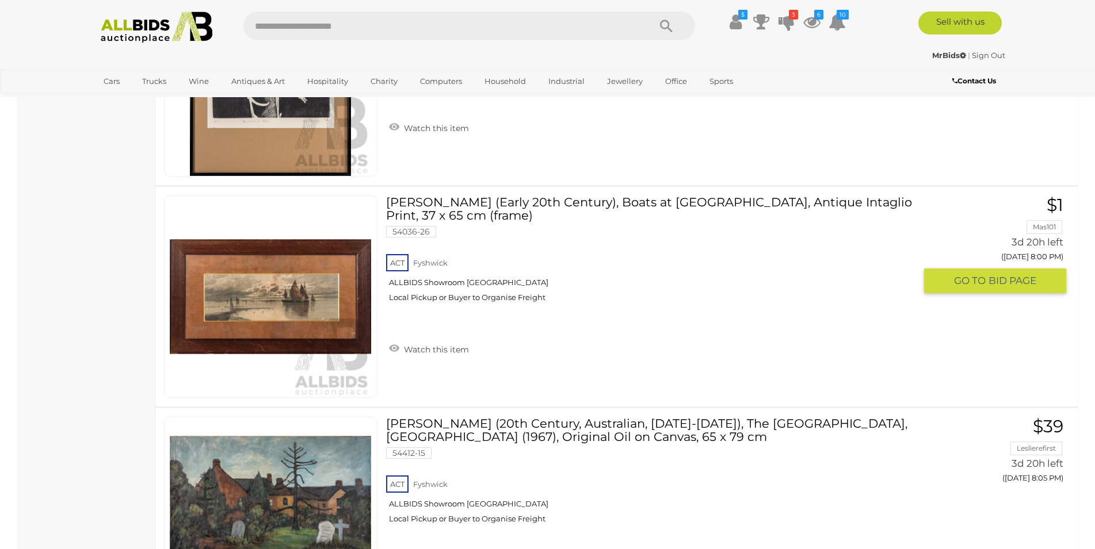
scroll to position [2219, 0]
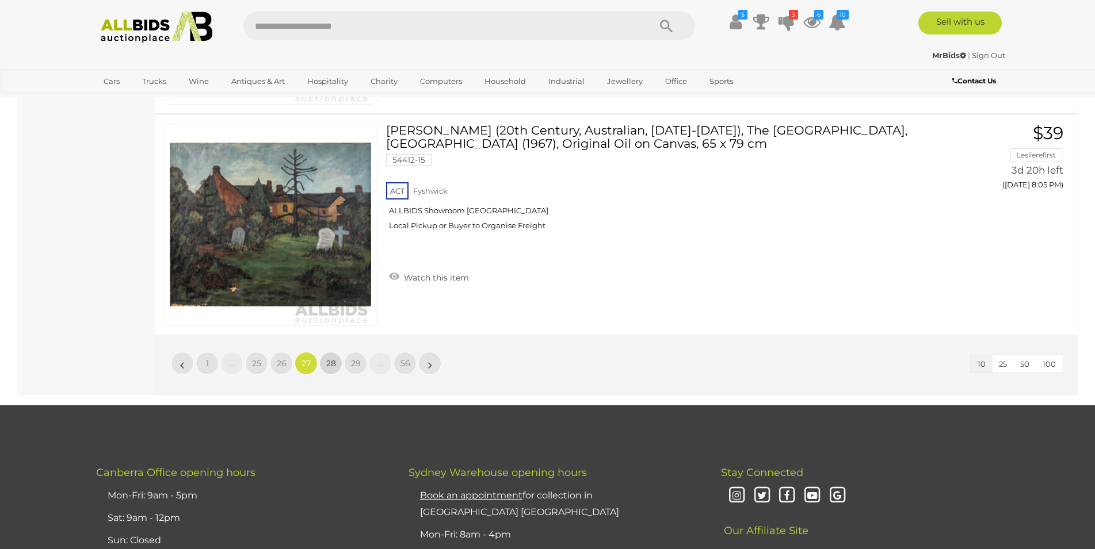
click at [331, 358] on span "28" at bounding box center [331, 363] width 10 height 10
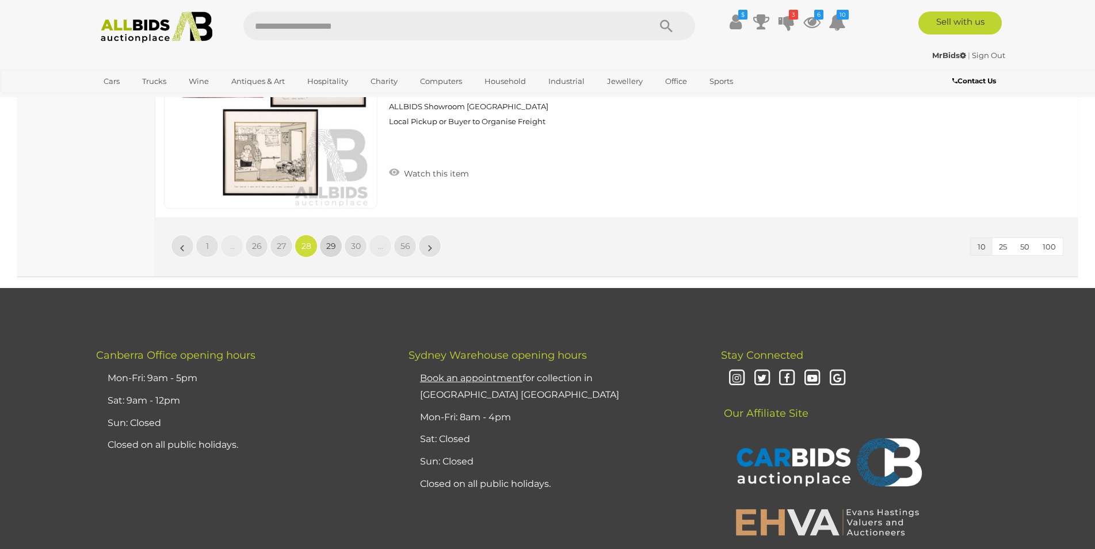
click at [334, 247] on span "29" at bounding box center [331, 246] width 10 height 10
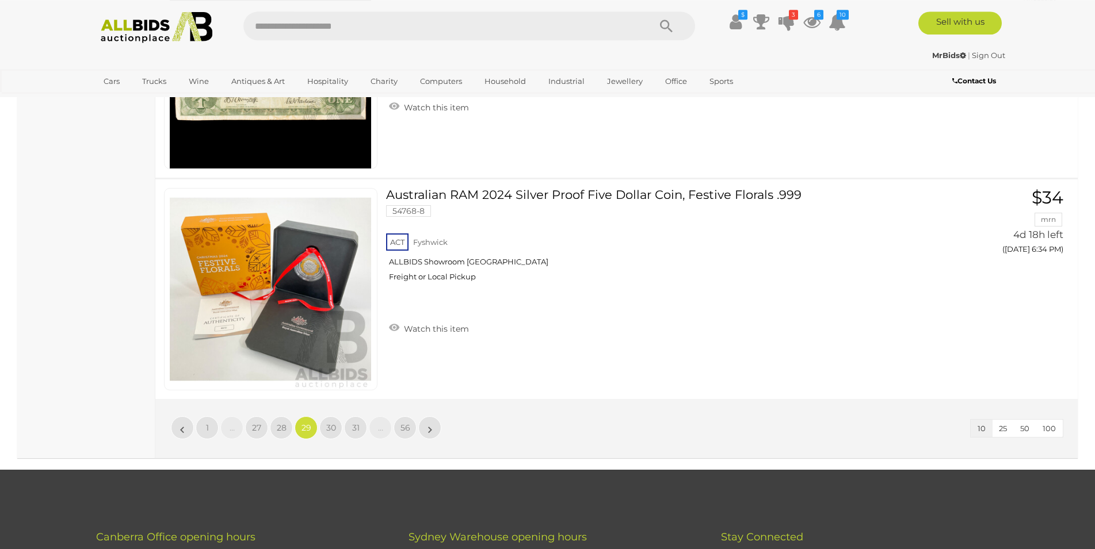
scroll to position [2161, 0]
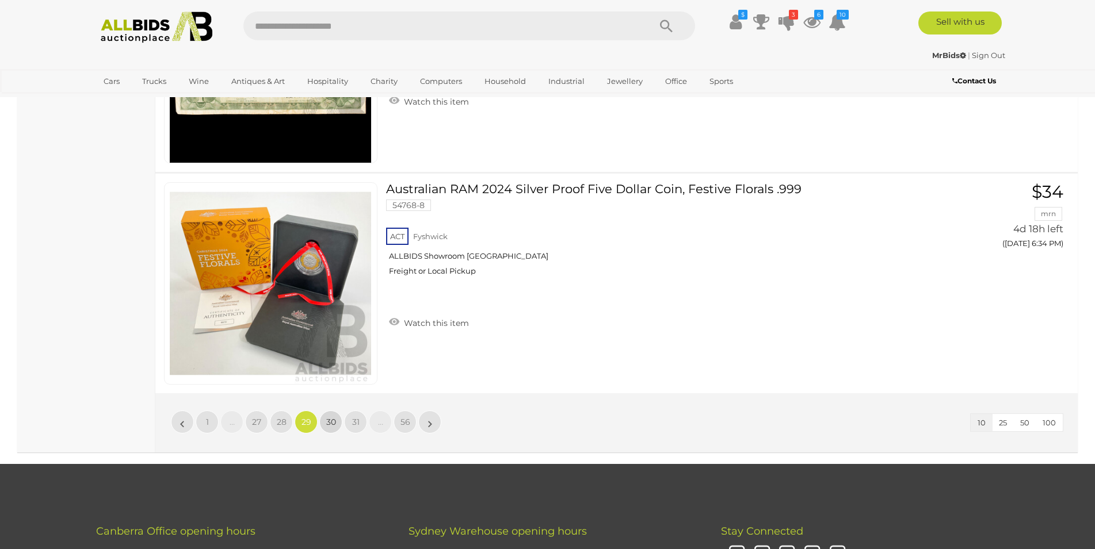
click at [337, 422] on link "30" at bounding box center [330, 422] width 23 height 23
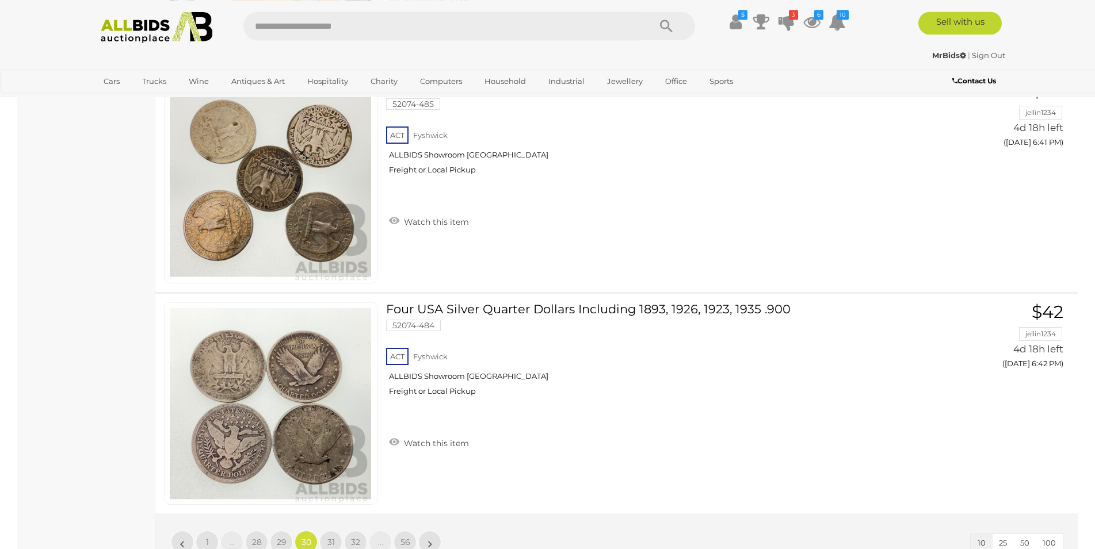
scroll to position [2102, 0]
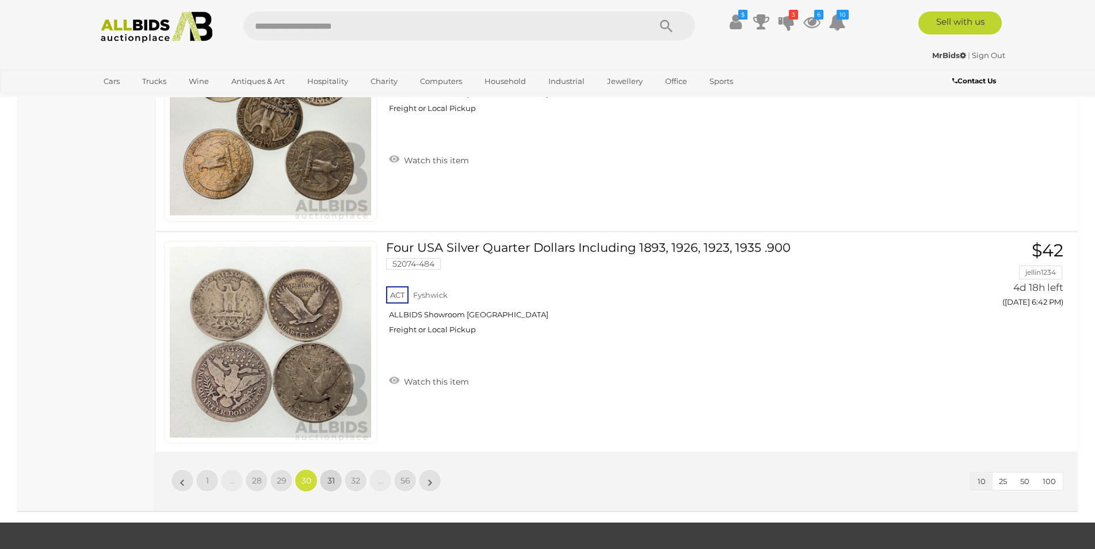
click at [333, 480] on span "31" at bounding box center [330, 481] width 7 height 10
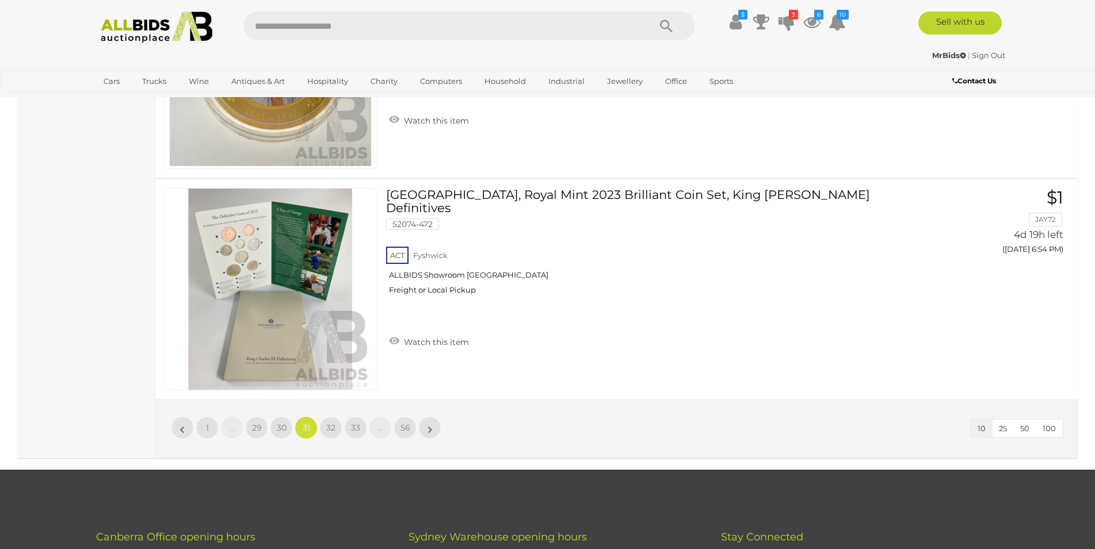
scroll to position [2161, 0]
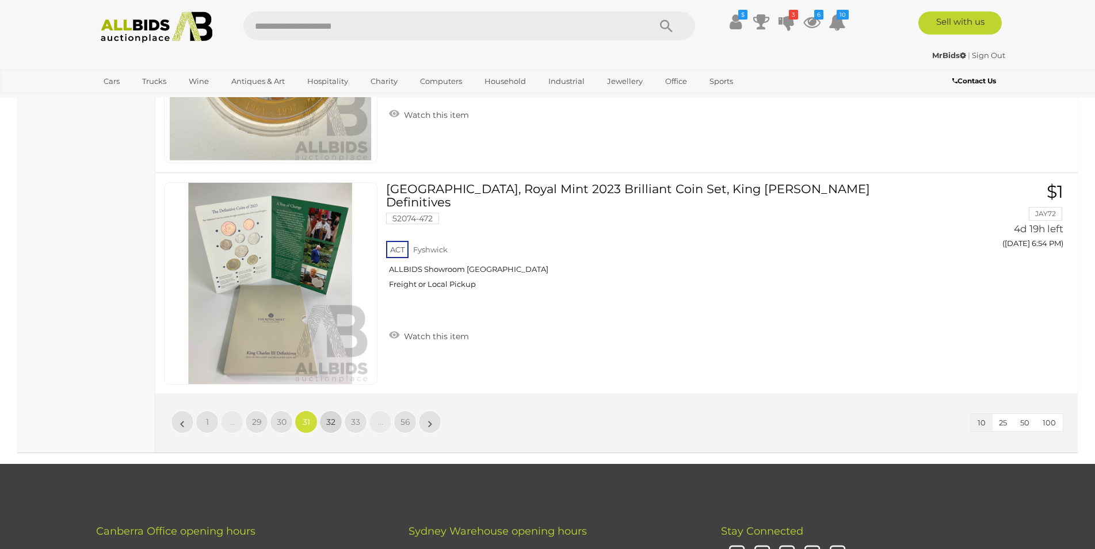
click at [327, 421] on span "32" at bounding box center [330, 422] width 9 height 10
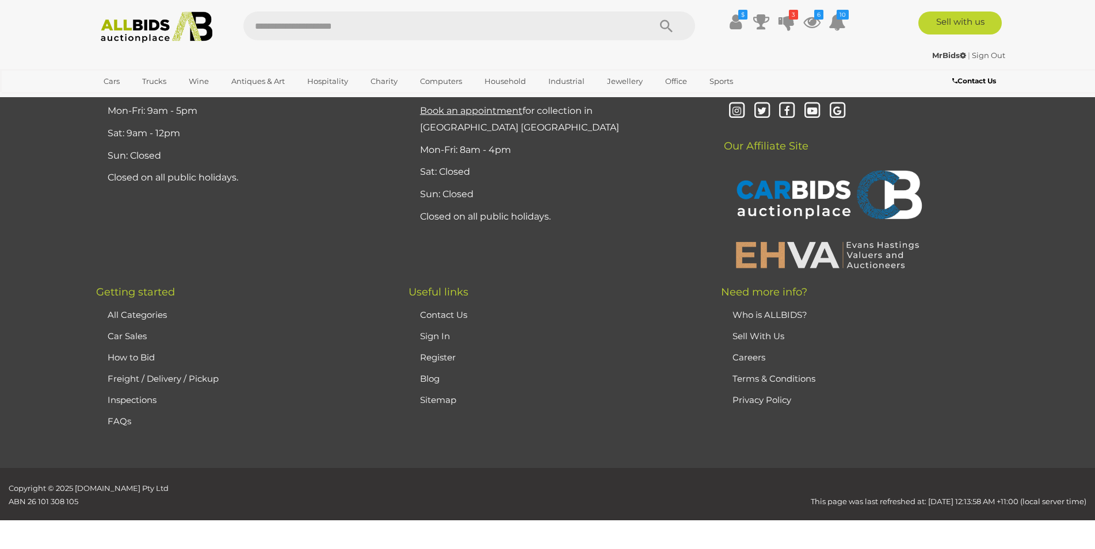
scroll to position [224, 0]
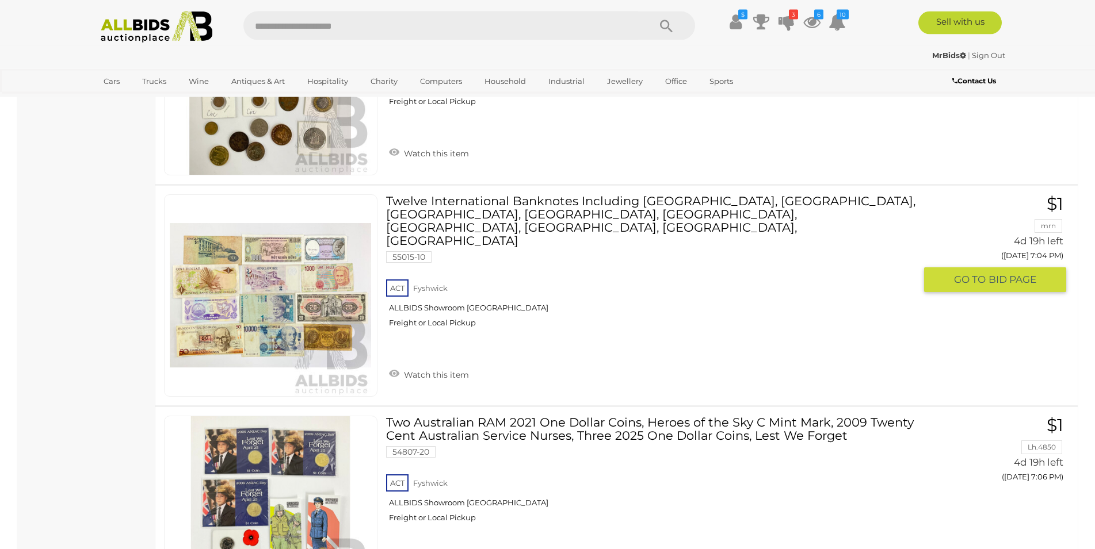
scroll to position [2043, 0]
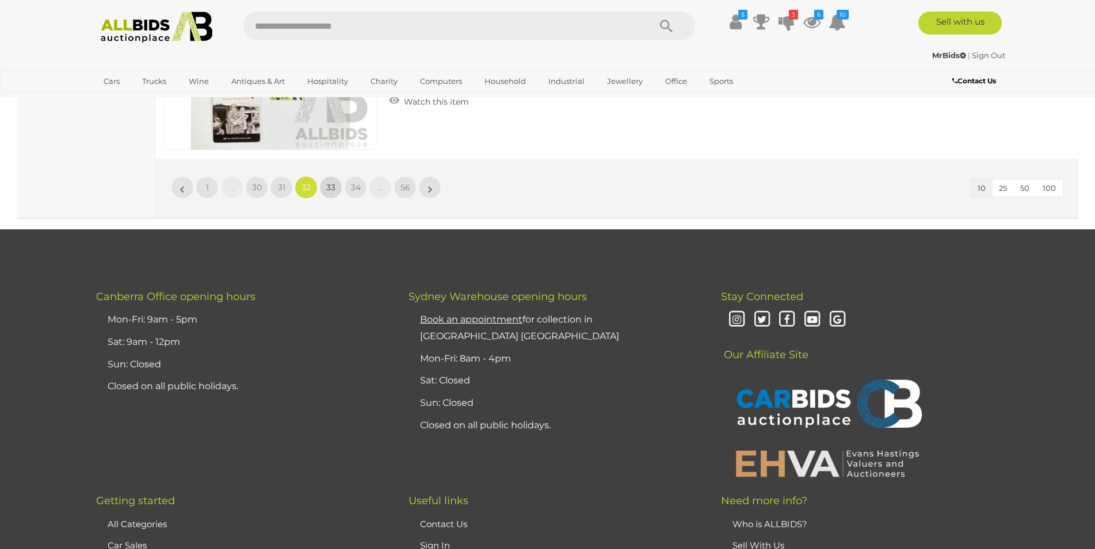
click at [335, 186] on span "33" at bounding box center [330, 187] width 9 height 10
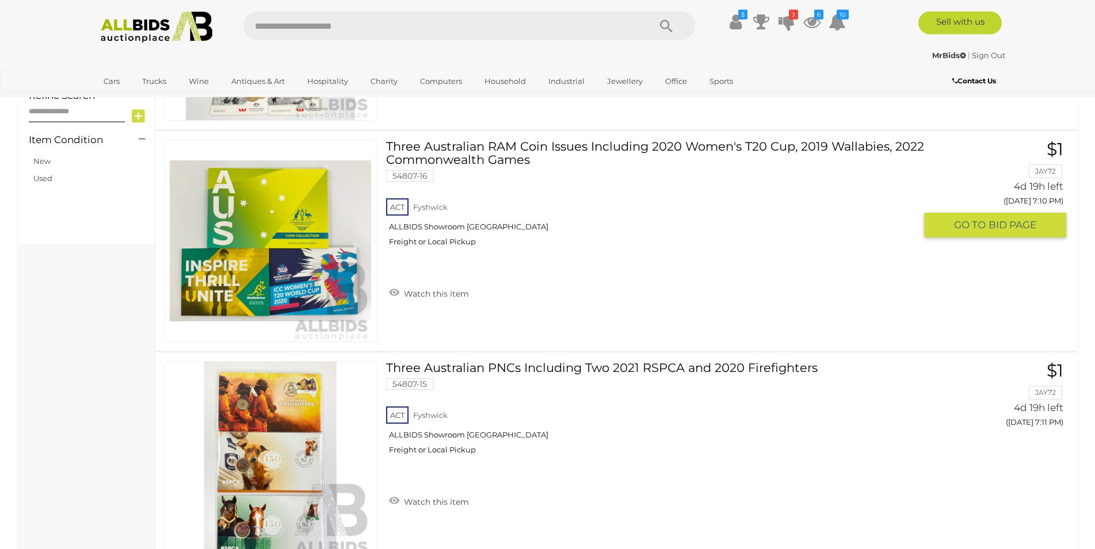
scroll to position [929, 0]
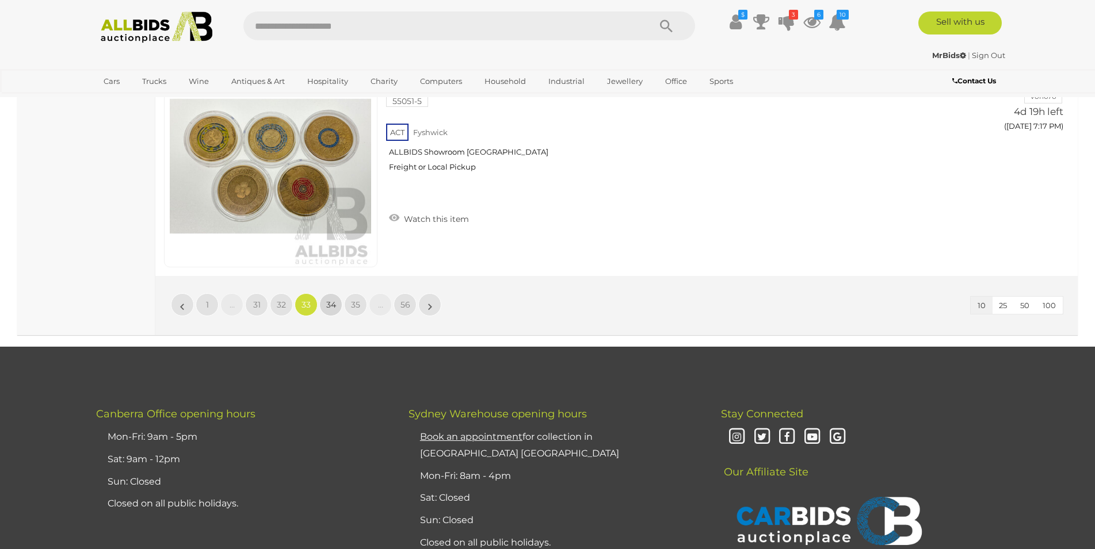
click at [324, 310] on link "34" at bounding box center [330, 304] width 23 height 23
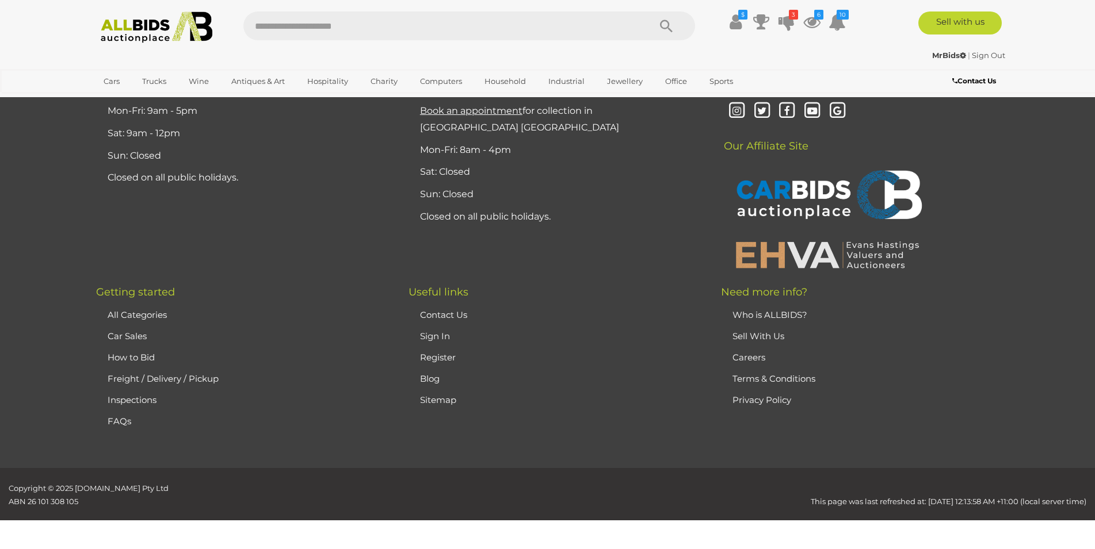
scroll to position [224, 0]
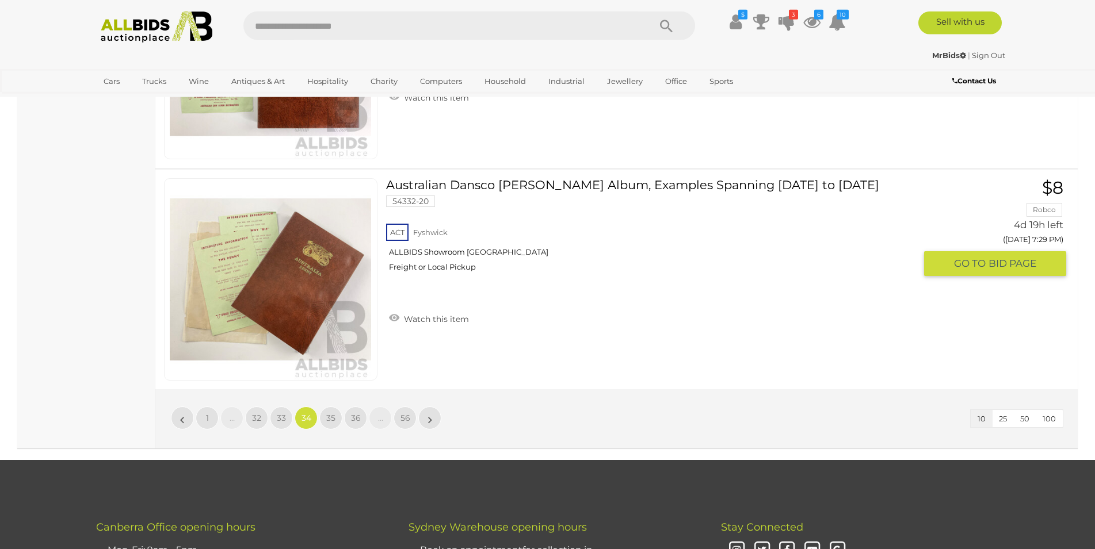
scroll to position [2219, 0]
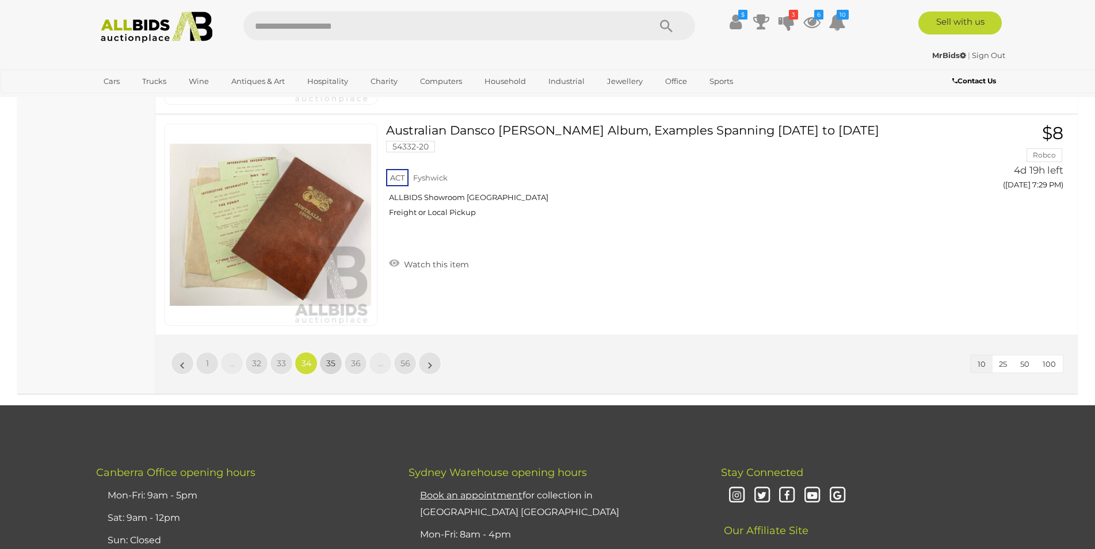
click at [335, 365] on span "35" at bounding box center [330, 363] width 9 height 10
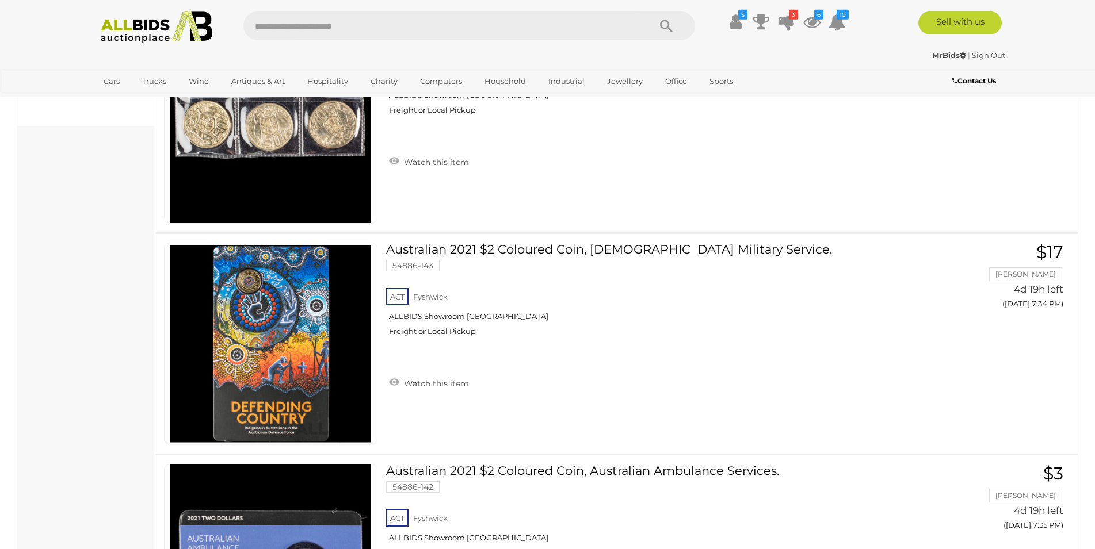
scroll to position [1105, 0]
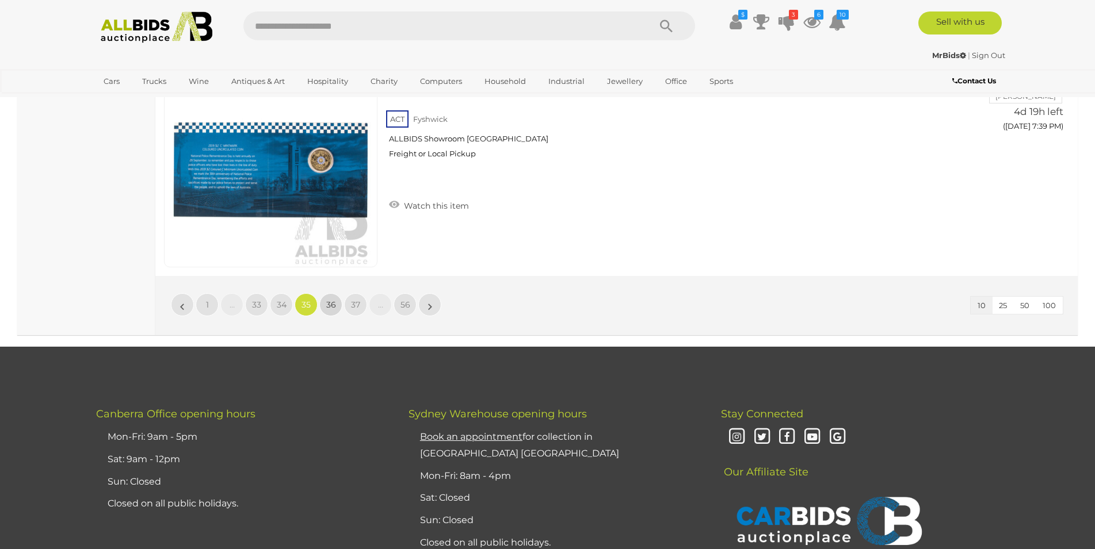
click at [331, 314] on link "36" at bounding box center [330, 304] width 23 height 23
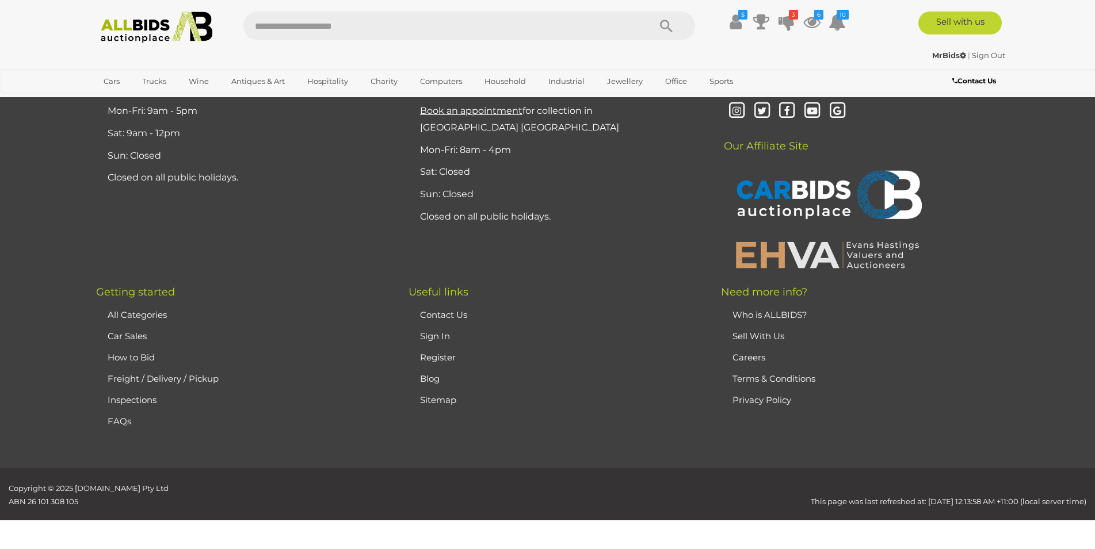
scroll to position [224, 0]
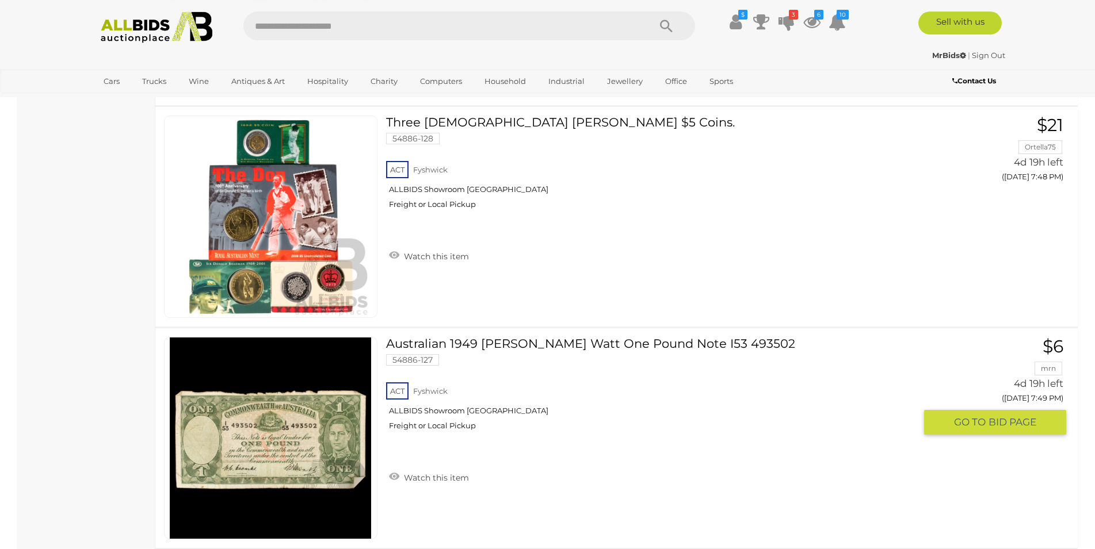
scroll to position [2102, 0]
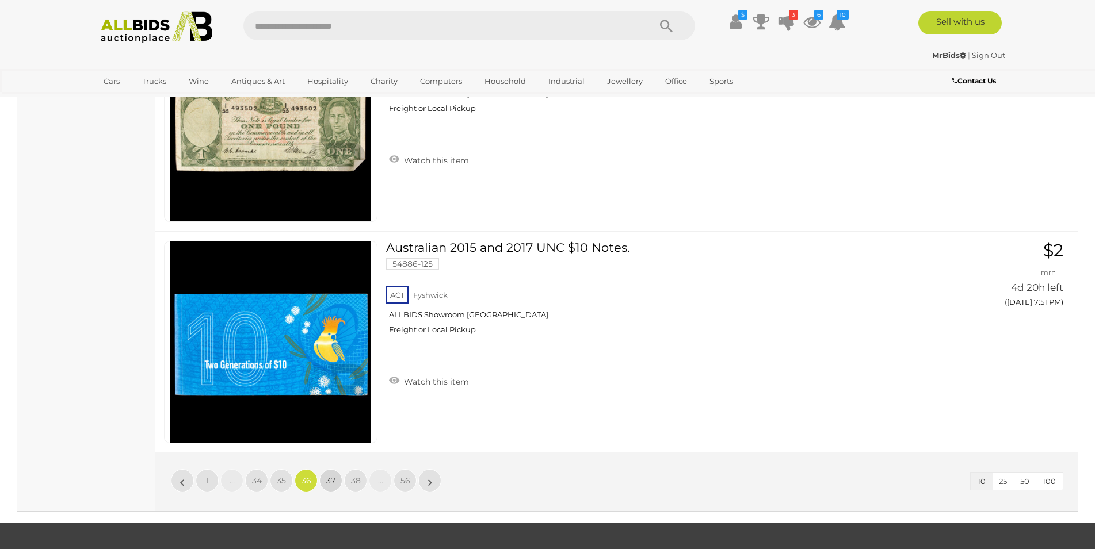
click at [334, 480] on span "37" at bounding box center [330, 481] width 9 height 10
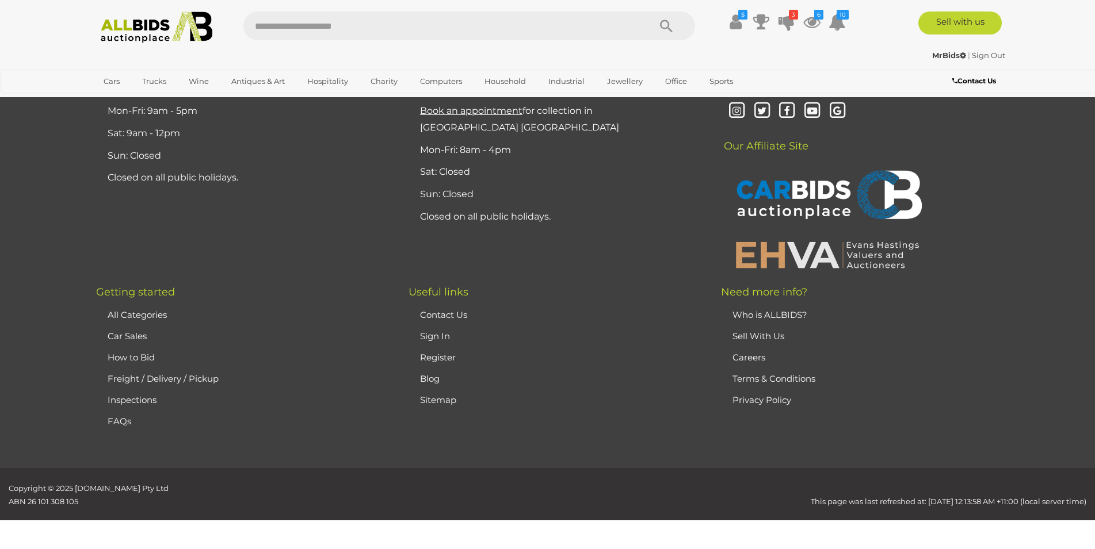
scroll to position [224, 0]
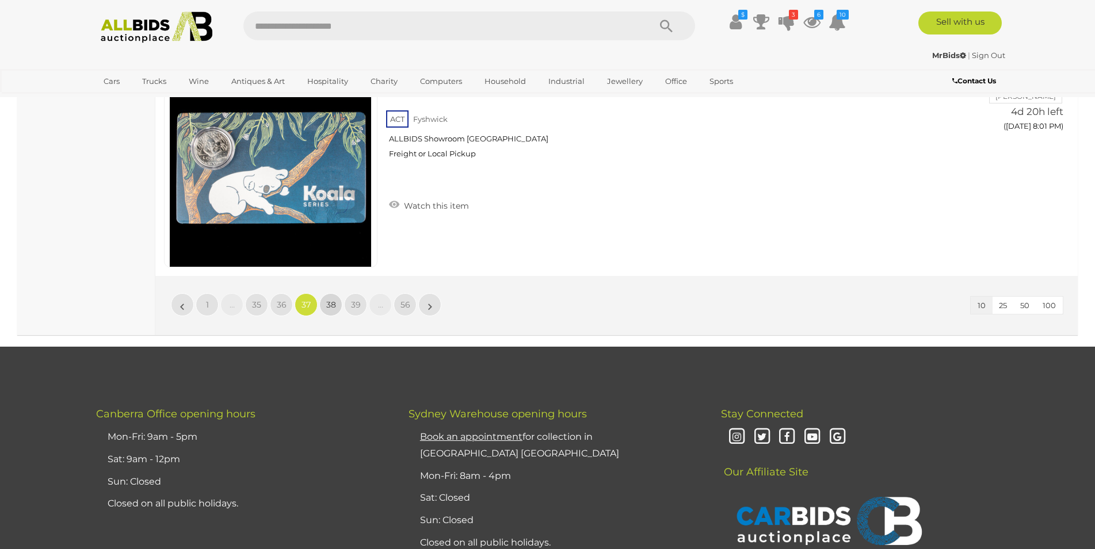
click at [327, 315] on link "38" at bounding box center [330, 304] width 23 height 23
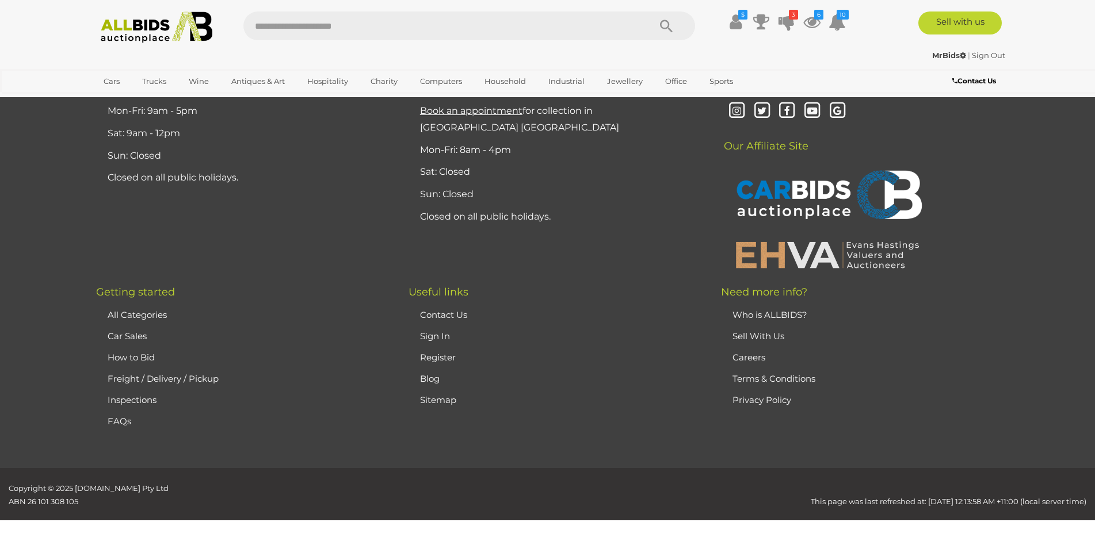
scroll to position [224, 0]
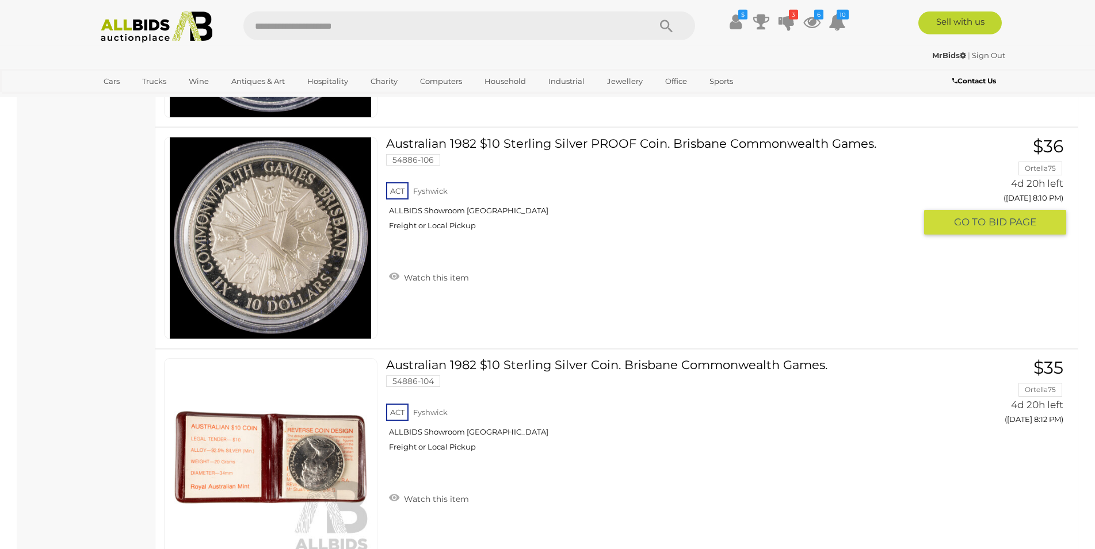
scroll to position [2102, 0]
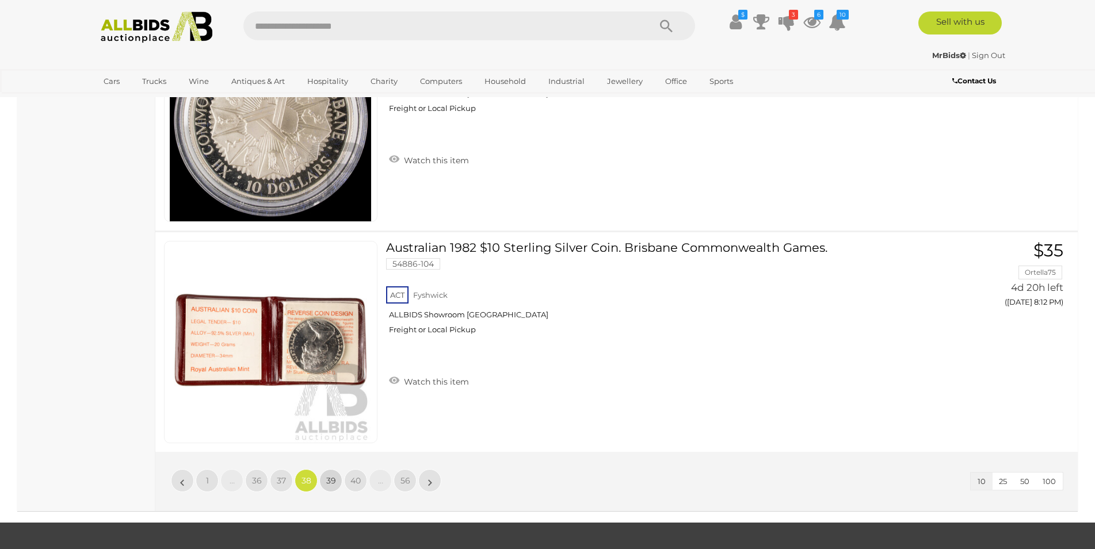
click at [329, 476] on span "39" at bounding box center [331, 481] width 10 height 10
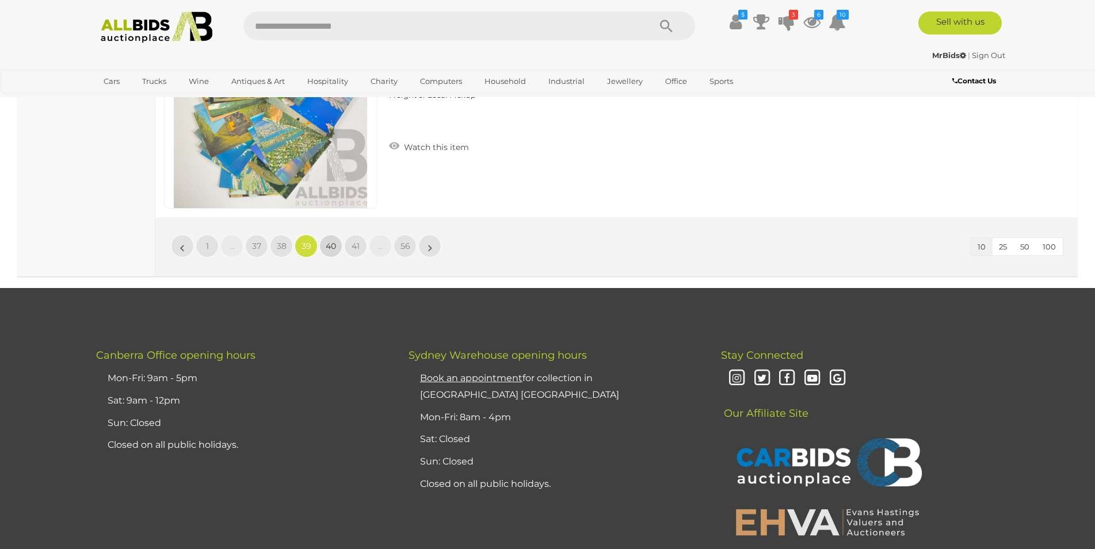
click at [329, 256] on link "40" at bounding box center [330, 246] width 23 height 23
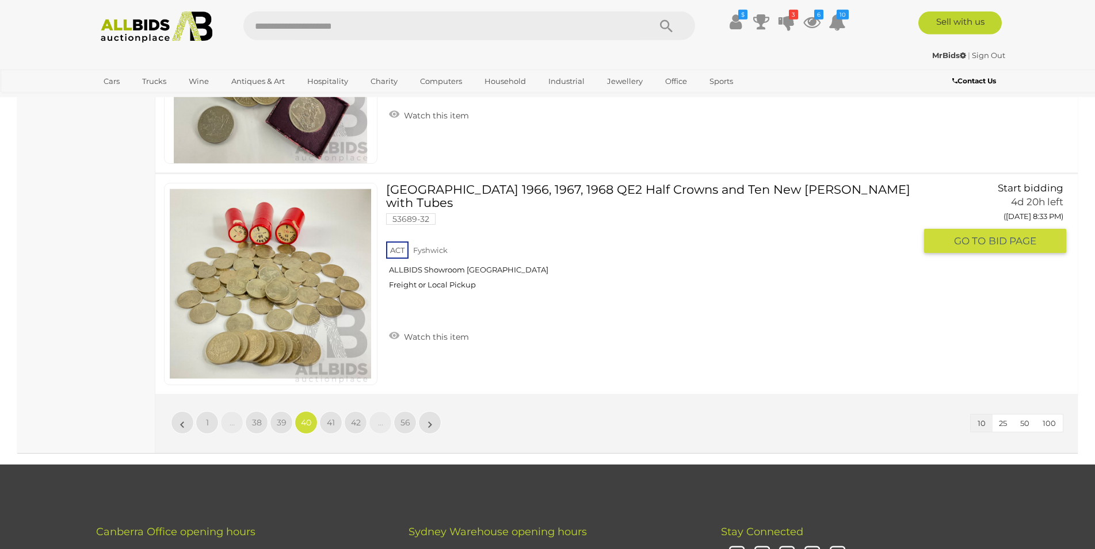
scroll to position [2161, 0]
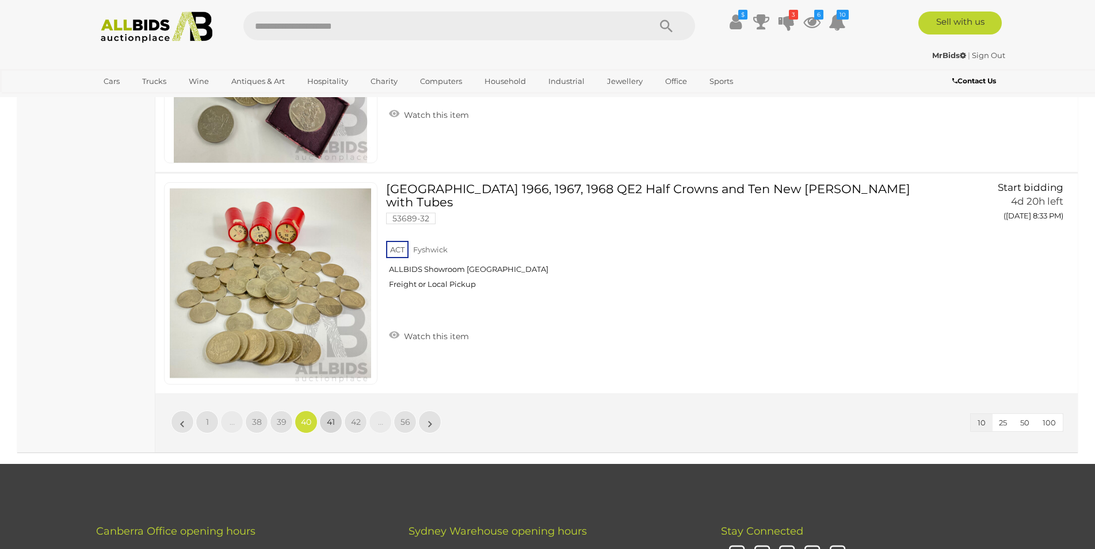
click at [330, 425] on span "41" at bounding box center [331, 422] width 8 height 10
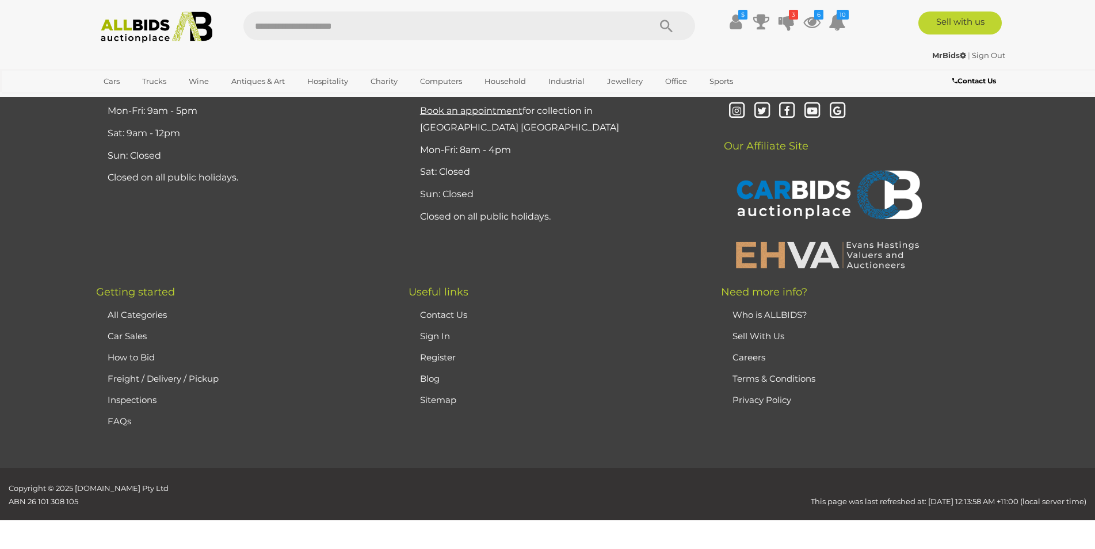
scroll to position [224, 0]
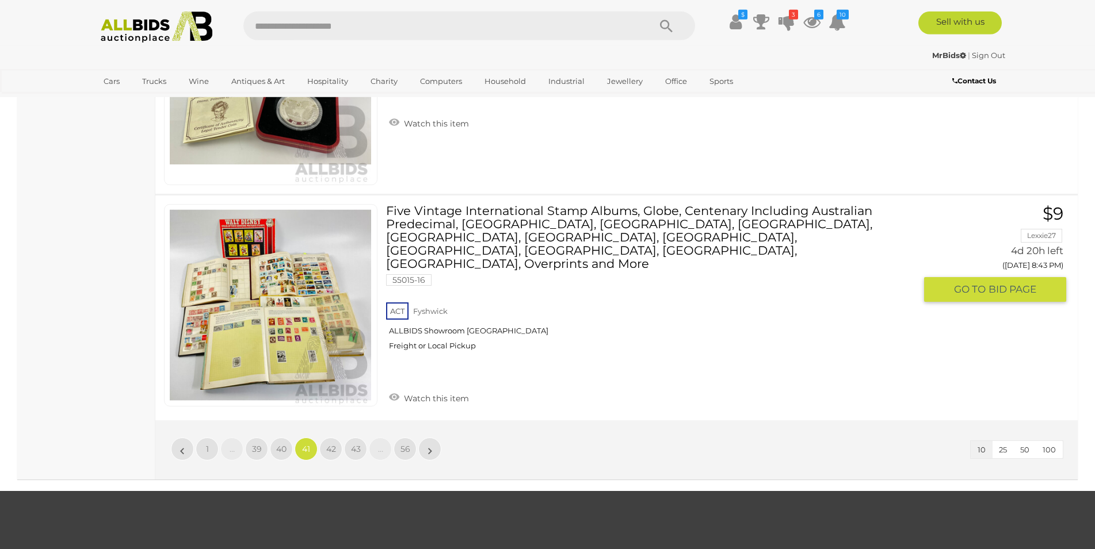
scroll to position [2161, 0]
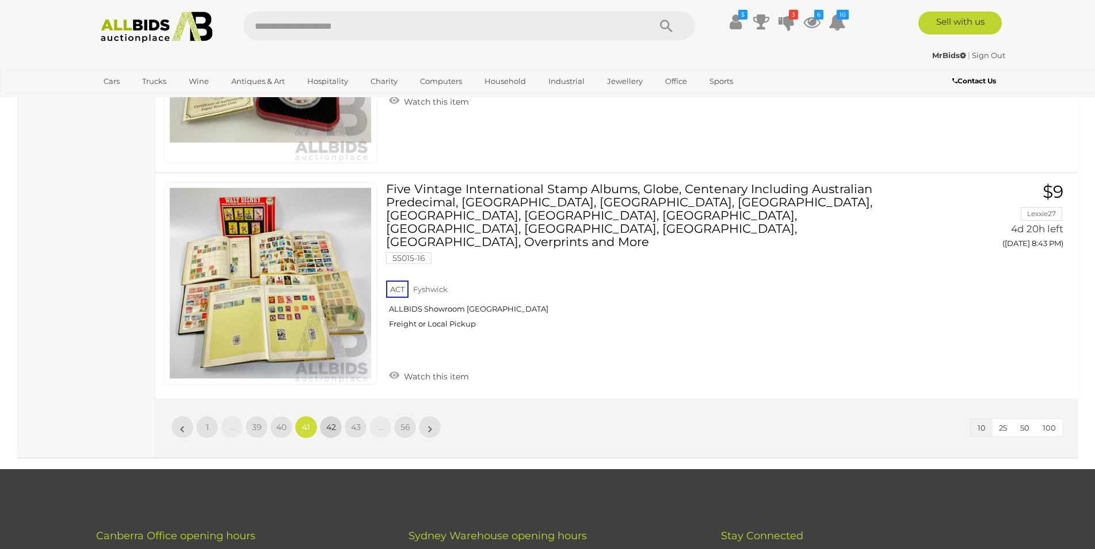
click at [329, 425] on span "42" at bounding box center [331, 427] width 10 height 10
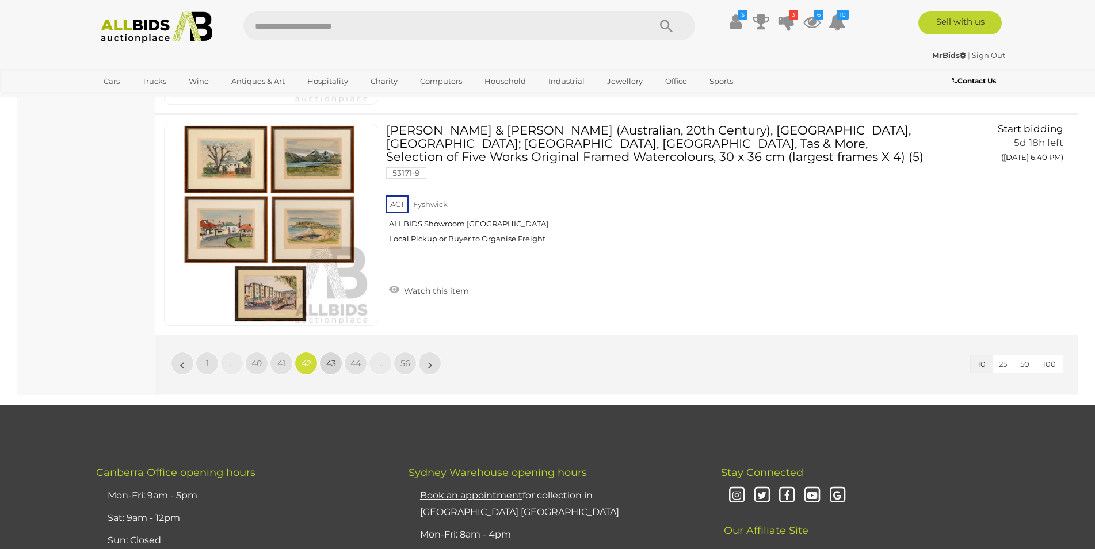
click at [327, 365] on span "43" at bounding box center [331, 363] width 10 height 10
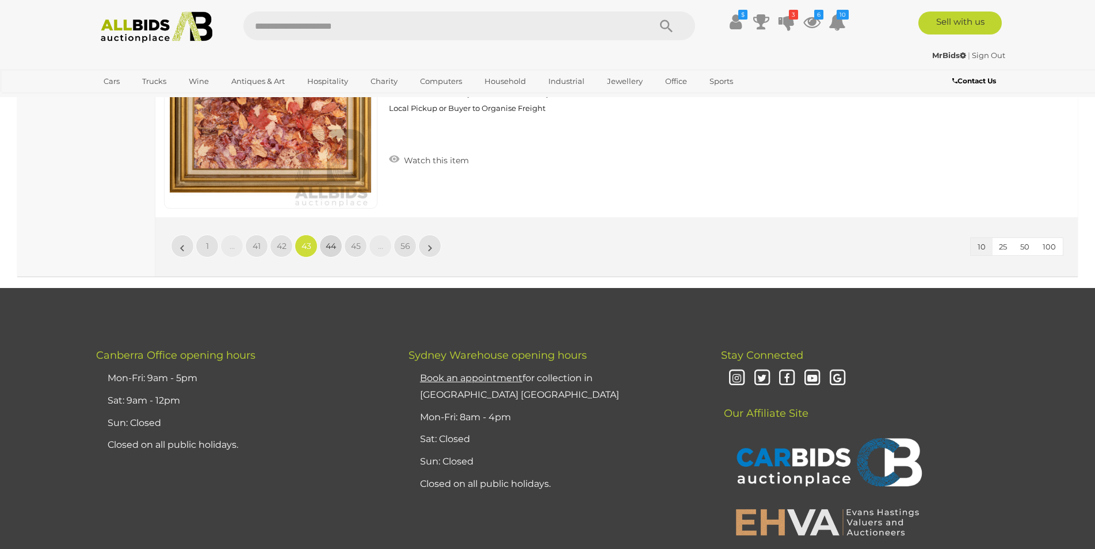
click at [333, 253] on link "44" at bounding box center [330, 246] width 23 height 23
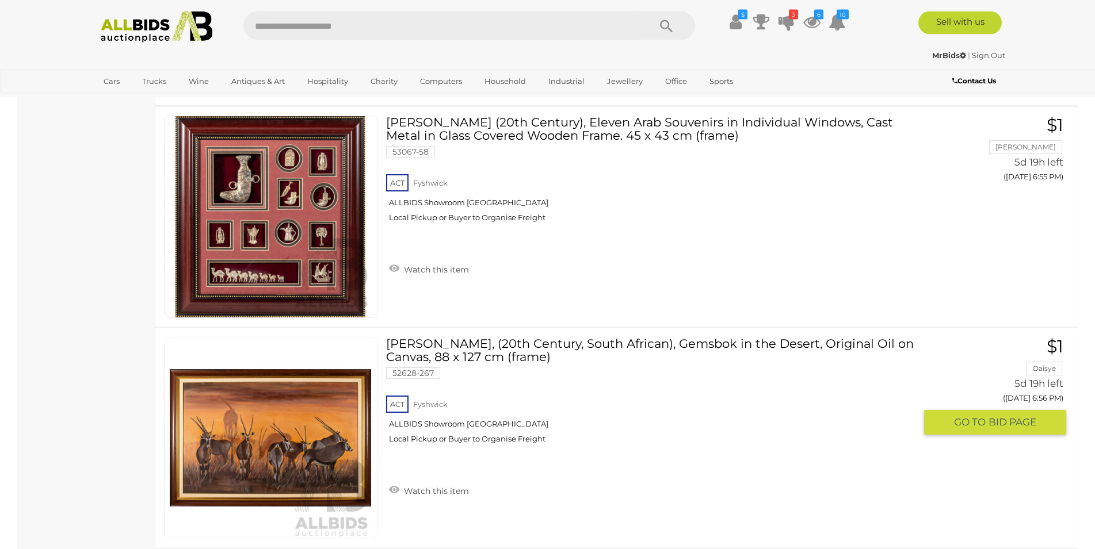
scroll to position [1046, 0]
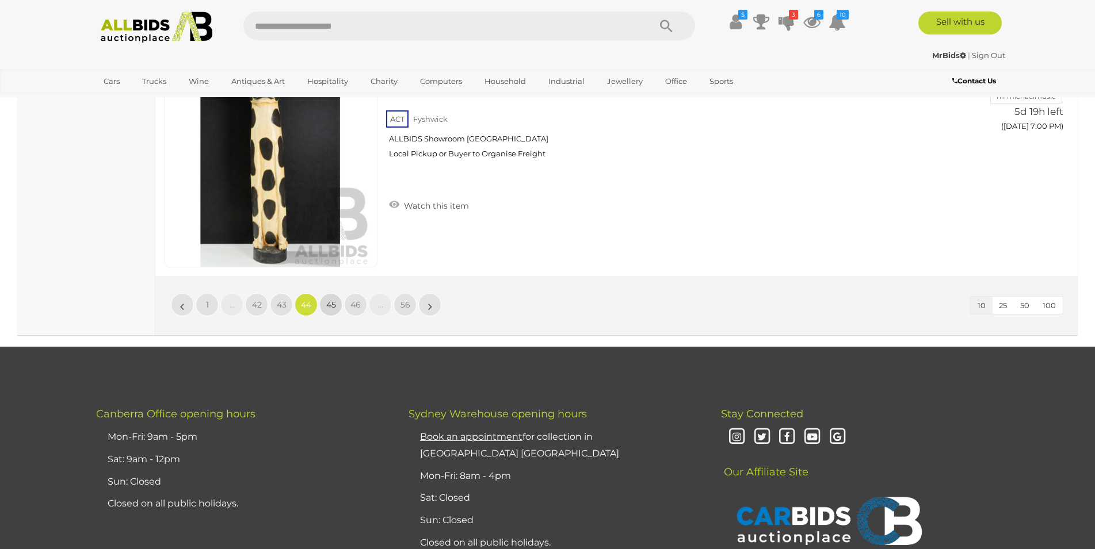
click at [337, 302] on link "45" at bounding box center [330, 304] width 23 height 23
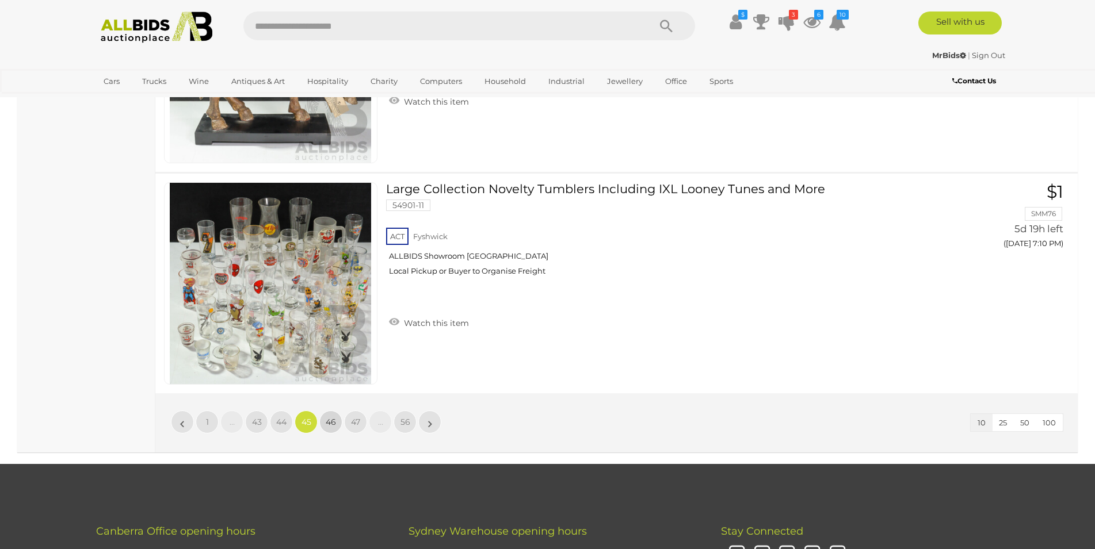
click at [326, 421] on span "46" at bounding box center [331, 422] width 10 height 10
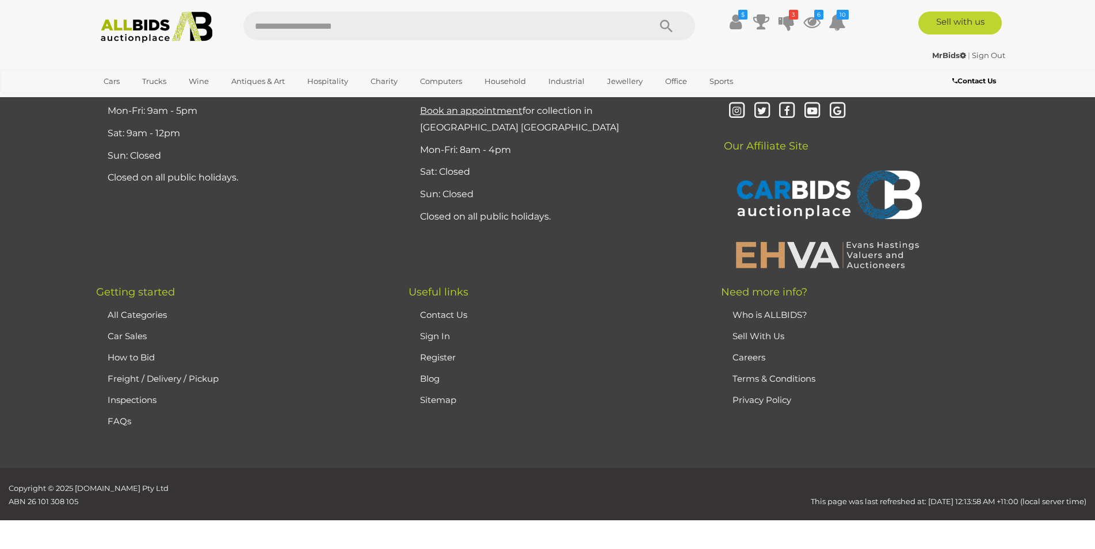
scroll to position [224, 0]
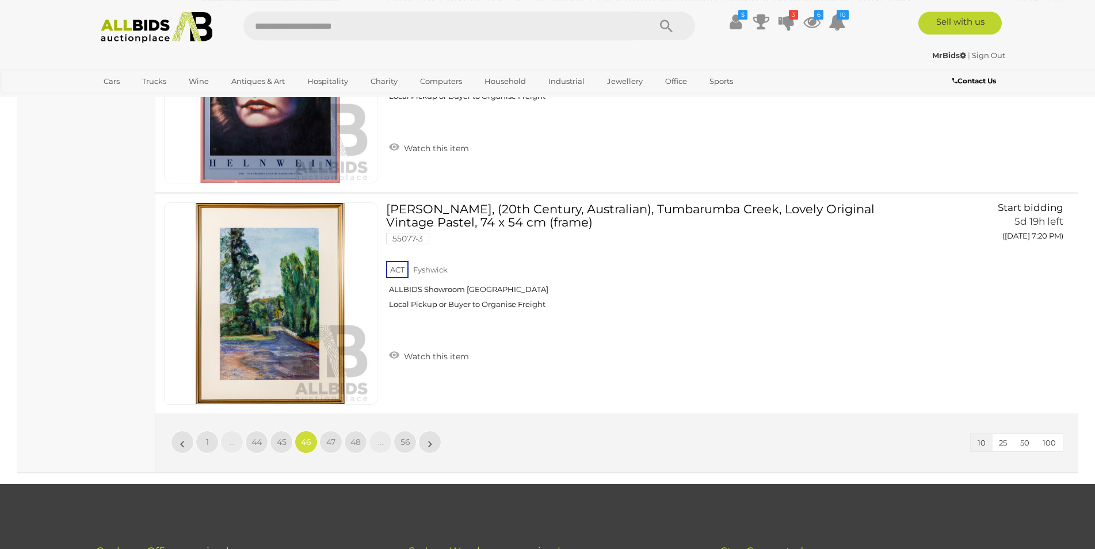
scroll to position [2161, 0]
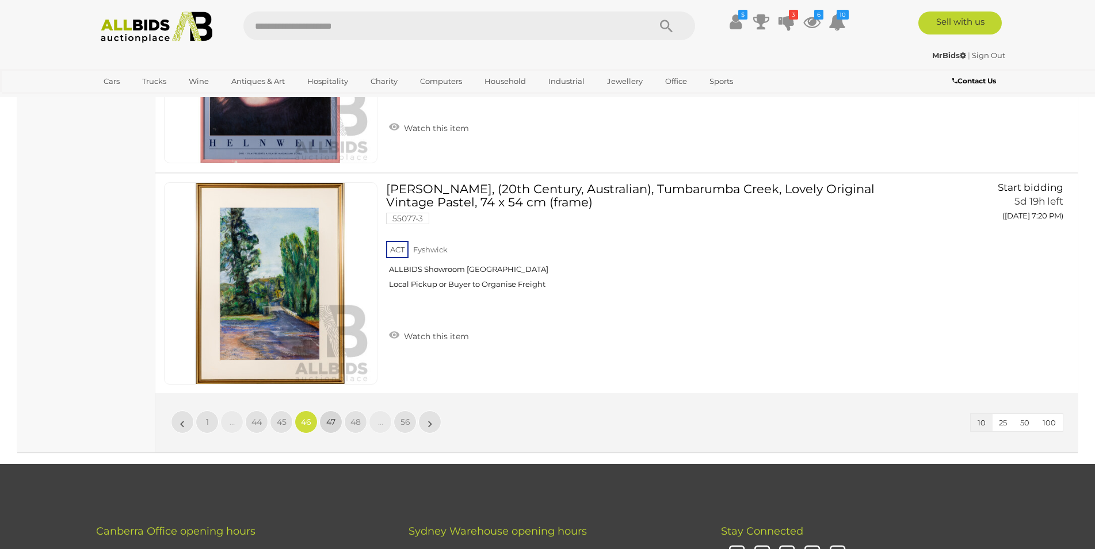
click at [335, 419] on span "47" at bounding box center [330, 422] width 9 height 10
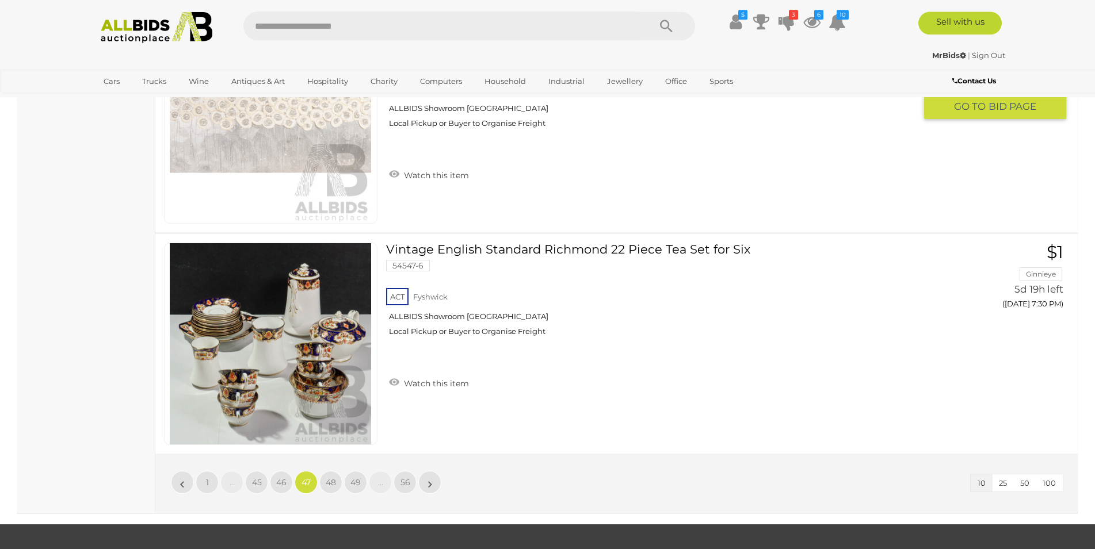
scroll to position [2102, 0]
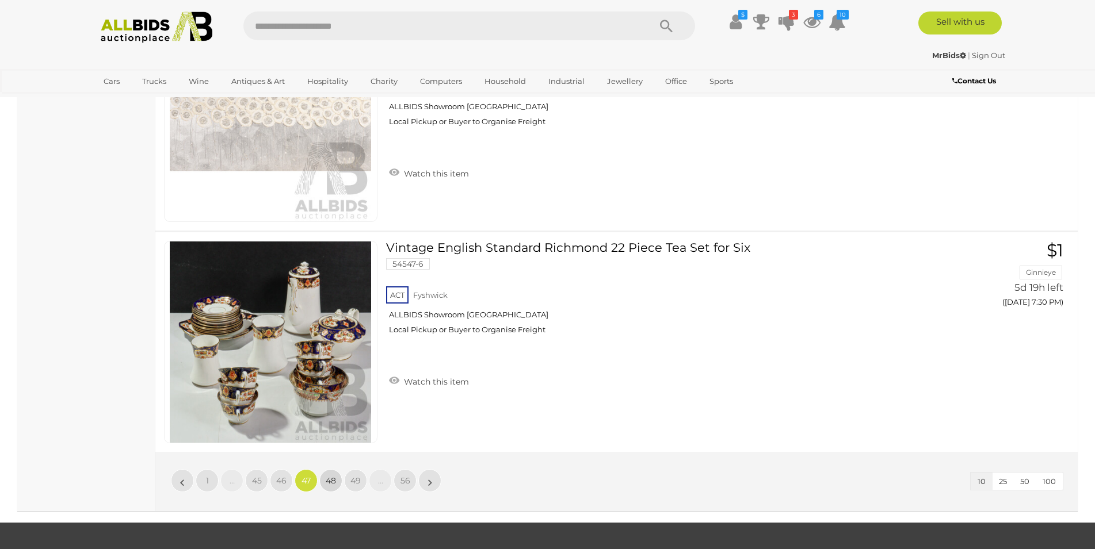
click at [324, 480] on link "48" at bounding box center [330, 480] width 23 height 23
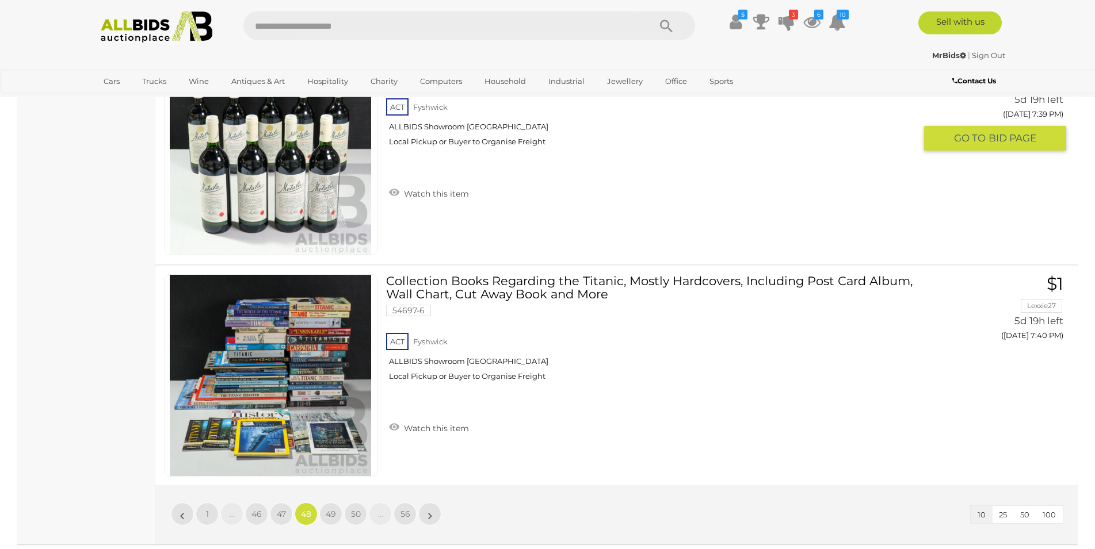
scroll to position [2161, 0]
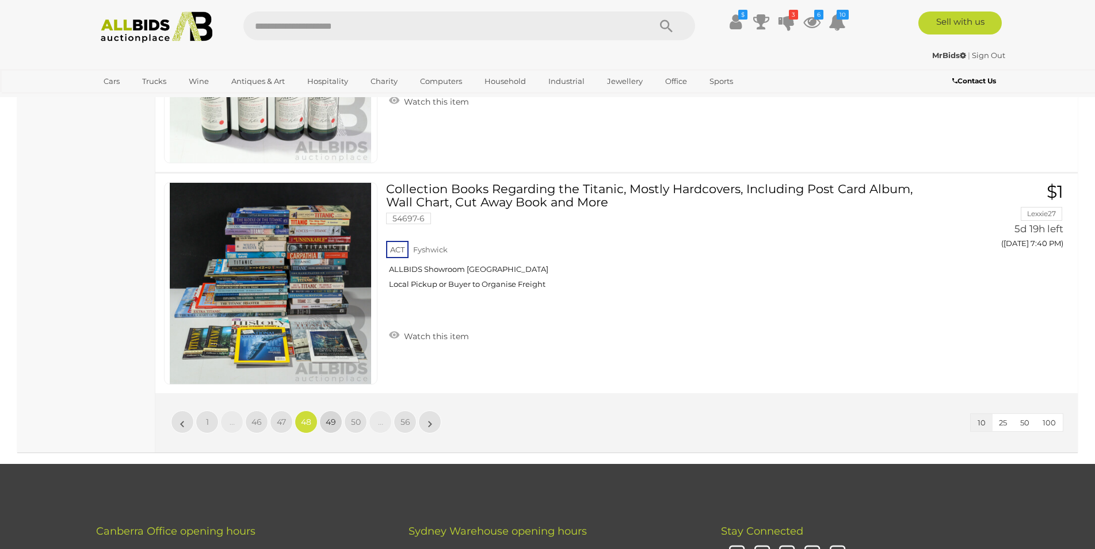
click at [326, 423] on span "49" at bounding box center [331, 422] width 10 height 10
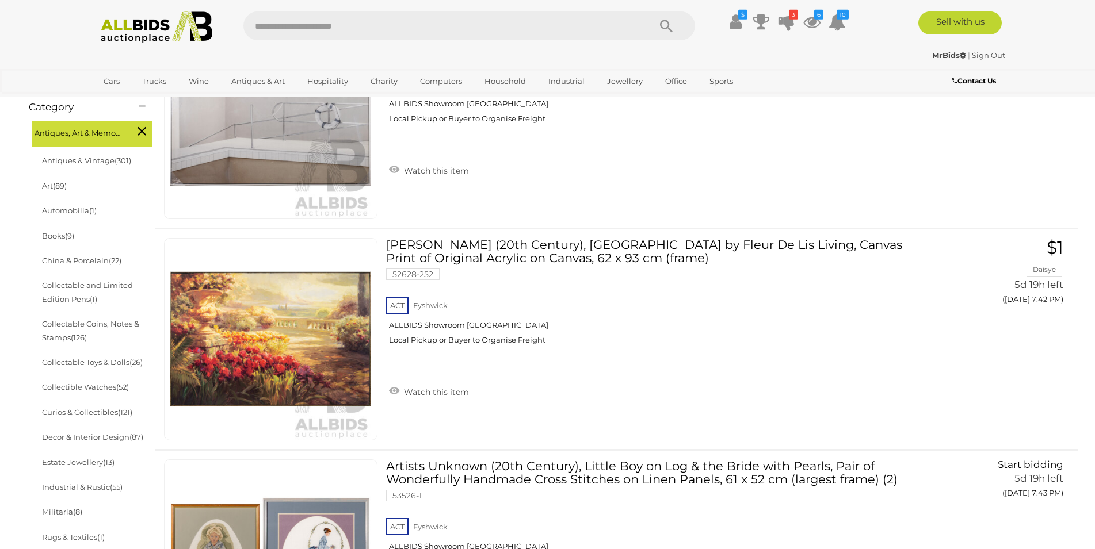
scroll to position [400, 0]
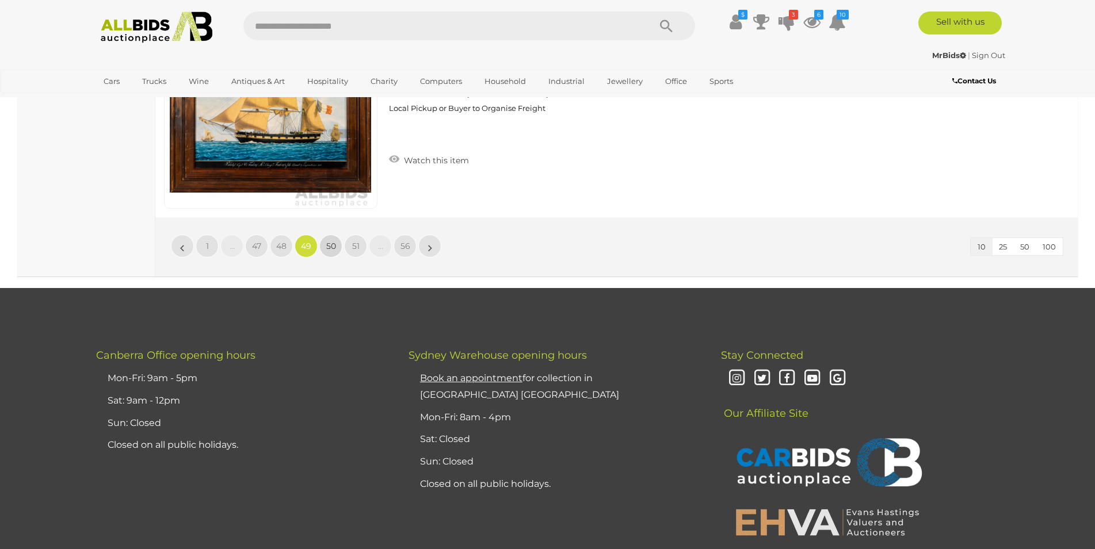
click at [334, 248] on span "50" at bounding box center [331, 246] width 10 height 10
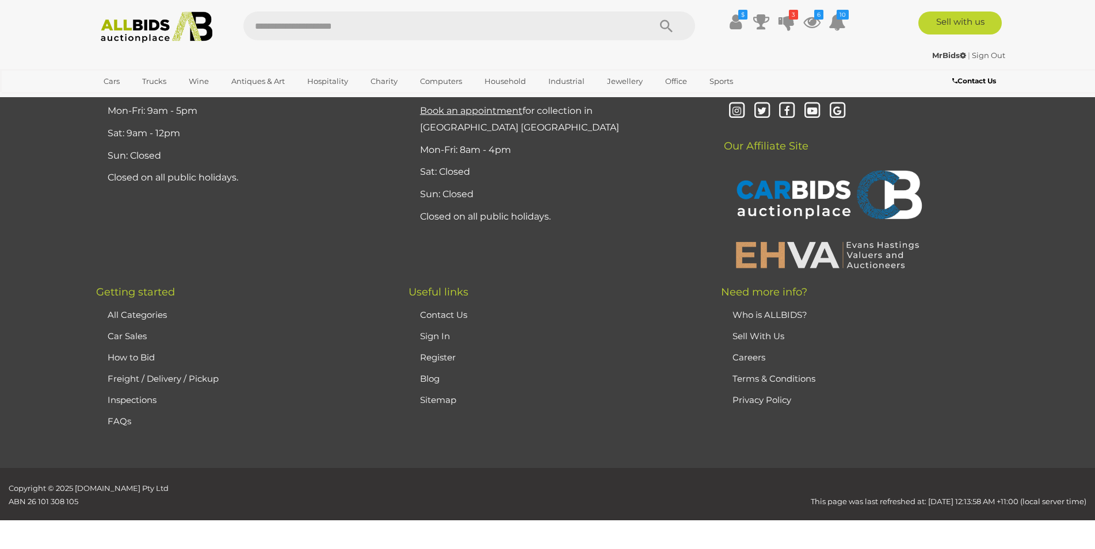
scroll to position [224, 0]
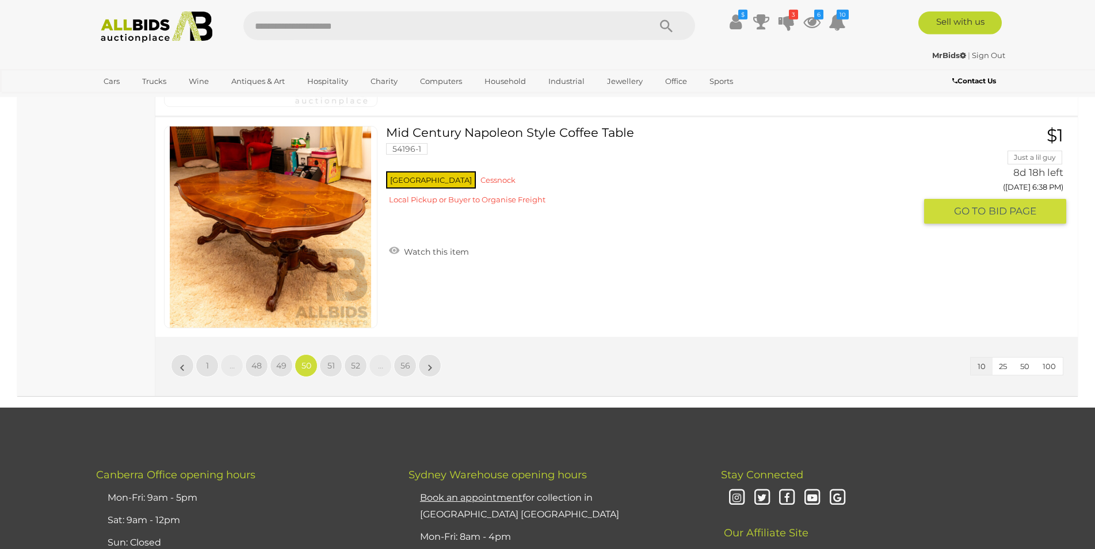
scroll to position [2278, 0]
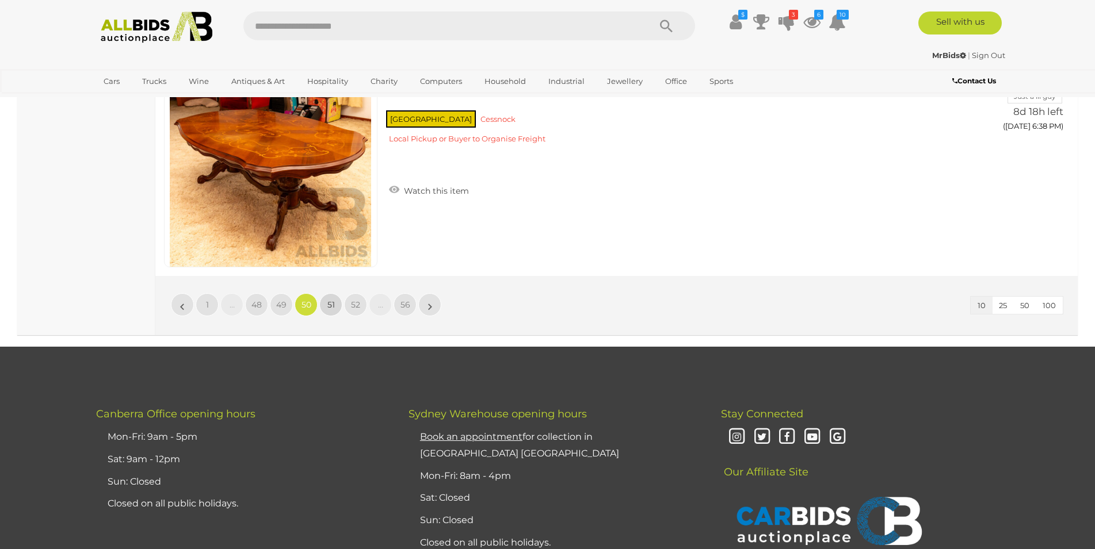
click at [339, 303] on link "51" at bounding box center [330, 304] width 23 height 23
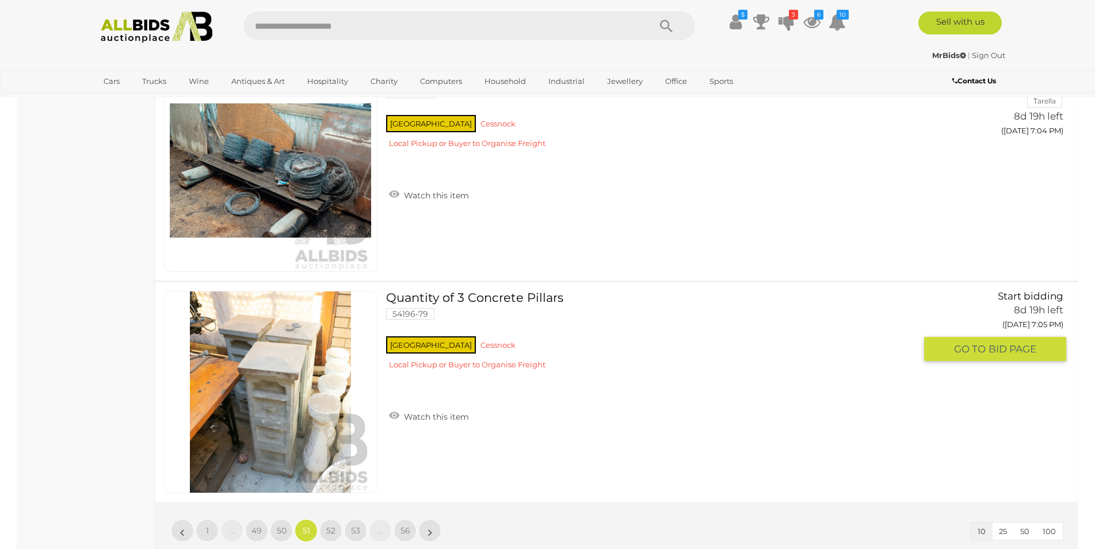
scroll to position [2337, 0]
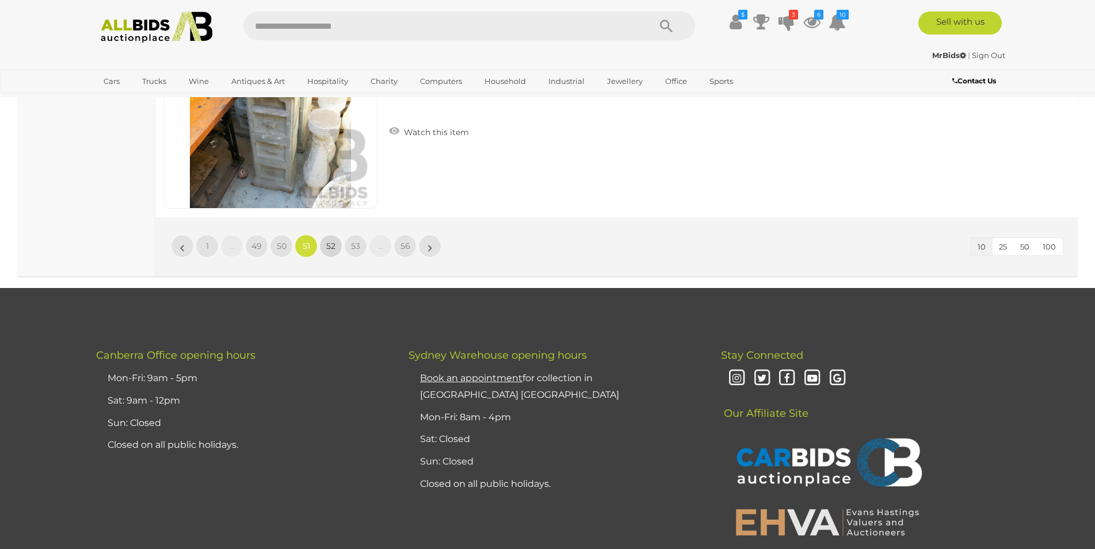
click at [324, 249] on link "52" at bounding box center [330, 246] width 23 height 23
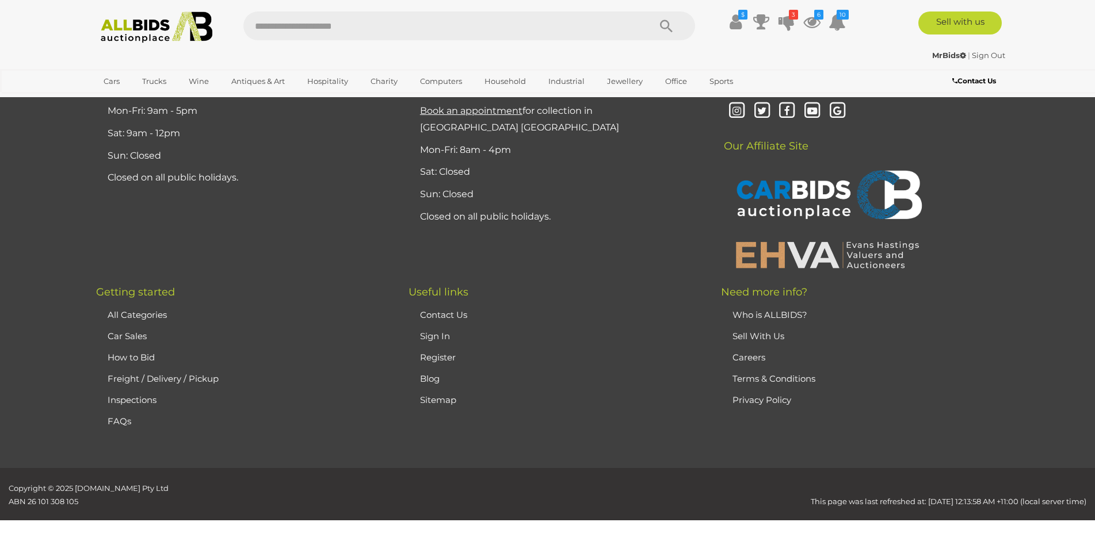
scroll to position [224, 0]
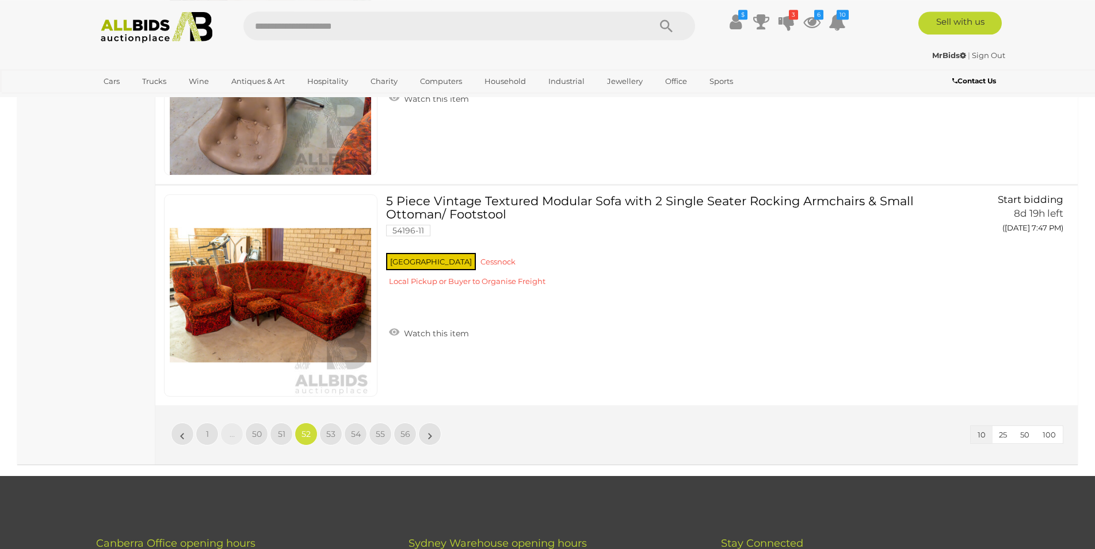
scroll to position [2161, 0]
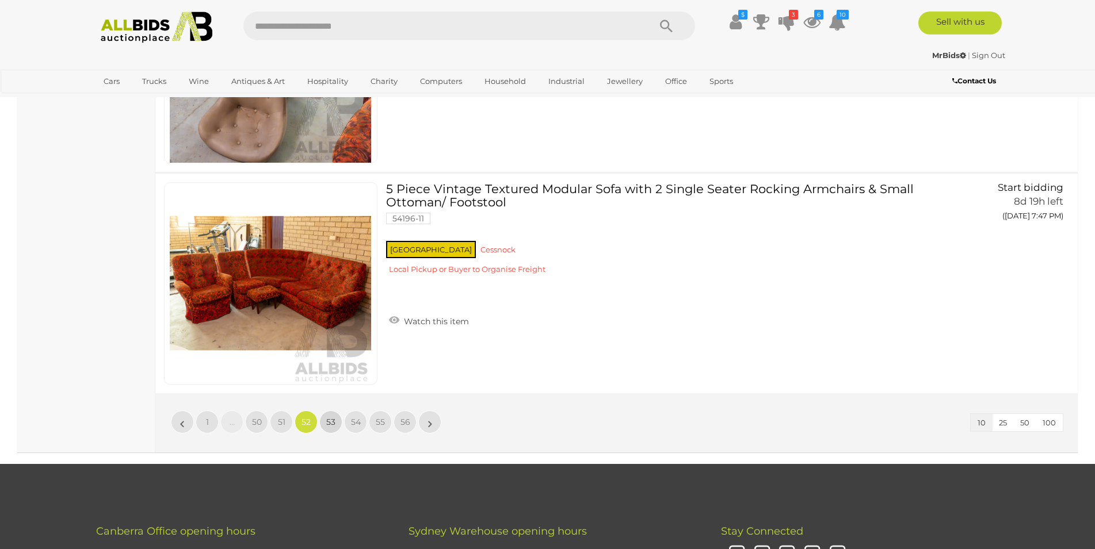
click at [336, 417] on link "53" at bounding box center [330, 422] width 23 height 23
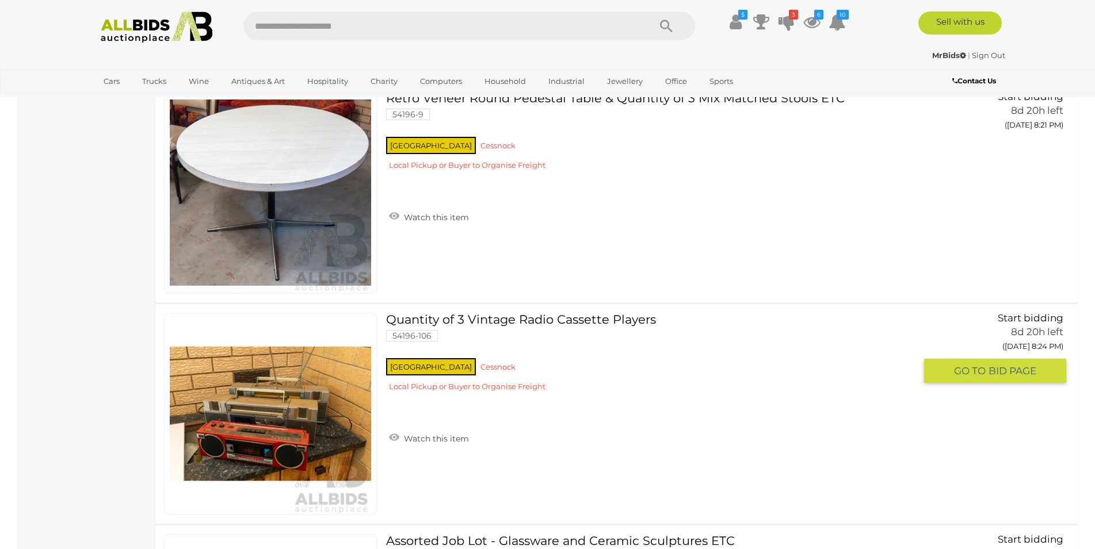
scroll to position [2043, 0]
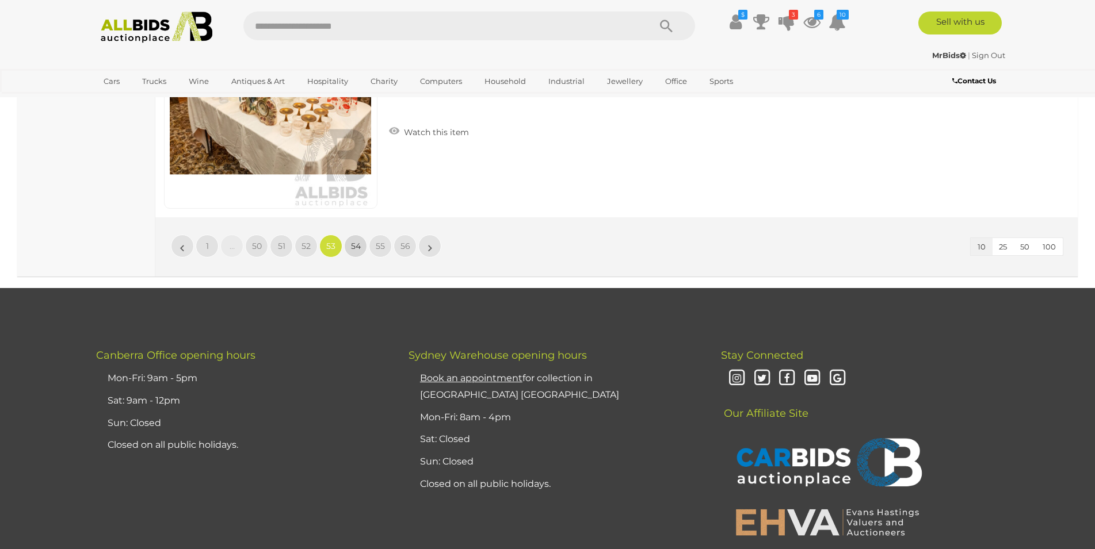
click at [350, 247] on link "54" at bounding box center [355, 246] width 23 height 23
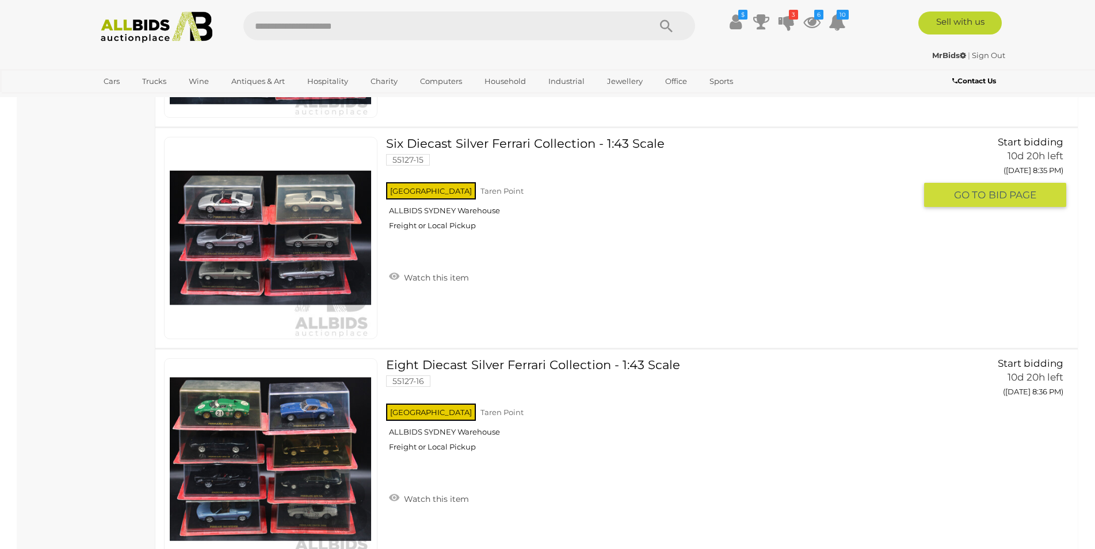
scroll to position [2219, 0]
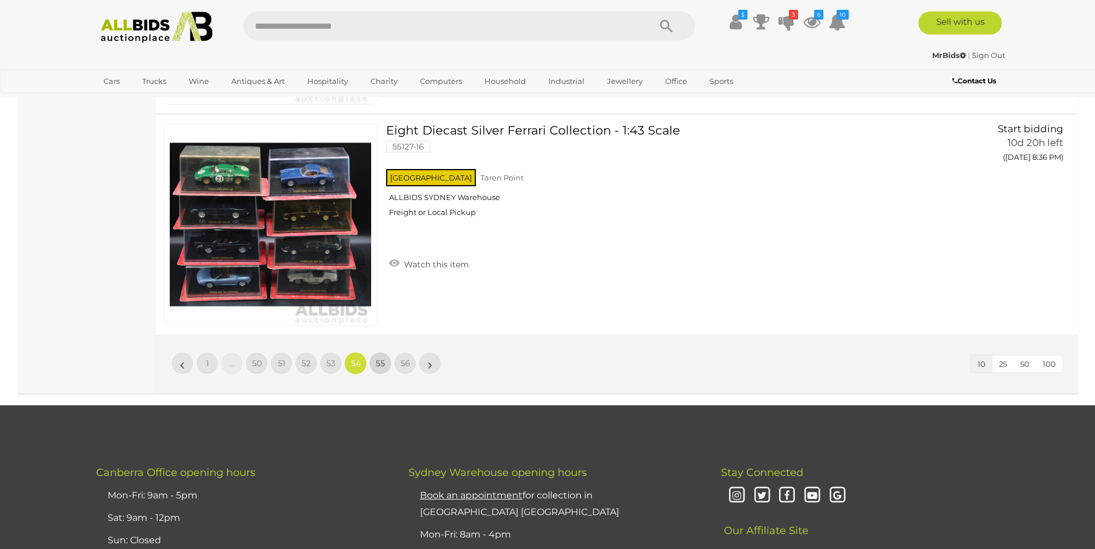
click at [380, 367] on span "55" at bounding box center [380, 363] width 9 height 10
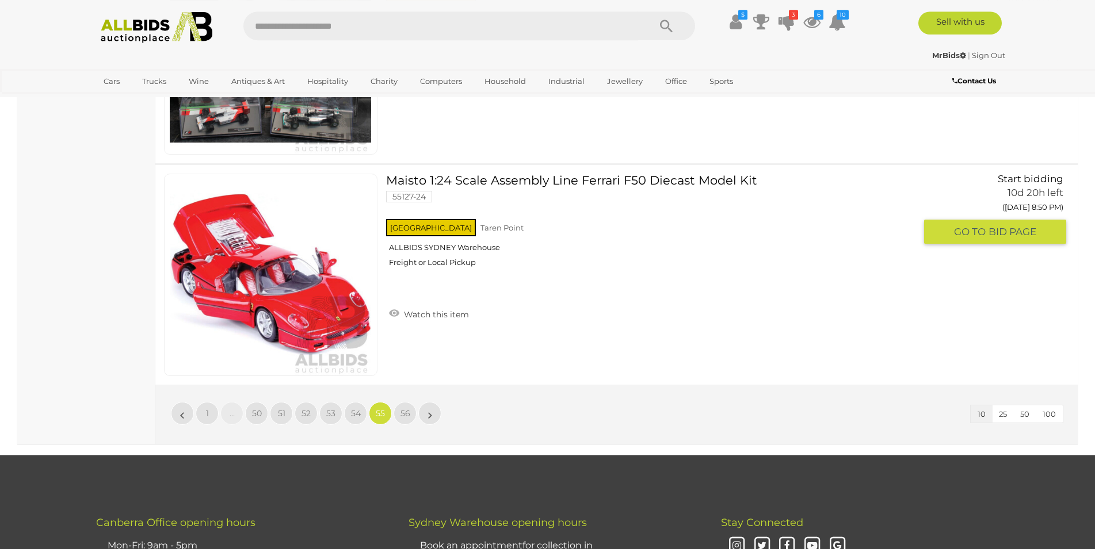
scroll to position [2219, 0]
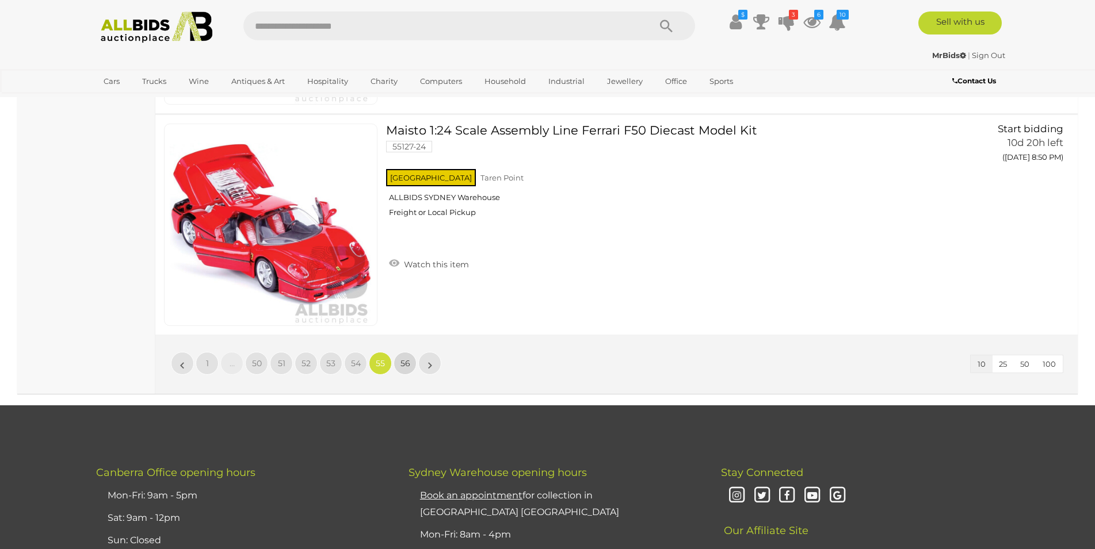
click at [403, 366] on span "56" at bounding box center [405, 363] width 10 height 10
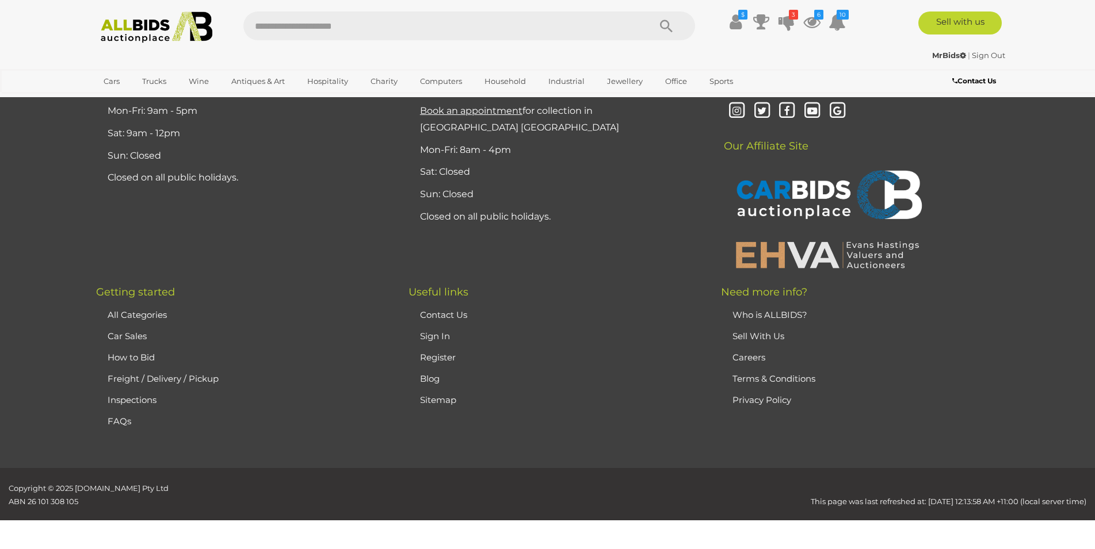
scroll to position [224, 0]
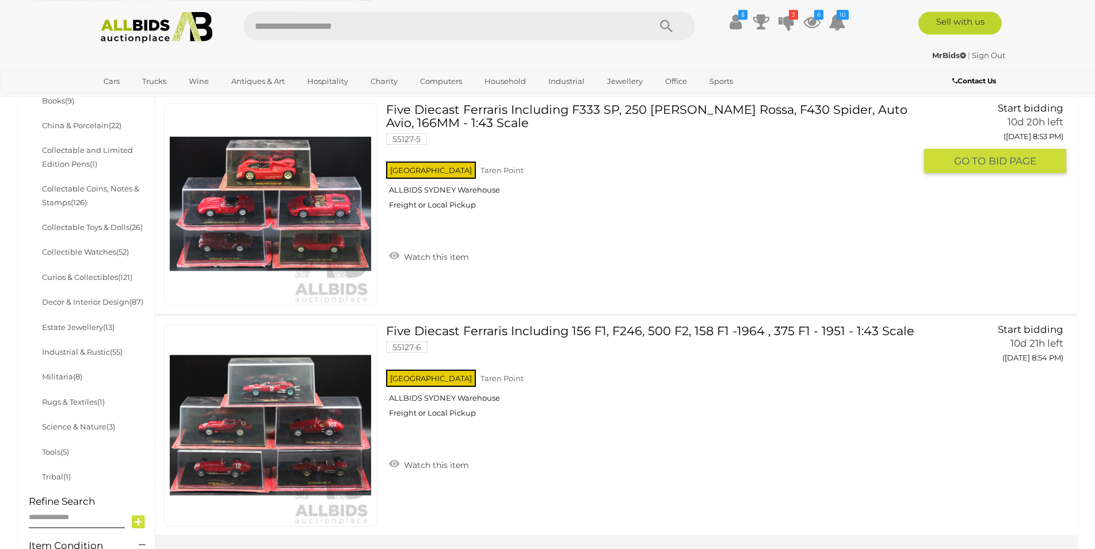
scroll to position [694, 0]
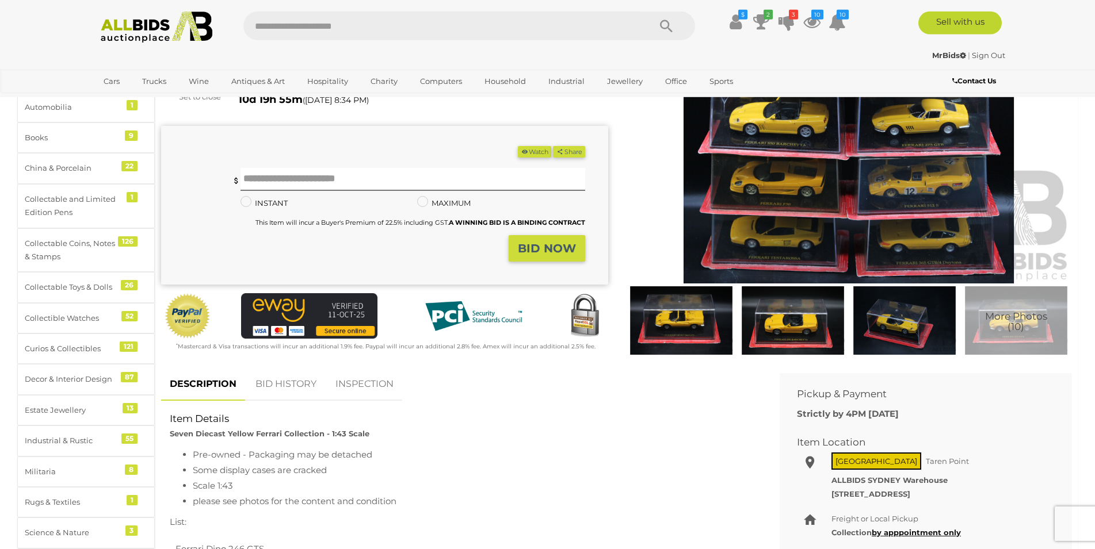
scroll to position [117, 0]
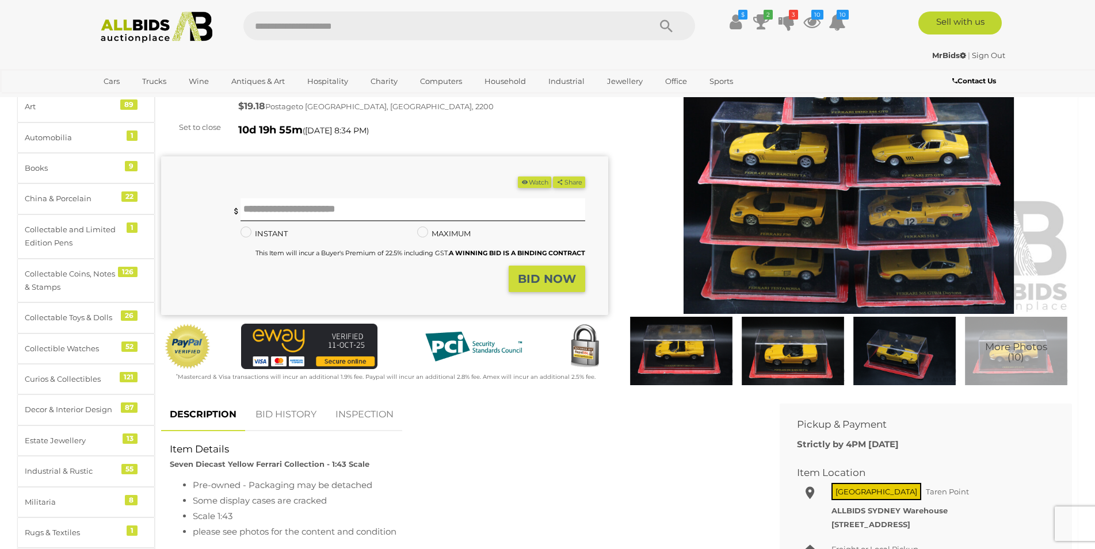
click at [814, 215] on img at bounding box center [848, 170] width 447 height 288
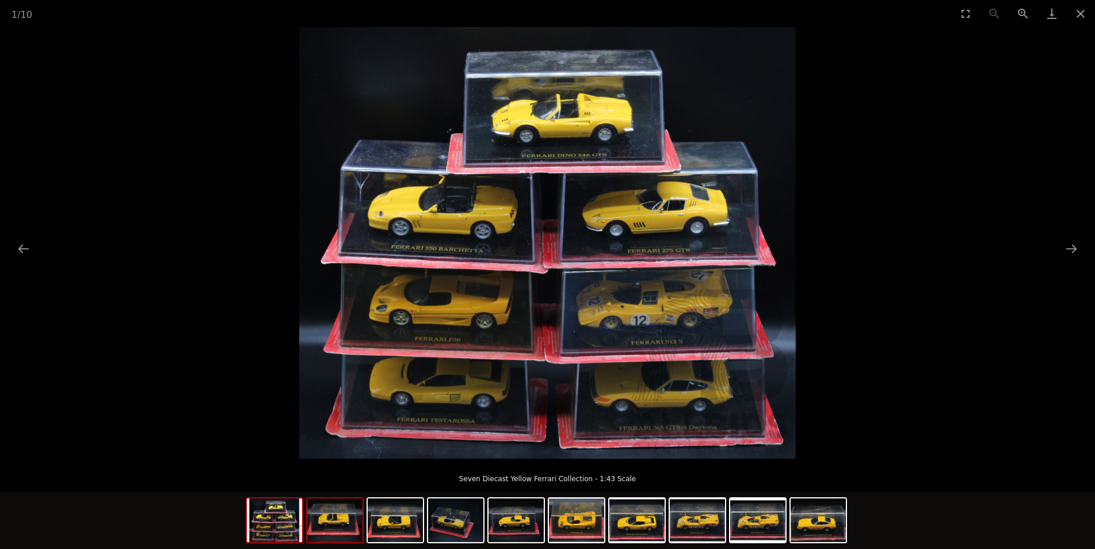
click at [341, 523] on img at bounding box center [334, 521] width 55 height 44
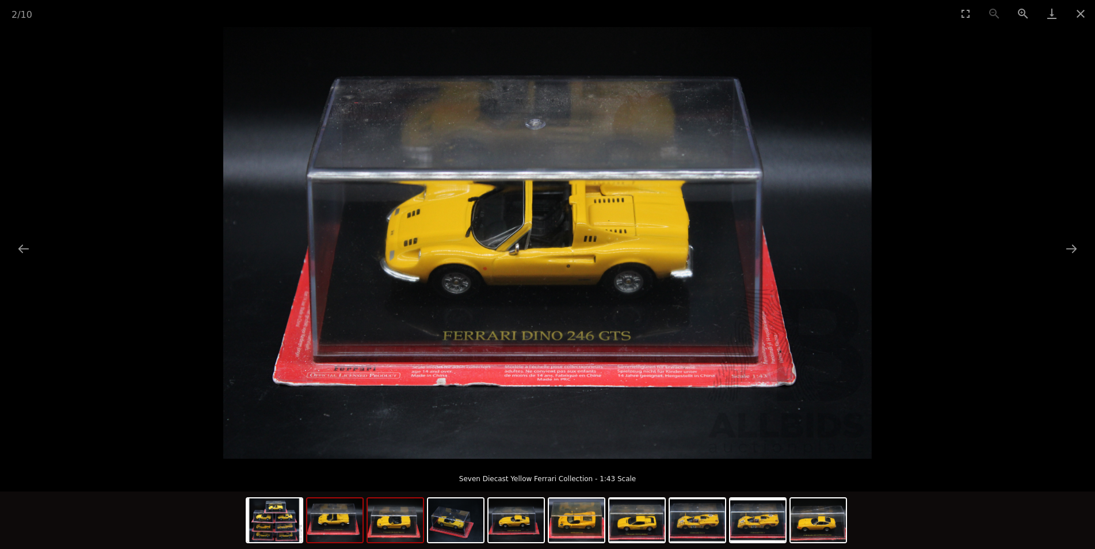
click at [395, 530] on img at bounding box center [395, 521] width 55 height 44
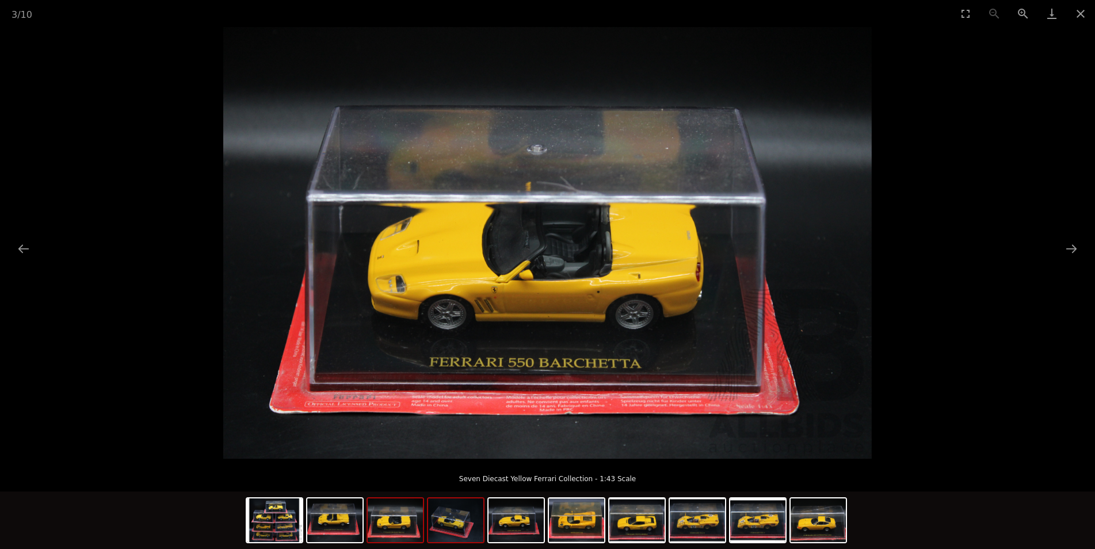
click at [460, 531] on img at bounding box center [455, 521] width 55 height 44
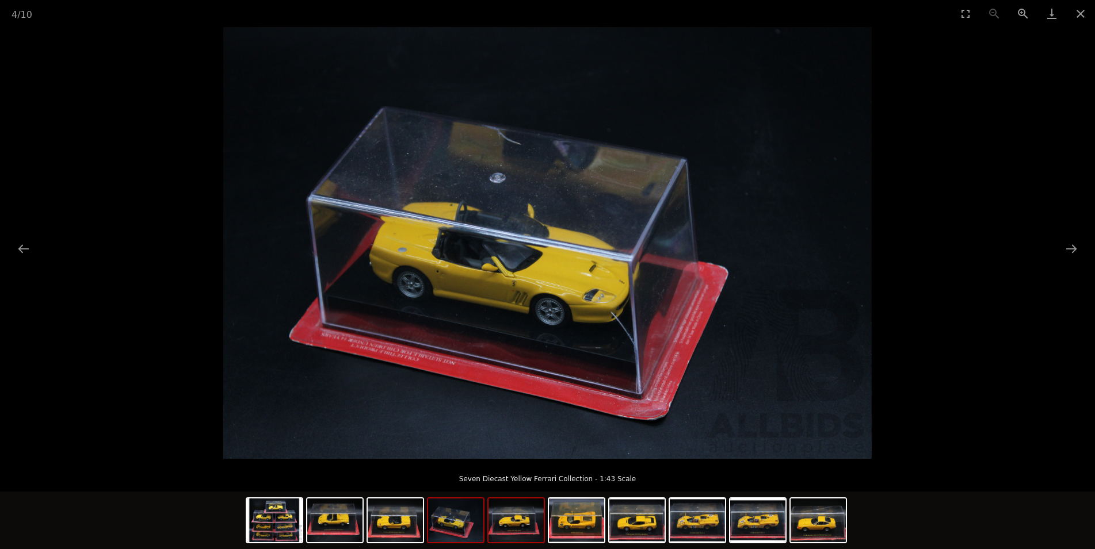
click at [517, 526] on img at bounding box center [515, 521] width 55 height 44
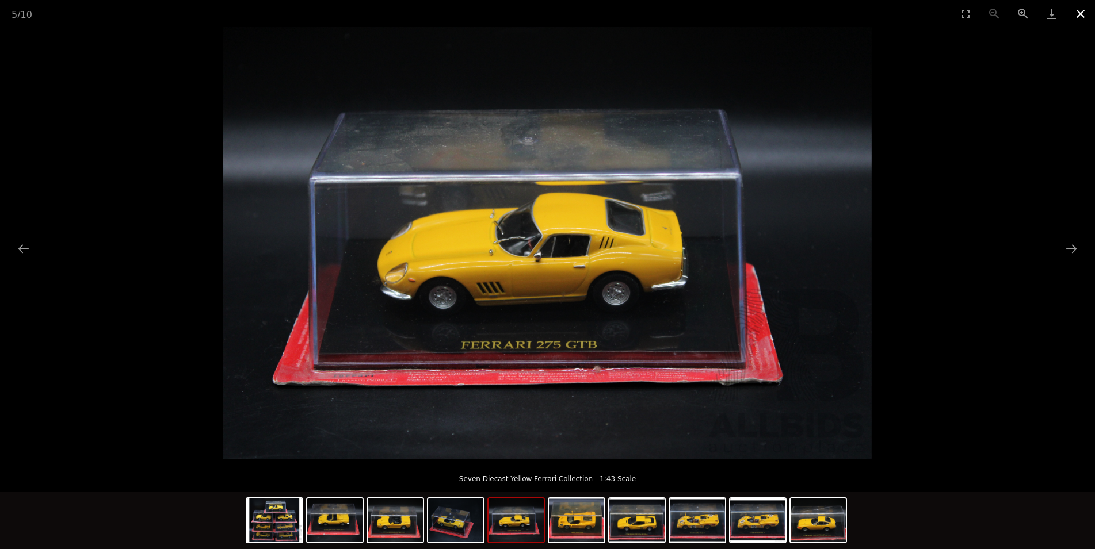
click at [1083, 19] on button "Close gallery" at bounding box center [1080, 13] width 29 height 27
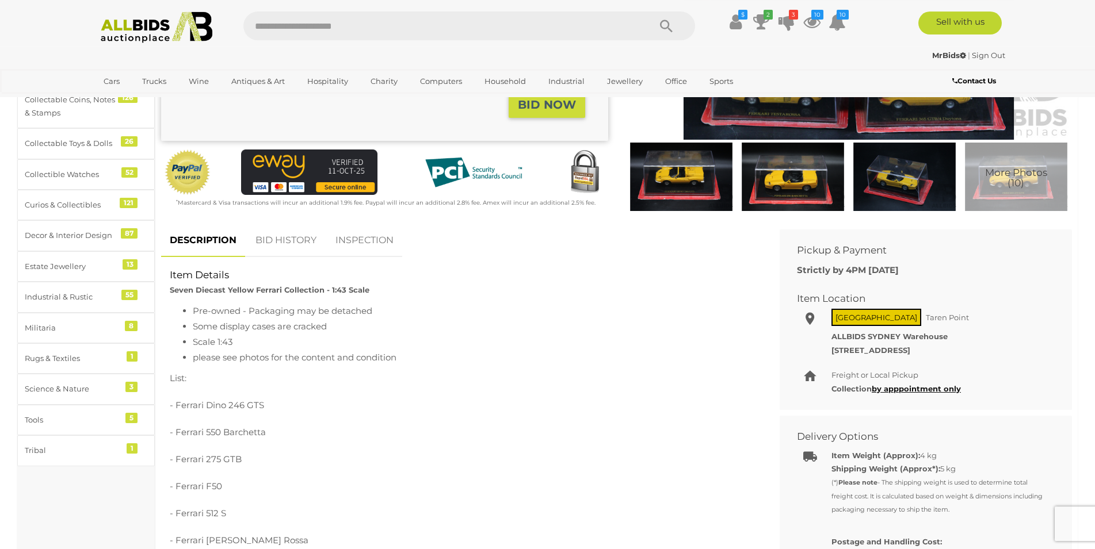
scroll to position [293, 0]
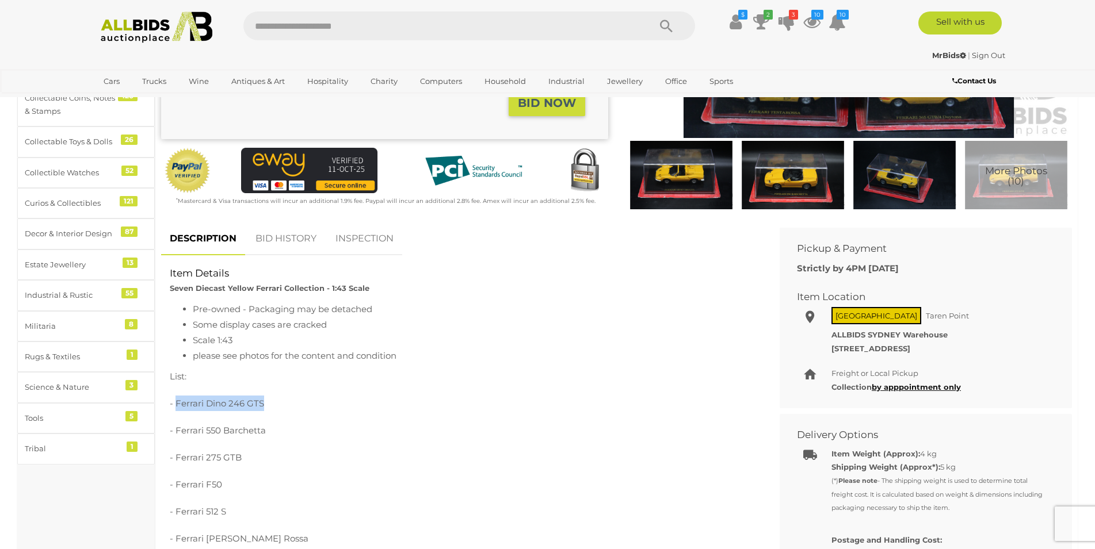
drag, startPoint x: 177, startPoint y: 403, endPoint x: 262, endPoint y: 405, distance: 85.7
click at [262, 405] on p "- Ferrari Dino 246 GTS" at bounding box center [462, 404] width 584 height 16
copy p "Ferrari Dino 246 GTS"
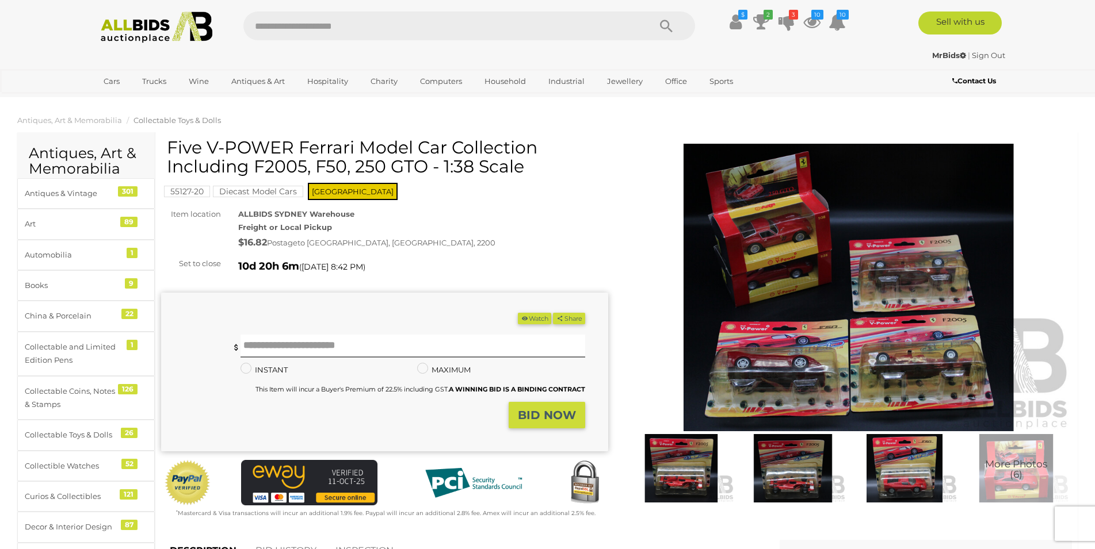
click at [787, 261] on img at bounding box center [848, 288] width 447 height 288
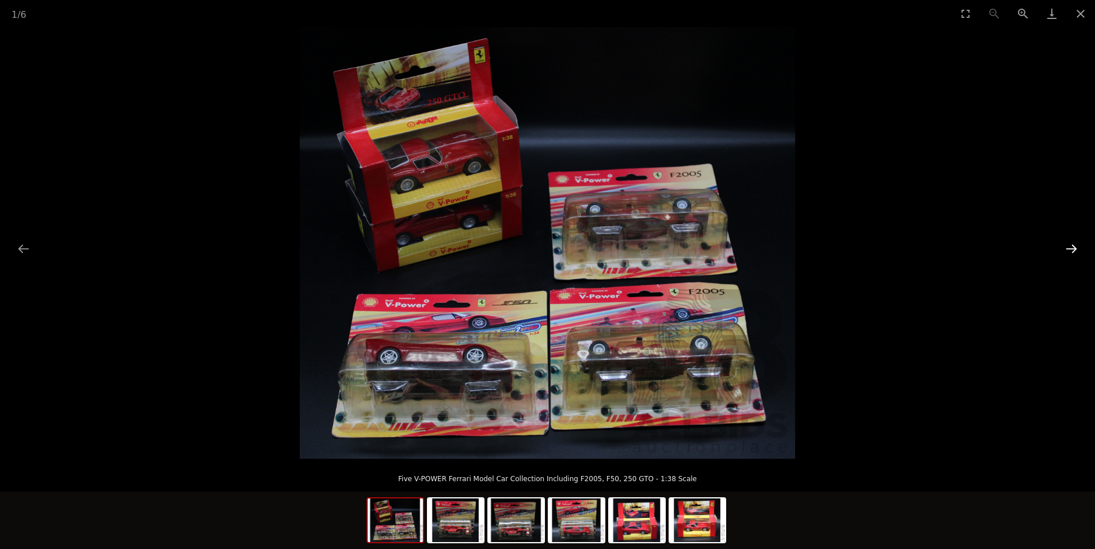
click at [1067, 251] on button "Next slide" at bounding box center [1071, 249] width 24 height 22
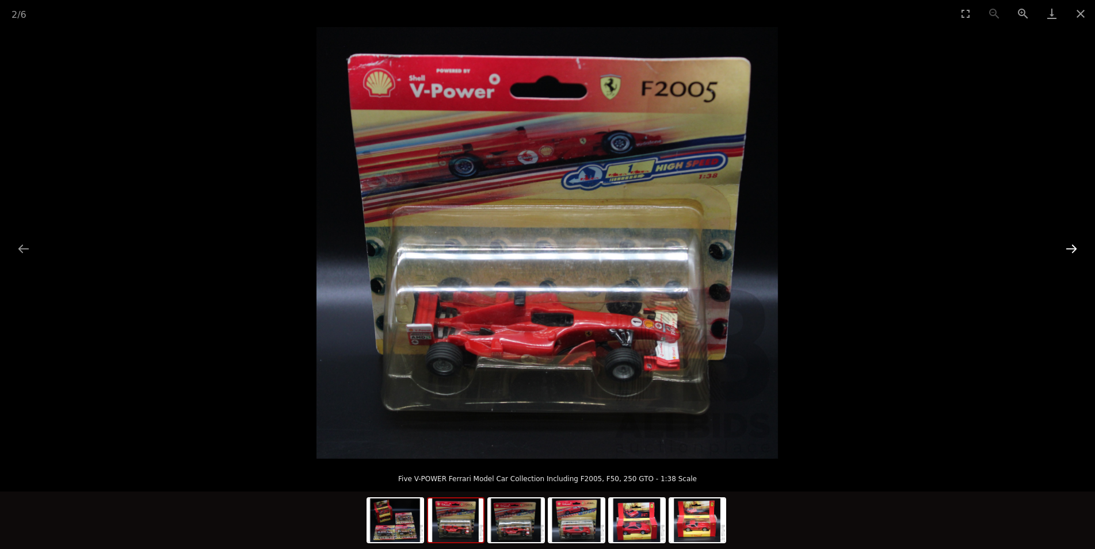
click at [1067, 251] on button "Next slide" at bounding box center [1071, 249] width 24 height 22
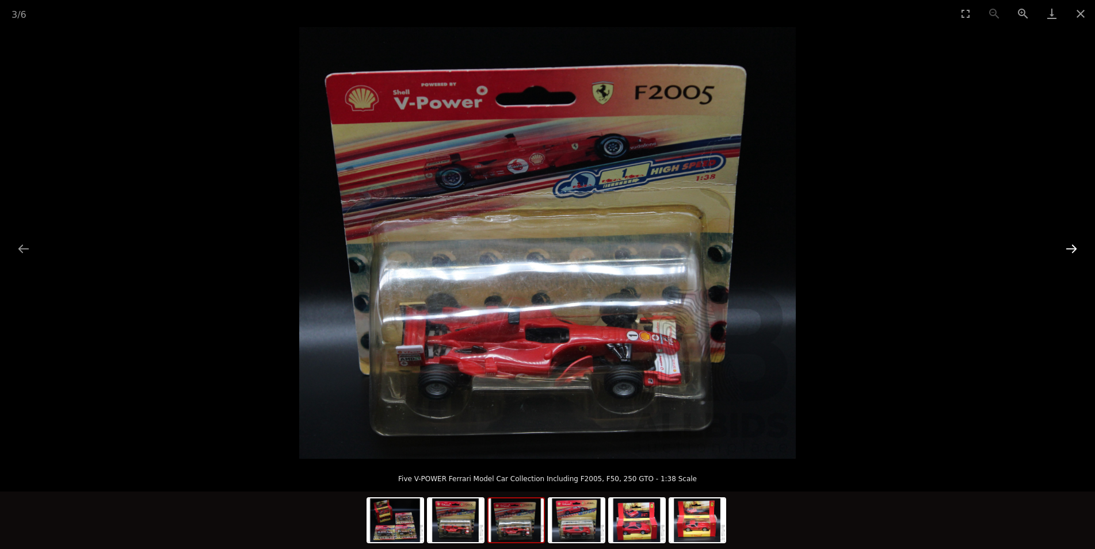
click at [1069, 251] on button "Next slide" at bounding box center [1071, 249] width 24 height 22
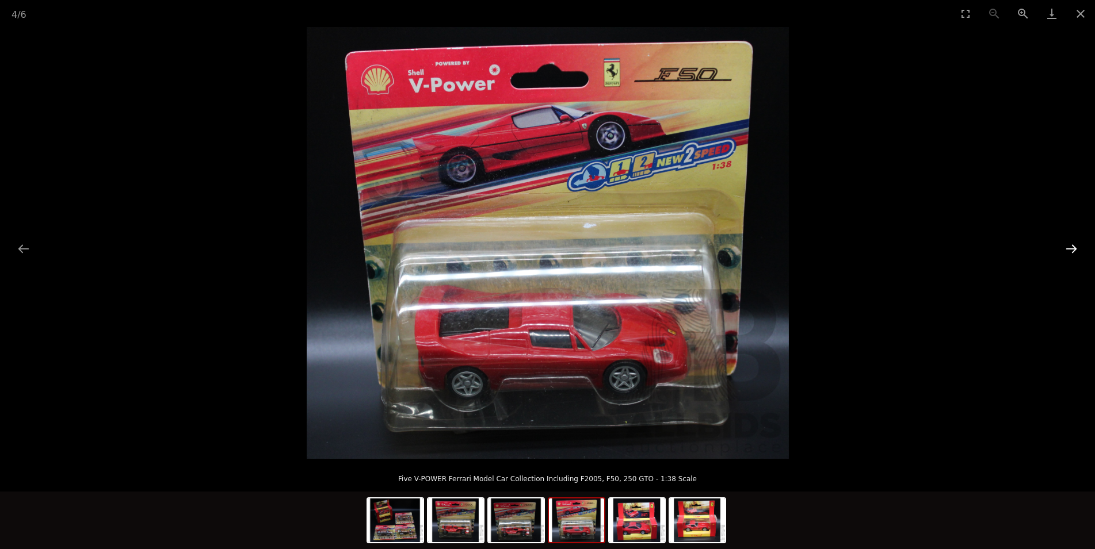
click at [1069, 251] on button "Next slide" at bounding box center [1071, 249] width 24 height 22
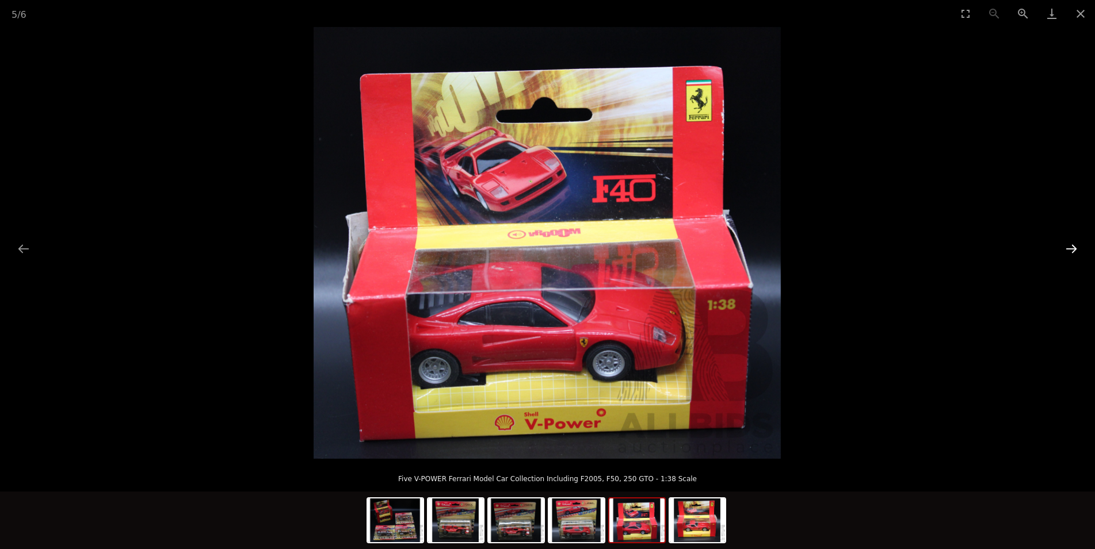
click at [1069, 250] on button "Next slide" at bounding box center [1071, 249] width 24 height 22
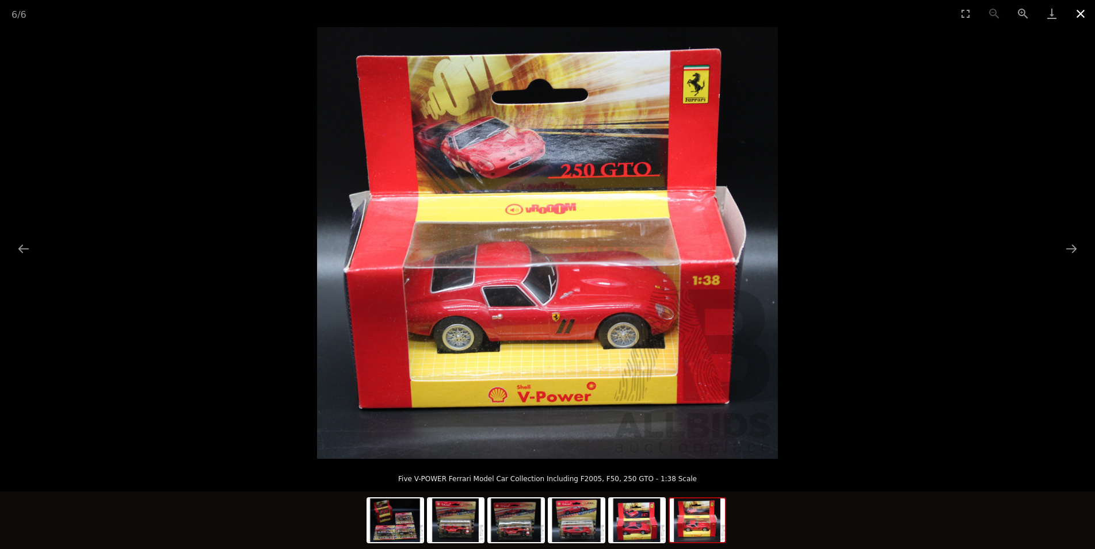
click at [1074, 16] on button "Close gallery" at bounding box center [1080, 13] width 29 height 27
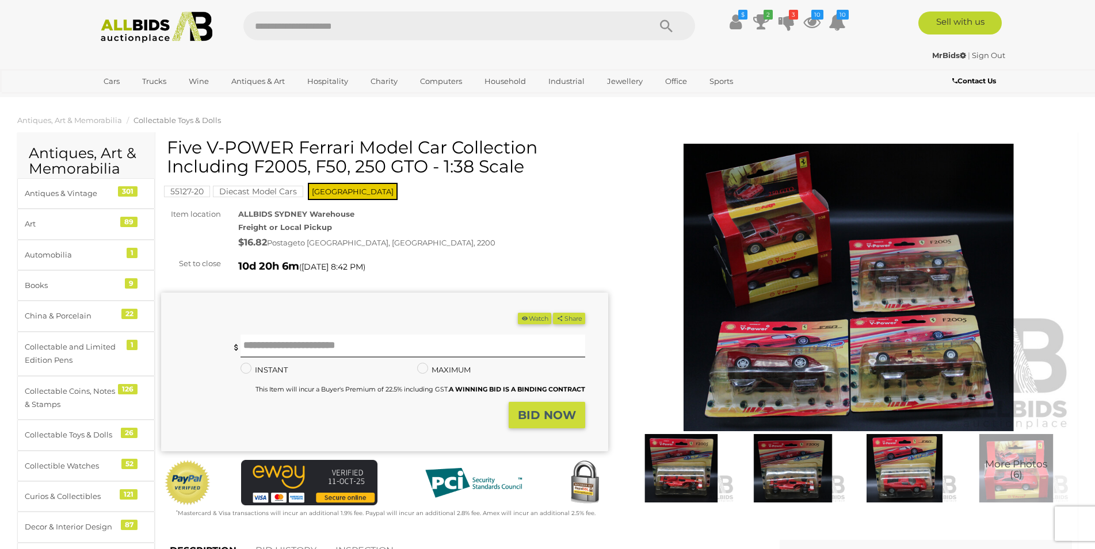
drag, startPoint x: 210, startPoint y: 150, endPoint x: 304, endPoint y: 162, distance: 94.5
click at [304, 162] on h1 "Five V-POWER Ferrari Model Car Collection Including F2005, F50, 250 GTO - 1:38 …" at bounding box center [386, 157] width 438 height 38
copy h1 "V-POWER Ferrari Model Car Collection Including F2005"
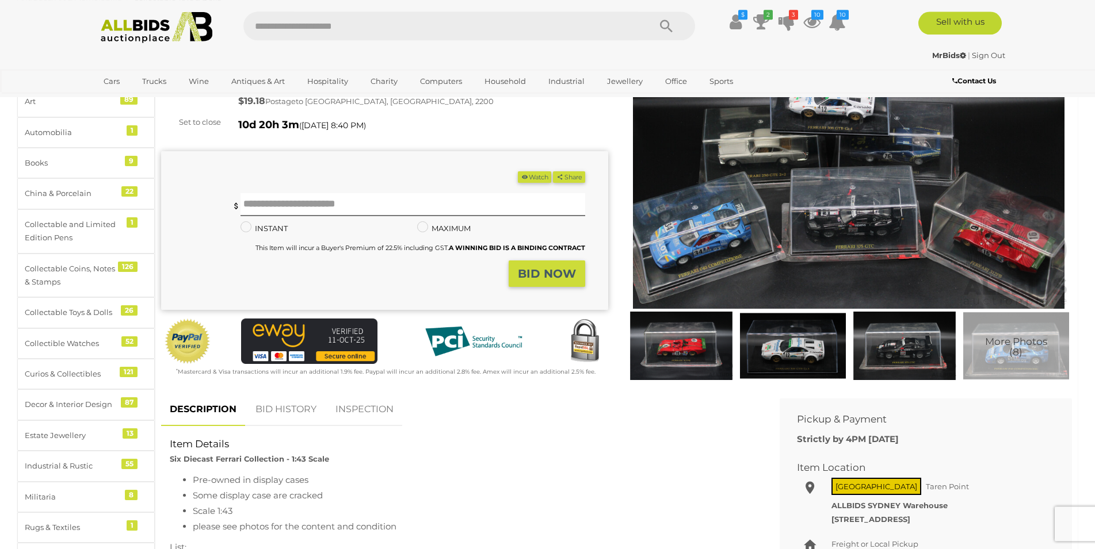
scroll to position [117, 0]
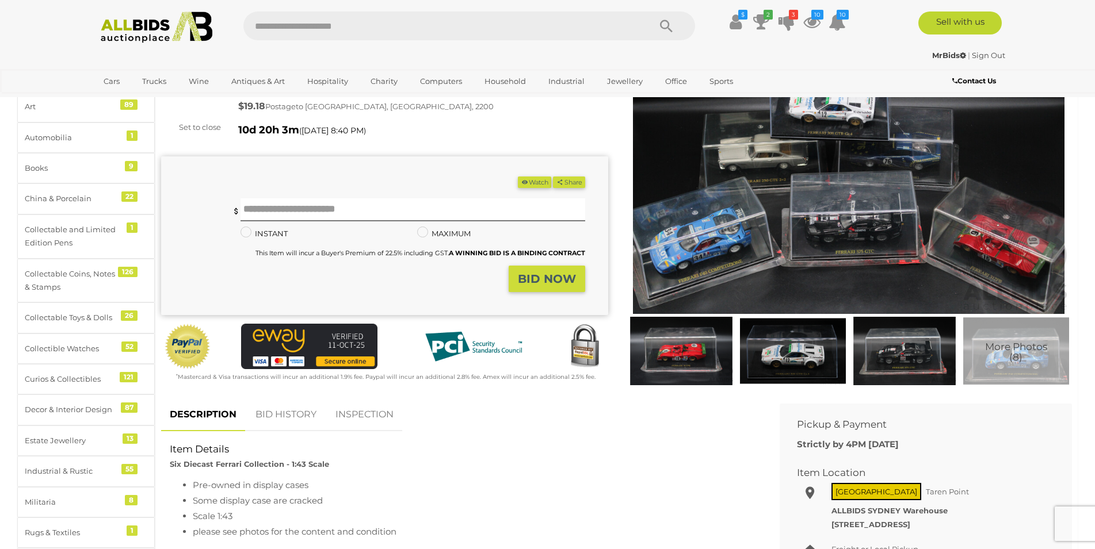
drag, startPoint x: 184, startPoint y: 467, endPoint x: 326, endPoint y: 505, distance: 146.4
click at [326, 443] on div "Item Details Six Diecast Ferrari Collection - 1:43 Scale Pre-owned in display c…" at bounding box center [461, 443] width 601 height 0
click at [325, 501] on li "Some display case are cracked" at bounding box center [473, 501] width 561 height 16
drag, startPoint x: 240, startPoint y: 516, endPoint x: 193, endPoint y: 487, distance: 55.7
click at [193, 487] on ul "Pre-owned in display cases Some display case are cracked Scale 1:43 please see …" at bounding box center [462, 508] width 584 height 62
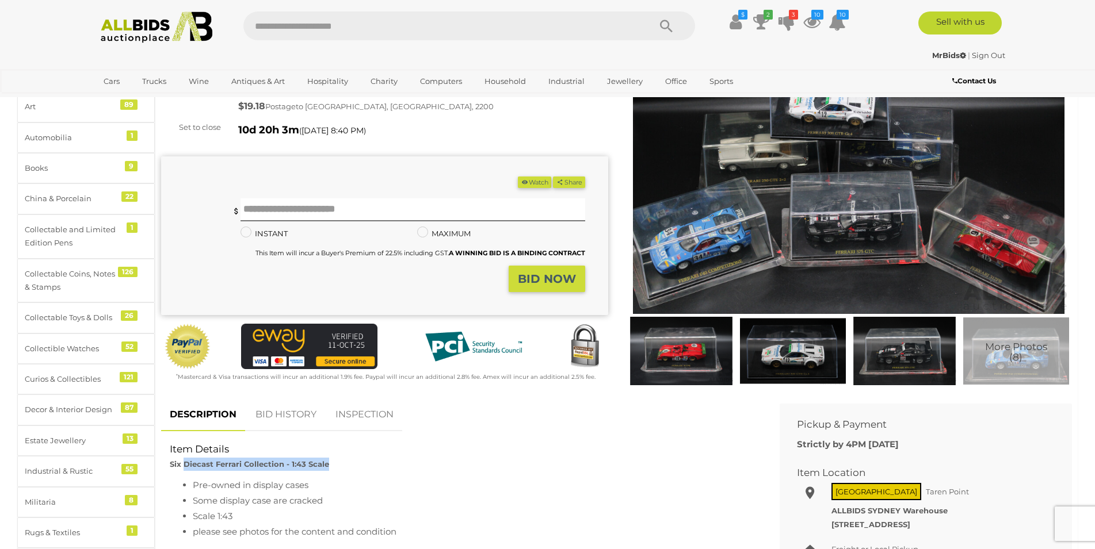
drag, startPoint x: 185, startPoint y: 464, endPoint x: 330, endPoint y: 467, distance: 145.0
click at [330, 467] on div "Item Details Six Diecast Ferrari Collection - 1:43 Scale" at bounding box center [461, 457] width 601 height 28
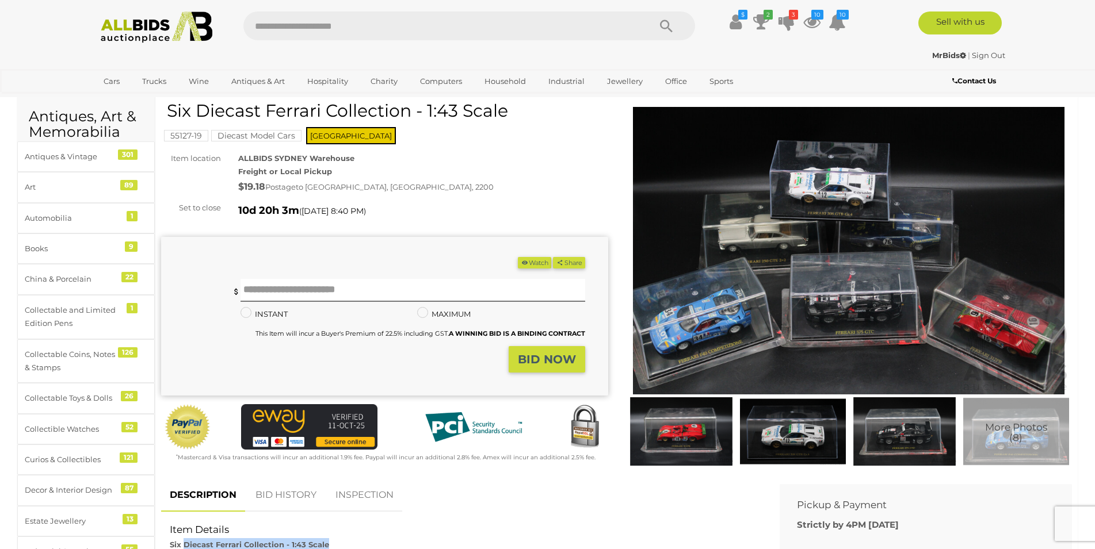
scroll to position [0, 0]
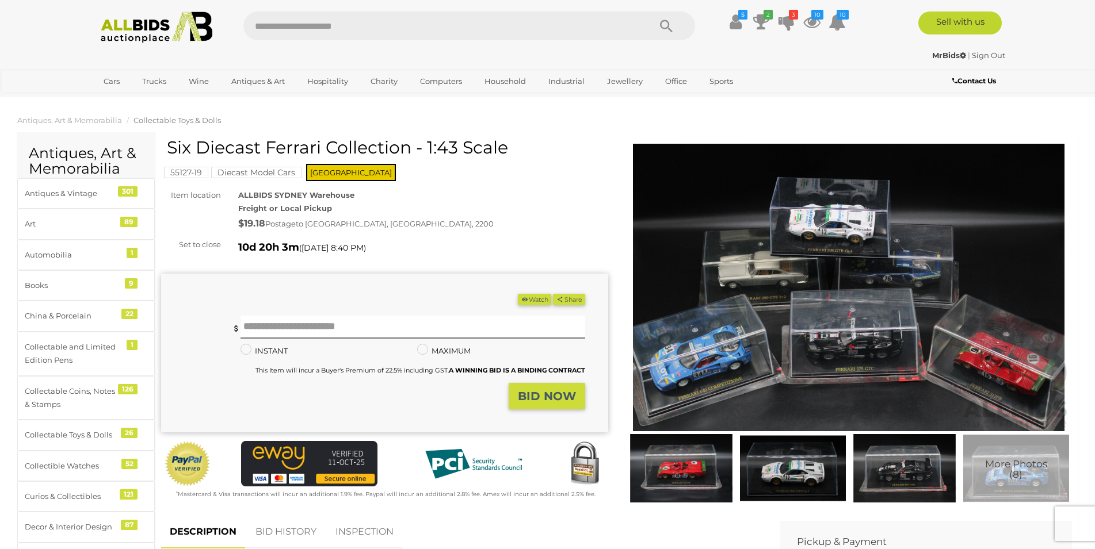
click at [422, 148] on h1 "Six Diecast Ferrari Collection - 1:43 Scale" at bounding box center [386, 147] width 438 height 19
drag, startPoint x: 430, startPoint y: 147, endPoint x: 509, endPoint y: 147, distance: 78.8
click at [509, 147] on h1 "Six Diecast Ferrari Collection - 1:43 Scale" at bounding box center [386, 147] width 438 height 19
click at [452, 162] on div "Six Diecast Ferrari Collection - 1:43 Scale" at bounding box center [386, 152] width 438 height 28
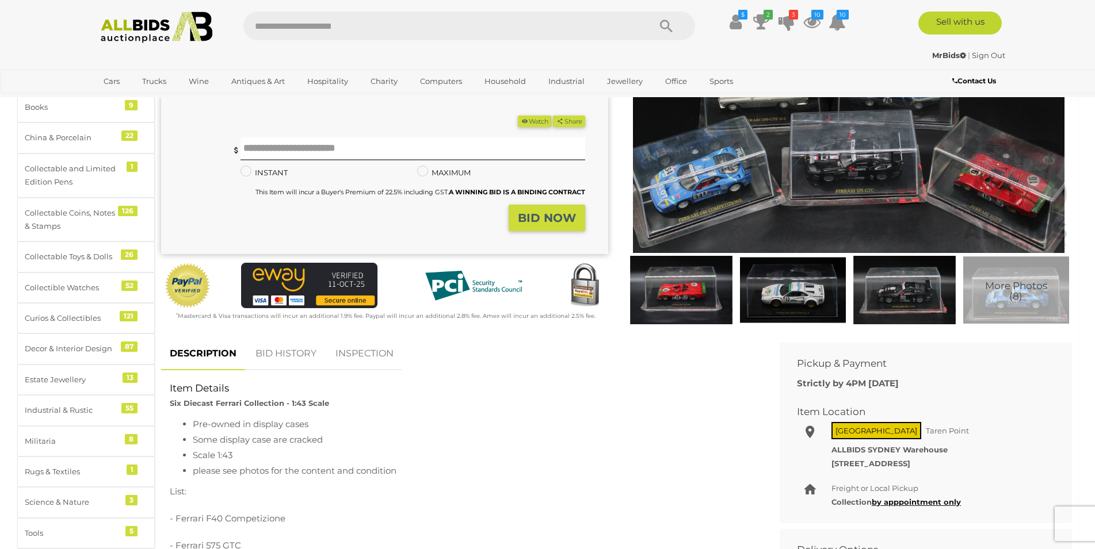
scroll to position [235, 0]
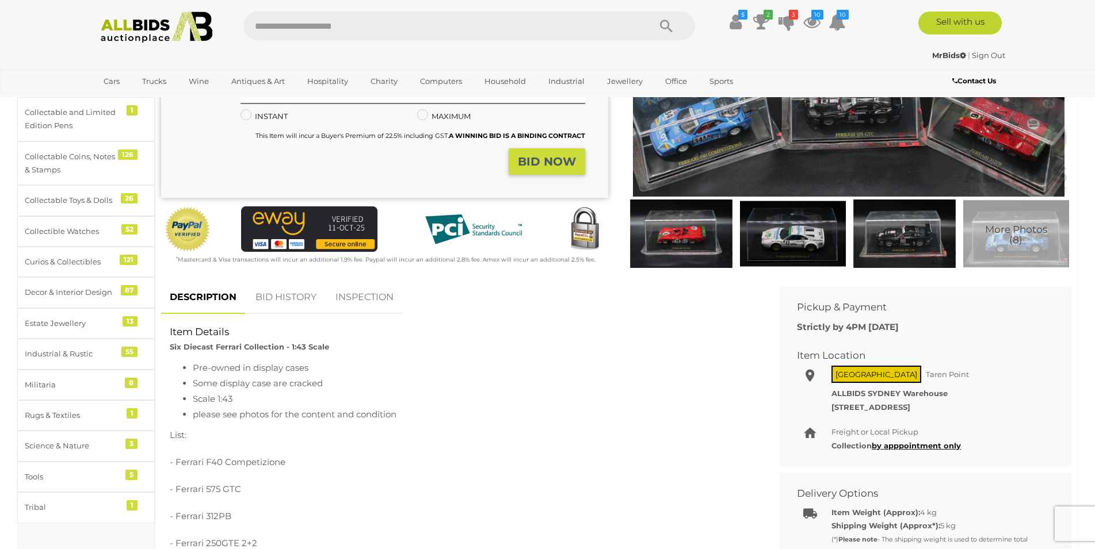
drag, startPoint x: 194, startPoint y: 365, endPoint x: 401, endPoint y: 414, distance: 212.1
click at [401, 414] on ul "Pre-owned in display cases Some display case are cracked Scale 1:43 please see …" at bounding box center [462, 391] width 584 height 62
click at [401, 414] on li "please see photos for the content and condition" at bounding box center [473, 415] width 561 height 16
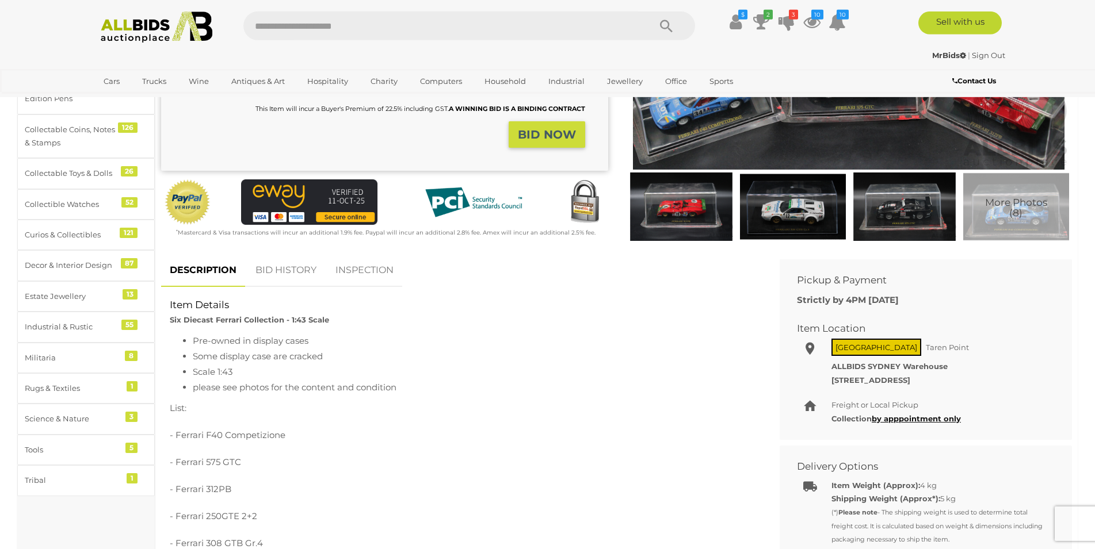
scroll to position [352, 0]
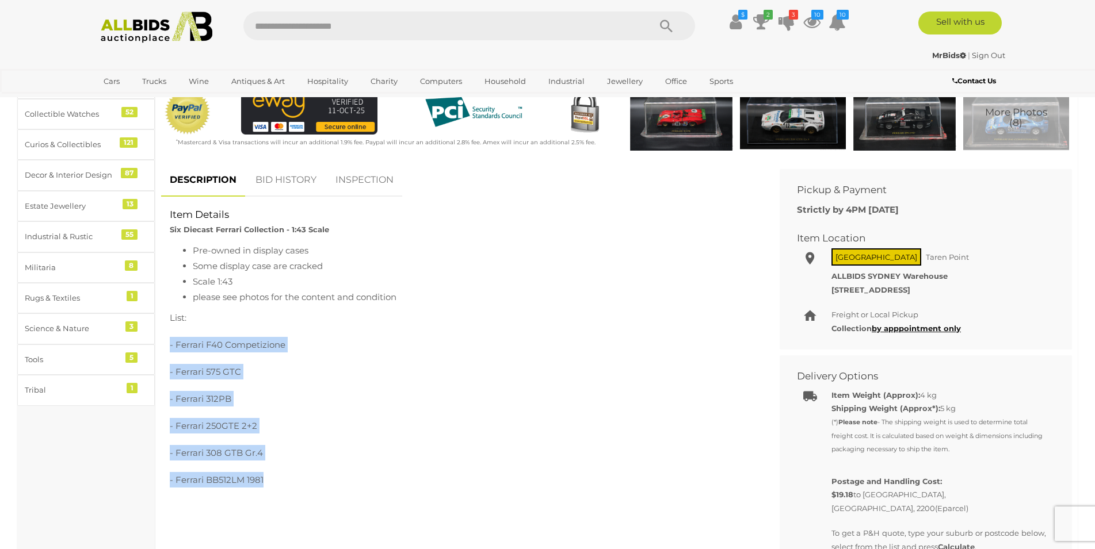
drag, startPoint x: 169, startPoint y: 345, endPoint x: 273, endPoint y: 475, distance: 166.6
click at [273, 475] on div "Pre-owned in display cases Some display case are cracked Scale 1:43 please see …" at bounding box center [461, 419] width 601 height 353
click at [270, 480] on p "- Ferrari BB512LM 1981" at bounding box center [462, 480] width 584 height 16
drag, startPoint x: 261, startPoint y: 480, endPoint x: 167, endPoint y: 352, distance: 158.9
click at [167, 352] on div "Pre-owned in display cases Some display case are cracked Scale 1:43 please see …" at bounding box center [461, 419] width 601 height 353
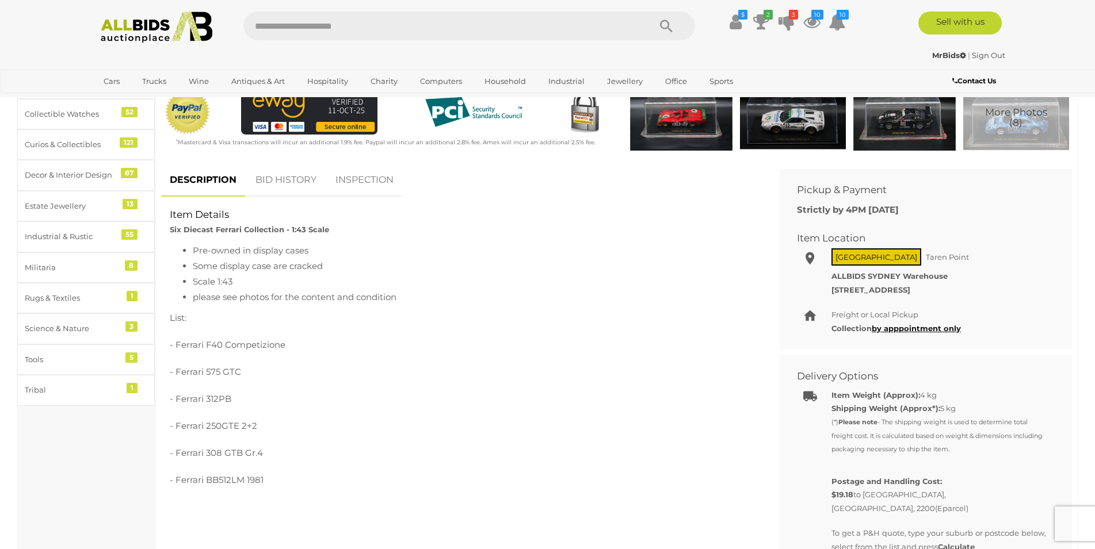
click at [171, 348] on p "- Ferrari F40 Competizione" at bounding box center [462, 345] width 584 height 16
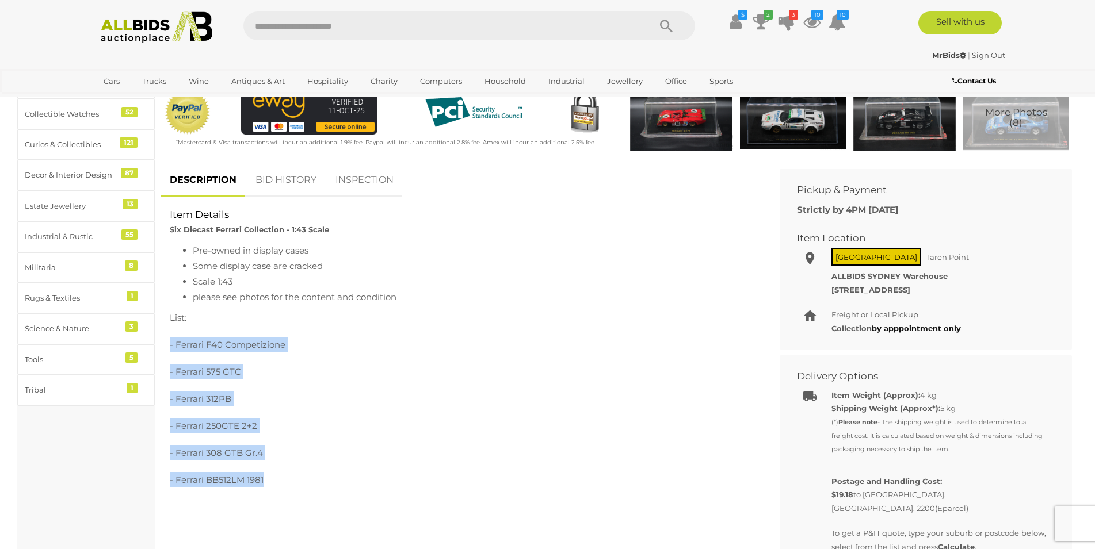
drag, startPoint x: 170, startPoint y: 345, endPoint x: 286, endPoint y: 473, distance: 173.5
click at [267, 476] on div "Pre-owned in display cases Some display case are cracked Scale 1:43 please see …" at bounding box center [462, 414] width 584 height 342
click at [286, 473] on p "- Ferrari BB512LM 1981" at bounding box center [462, 480] width 584 height 16
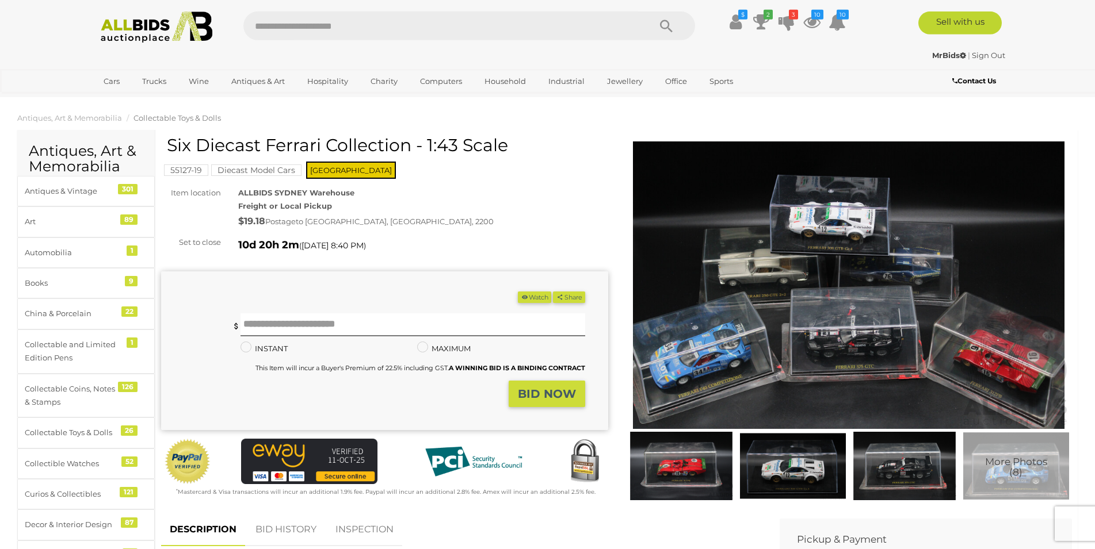
scroll to position [0, 0]
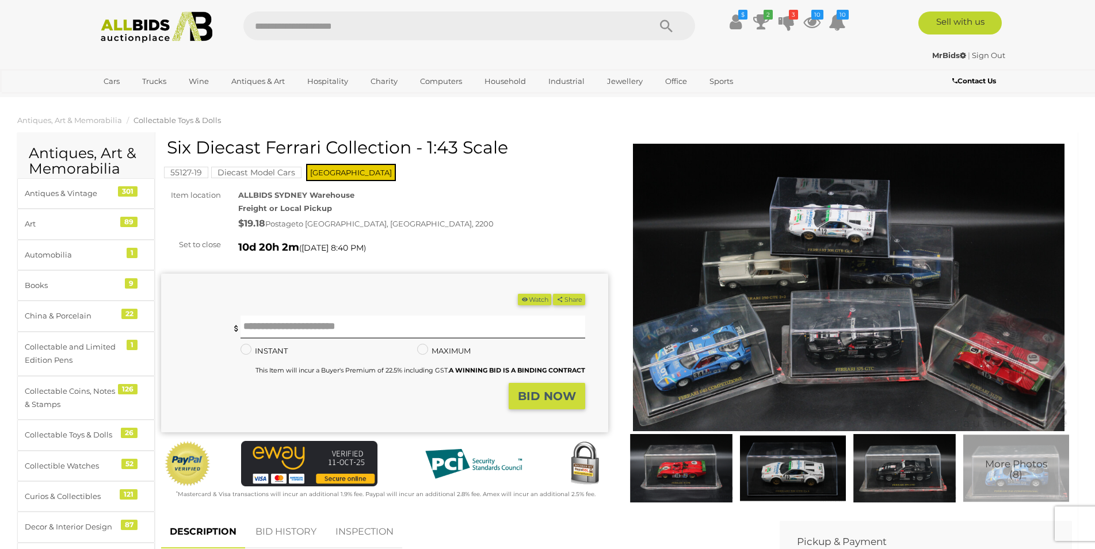
drag, startPoint x: 200, startPoint y: 150, endPoint x: 505, endPoint y: 162, distance: 304.6
click at [505, 162] on div "Six Diecast Ferrari Collection - 1:43 Scale" at bounding box center [386, 152] width 438 height 28
click at [614, 292] on div "Six Diecast Ferrari Collection - 1:43 Scale 55127-19 )" at bounding box center [384, 326] width 464 height 377
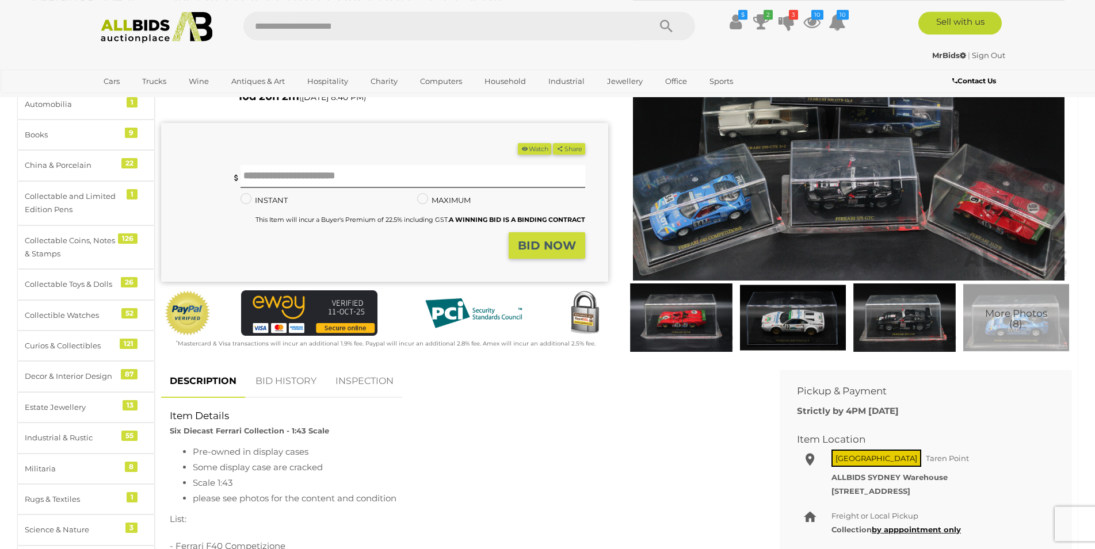
scroll to position [235, 0]
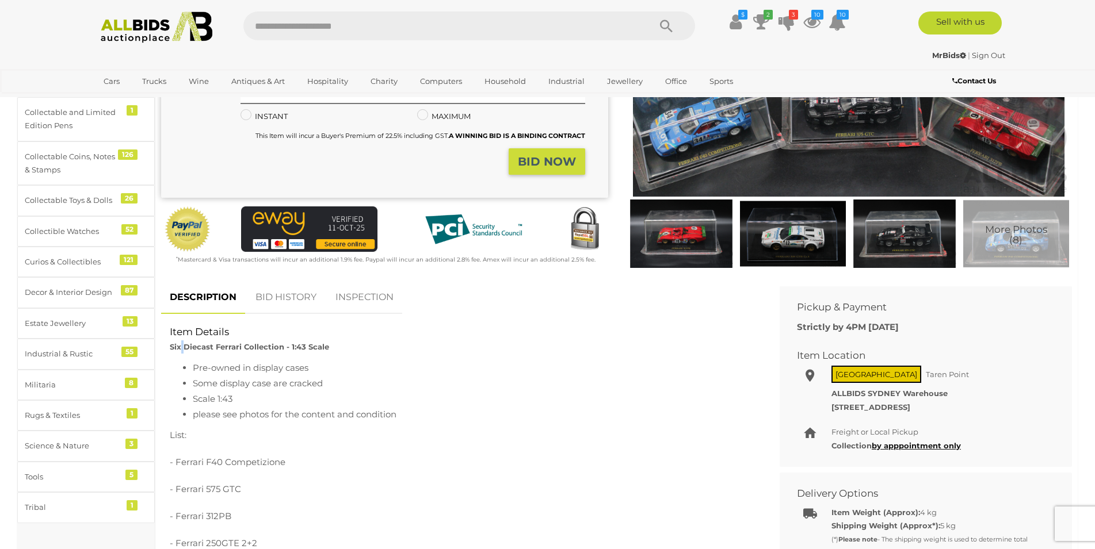
click at [184, 347] on strong "Six Diecast Ferrari Collection - 1:43 Scale" at bounding box center [249, 346] width 159 height 9
click at [201, 345] on strong "Six Diecast Ferrari Collection - 1:43 Scale" at bounding box center [249, 346] width 159 height 9
click at [201, 347] on strong "Six Diecast Ferrari Collection - 1:43 Scale" at bounding box center [249, 346] width 159 height 9
click at [235, 345] on strong "Six Diecast Ferrari Collection - 1:43 Scale" at bounding box center [249, 346] width 159 height 9
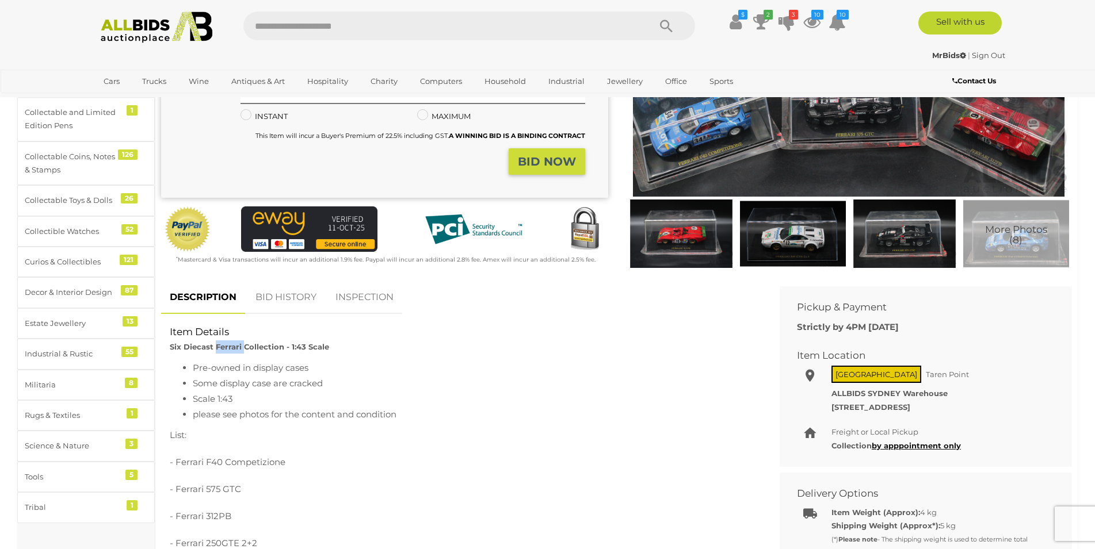
click at [235, 345] on strong "Six Diecast Ferrari Collection - 1:43 Scale" at bounding box center [249, 346] width 159 height 9
click at [268, 345] on strong "Six Diecast Ferrari Collection - 1:43 Scale" at bounding box center [249, 346] width 159 height 9
click at [304, 345] on strong "Six Diecast Ferrari Collection - 1:43 Scale" at bounding box center [249, 346] width 159 height 9
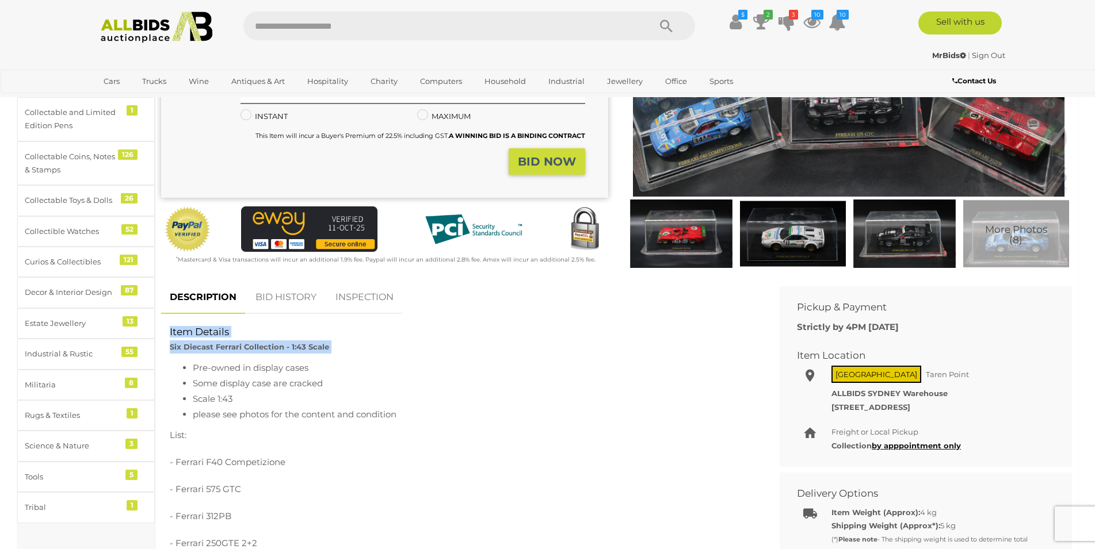
click at [304, 345] on strong "Six Diecast Ferrari Collection - 1:43 Scale" at bounding box center [249, 346] width 159 height 9
click at [314, 347] on strong "Six Diecast Ferrari Collection - 1:43 Scale" at bounding box center [249, 346] width 159 height 9
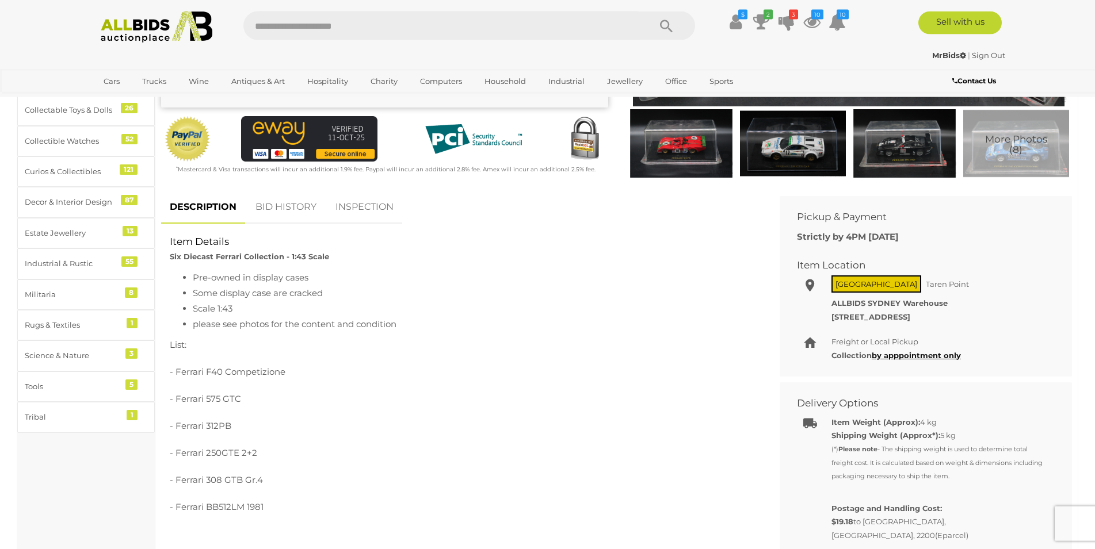
scroll to position [352, 0]
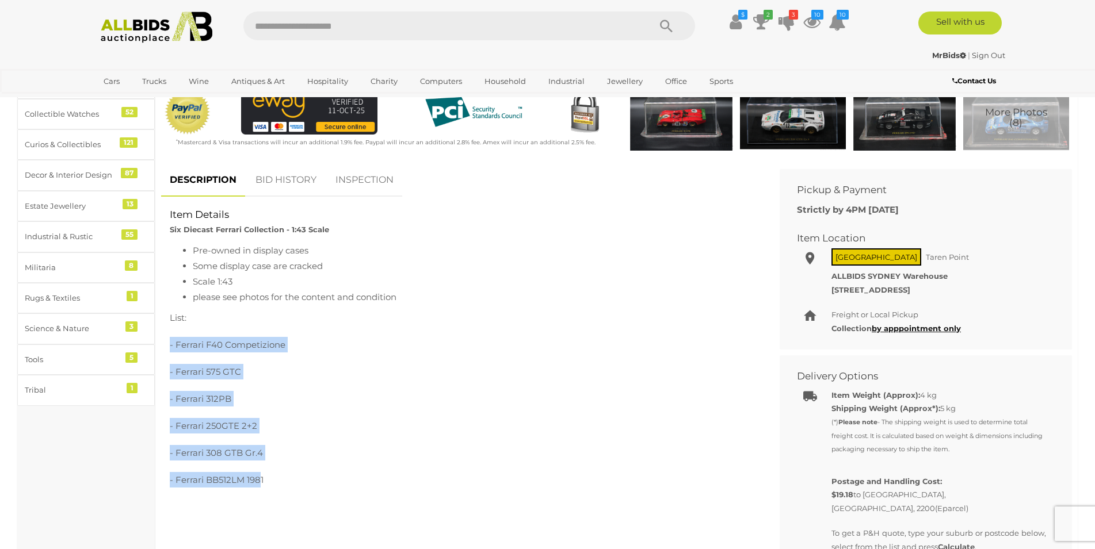
drag, startPoint x: 171, startPoint y: 343, endPoint x: 262, endPoint y: 475, distance: 160.1
click at [262, 475] on div "Pre-owned in display cases Some display case are cracked Scale 1:43 please see …" at bounding box center [462, 414] width 584 height 342
click at [247, 394] on p "- Ferrari 312PB" at bounding box center [462, 399] width 584 height 16
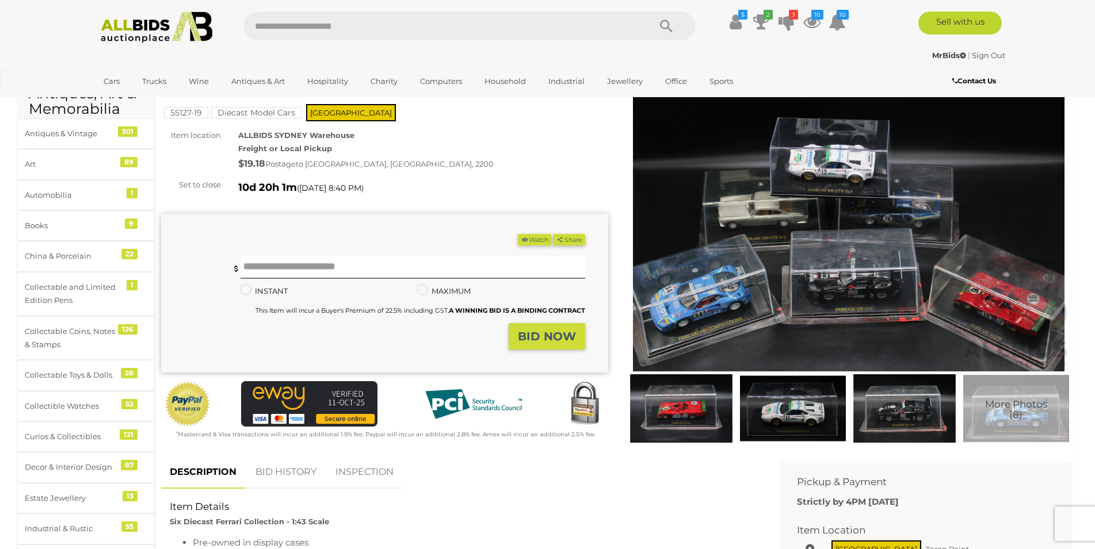
scroll to position [59, 0]
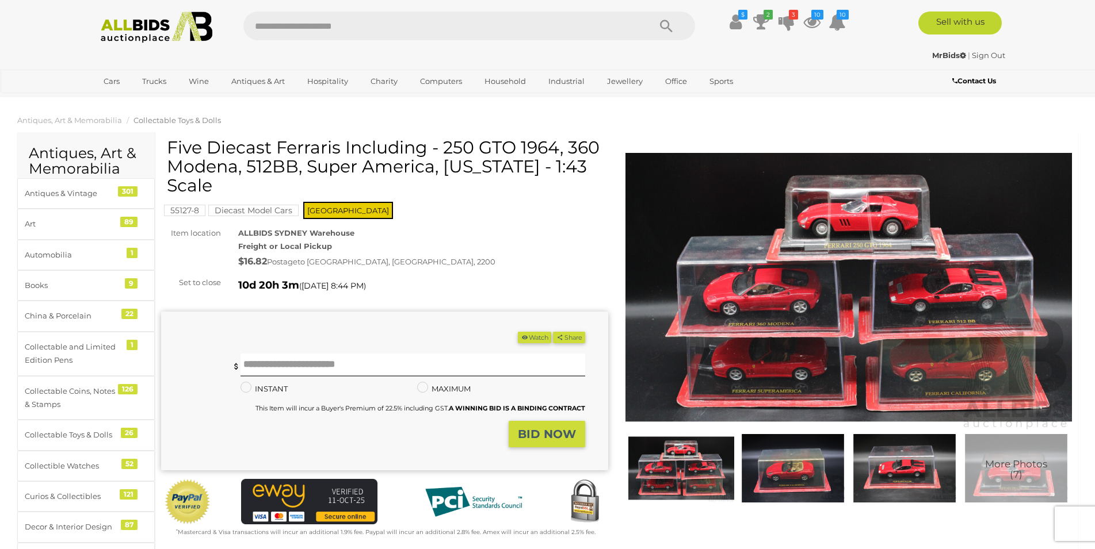
drag, startPoint x: 433, startPoint y: 167, endPoint x: 446, endPoint y: 170, distance: 13.7
click at [446, 170] on h1 "Five Diecast Ferraris Including - 250 GTO 1964, 360 Modena, 512BB, Super Americ…" at bounding box center [386, 166] width 438 height 57
drag, startPoint x: 238, startPoint y: 169, endPoint x: 248, endPoint y: 170, distance: 9.8
click at [248, 170] on h1 "Five Diecast Ferraris Including - 250 GTO 1964, 360 Modena, 512BB, Super Americ…" at bounding box center [386, 166] width 438 height 57
click at [273, 168] on h1 "Five Diecast Ferraris Including - 250 GTO 1964, 360 Modena, 512BB, Super Americ…" at bounding box center [386, 166] width 438 height 57
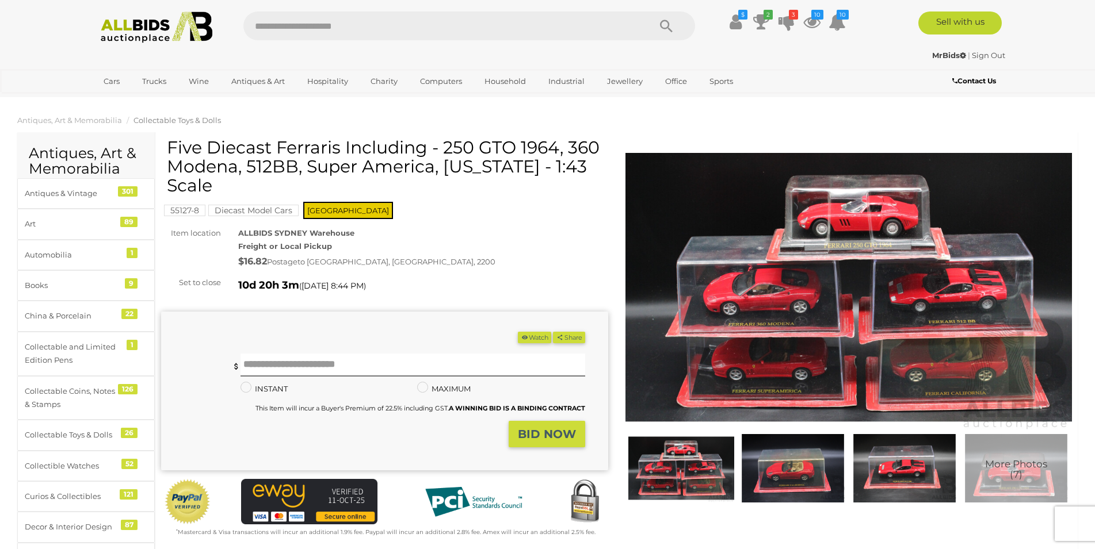
click at [246, 167] on h1 "Five Diecast Ferraris Including - 250 GTO 1964, 360 Modena, 512BB, Super Americ…" at bounding box center [386, 166] width 438 height 57
drag, startPoint x: 296, startPoint y: 165, endPoint x: 310, endPoint y: 165, distance: 13.8
click at [310, 165] on h1 "Five Diecast Ferraris Including - 250 GTO 1964, 360 Modena, 512BB, Super Americ…" at bounding box center [386, 166] width 438 height 57
drag, startPoint x: 433, startPoint y: 167, endPoint x: 446, endPoint y: 168, distance: 13.8
click at [446, 168] on h1 "Five Diecast Ferraris Including - 250 GTO 1964, 360 Modena, 512BB, Super Americ…" at bounding box center [386, 166] width 438 height 57
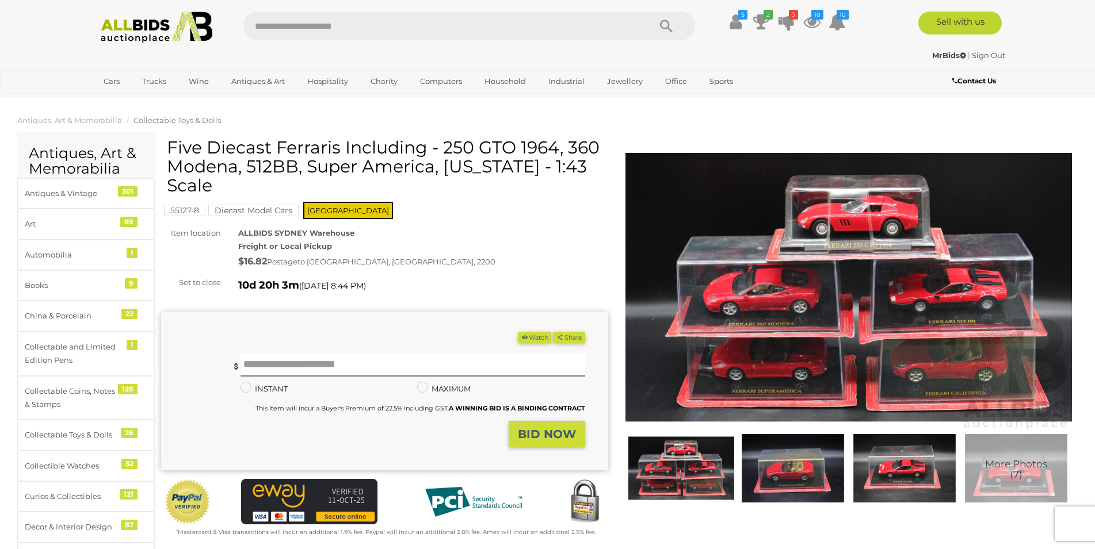
click at [441, 170] on h1 "Five Diecast Ferraris Including - 250 GTO 1964, 360 Modena, 512BB, Super Americ…" at bounding box center [386, 166] width 438 height 57
drag, startPoint x: 427, startPoint y: 147, endPoint x: 444, endPoint y: 147, distance: 16.1
click at [444, 147] on h1 "Five Diecast Ferraris Including - 250 GTO 1964, 360 Modena, 512BB, Super Americ…" at bounding box center [386, 166] width 438 height 57
click at [448, 148] on h1 "Five Diecast Ferraris Including - 250 GTO 1964, 360 Modena, 512BB, Super Americ…" at bounding box center [386, 166] width 438 height 57
drag, startPoint x: 446, startPoint y: 147, endPoint x: 509, endPoint y: 148, distance: 62.1
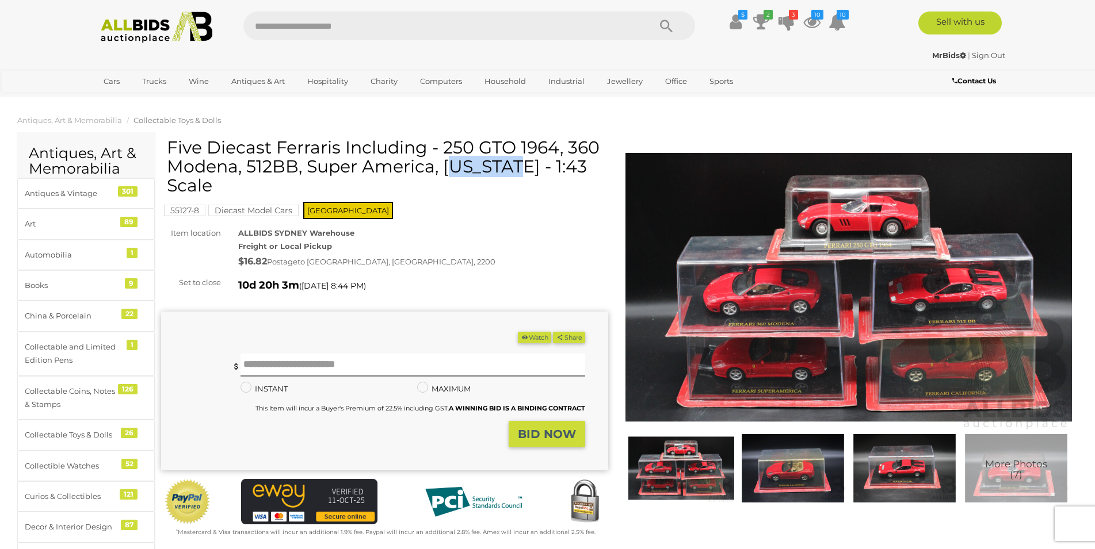
click at [509, 148] on h1 "Five Diecast Ferraris Including - 250 GTO 1964, 360 Modena, 512BB, Super Americ…" at bounding box center [386, 166] width 438 height 57
click at [414, 138] on h1 "Five Diecast Ferraris Including - 250 GTO 1964, 360 Modena, 512BB, Super Americ…" at bounding box center [386, 166] width 438 height 57
drag, startPoint x: 276, startPoint y: 148, endPoint x: 556, endPoint y: 150, distance: 280.2
click at [556, 150] on h1 "Five Diecast Ferraris Including - 250 GTO 1964, 360 Modena, 512BB, Super Americ…" at bounding box center [386, 166] width 438 height 57
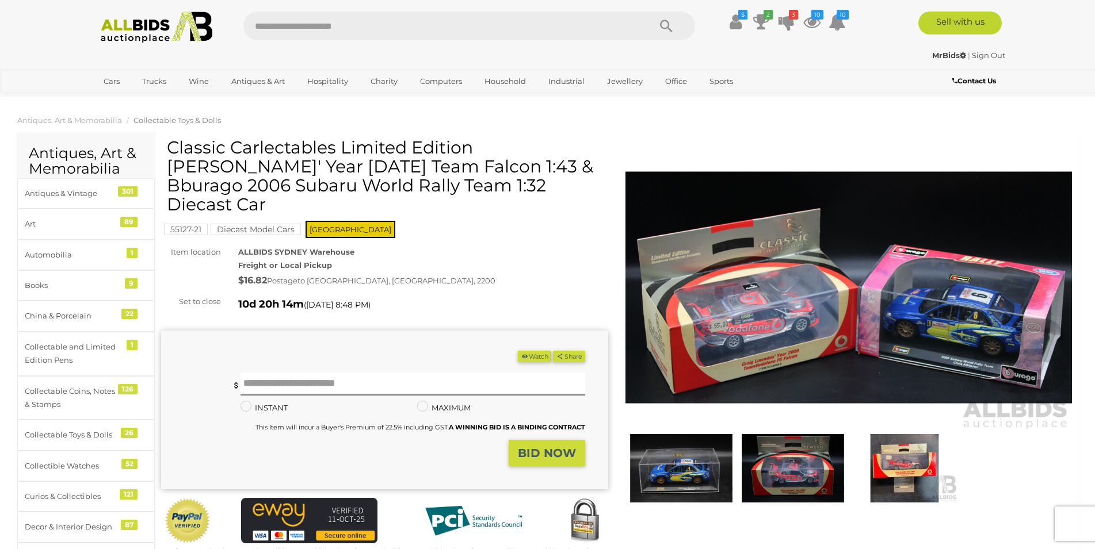
click at [881, 296] on img at bounding box center [848, 288] width 447 height 288
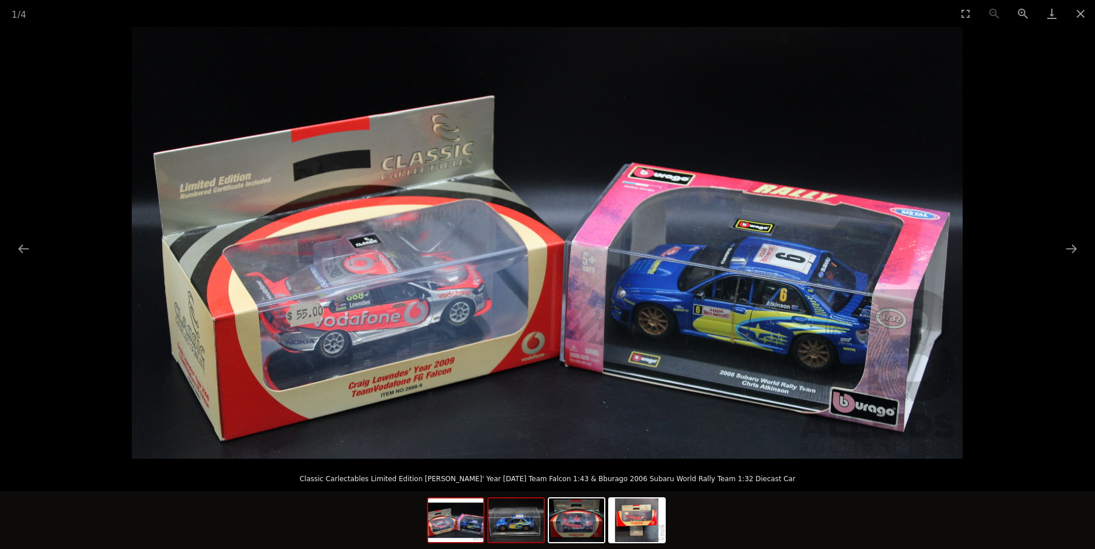
click at [532, 518] on img at bounding box center [515, 521] width 55 height 44
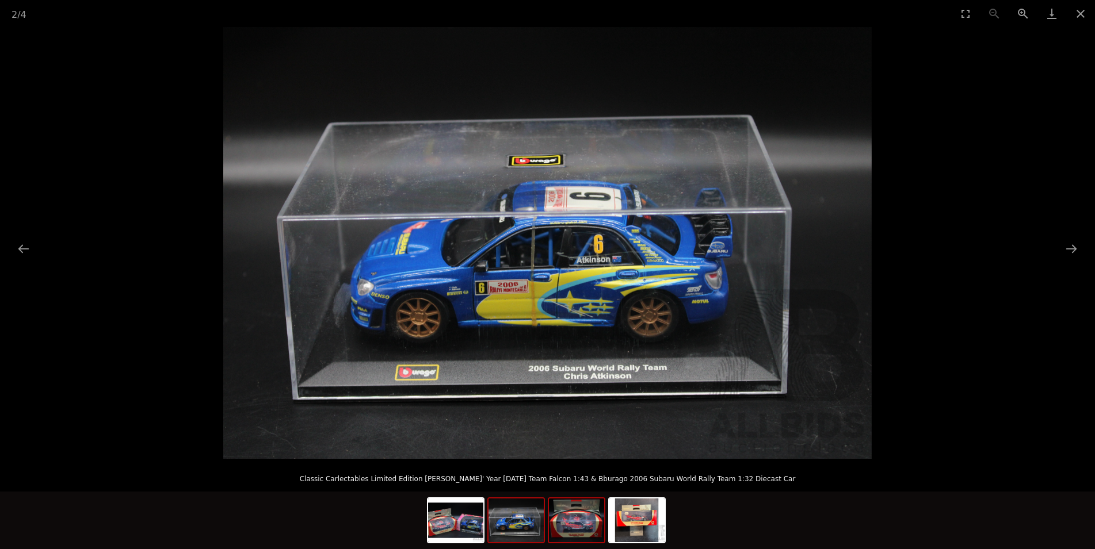
click at [572, 527] on img at bounding box center [576, 521] width 55 height 44
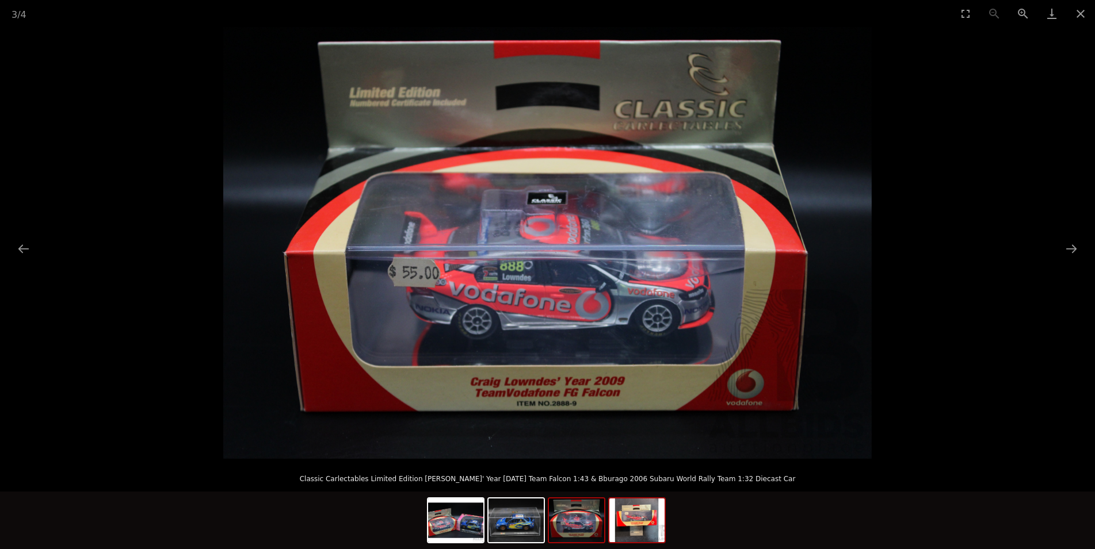
click at [654, 529] on img at bounding box center [636, 521] width 55 height 44
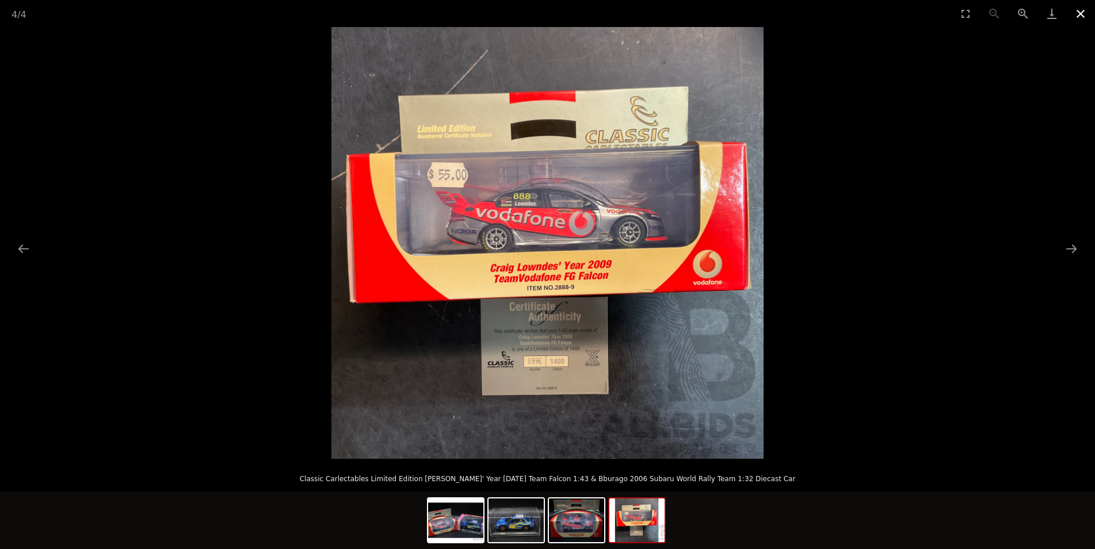
click at [1079, 16] on button "Close gallery" at bounding box center [1080, 13] width 29 height 27
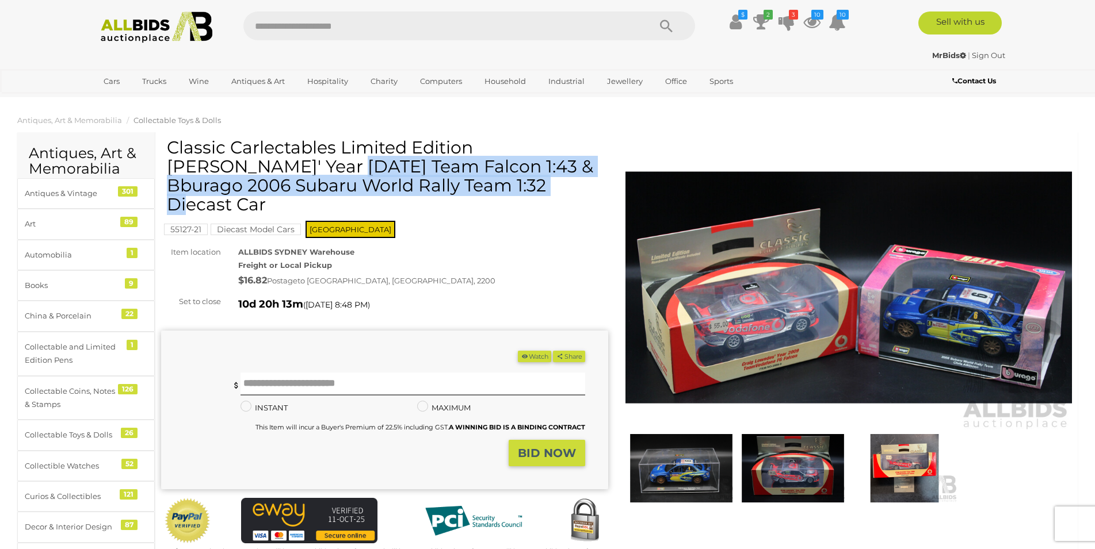
drag, startPoint x: 485, startPoint y: 164, endPoint x: 230, endPoint y: 137, distance: 256.3
click at [230, 138] on h1 "Classic Carlectables Limited Edition Craig Lowndes' Year 2009 Team Falcon 1:43 …" at bounding box center [386, 176] width 438 height 76
click at [248, 139] on h1 "Classic Carlectables Limited Edition Craig Lowndes' Year 2009 Team Falcon 1:43 …" at bounding box center [386, 176] width 438 height 76
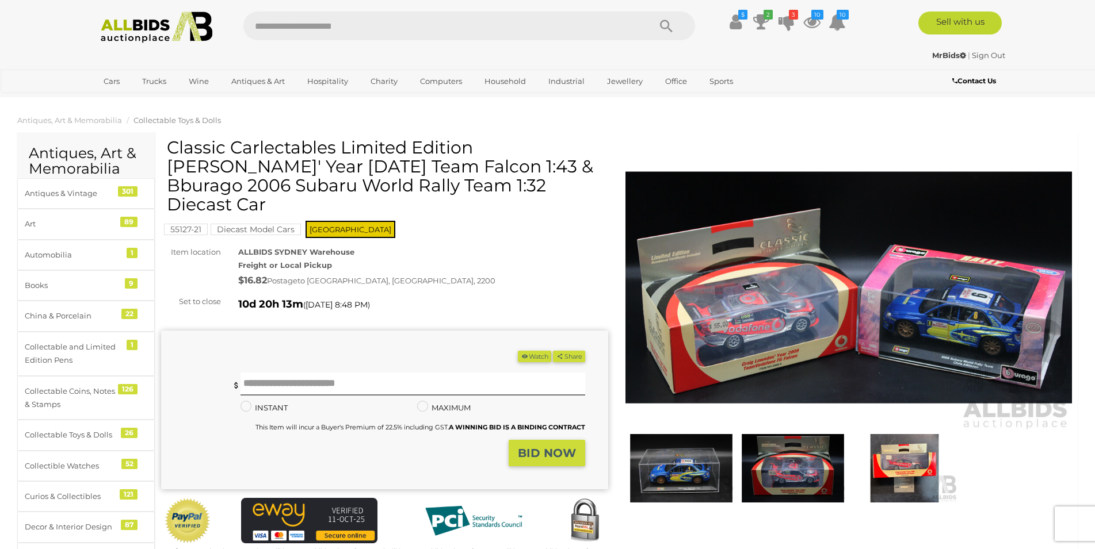
drag, startPoint x: 510, startPoint y: 168, endPoint x: 566, endPoint y: 189, distance: 60.1
click at [566, 189] on h1 "Classic Carlectables Limited Edition Craig Lowndes' Year 2009 Team Falcon 1:43 …" at bounding box center [386, 176] width 438 height 76
copy h1 "Bburago 2006 Subaru World Rally Team 1:32 Diecast Car"
click at [345, 180] on h1 "Classic Carlectables Limited Edition Craig Lowndes' Year 2009 Team Falcon 1:43 …" at bounding box center [386, 176] width 438 height 76
drag, startPoint x: 277, startPoint y: 184, endPoint x: 341, endPoint y: 186, distance: 63.9
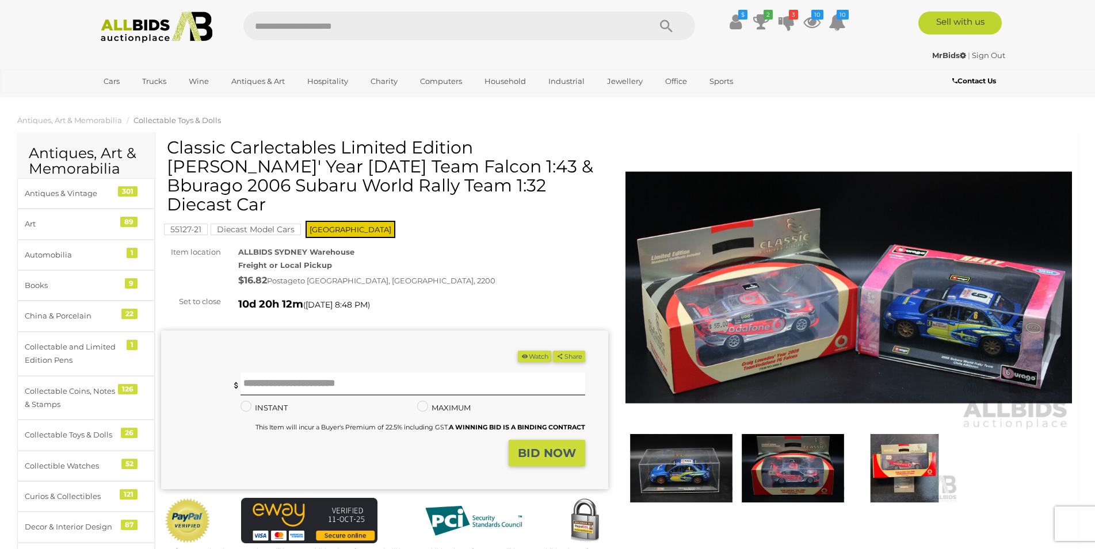
click at [341, 186] on h1 "Classic Carlectables Limited Edition Craig Lowndes' Year 2009 Team Falcon 1:43 …" at bounding box center [386, 176] width 438 height 76
drag, startPoint x: 373, startPoint y: 185, endPoint x: 385, endPoint y: 185, distance: 12.7
click at [385, 185] on h1 "Classic Carlectables Limited Edition Craig Lowndes' Year 2009 Team Falcon 1:43 …" at bounding box center [386, 176] width 438 height 76
drag, startPoint x: 380, startPoint y: 185, endPoint x: 386, endPoint y: 186, distance: 5.8
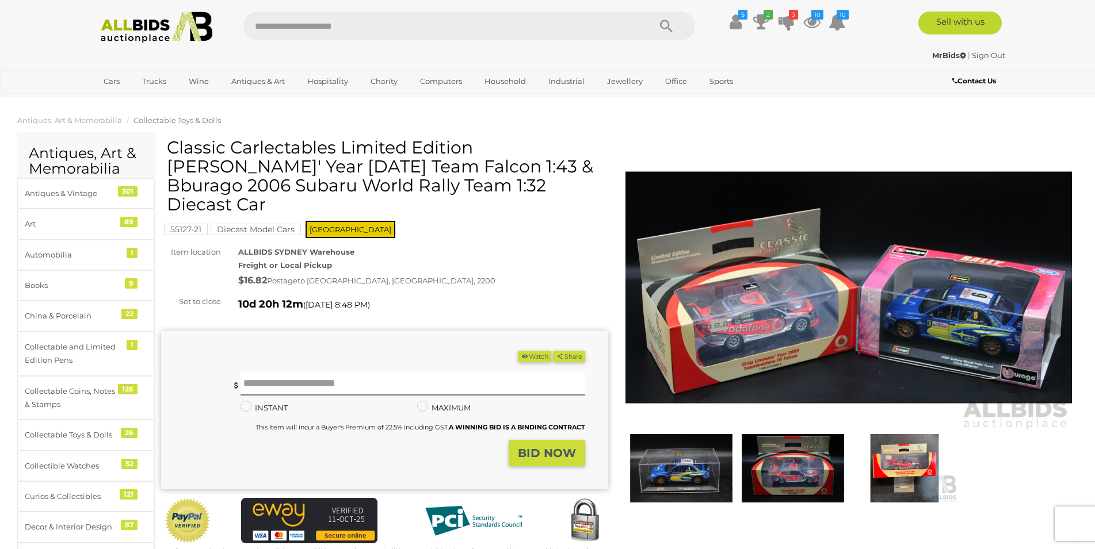
click at [386, 186] on h1 "Classic Carlectables Limited Edition Craig Lowndes' Year 2009 Team Falcon 1:43 …" at bounding box center [386, 176] width 438 height 76
click at [437, 186] on h1 "Classic Carlectables Limited Edition Craig Lowndes' Year 2009 Team Falcon 1:43 …" at bounding box center [386, 176] width 438 height 76
drag, startPoint x: 464, startPoint y: 188, endPoint x: 471, endPoint y: 187, distance: 6.9
click at [471, 187] on h1 "Classic Carlectables Limited Edition Craig Lowndes' Year 2009 Team Falcon 1:43 …" at bounding box center [386, 176] width 438 height 76
drag, startPoint x: 532, startPoint y: 184, endPoint x: 540, endPoint y: 184, distance: 8.1
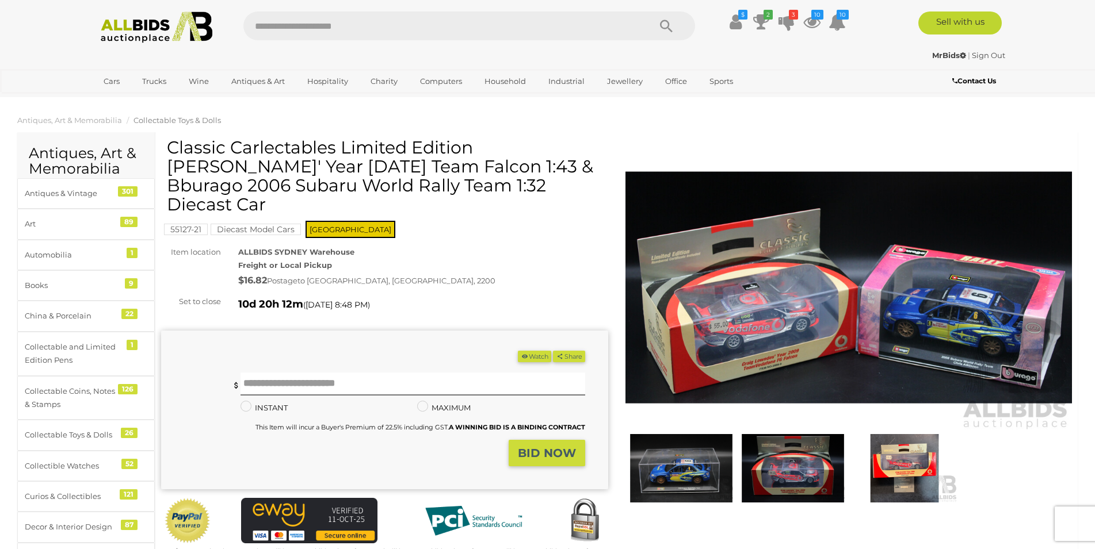
click at [540, 184] on h1 "Classic Carlectables Limited Edition Craig Lowndes' Year 2009 Team Falcon 1:43 …" at bounding box center [386, 176] width 438 height 76
click at [538, 187] on h1 "Classic Carlectables Limited Edition Craig Lowndes' Year 2009 Team Falcon 1:43 …" at bounding box center [386, 176] width 438 height 76
click at [385, 185] on h1 "Classic Carlectables Limited Edition Craig Lowndes' Year 2009 Team Falcon 1:43 …" at bounding box center [386, 176] width 438 height 76
drag, startPoint x: 273, startPoint y: 179, endPoint x: 283, endPoint y: 180, distance: 9.8
click at [283, 180] on h1 "Classic Carlectables Limited Edition Craig Lowndes' Year 2009 Team Falcon 1:43 …" at bounding box center [386, 176] width 438 height 76
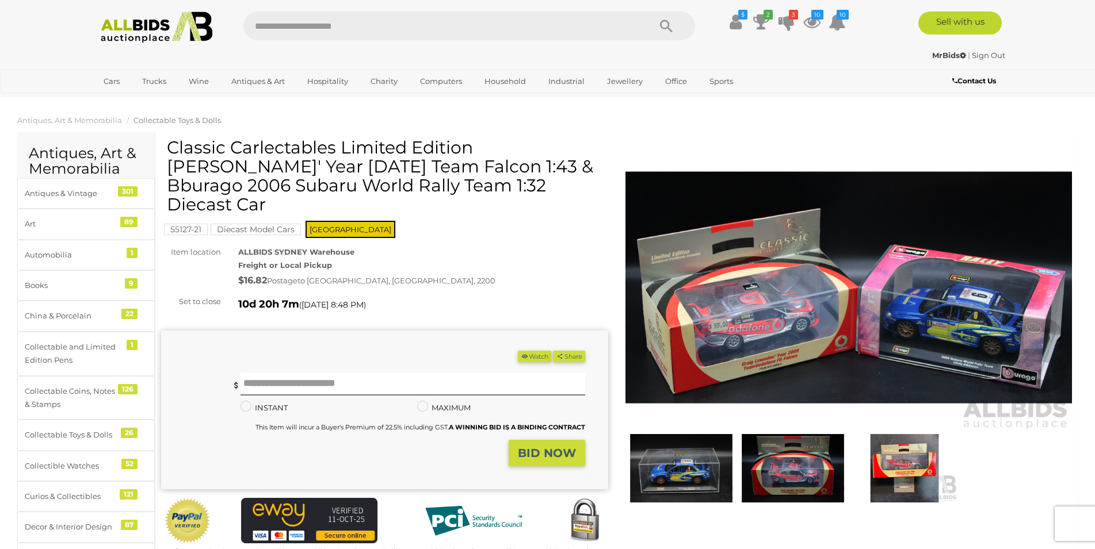
click at [341, 175] on h1 "Classic Carlectables Limited Edition Craig Lowndes' Year 2009 Team Falcon 1:43 …" at bounding box center [386, 176] width 438 height 76
drag, startPoint x: 333, startPoint y: 178, endPoint x: 342, endPoint y: 179, distance: 9.3
click at [342, 179] on h1 "Classic Carlectables Limited Edition Craig Lowndes' Year 2009 Team Falcon 1:43 …" at bounding box center [386, 176] width 438 height 76
click at [383, 182] on h1 "Classic Carlectables Limited Edition Craig Lowndes' Year 2009 Team Falcon 1:43 …" at bounding box center [386, 176] width 438 height 76
drag, startPoint x: 433, startPoint y: 188, endPoint x: 439, endPoint y: 186, distance: 6.4
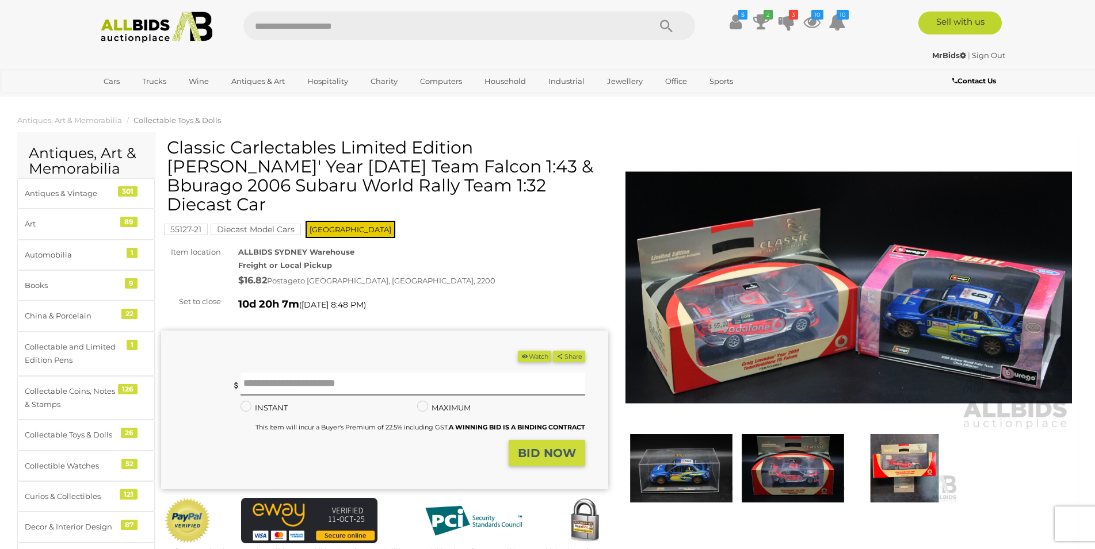
click at [439, 186] on h1 "Classic Carlectables Limited Edition Craig Lowndes' Year 2009 Team Falcon 1:43 …" at bounding box center [386, 176] width 438 height 76
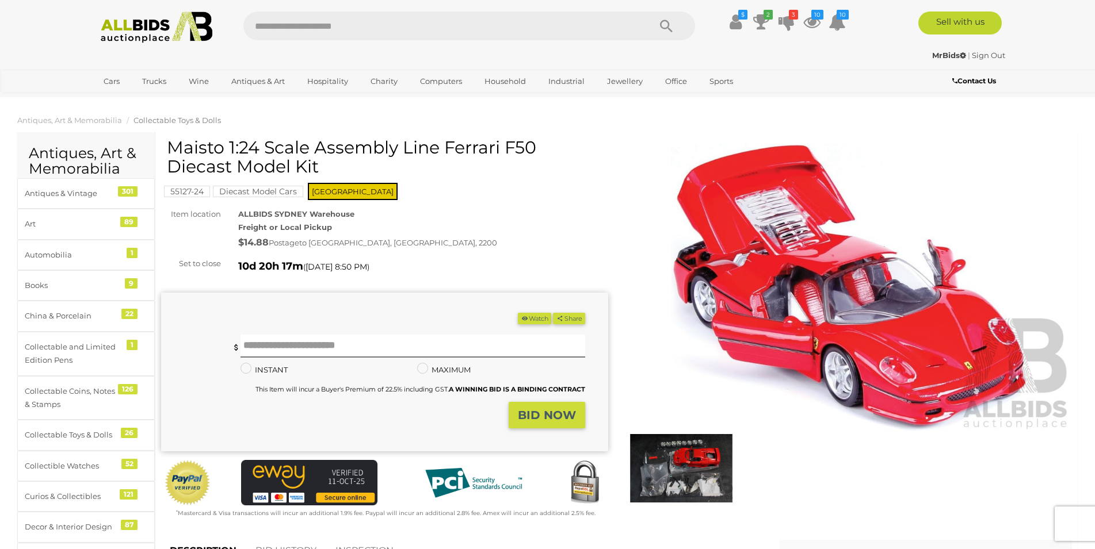
drag, startPoint x: 170, startPoint y: 147, endPoint x: 248, endPoint y: 165, distance: 80.1
click at [248, 165] on h1 "Maisto 1:24 Scale Assembly Line Ferrari F50 Diecast Model Kit" at bounding box center [386, 157] width 438 height 38
copy h1 "Maisto 1:24 Scale Assembly Line Ferrari F50 Diecast Model Kit"
click at [414, 142] on h1 "Maisto 1:24 Scale Assembly Line Ferrari F50 Diecast Model Kit" at bounding box center [386, 157] width 438 height 38
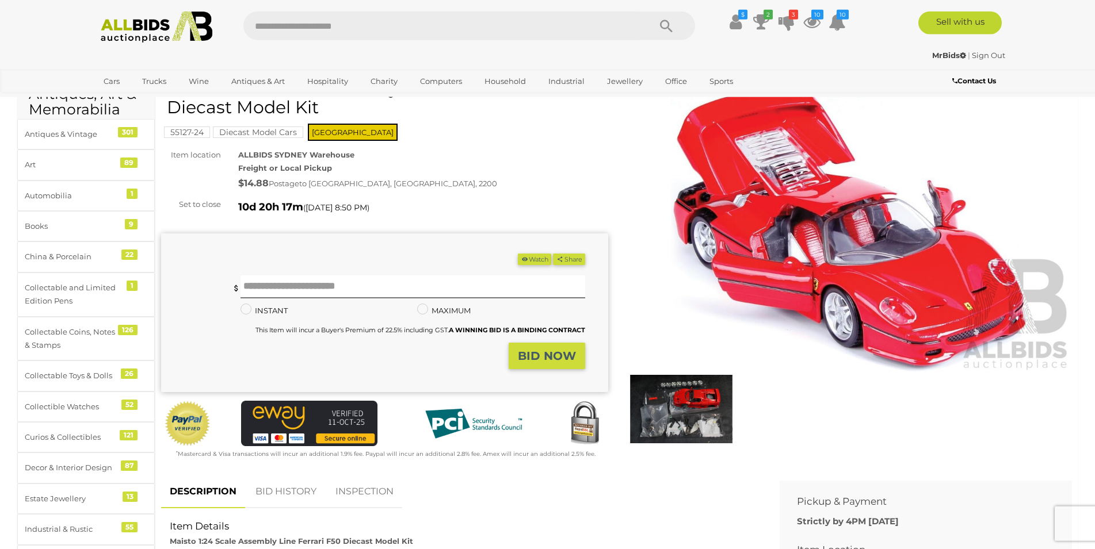
scroll to position [59, 0]
click at [701, 410] on img at bounding box center [681, 410] width 106 height 68
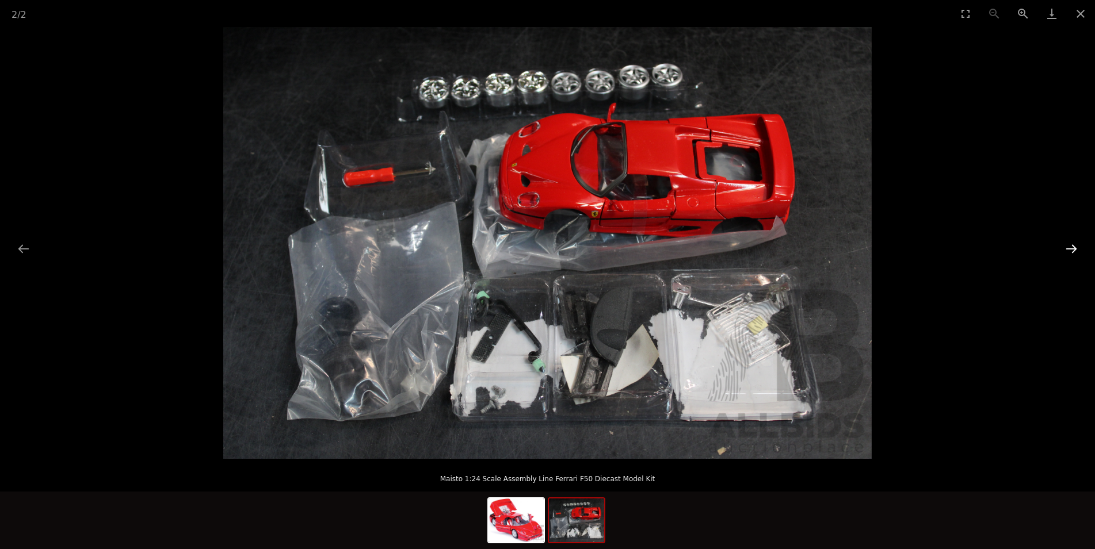
click at [1075, 251] on button "Next slide" at bounding box center [1071, 249] width 24 height 22
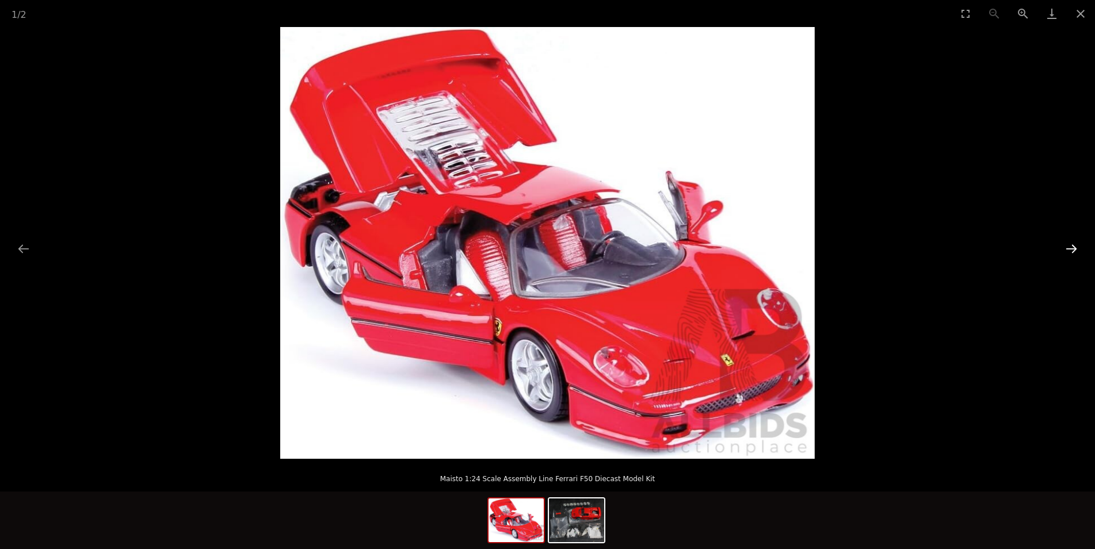
click at [1075, 251] on button "Next slide" at bounding box center [1071, 249] width 24 height 22
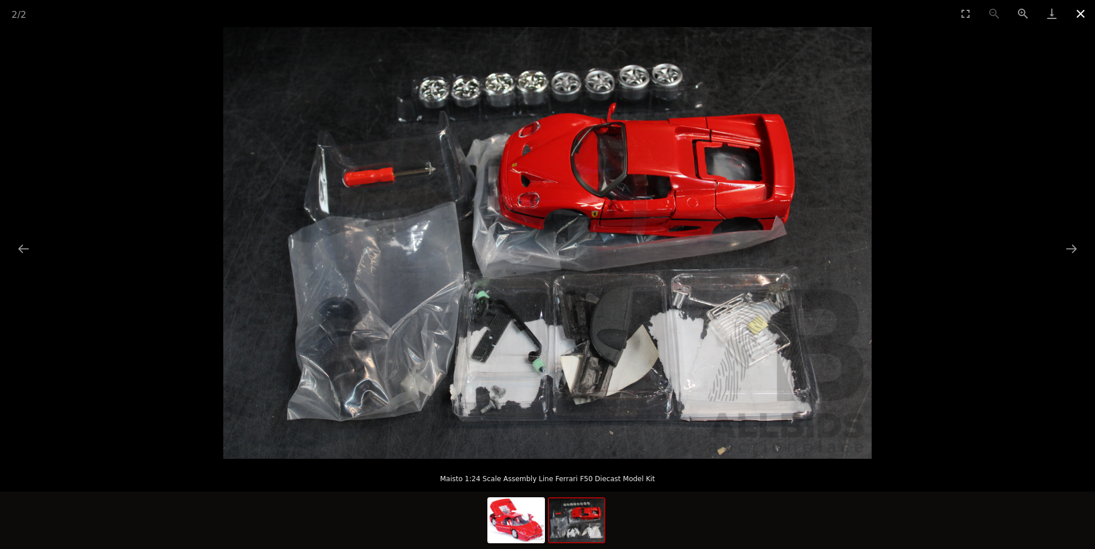
click at [1083, 20] on button "Close gallery" at bounding box center [1080, 13] width 29 height 27
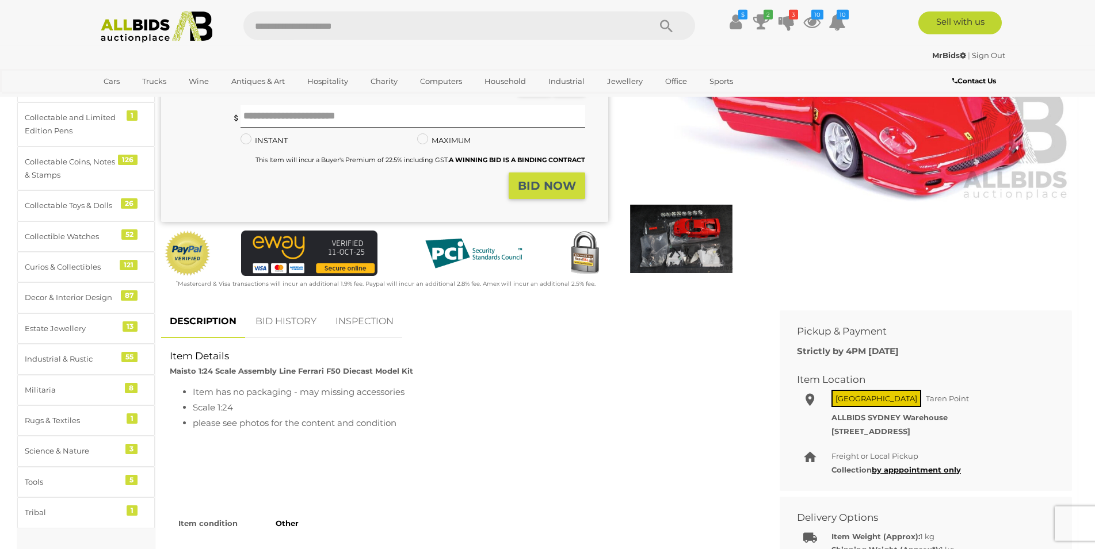
scroll to position [235, 0]
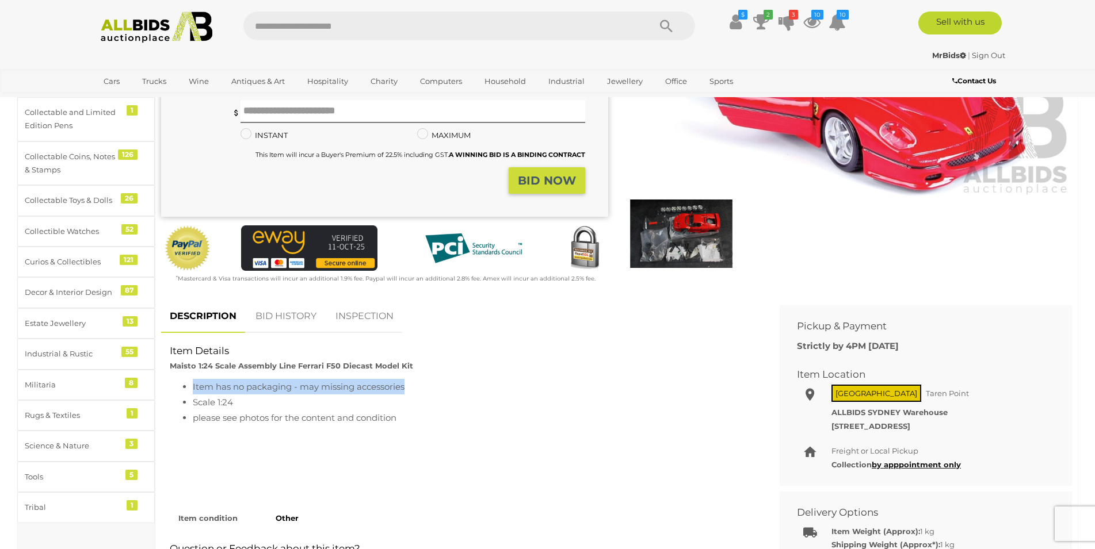
drag, startPoint x: 193, startPoint y: 385, endPoint x: 407, endPoint y: 389, distance: 213.5
click at [407, 389] on li "Item has no packaging - may missing accessories" at bounding box center [473, 387] width 561 height 16
click at [394, 385] on li "Item has no packaging - may missing accessories" at bounding box center [473, 387] width 561 height 16
drag, startPoint x: 408, startPoint y: 385, endPoint x: 191, endPoint y: 385, distance: 217.5
click at [193, 385] on li "Item has no packaging - may missing accessories" at bounding box center [473, 387] width 561 height 16
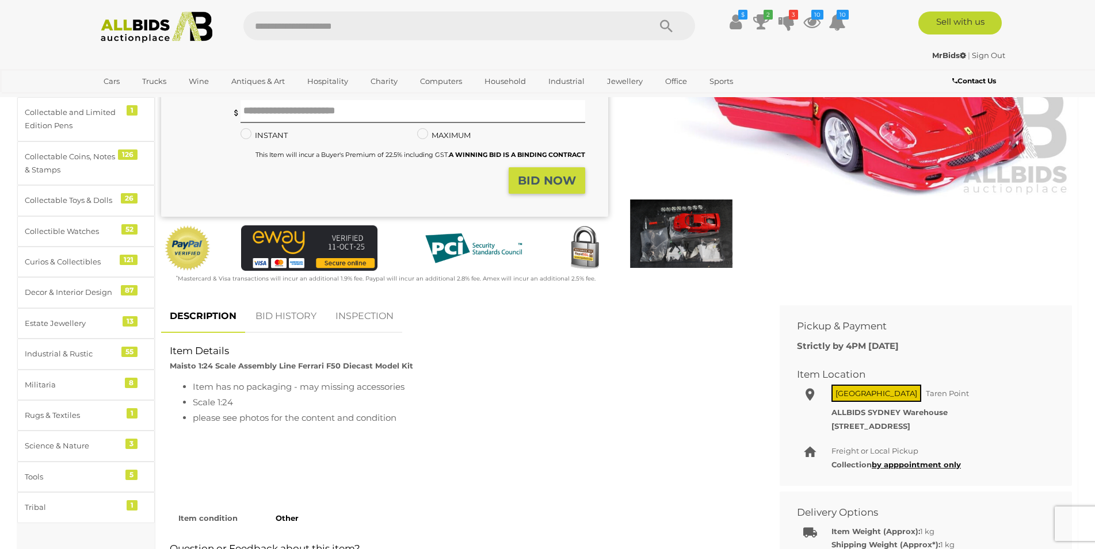
click at [256, 367] on strong "Maisto 1:24 Scale Assembly Line Ferrari F50 Diecast Model Kit" at bounding box center [291, 365] width 243 height 9
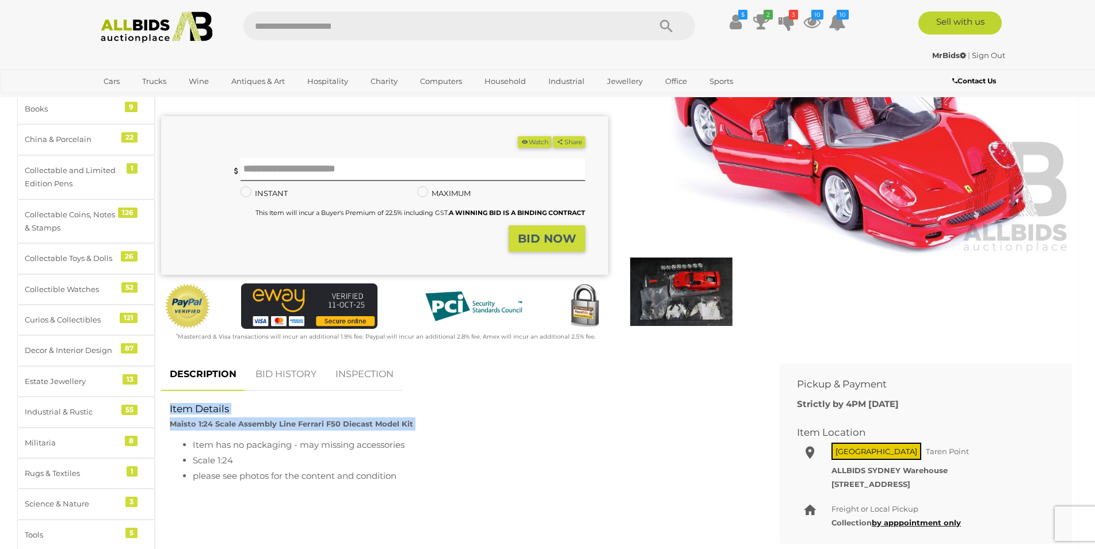
scroll to position [176, 0]
click at [448, 424] on div "Item Details Maisto 1:24 Scale Assembly Line Ferrari F50 Diecast Model Kit" at bounding box center [461, 417] width 601 height 28
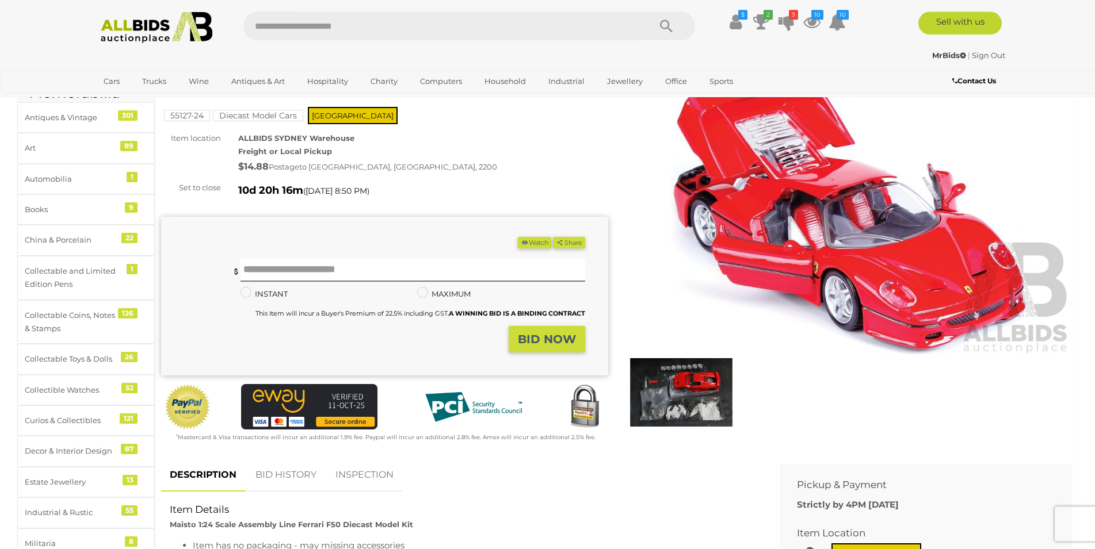
scroll to position [59, 0]
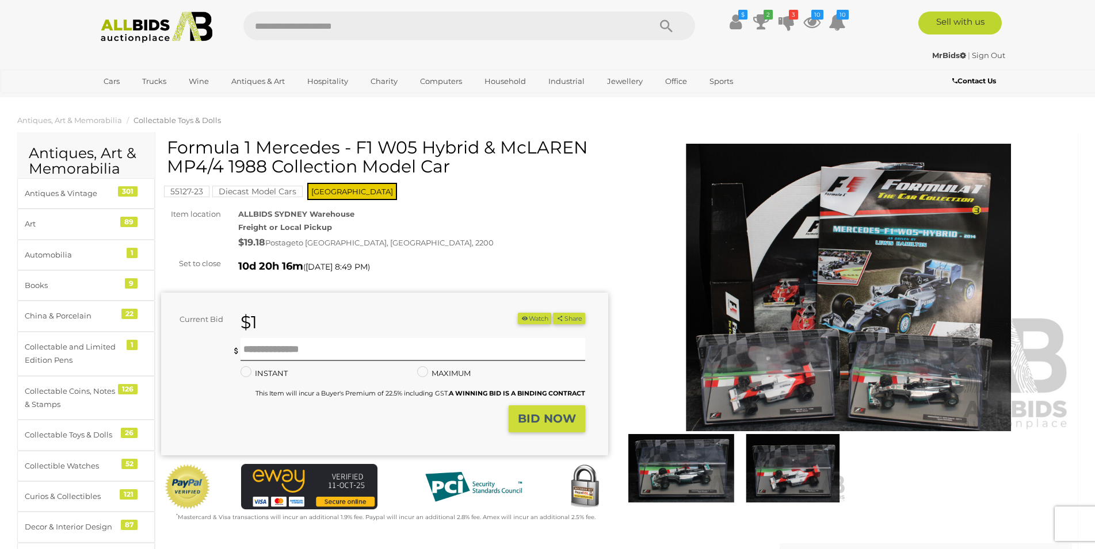
click at [859, 229] on img at bounding box center [848, 288] width 447 height 288
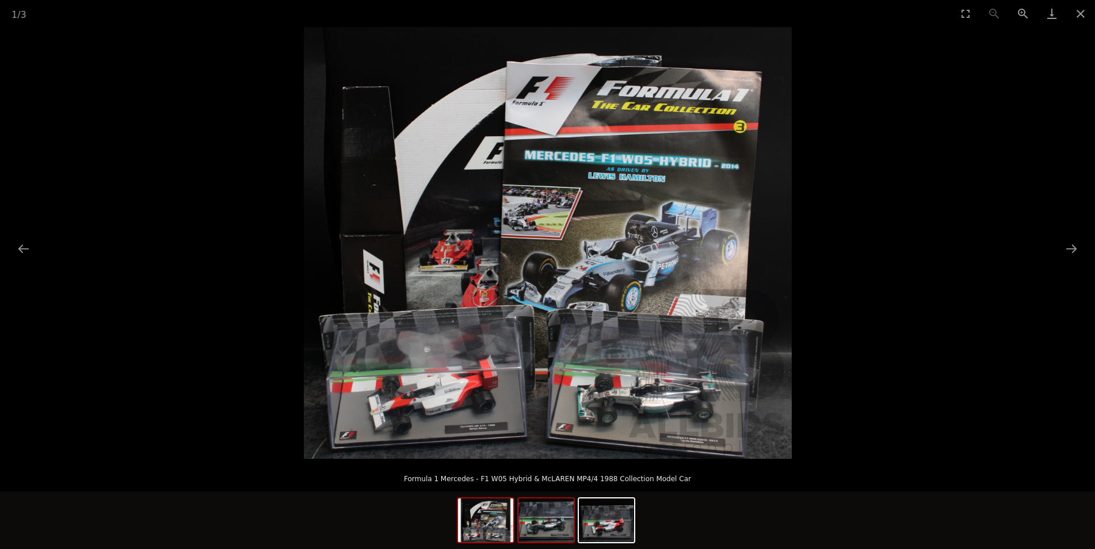
click at [563, 516] on img at bounding box center [545, 521] width 55 height 44
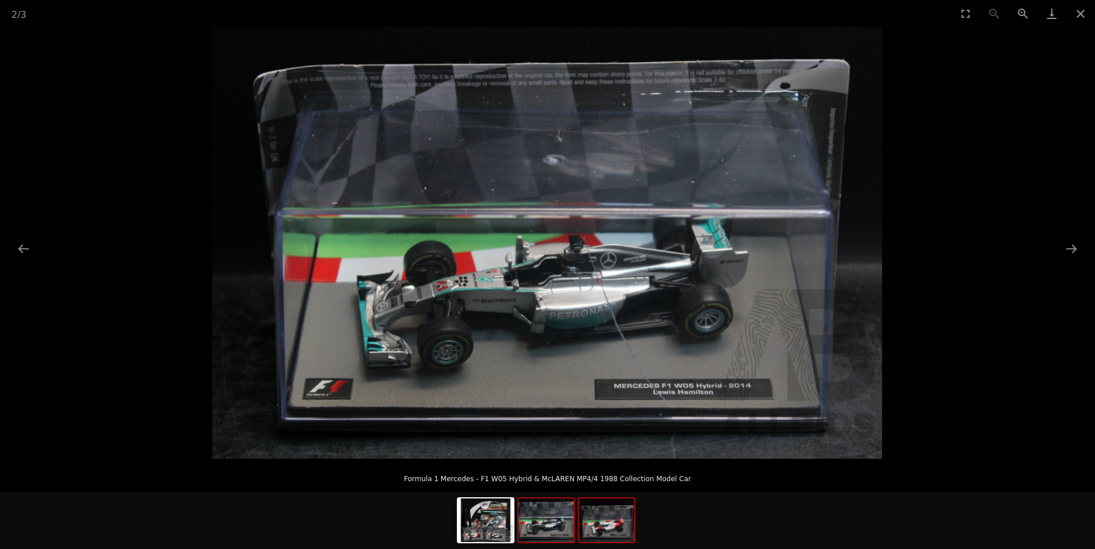
click at [607, 522] on img at bounding box center [606, 521] width 55 height 44
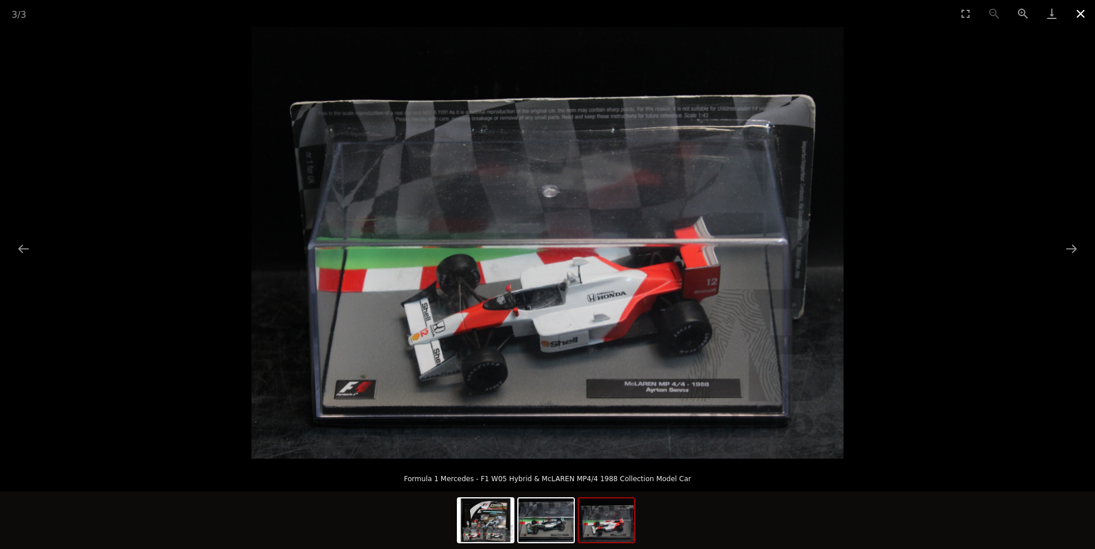
click at [1085, 13] on button "Close gallery" at bounding box center [1080, 13] width 29 height 27
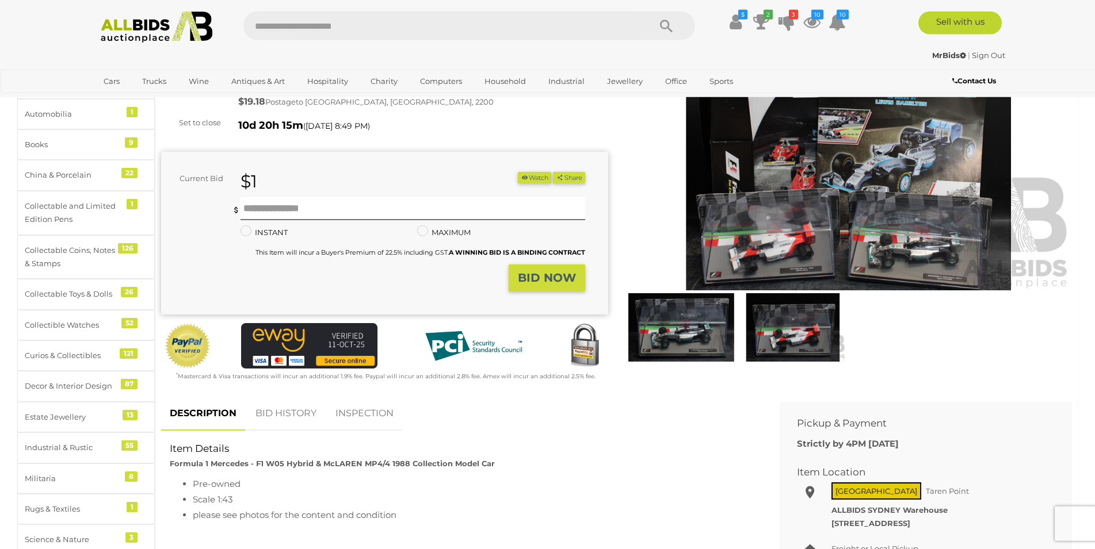
scroll to position [176, 0]
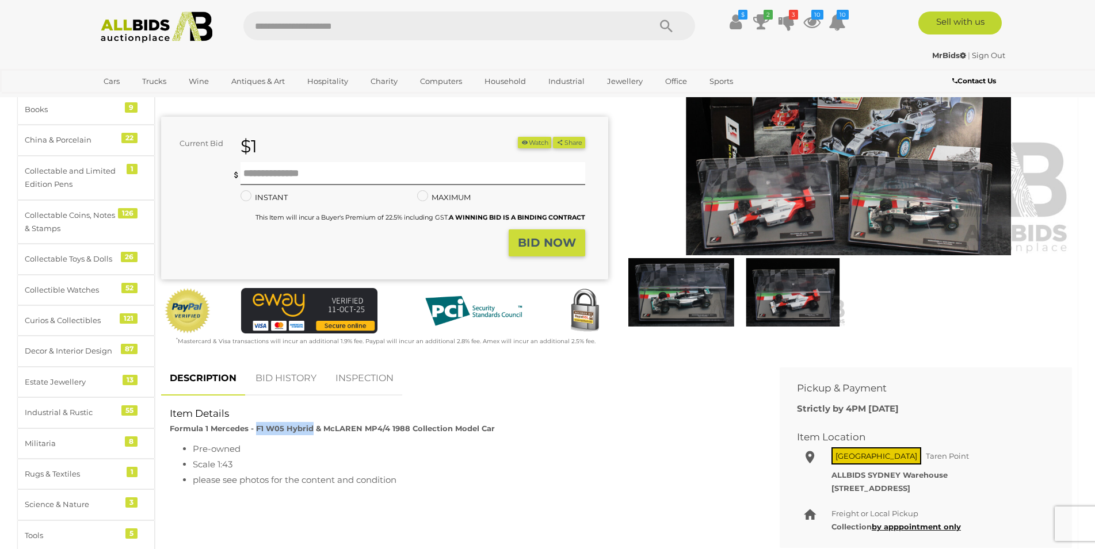
drag, startPoint x: 254, startPoint y: 431, endPoint x: 310, endPoint y: 433, distance: 56.4
click at [310, 433] on strong "Formula 1 Mercedes - F1 W05 Hybrid & McLAREN MP4/4 1988 Collection Model Car" at bounding box center [332, 428] width 325 height 9
drag, startPoint x: 171, startPoint y: 430, endPoint x: 311, endPoint y: 428, distance: 139.8
click at [311, 428] on strong "Formula 1 Mercedes - F1 W05 Hybrid & McLAREN MP4/4 1988 Collection Model Car" at bounding box center [332, 428] width 325 height 9
copy strong "Formula 1 Mercedes - F1 W05 Hybrid"
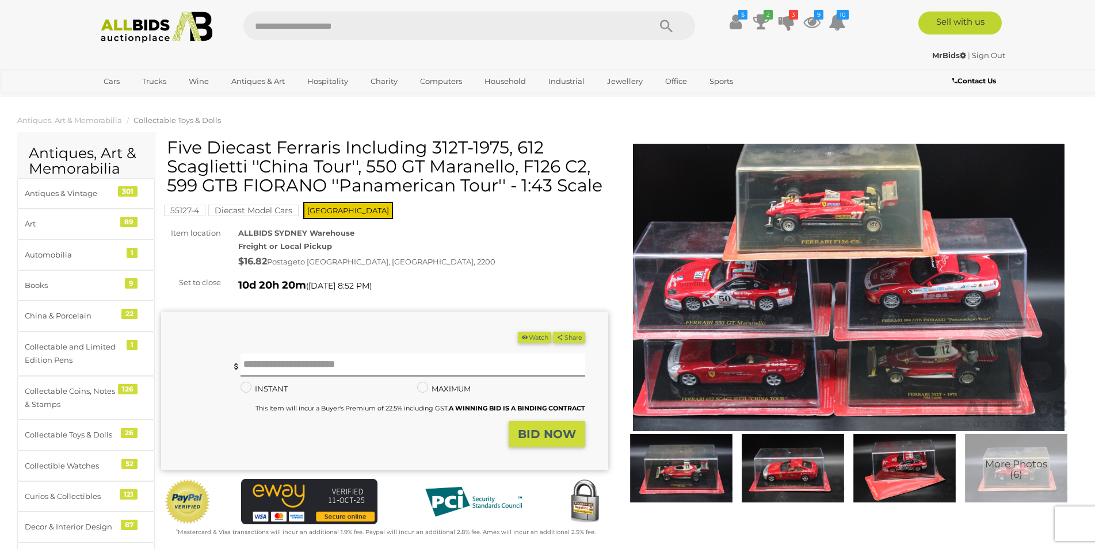
click at [533, 336] on button "Watch" at bounding box center [534, 338] width 33 height 12
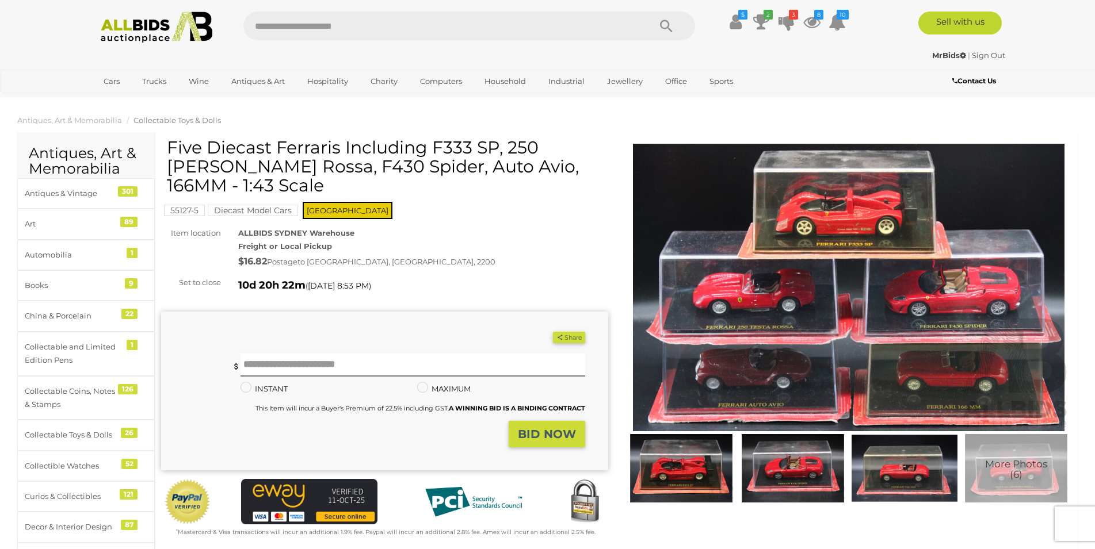
click at [753, 173] on img at bounding box center [848, 288] width 447 height 288
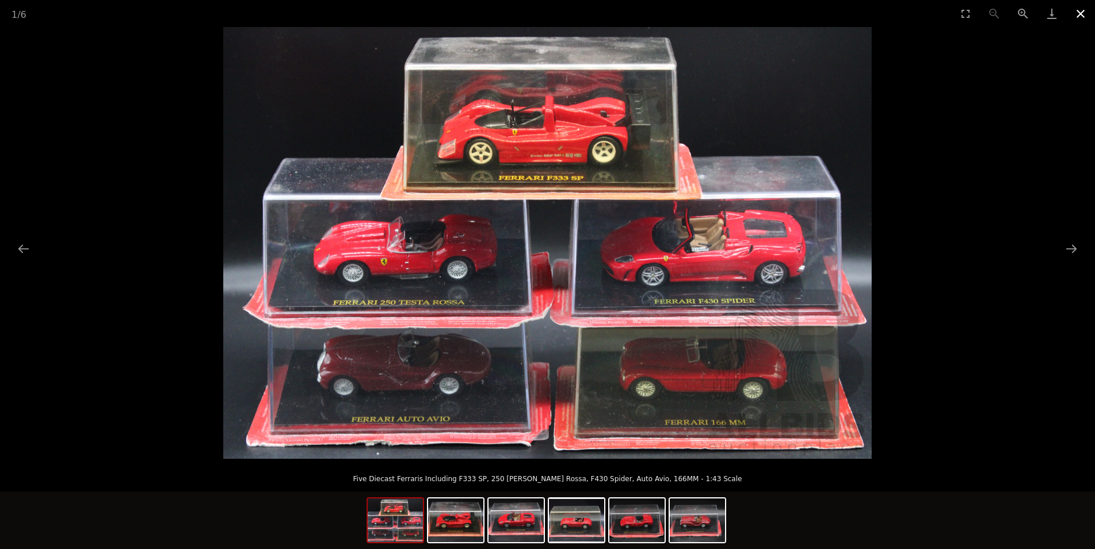
click at [1091, 20] on button "Close gallery" at bounding box center [1080, 13] width 29 height 27
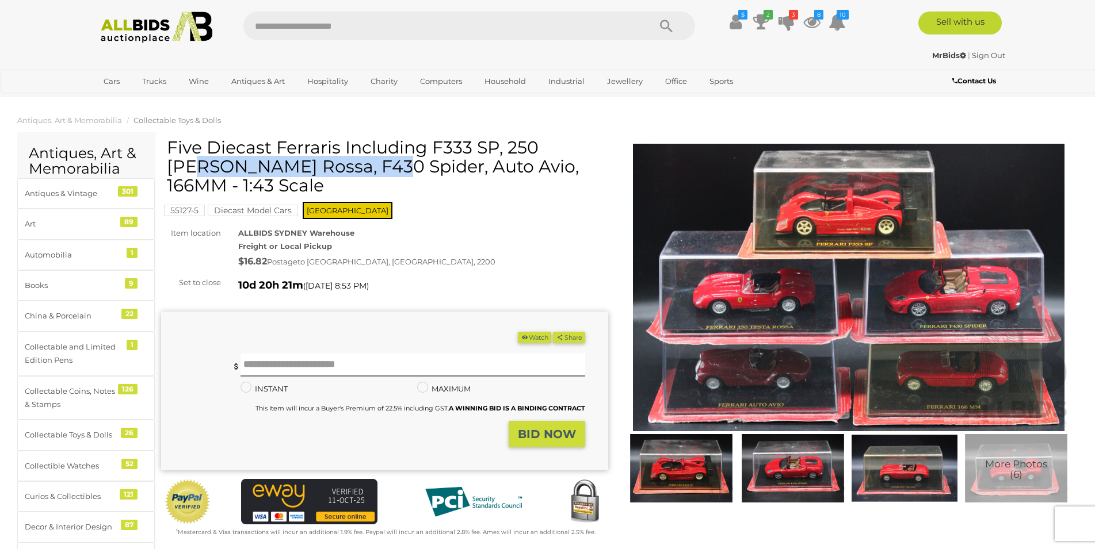
drag, startPoint x: 177, startPoint y: 148, endPoint x: 339, endPoint y: 148, distance: 162.2
click at [339, 148] on h1 "Five Diecast Ferraris Including F333 SP, 250 Testa Rossa, F430 Spider, Auto Avi…" at bounding box center [386, 166] width 438 height 57
copy h1 "Five Diecast Ferraris"
click at [491, 253] on div "Five Diecast Ferraris Including F333 SP, 250 Testa Rossa, F430 Spider, Auto Avi…" at bounding box center [384, 338] width 447 height 401
click at [528, 332] on button "Watch" at bounding box center [534, 338] width 33 height 12
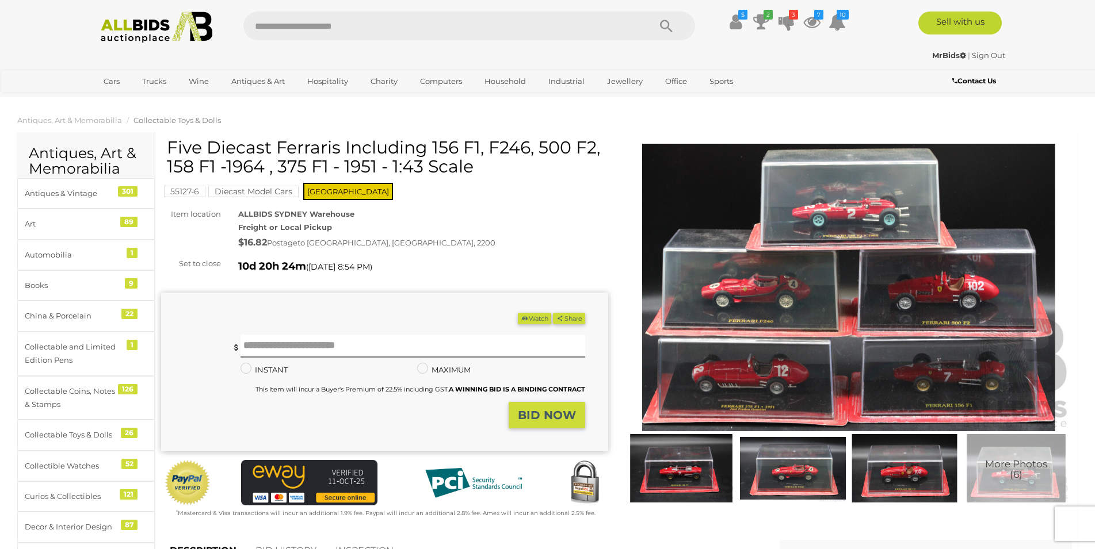
click at [801, 246] on img at bounding box center [848, 288] width 447 height 288
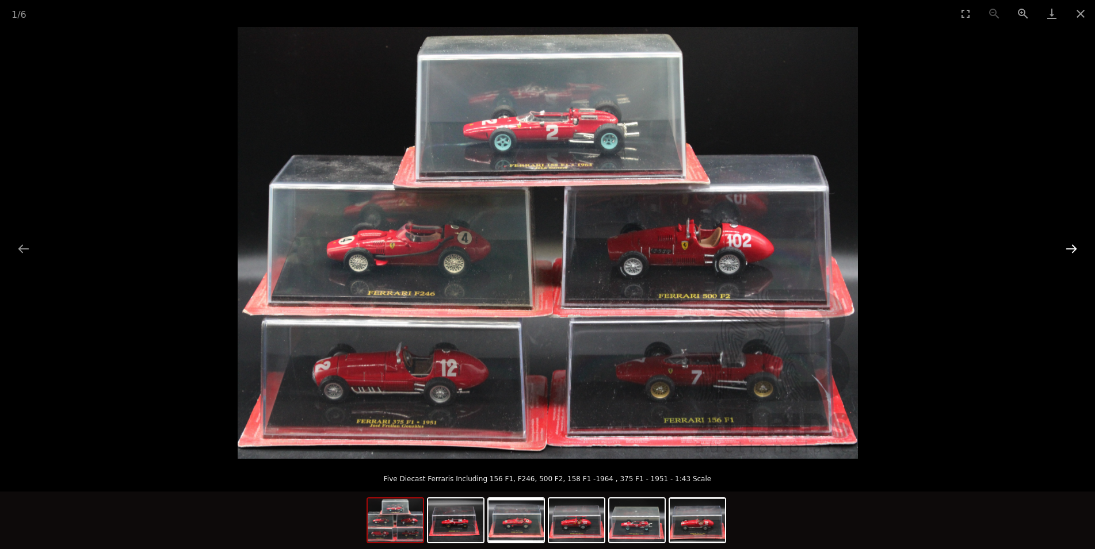
click at [1068, 248] on button "Next slide" at bounding box center [1071, 249] width 24 height 22
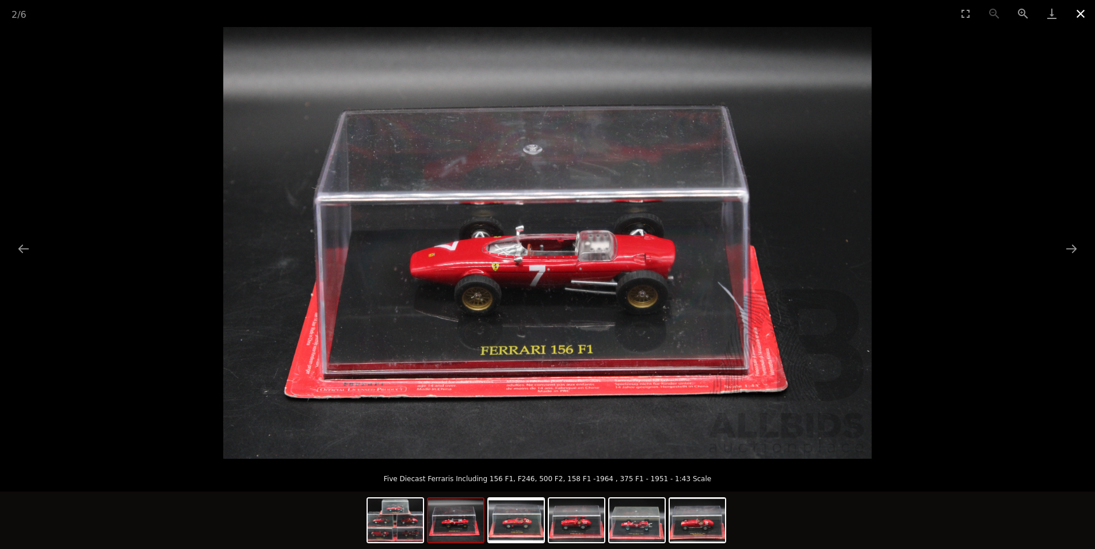
click at [1082, 14] on button "Close gallery" at bounding box center [1080, 13] width 29 height 27
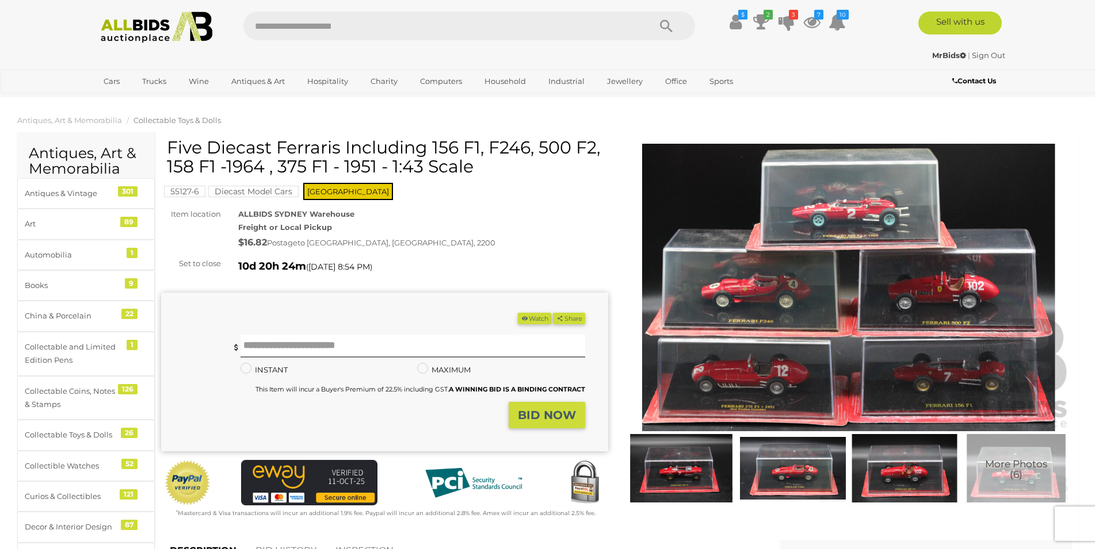
click at [841, 184] on img at bounding box center [848, 288] width 447 height 288
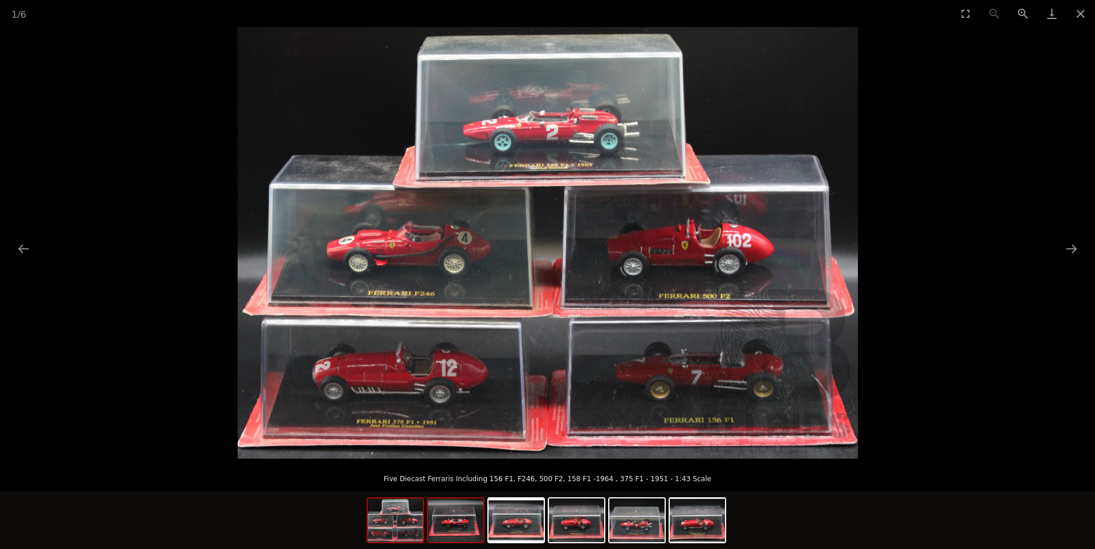
click at [470, 521] on img at bounding box center [455, 521] width 55 height 44
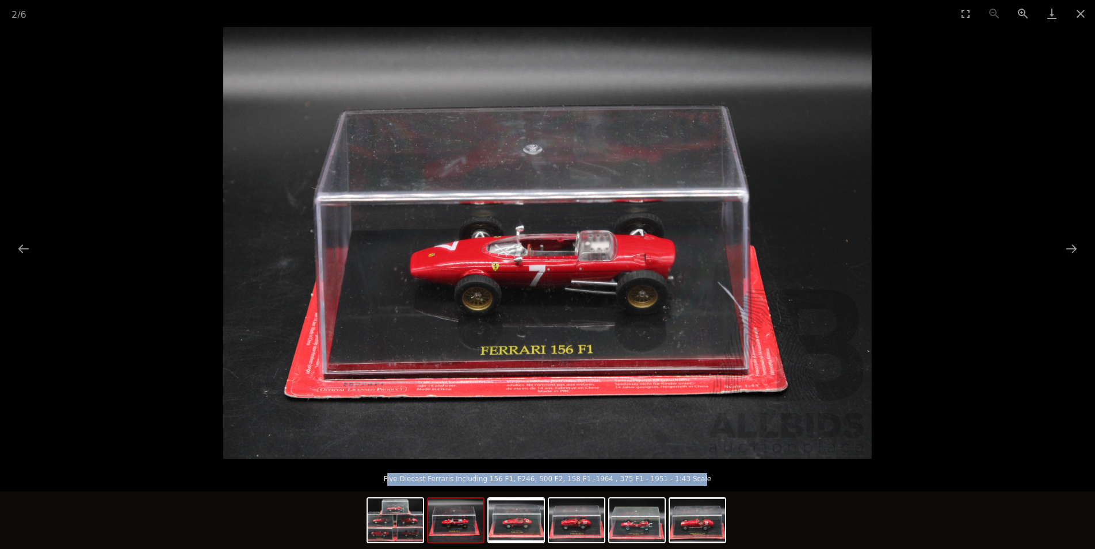
drag, startPoint x: 409, startPoint y: 480, endPoint x: 685, endPoint y: 477, distance: 275.6
click at [685, 477] on p "Five Diecast Ferraris Including 156 F1, F246, 500 F2, 158 F1 -1964 , 375 F1 - 1…" at bounding box center [547, 477] width 1049 height 18
click at [433, 476] on p "Five Diecast Ferraris Including 156 F1, F246, 500 F2, 158 F1 -1964 , 375 F1 - 1…" at bounding box center [547, 477] width 1049 height 18
drag, startPoint x: 407, startPoint y: 481, endPoint x: 516, endPoint y: 480, distance: 108.7
click at [516, 480] on p "Five Diecast Ferraris Including 156 F1, F246, 500 F2, 158 F1 -1964 , 375 F1 - 1…" at bounding box center [547, 477] width 1049 height 18
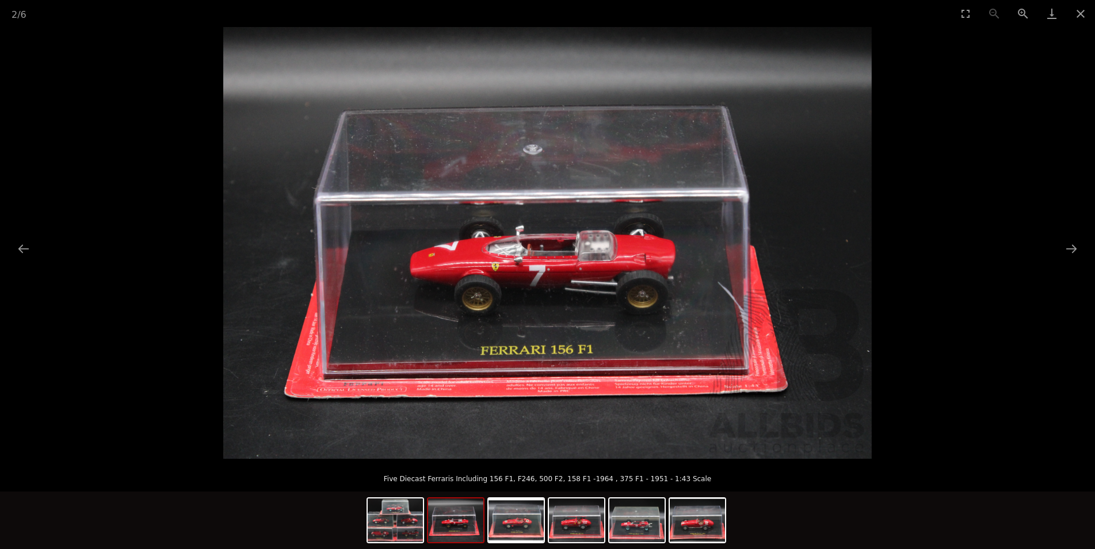
click at [518, 482] on p "Five Diecast Ferraris Including 156 F1, F246, 500 F2, 158 F1 -1964 , 375 F1 - 1…" at bounding box center [547, 477] width 1049 height 18
drag, startPoint x: 519, startPoint y: 482, endPoint x: 408, endPoint y: 480, distance: 111.6
click at [408, 480] on p "Five Diecast Ferraris Including 156 F1, F246, 500 F2, 158 F1 -1964 , 375 F1 - 1…" at bounding box center [547, 477] width 1049 height 18
copy p "Five Diecast Ferraris Including 156 F1"
click at [1062, 253] on button "Next slide" at bounding box center [1071, 249] width 24 height 22
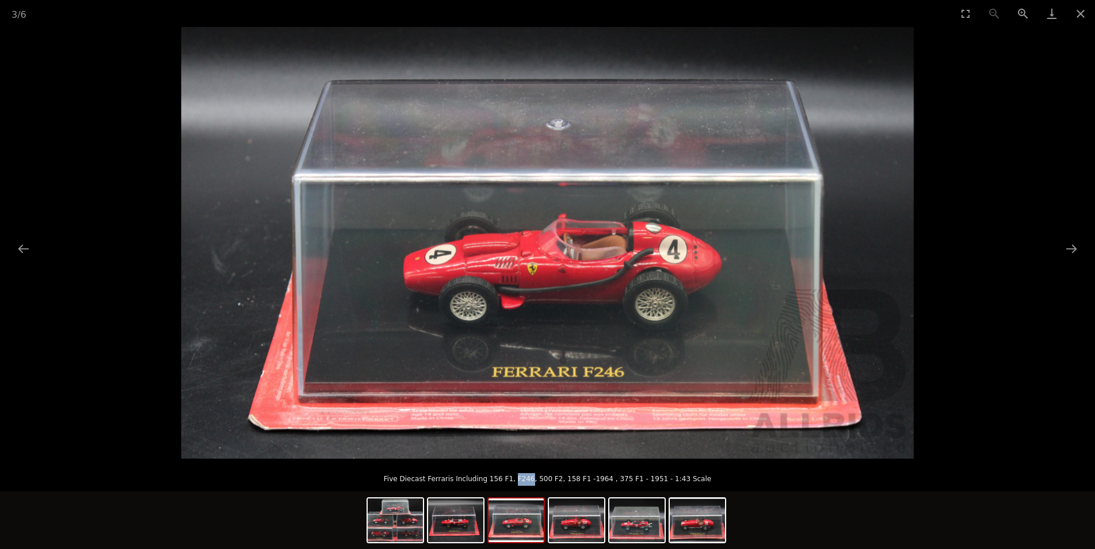
drag, startPoint x: 523, startPoint y: 479, endPoint x: 537, endPoint y: 479, distance: 14.4
click at [537, 479] on p "Five Diecast Ferraris Including 156 F1, F246, 500 F2, 158 F1 -1964 , 375 F1 - 1…" at bounding box center [547, 477] width 1049 height 18
click at [435, 482] on p "Five Diecast Ferraris Including 156 F1, F246, 500 F2, 158 F1 -1964 , 375 F1 - 1…" at bounding box center [547, 477] width 1049 height 18
drag, startPoint x: 406, startPoint y: 480, endPoint x: 469, endPoint y: 482, distance: 63.9
click at [469, 482] on p "Five Diecast Ferraris Including 156 F1, F246, 500 F2, 158 F1 -1964 , 375 F1 - 1…" at bounding box center [547, 477] width 1049 height 18
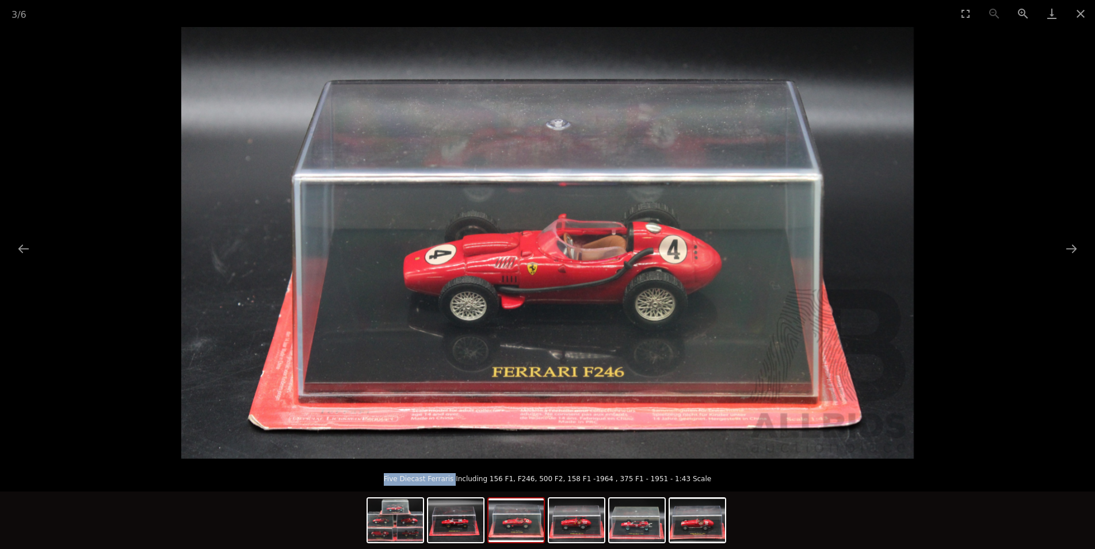
copy p "Five Diecast Ferraris"
click at [526, 480] on p "Five Diecast Ferraris Including 156 F1, F246, 500 F2, 158 F1 -1964 , 375 F1 - 1…" at bounding box center [547, 477] width 1049 height 18
copy p "F246"
click at [1011, 174] on picture at bounding box center [547, 243] width 1095 height 432
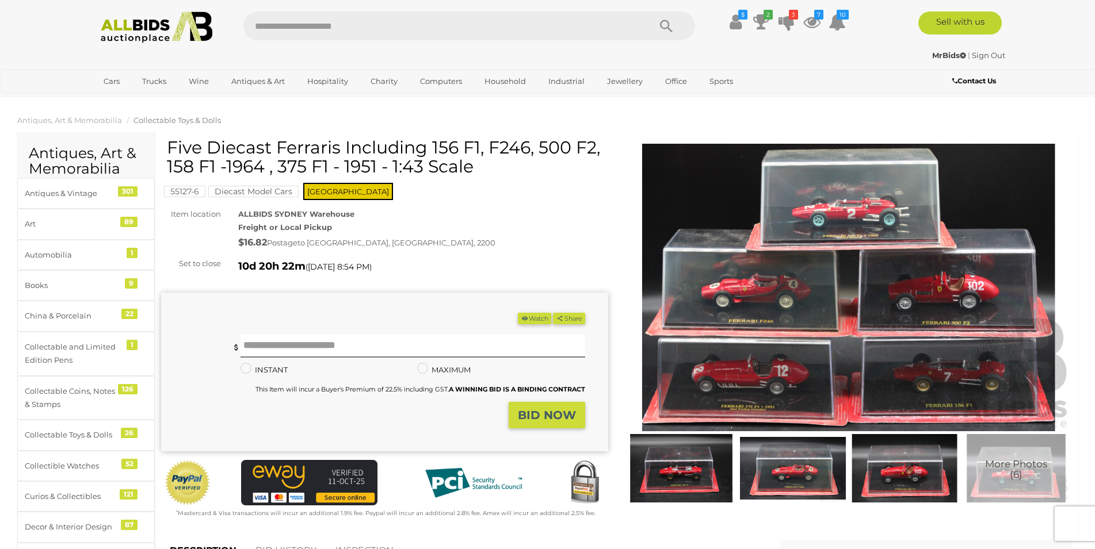
click at [530, 322] on button "Watch" at bounding box center [534, 319] width 33 height 12
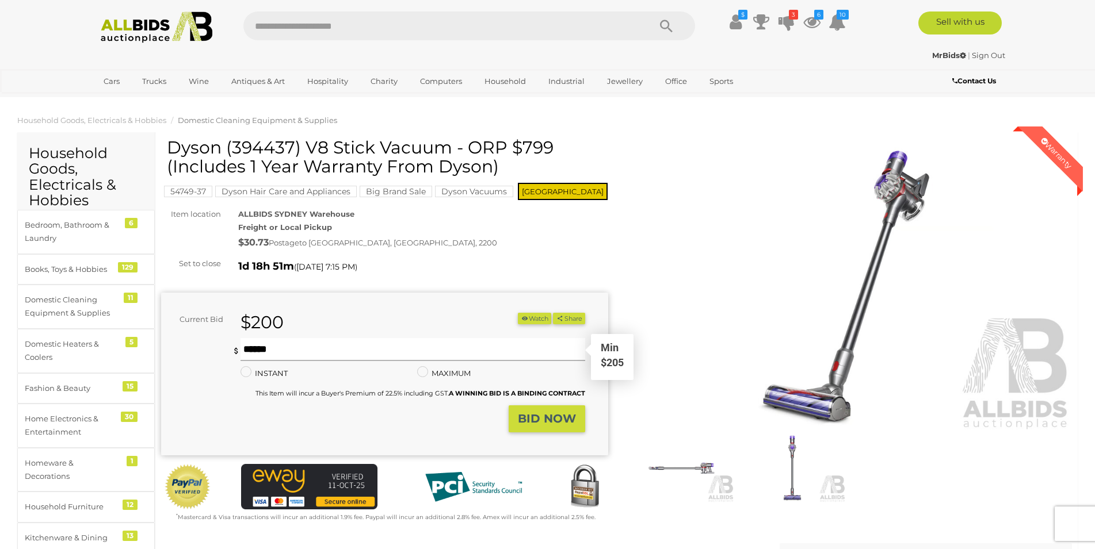
click at [335, 348] on input "text" at bounding box center [412, 349] width 345 height 23
click at [532, 318] on button "Watch" at bounding box center [534, 319] width 33 height 12
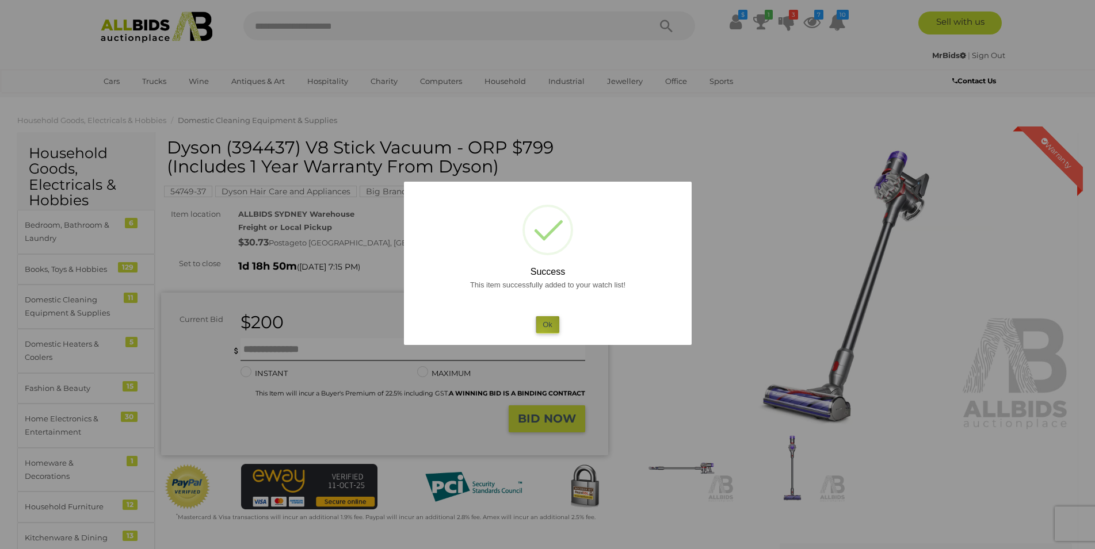
click at [543, 332] on button "Ok" at bounding box center [548, 324] width 24 height 17
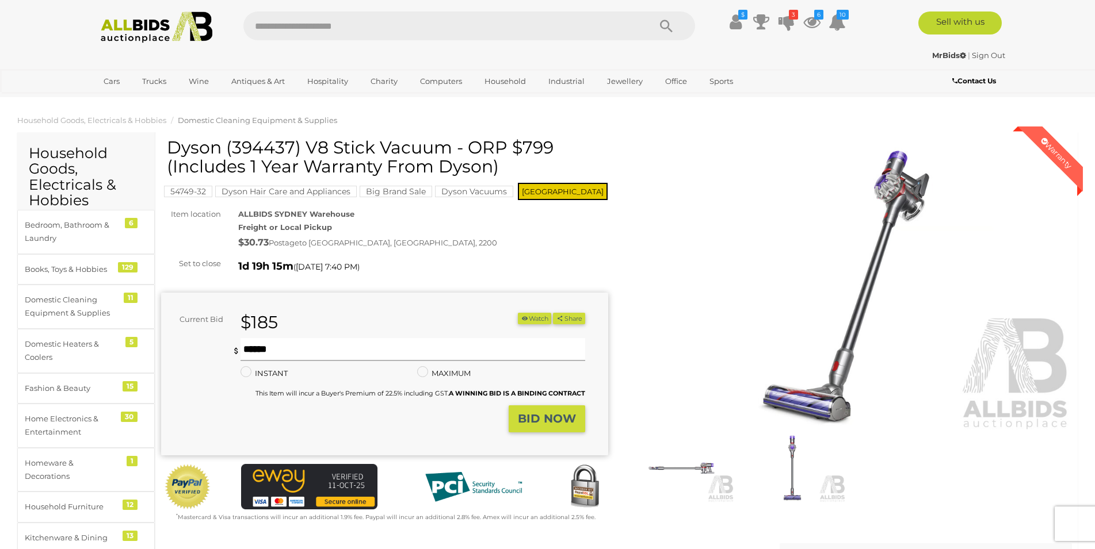
click at [326, 354] on input "text" at bounding box center [412, 349] width 345 height 23
type input "***"
click at [548, 423] on strong "BID NOW" at bounding box center [547, 419] width 58 height 14
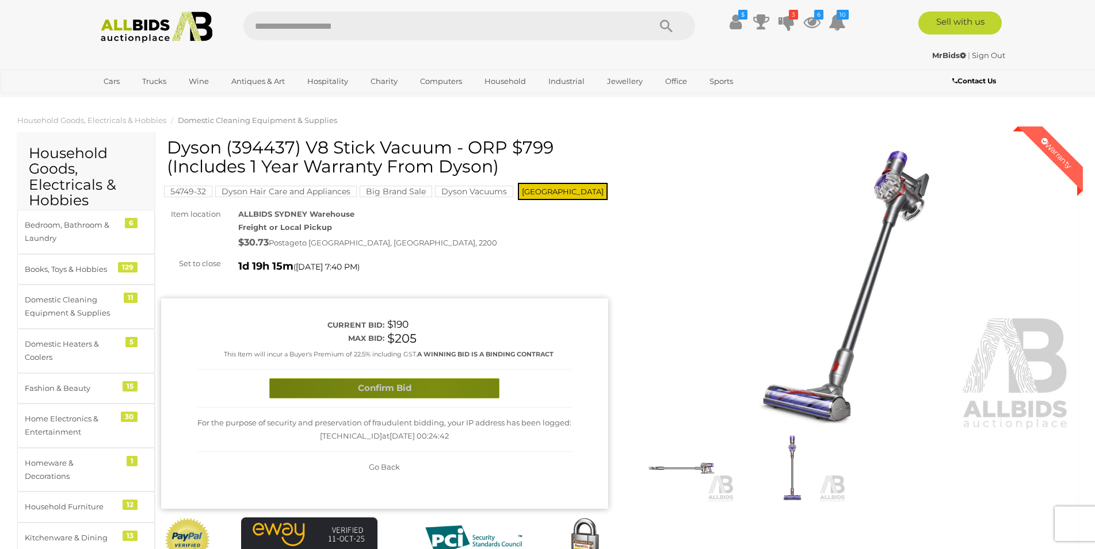
click at [433, 389] on button "Confirm Bid" at bounding box center [384, 389] width 230 height 20
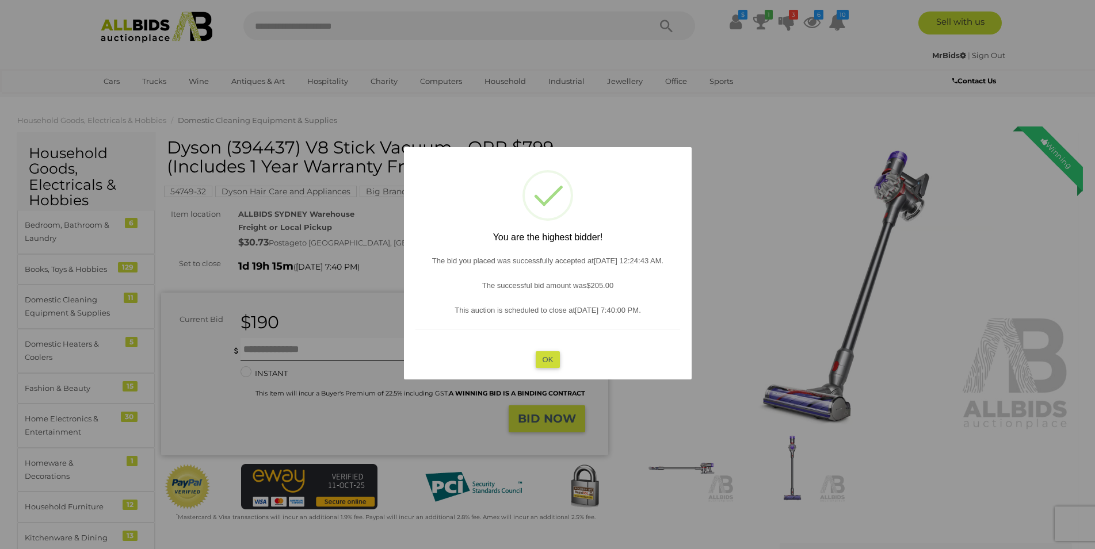
click at [546, 362] on button "OK" at bounding box center [547, 359] width 25 height 17
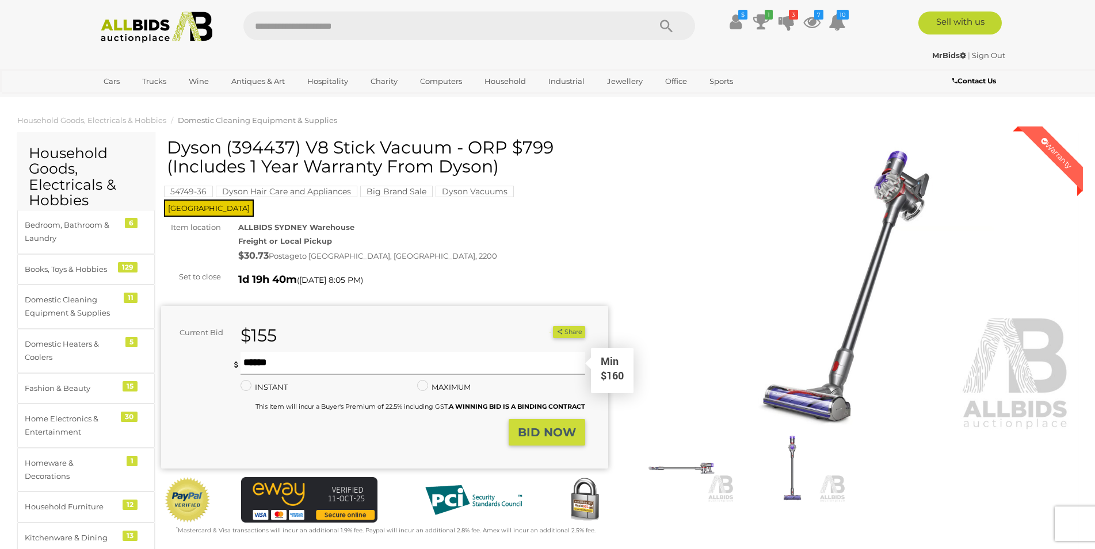
click at [311, 352] on input "text" at bounding box center [412, 363] width 345 height 23
type input "***"
click at [560, 431] on button "BID NOW" at bounding box center [547, 432] width 77 height 27
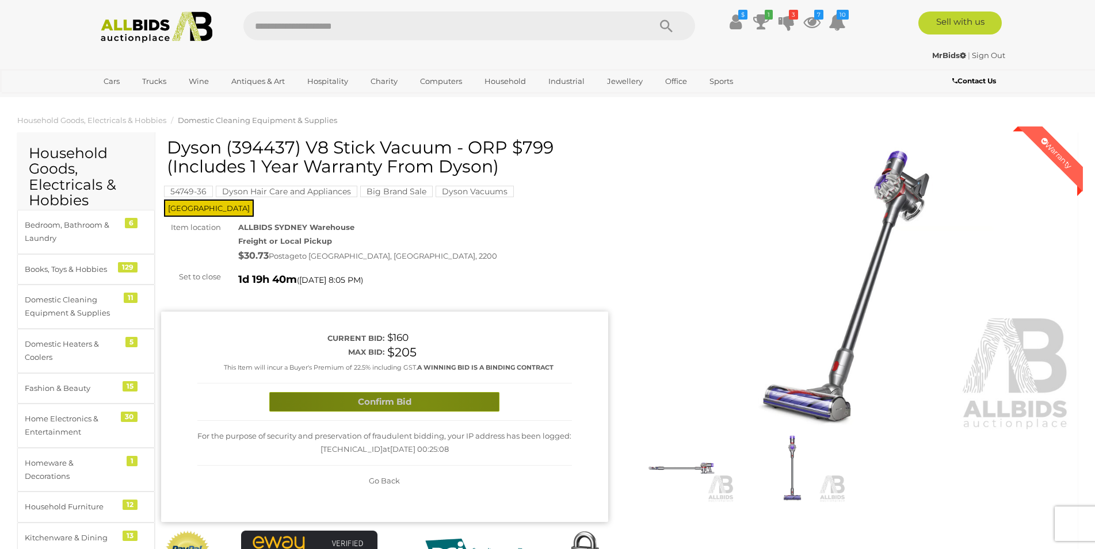
click at [423, 392] on button "Confirm Bid" at bounding box center [384, 402] width 230 height 20
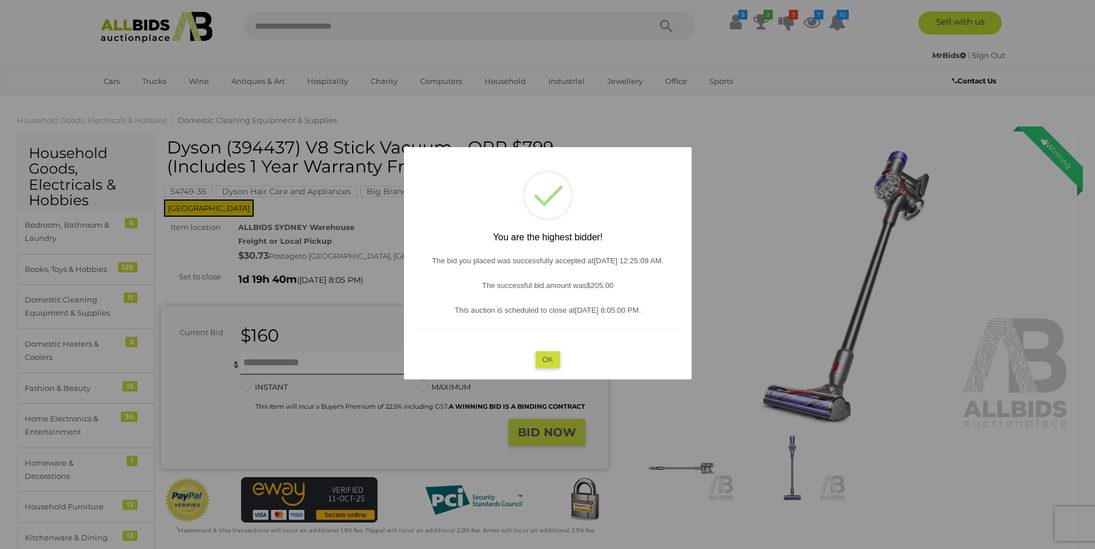
click at [537, 365] on button "OK" at bounding box center [547, 359] width 25 height 17
